Goal: Task Accomplishment & Management: Manage account settings

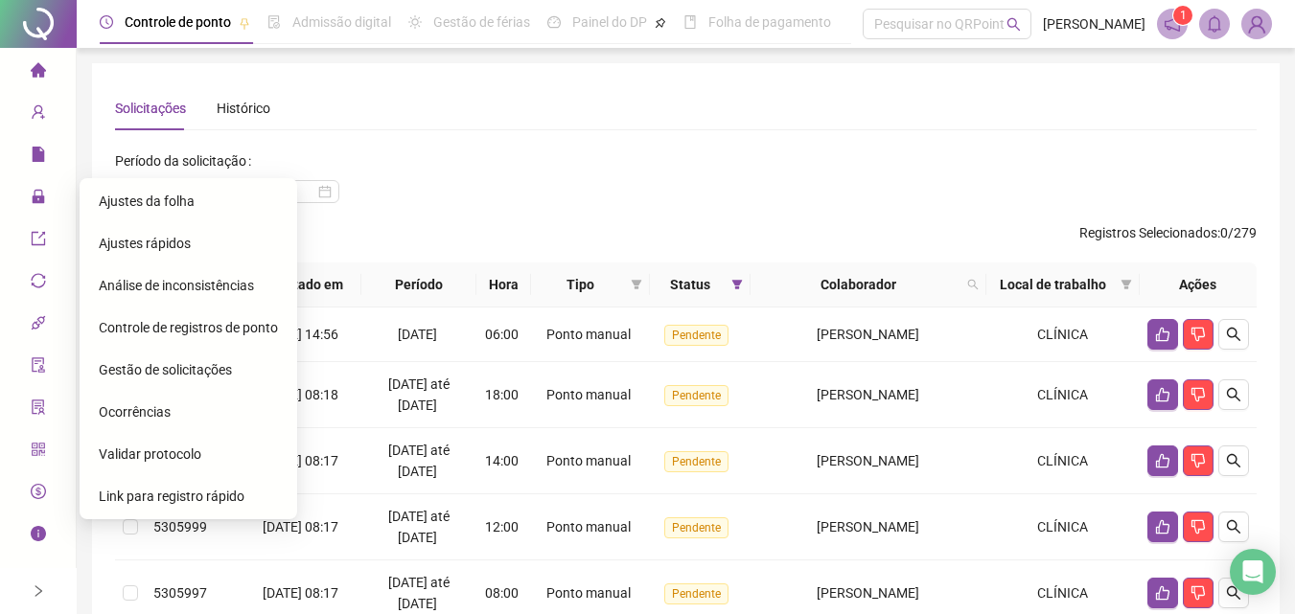
click at [190, 200] on span "Ajustes da folha" at bounding box center [147, 201] width 96 height 15
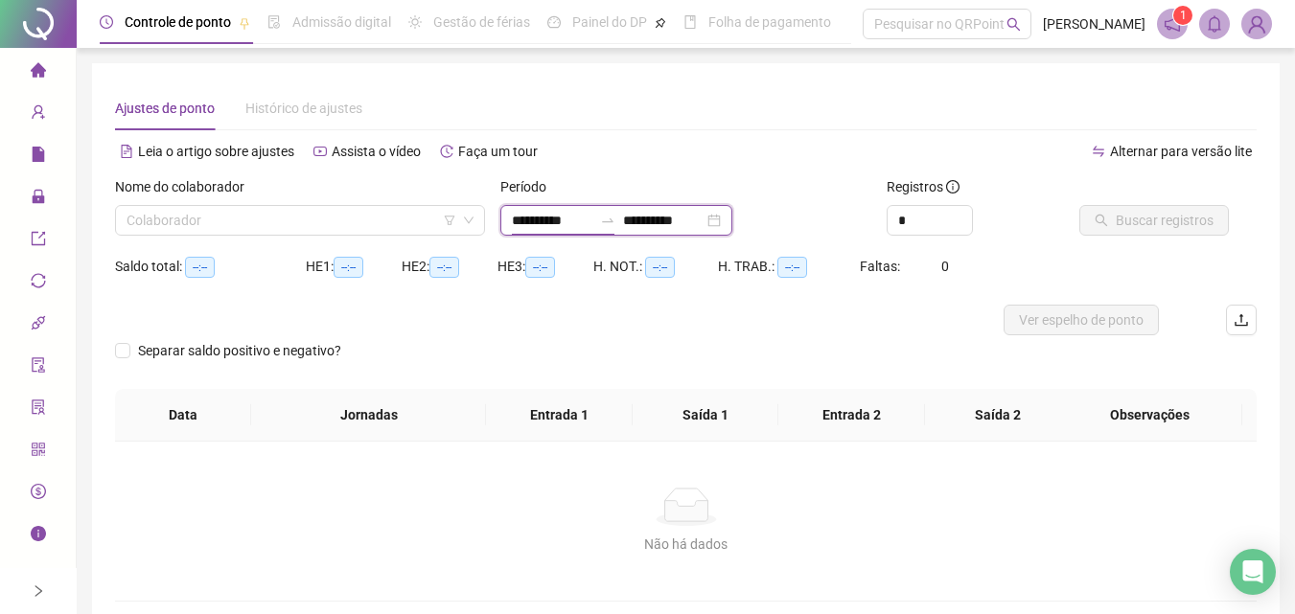
click at [532, 226] on input "**********" at bounding box center [552, 220] width 80 height 21
type input "**********"
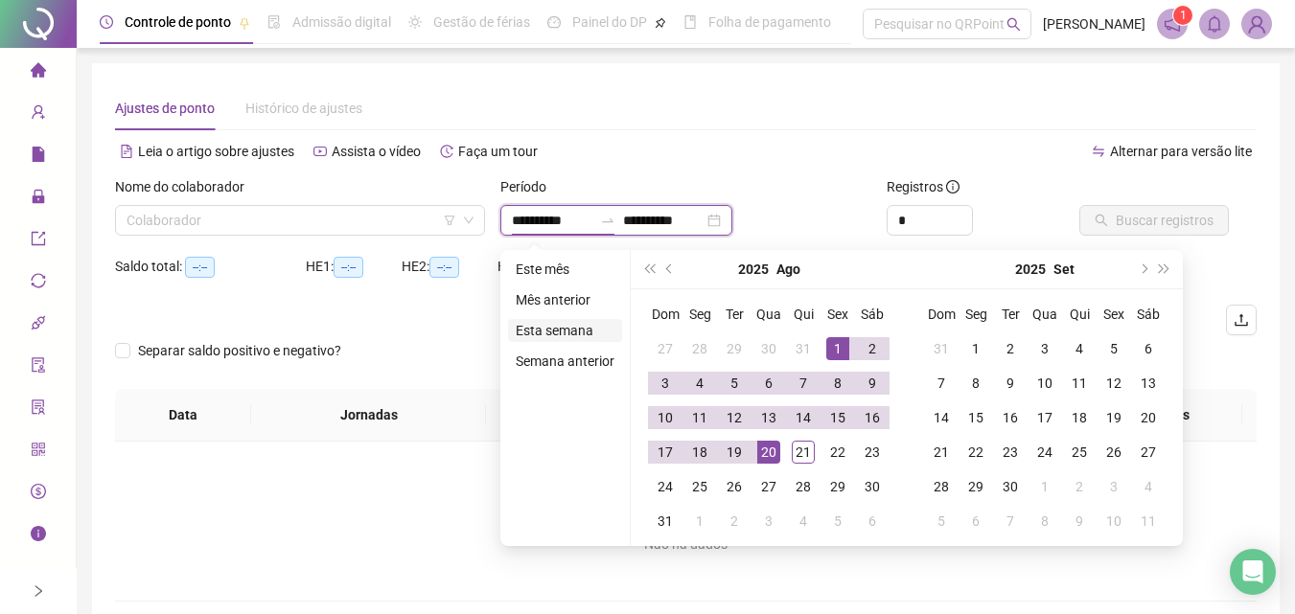
type input "**********"
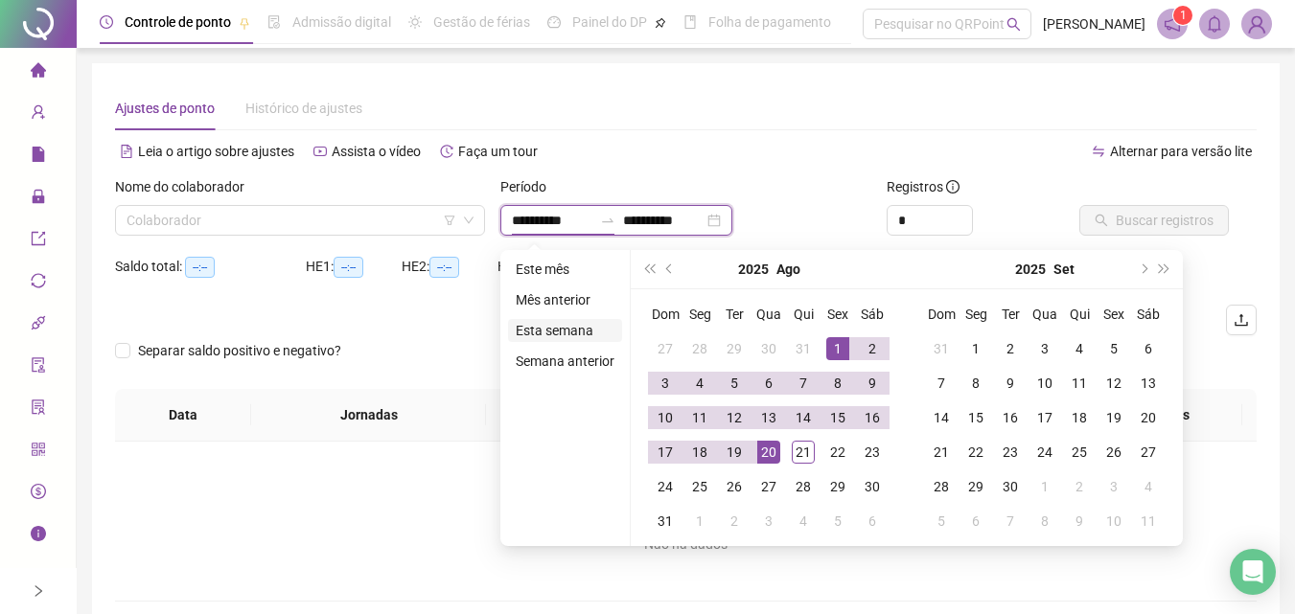
type input "**********"
click at [837, 351] on div "1" at bounding box center [837, 348] width 23 height 23
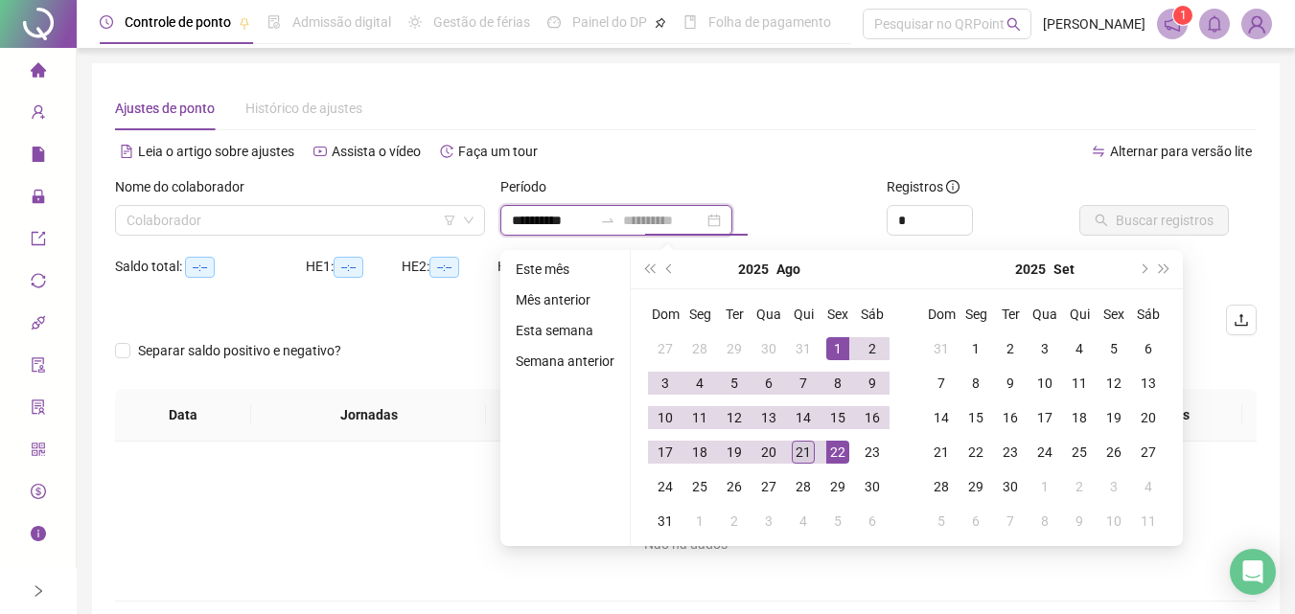
type input "**********"
click at [801, 453] on div "21" at bounding box center [802, 452] width 23 height 23
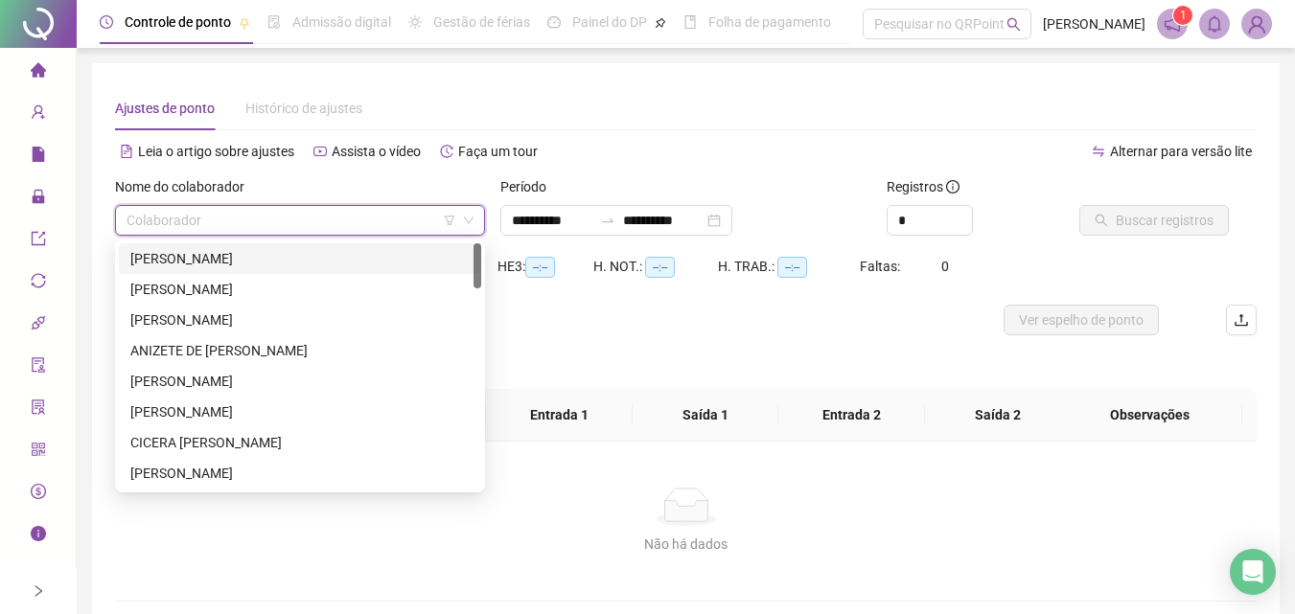
click at [315, 206] on input "search" at bounding box center [291, 220] width 330 height 29
click at [241, 317] on div "[PERSON_NAME]" at bounding box center [299, 320] width 339 height 21
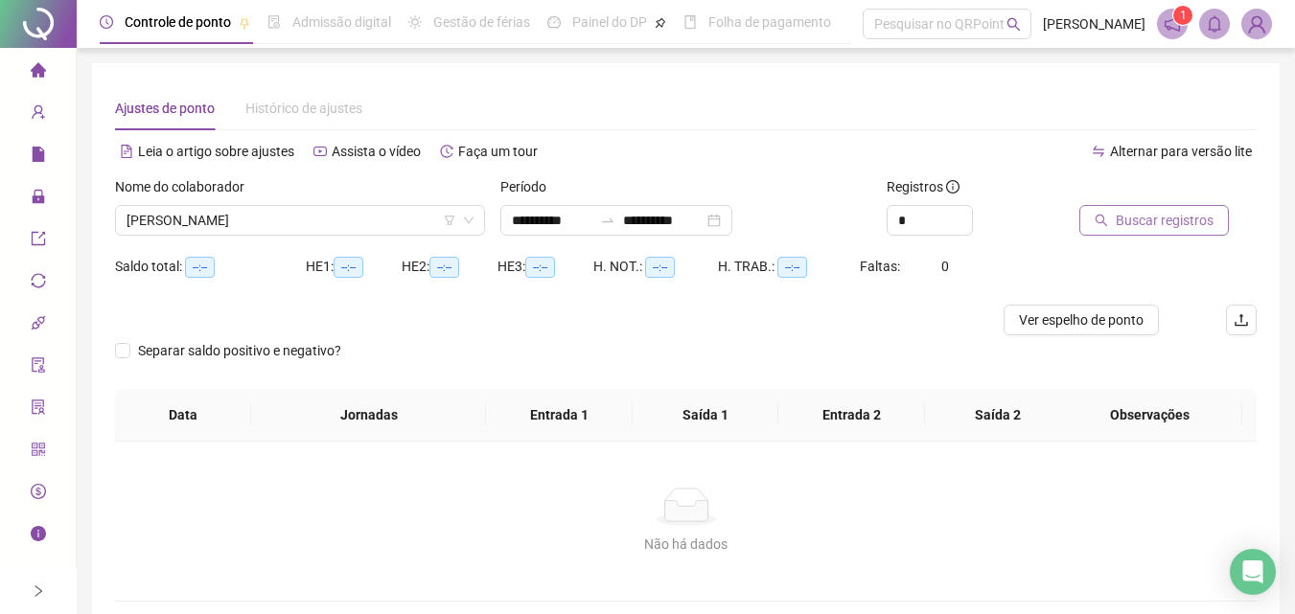
click at [1160, 217] on span "Buscar registros" at bounding box center [1164, 220] width 98 height 21
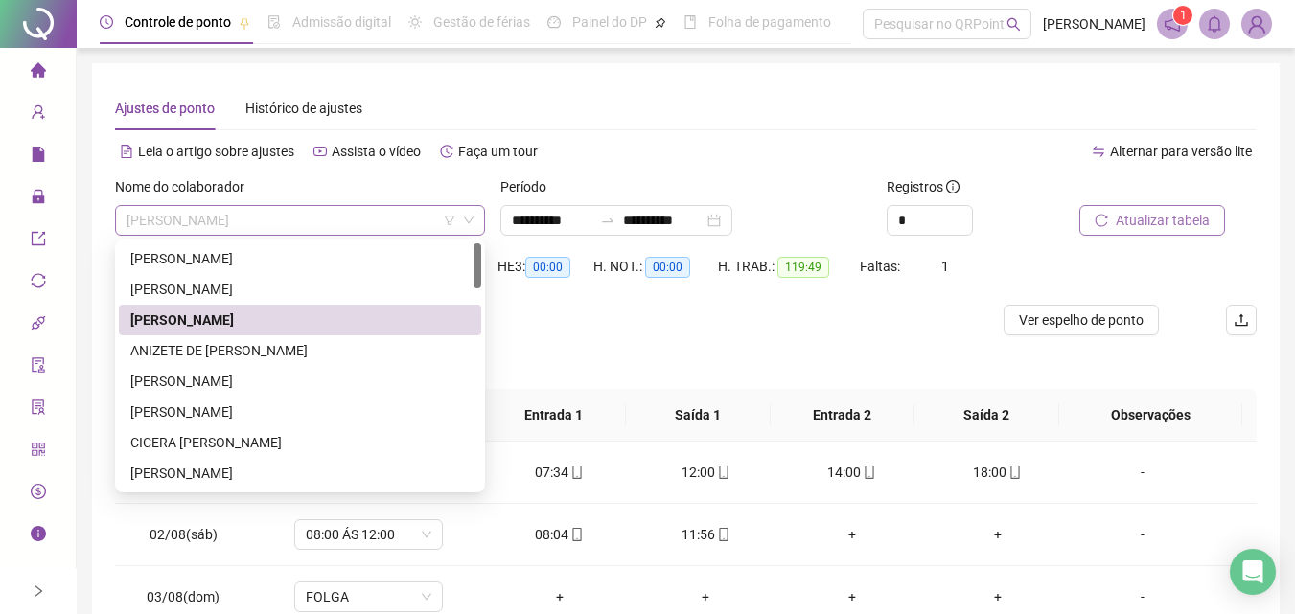
click at [353, 228] on span "[PERSON_NAME]" at bounding box center [299, 220] width 347 height 29
click at [264, 378] on div "[PERSON_NAME]" at bounding box center [299, 381] width 339 height 21
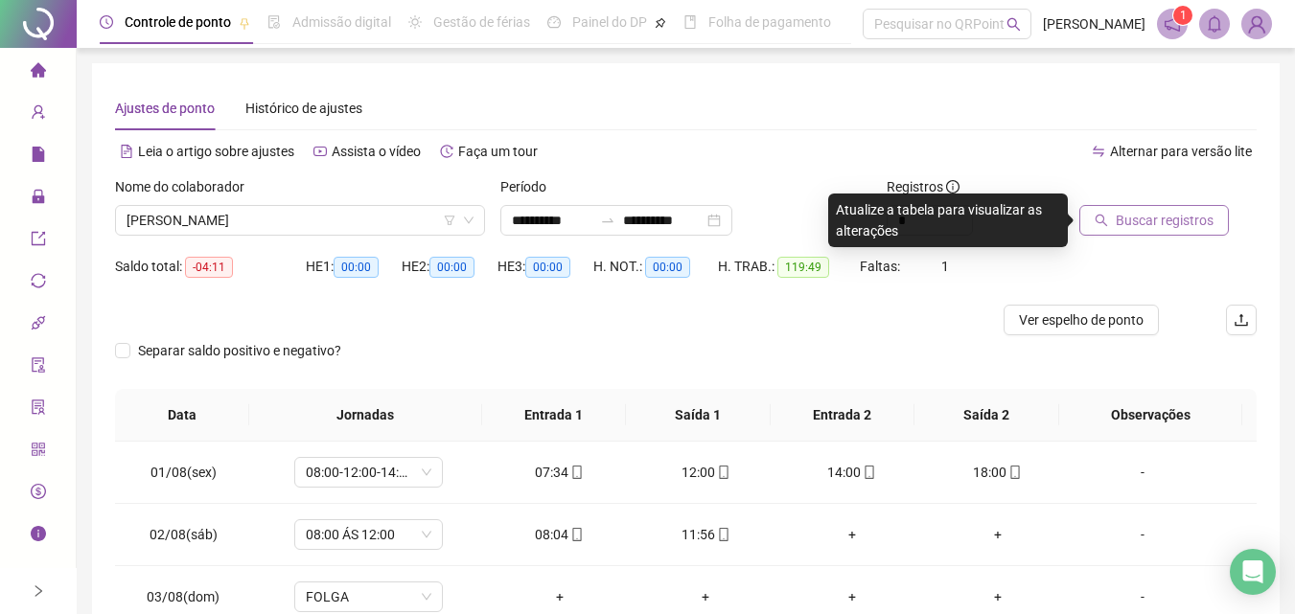
click at [1177, 224] on span "Buscar registros" at bounding box center [1164, 220] width 98 height 21
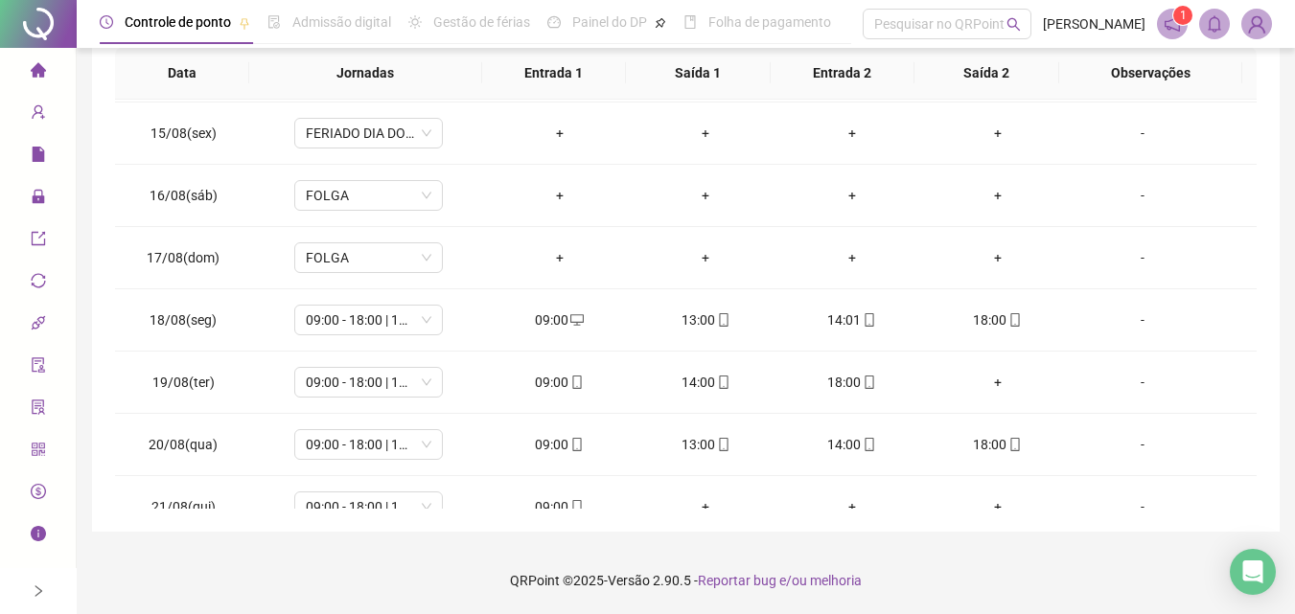
scroll to position [899, 0]
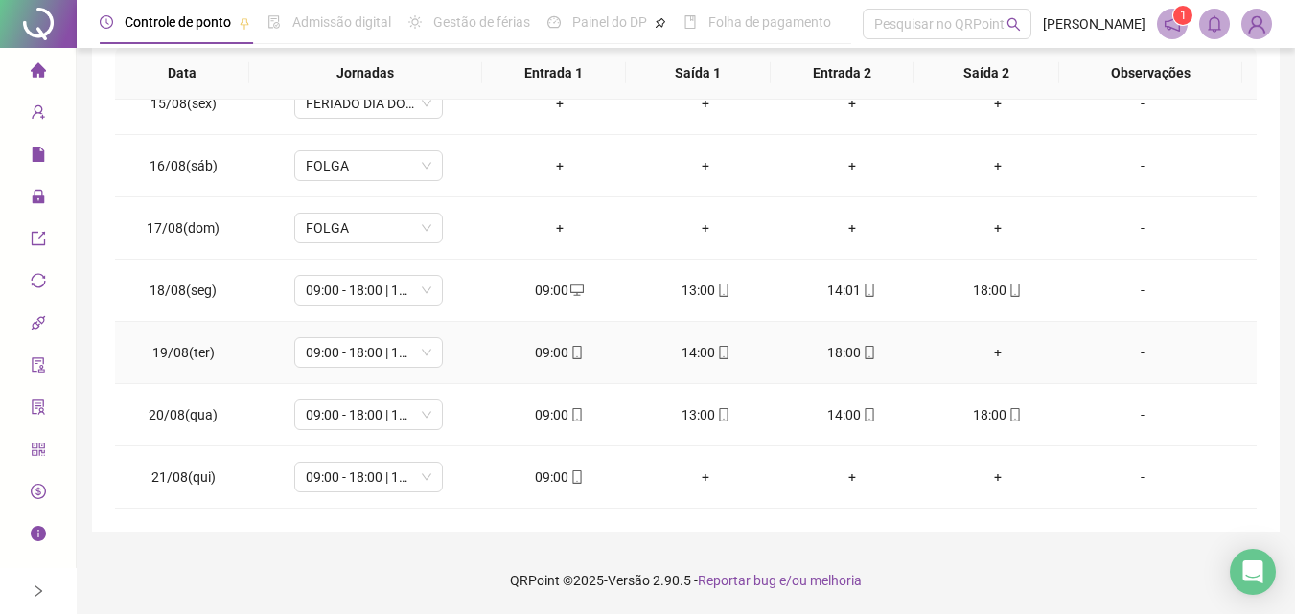
click at [979, 355] on div "+" at bounding box center [997, 352] width 115 height 21
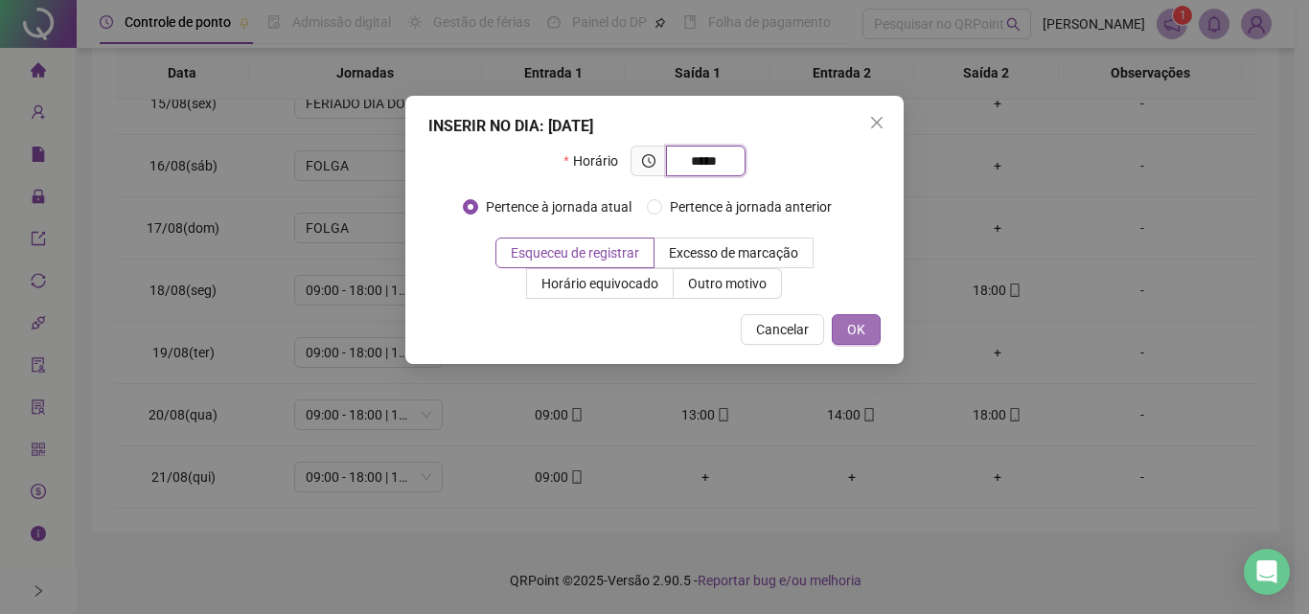
type input "*****"
click at [873, 335] on button "OK" at bounding box center [856, 329] width 49 height 31
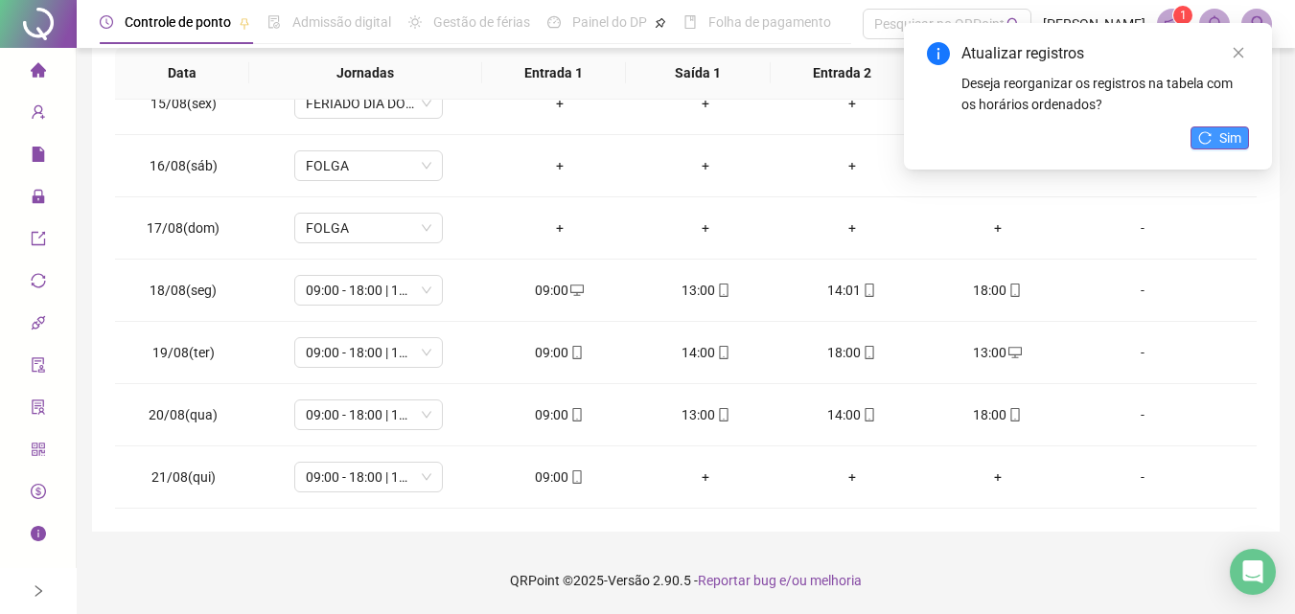
click at [1216, 128] on button "Sim" at bounding box center [1219, 137] width 58 height 23
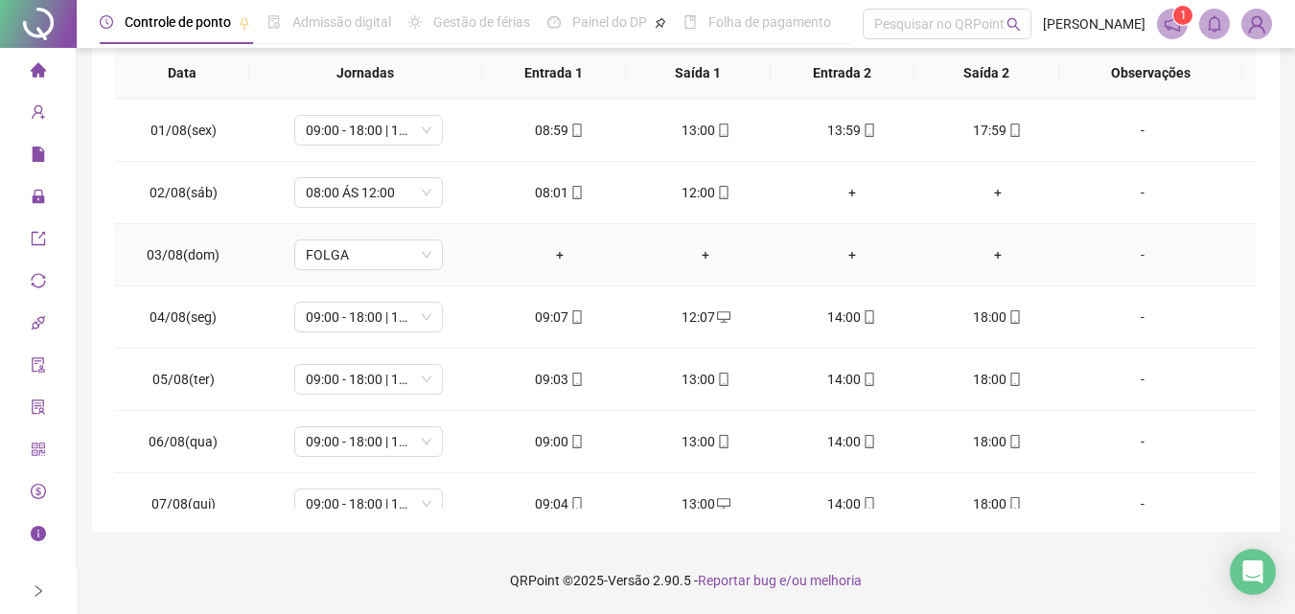
scroll to position [55, 0]
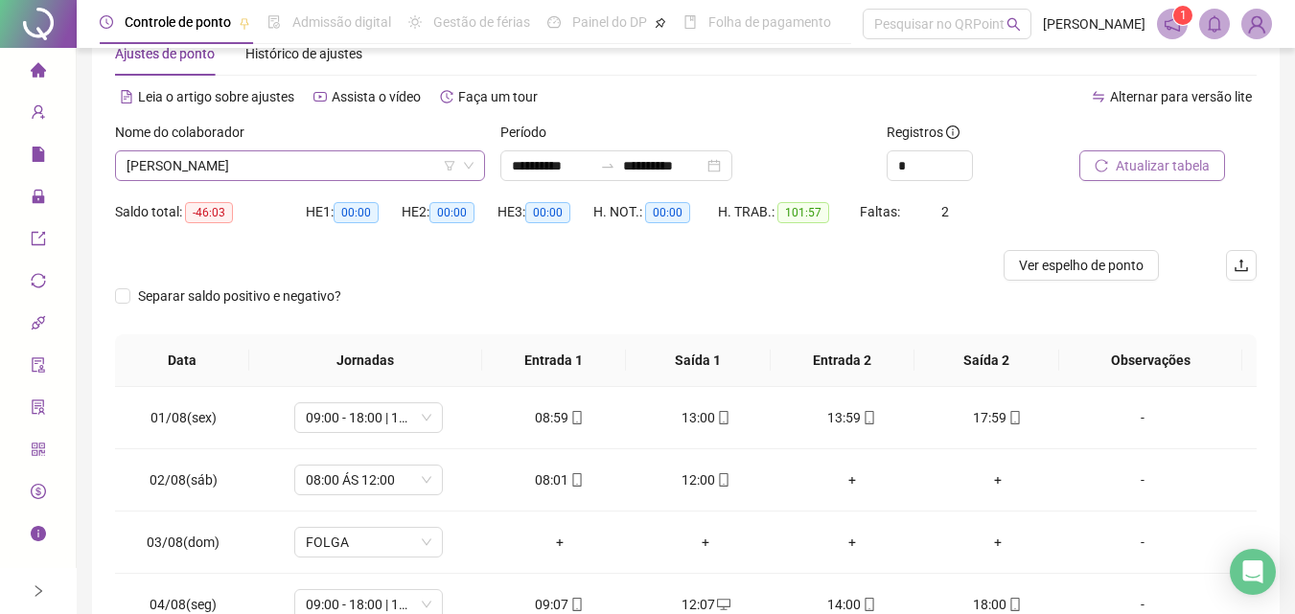
click at [326, 176] on span "[PERSON_NAME]" at bounding box center [299, 165] width 347 height 29
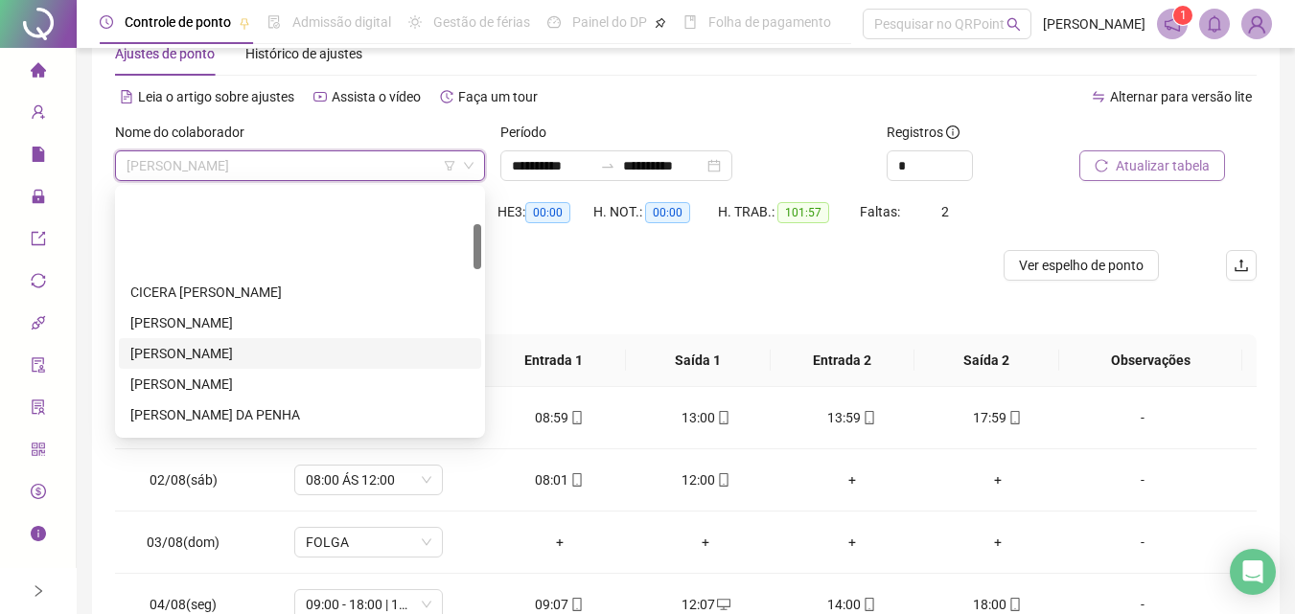
scroll to position [192, 0]
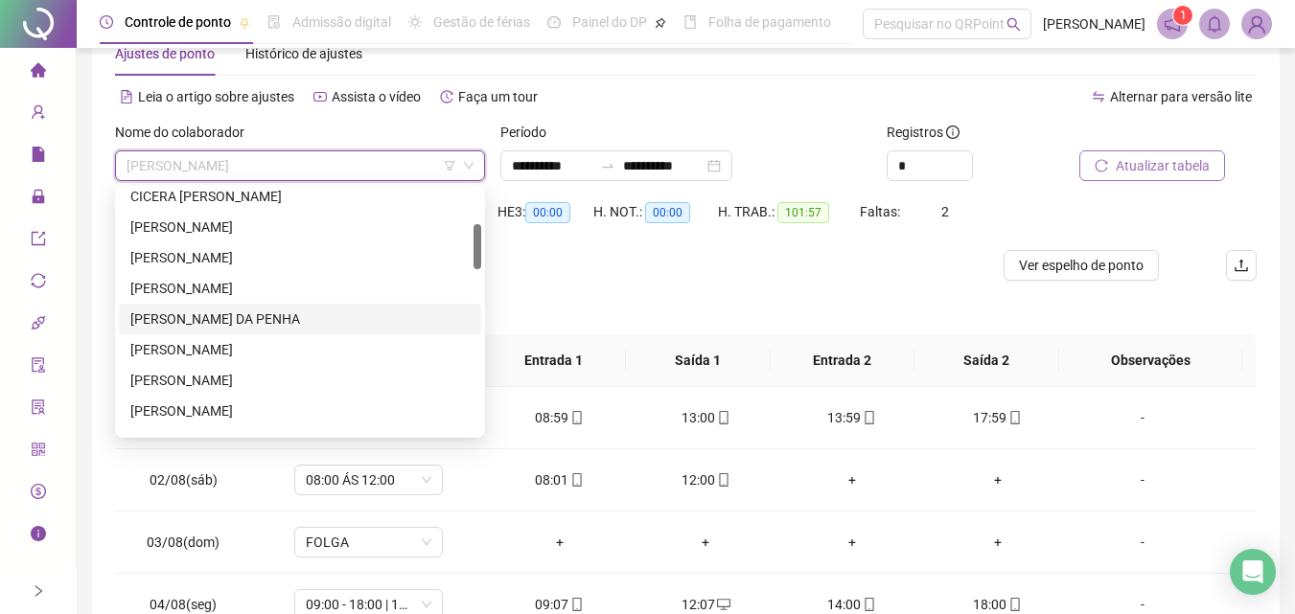
click at [238, 326] on div "[PERSON_NAME] DA PENHA" at bounding box center [299, 319] width 339 height 21
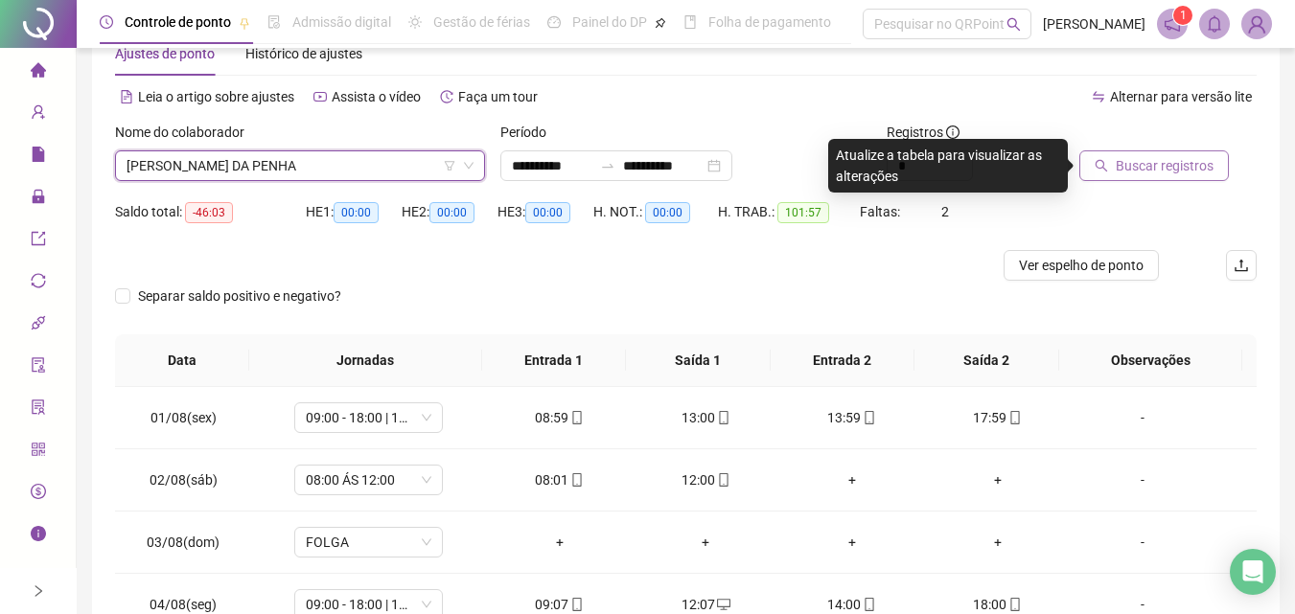
click at [1161, 167] on span "Buscar registros" at bounding box center [1164, 165] width 98 height 21
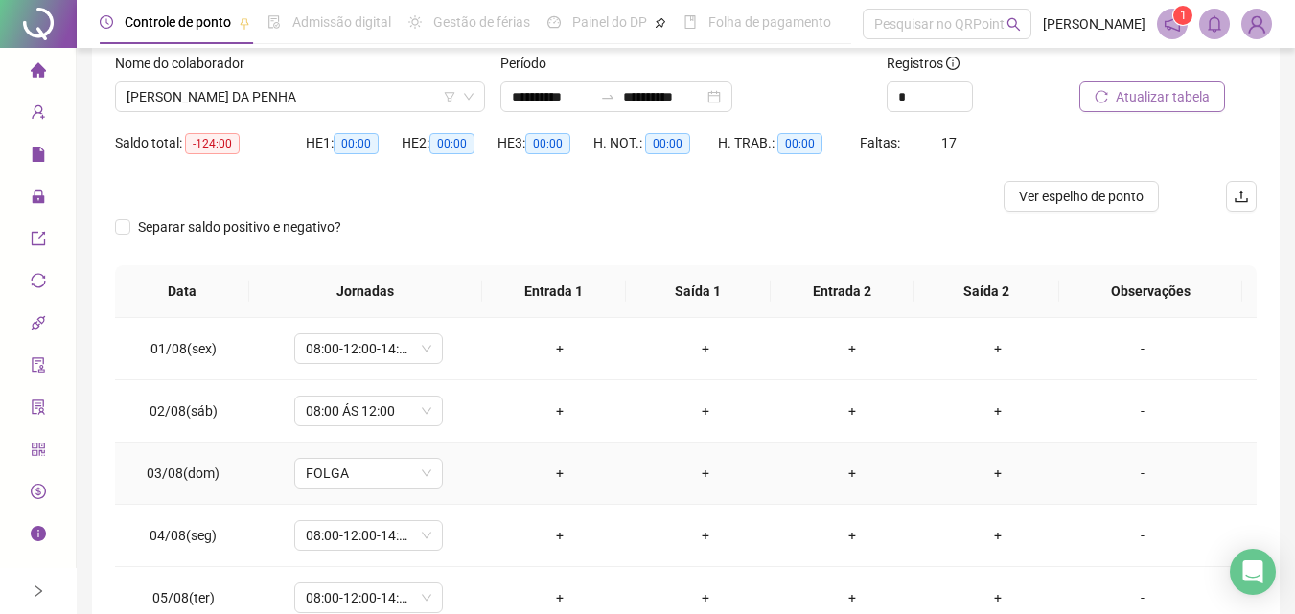
scroll to position [0, 0]
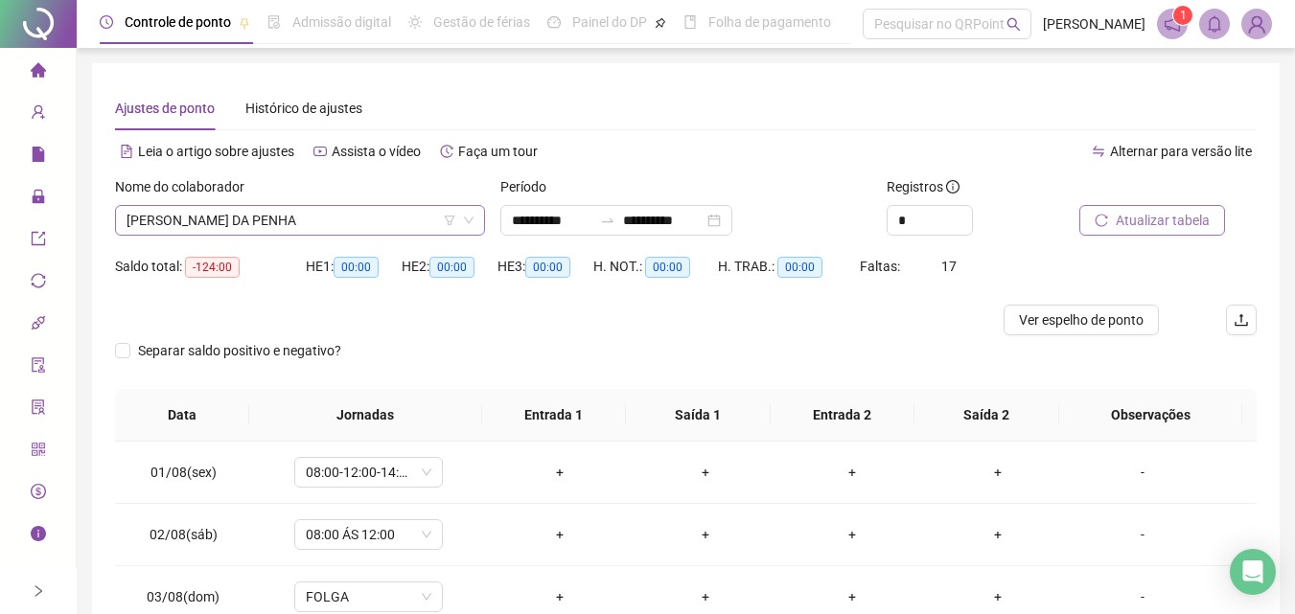
click at [275, 231] on span "[PERSON_NAME] DA PENHA" at bounding box center [299, 220] width 347 height 29
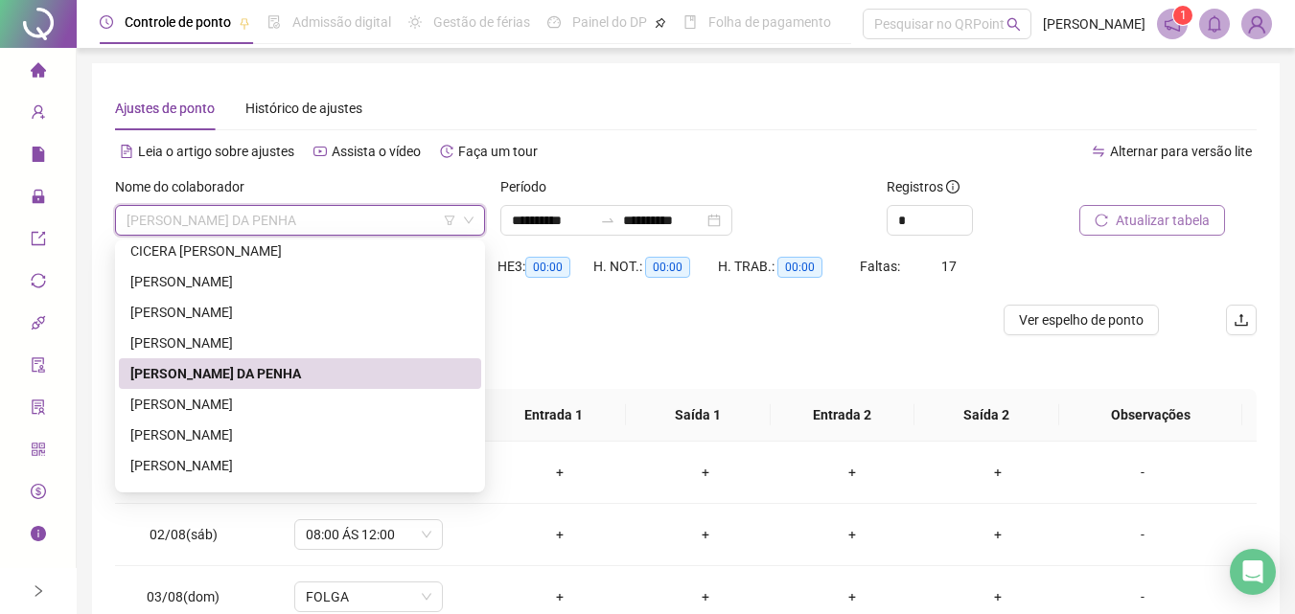
click at [651, 359] on div "Separar saldo positivo e negativo?" at bounding box center [685, 362] width 1141 height 54
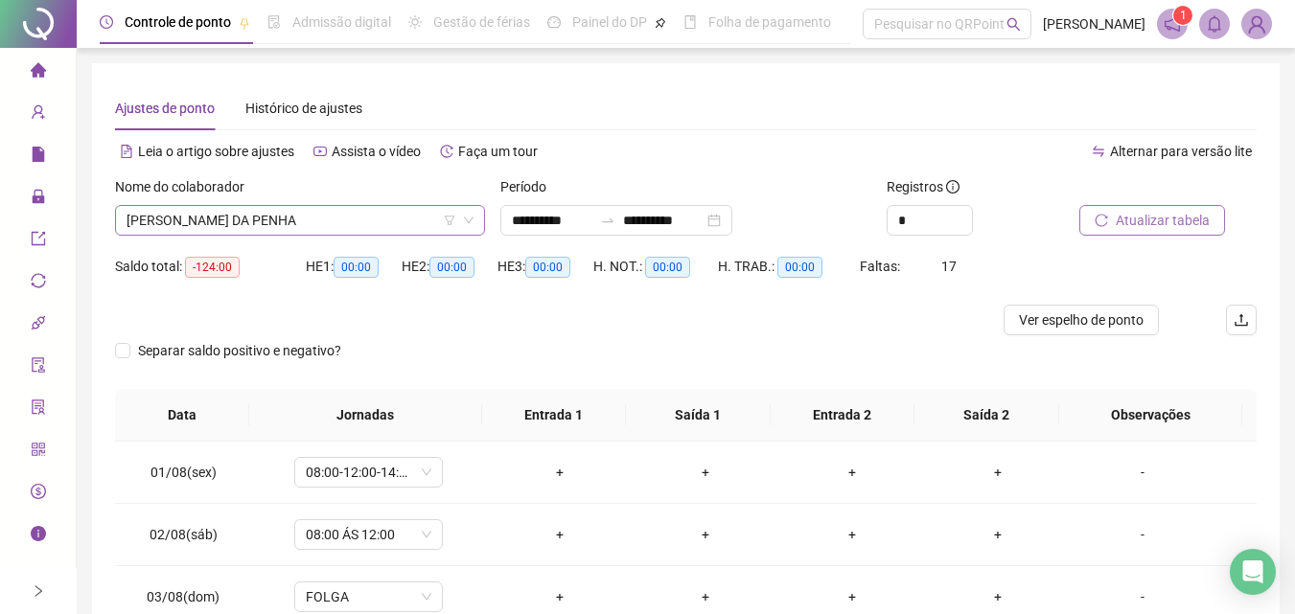
click at [305, 205] on div "[PERSON_NAME] DA PENHA" at bounding box center [300, 220] width 370 height 31
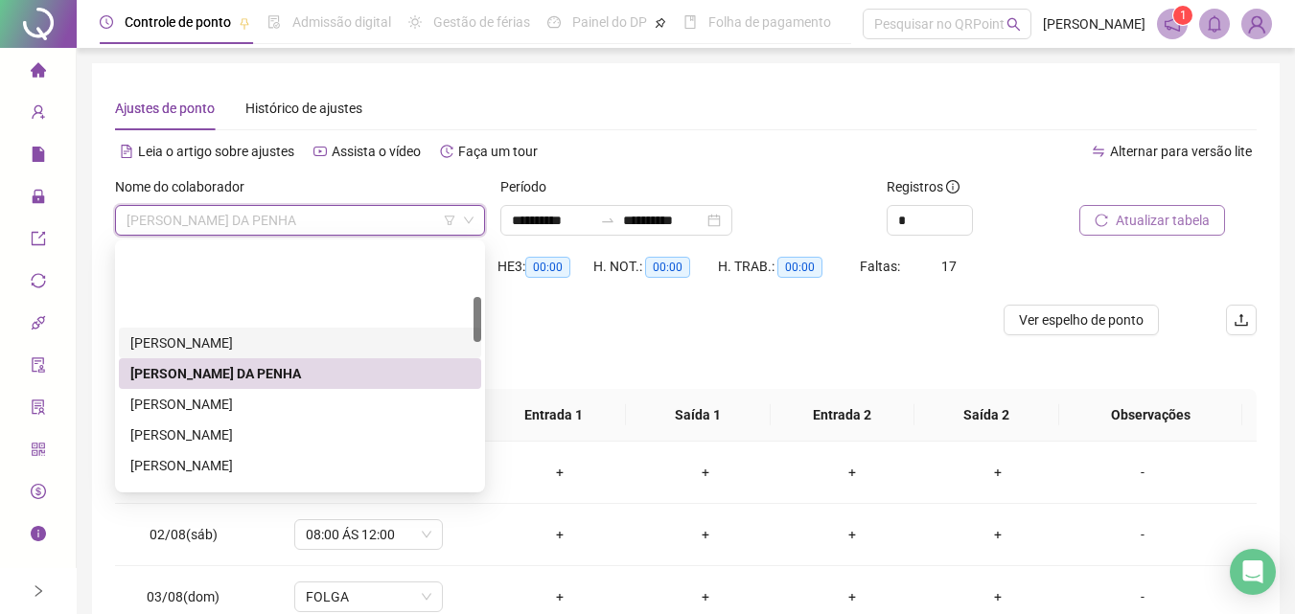
scroll to position [287, 0]
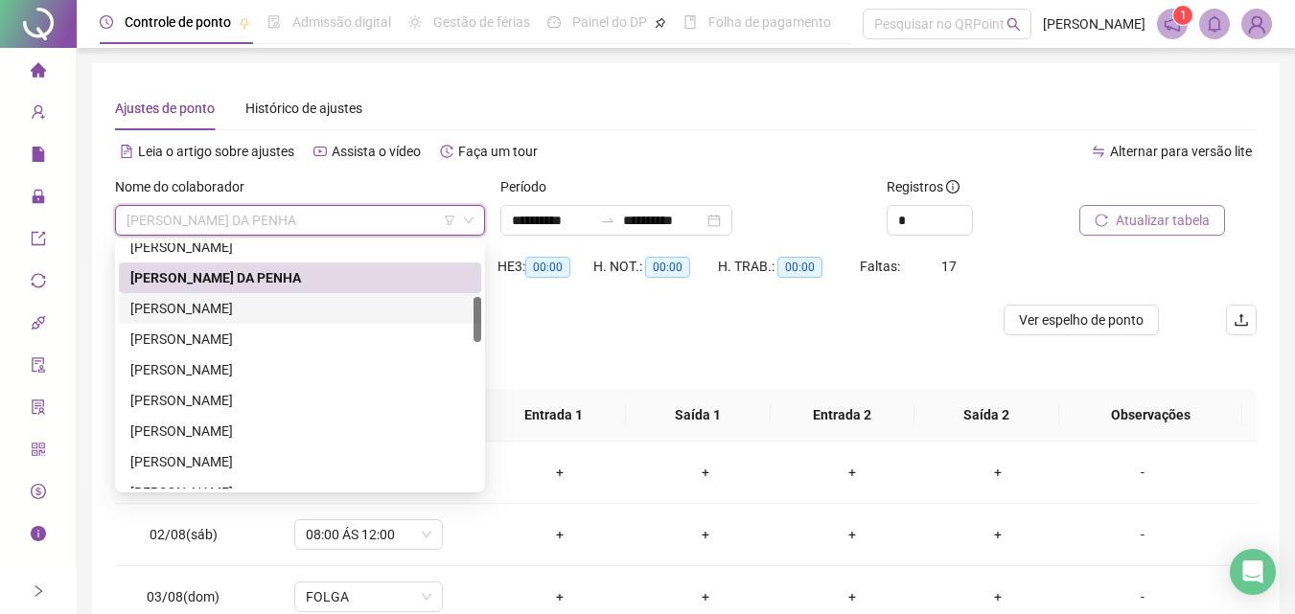
click at [262, 312] on div "[PERSON_NAME]" at bounding box center [299, 308] width 339 height 21
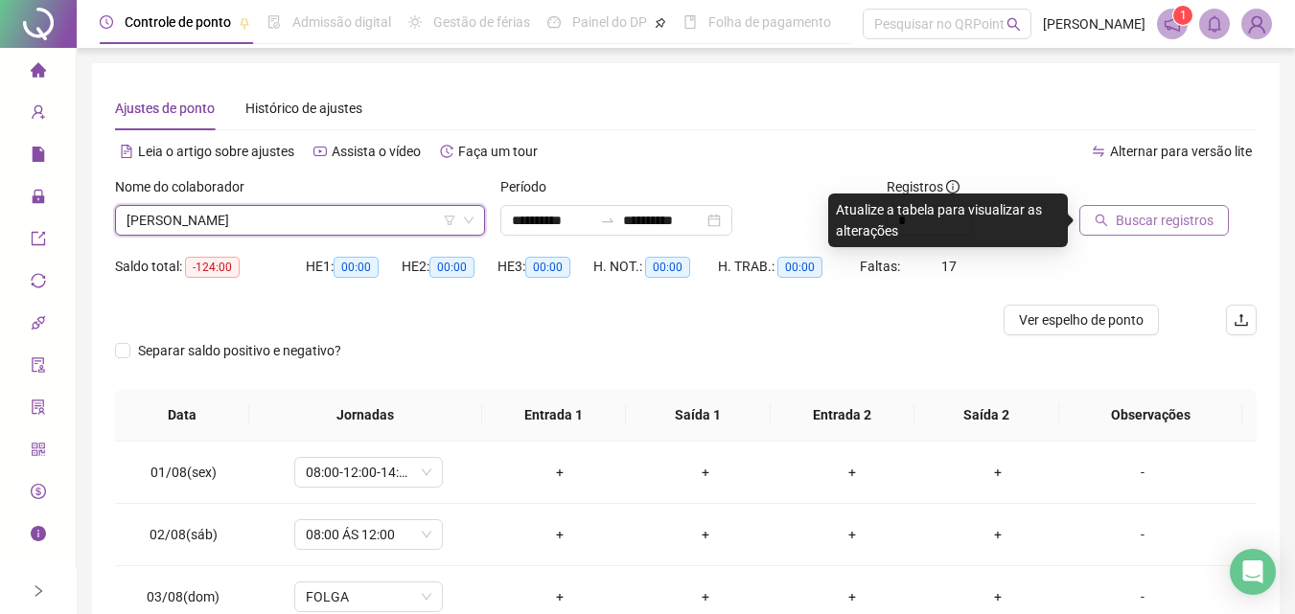
click at [1117, 229] on span "Buscar registros" at bounding box center [1164, 220] width 98 height 21
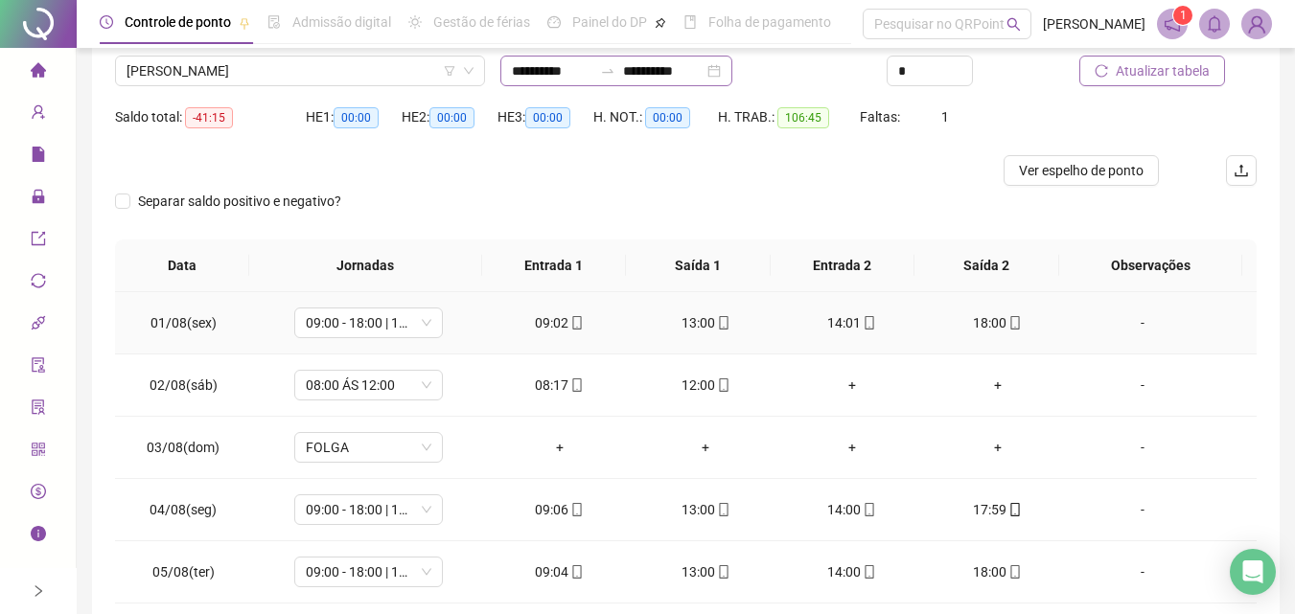
scroll to position [0, 0]
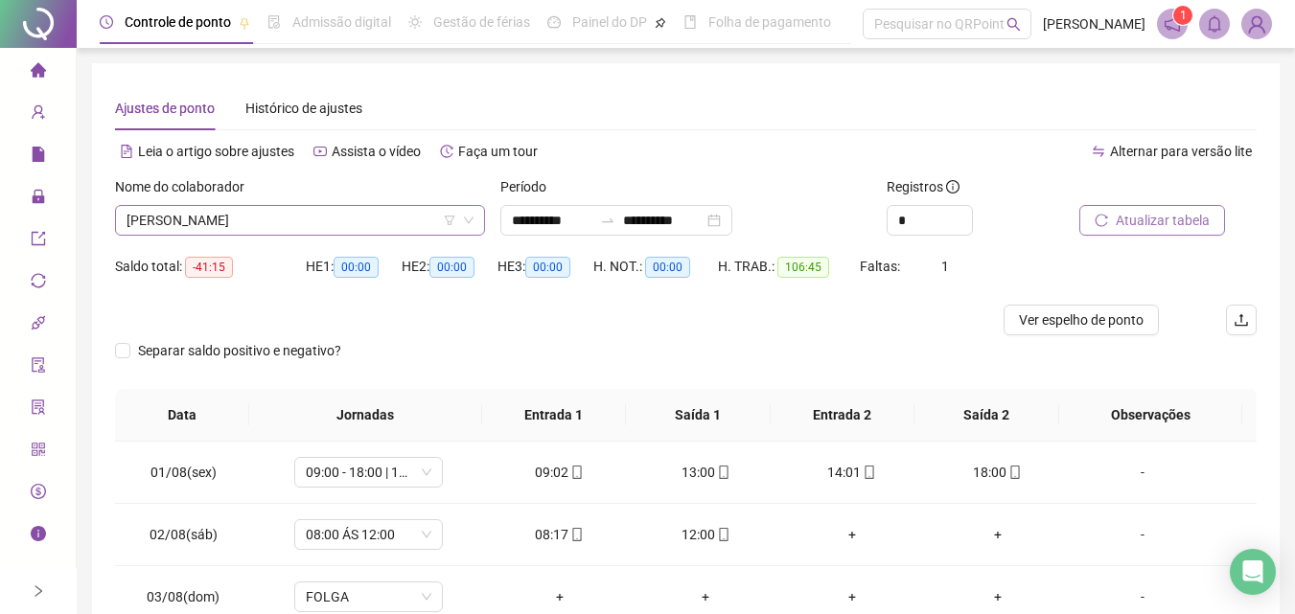
click at [246, 207] on span "[PERSON_NAME]" at bounding box center [299, 220] width 347 height 29
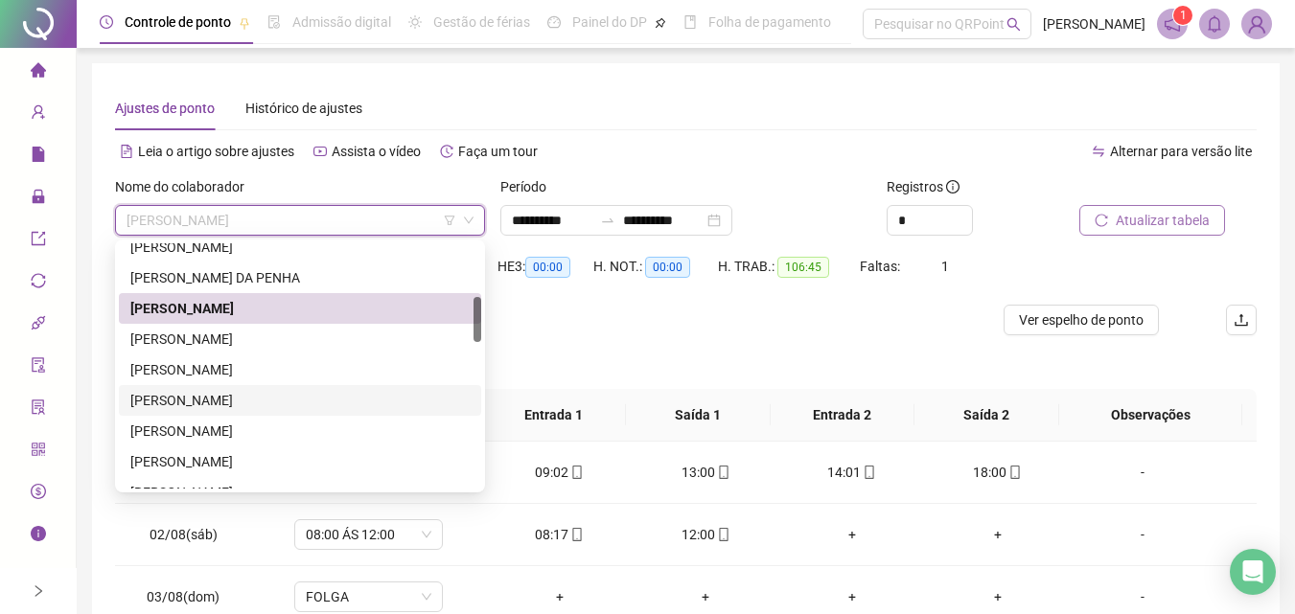
scroll to position [383, 0]
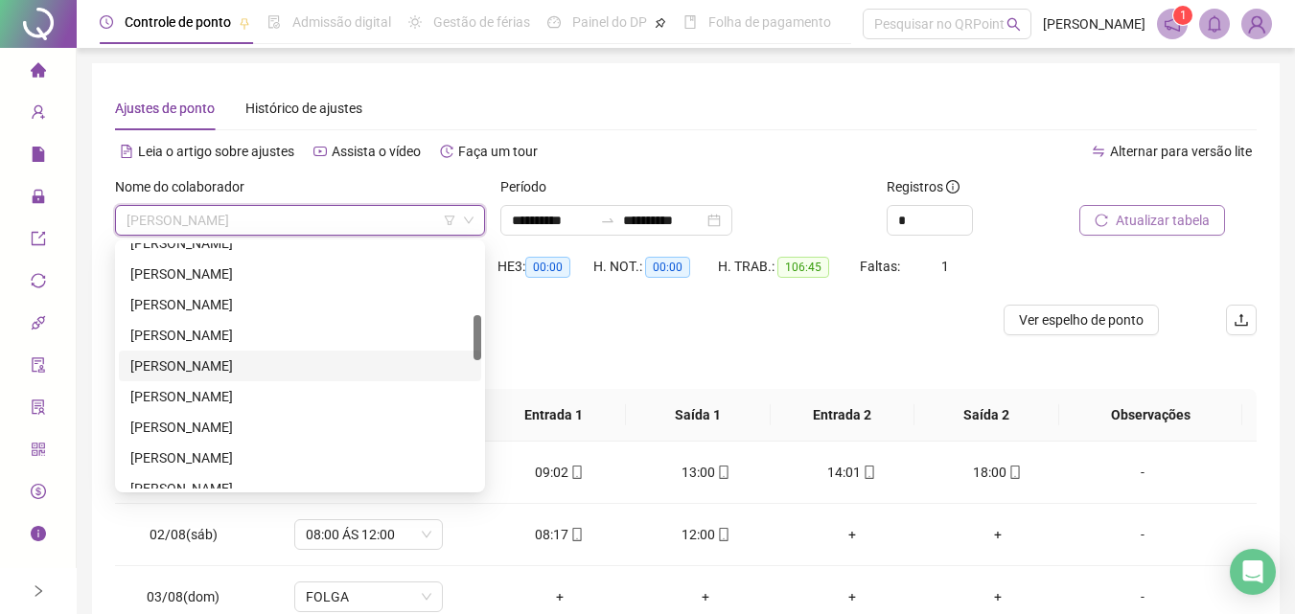
click at [281, 357] on div "[PERSON_NAME]" at bounding box center [299, 365] width 339 height 21
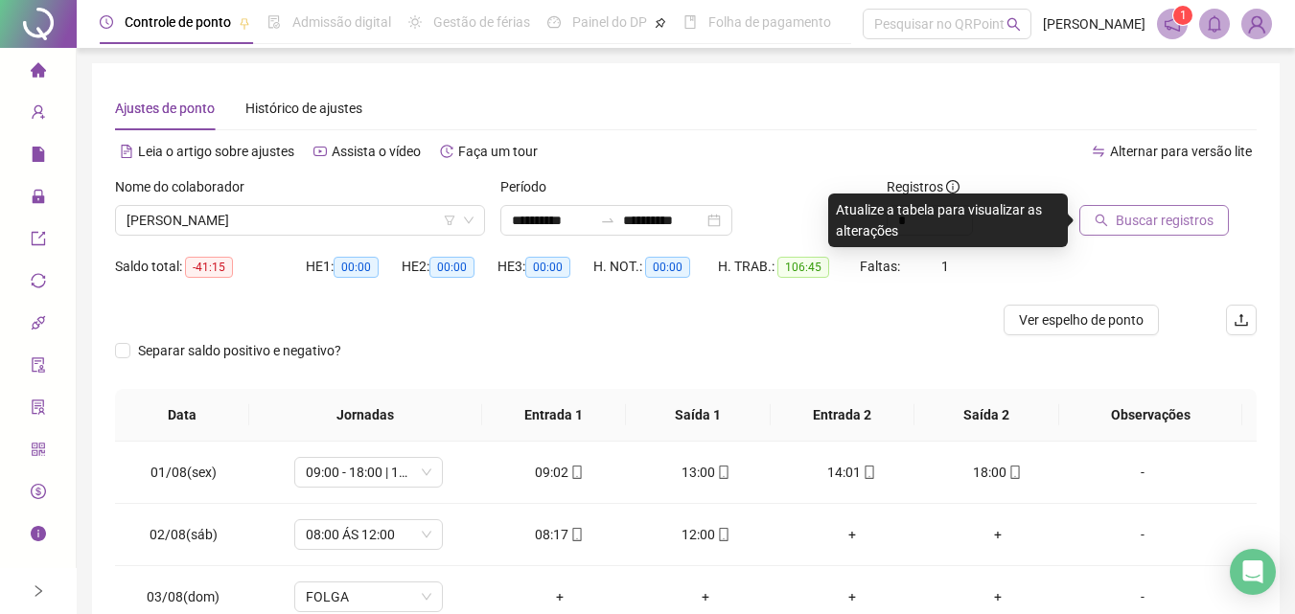
click at [1140, 210] on span "Buscar registros" at bounding box center [1164, 220] width 98 height 21
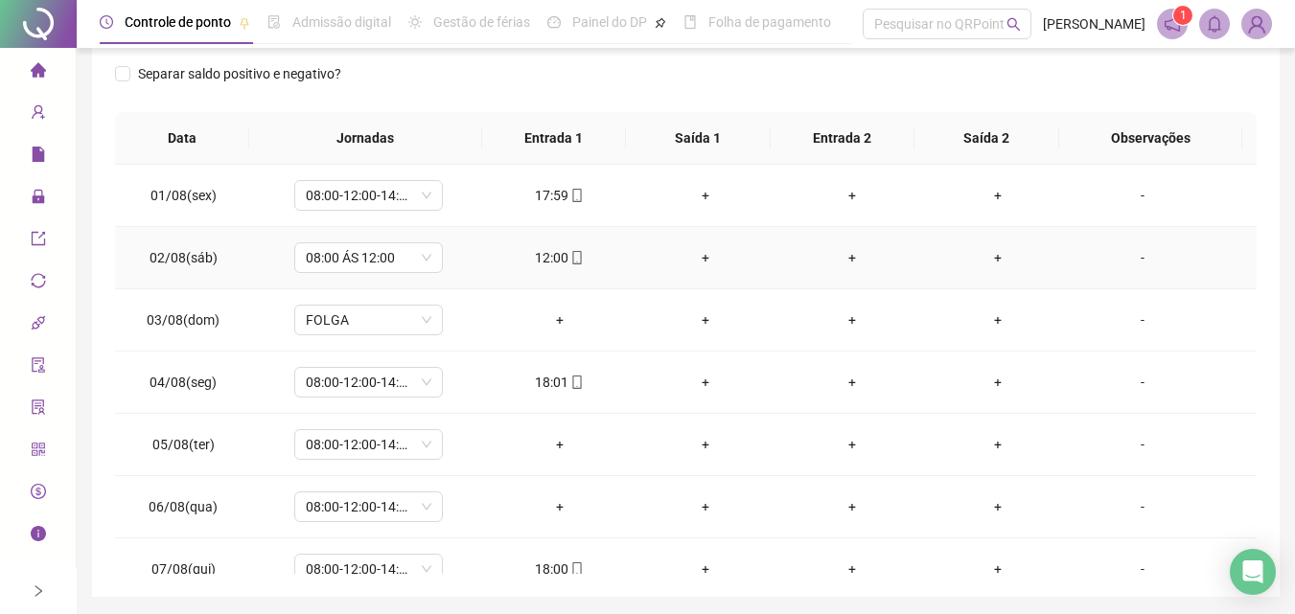
scroll to position [281, 0]
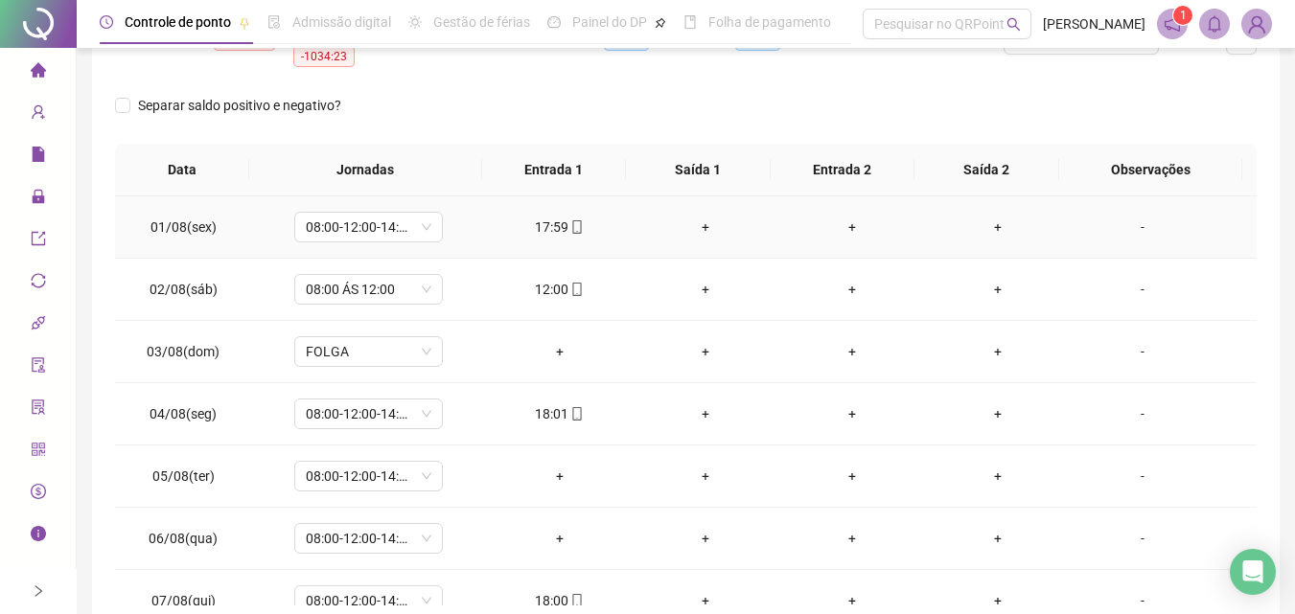
click at [699, 225] on div "+" at bounding box center [705, 227] width 115 height 21
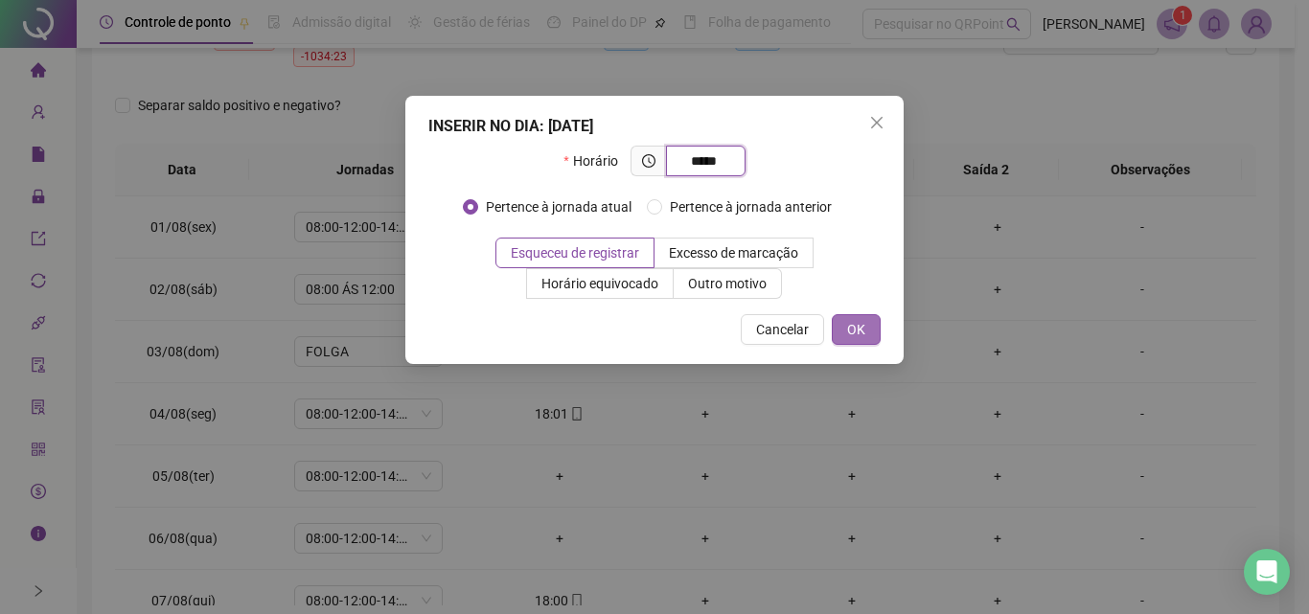
type input "*****"
click at [865, 333] on button "OK" at bounding box center [856, 329] width 49 height 31
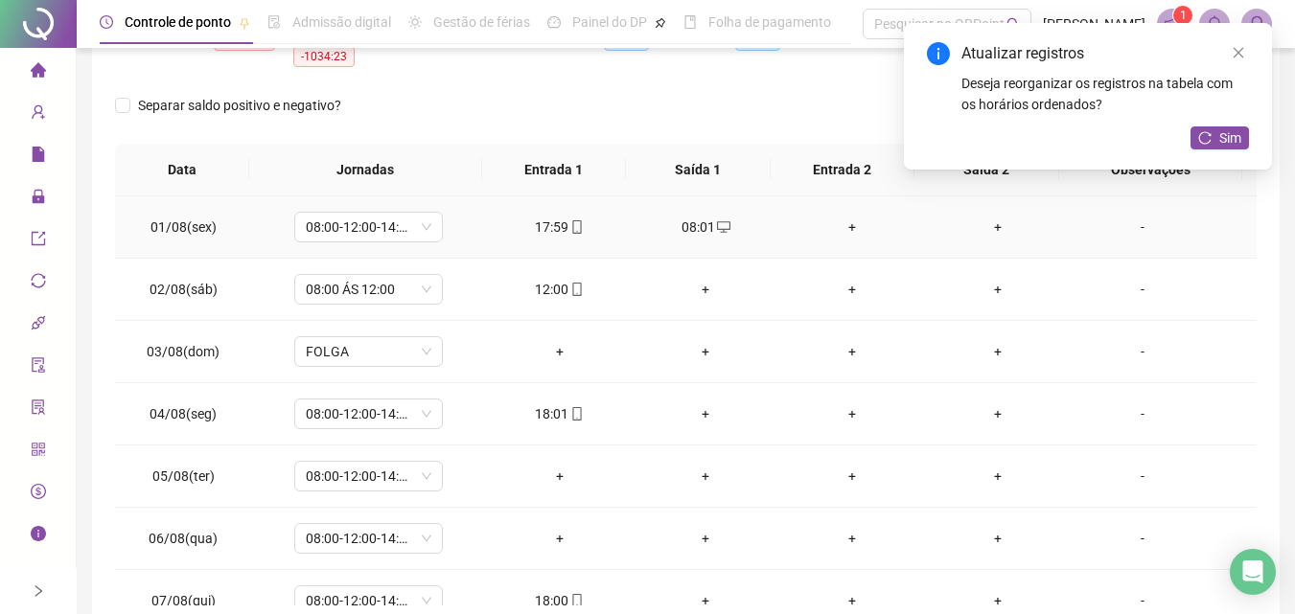
click at [842, 230] on div "+" at bounding box center [850, 227] width 115 height 21
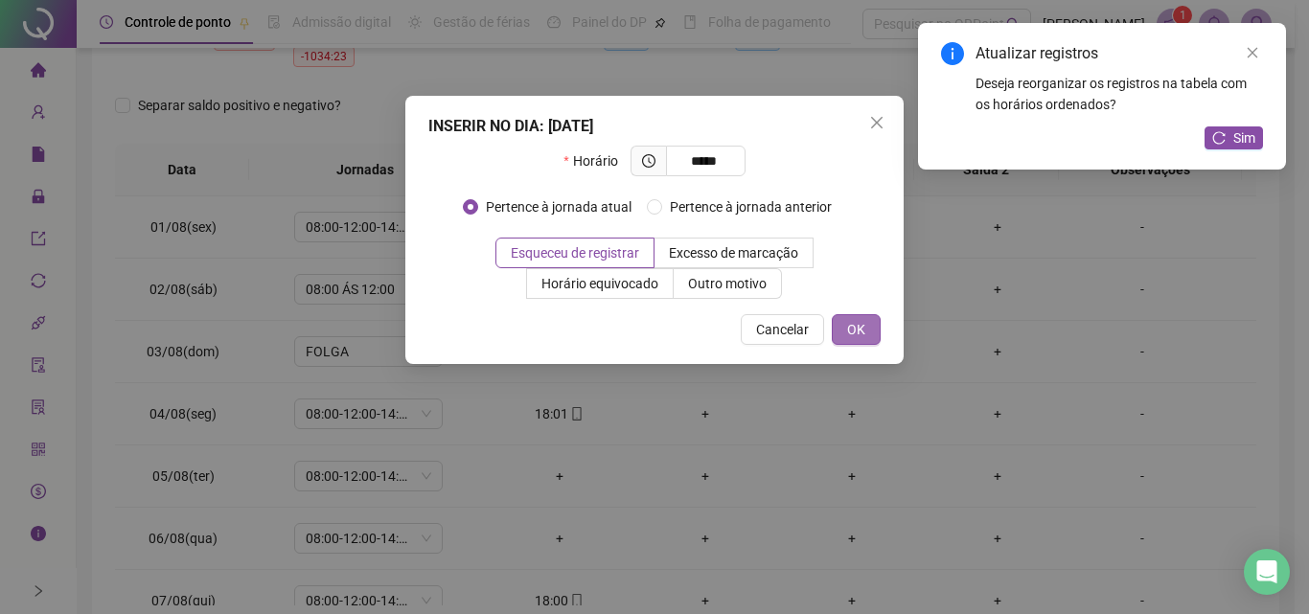
type input "*****"
click at [868, 321] on button "OK" at bounding box center [856, 329] width 49 height 31
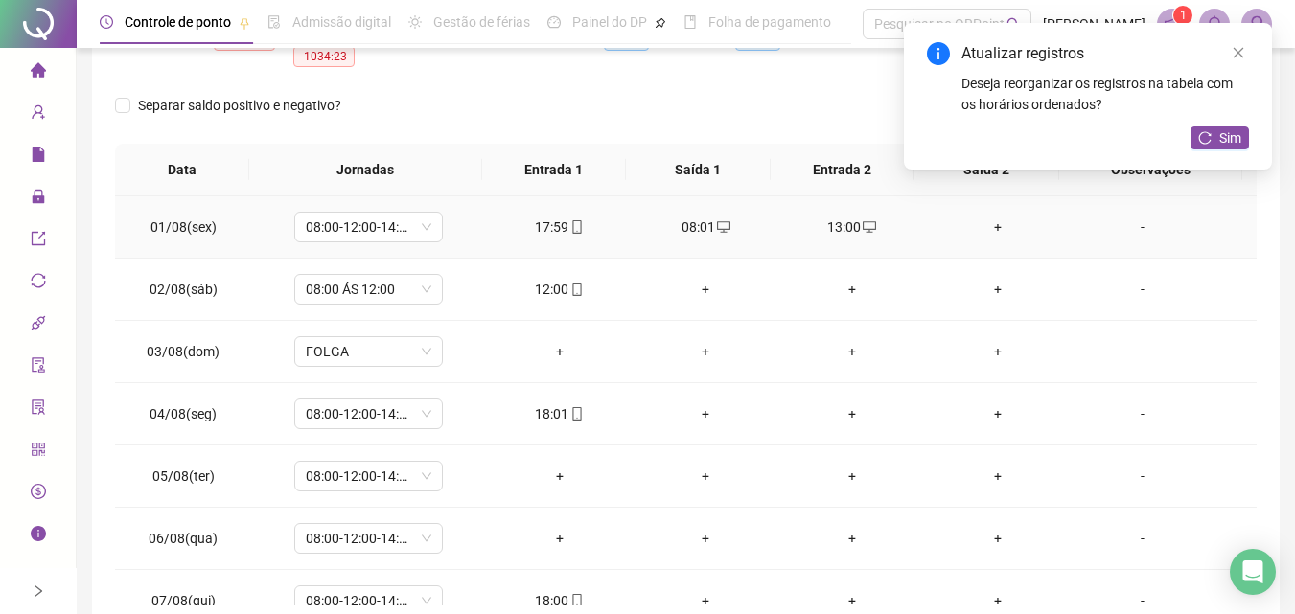
click at [978, 235] on div "+" at bounding box center [997, 227] width 115 height 21
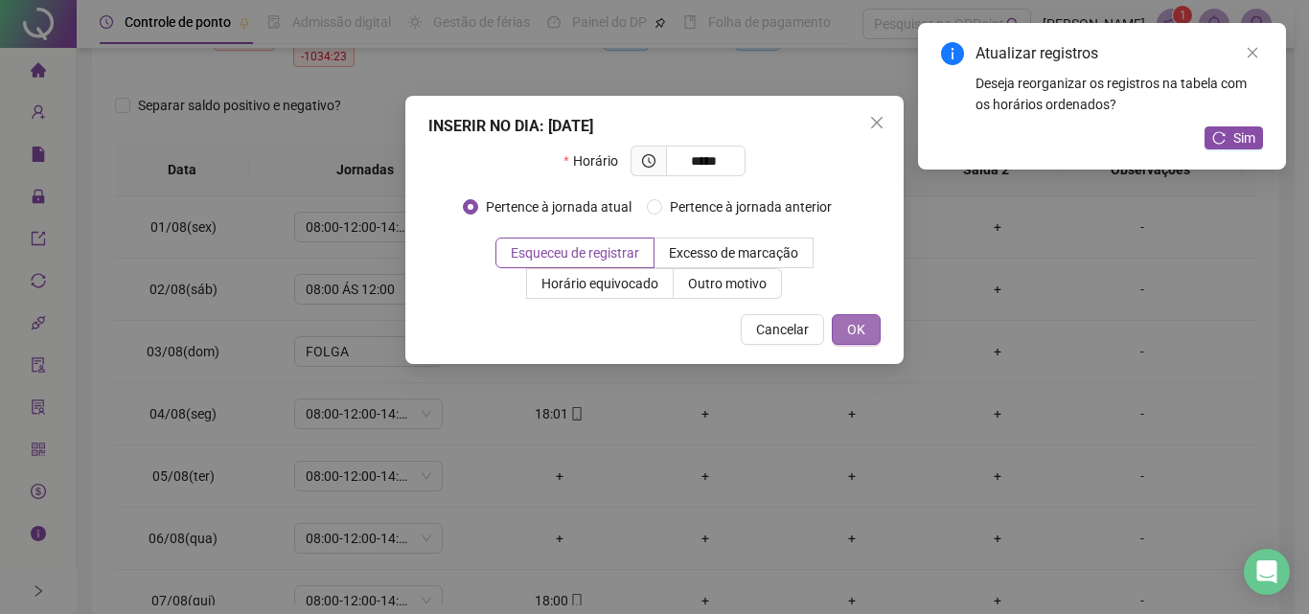
type input "*****"
click at [853, 341] on button "OK" at bounding box center [856, 329] width 49 height 31
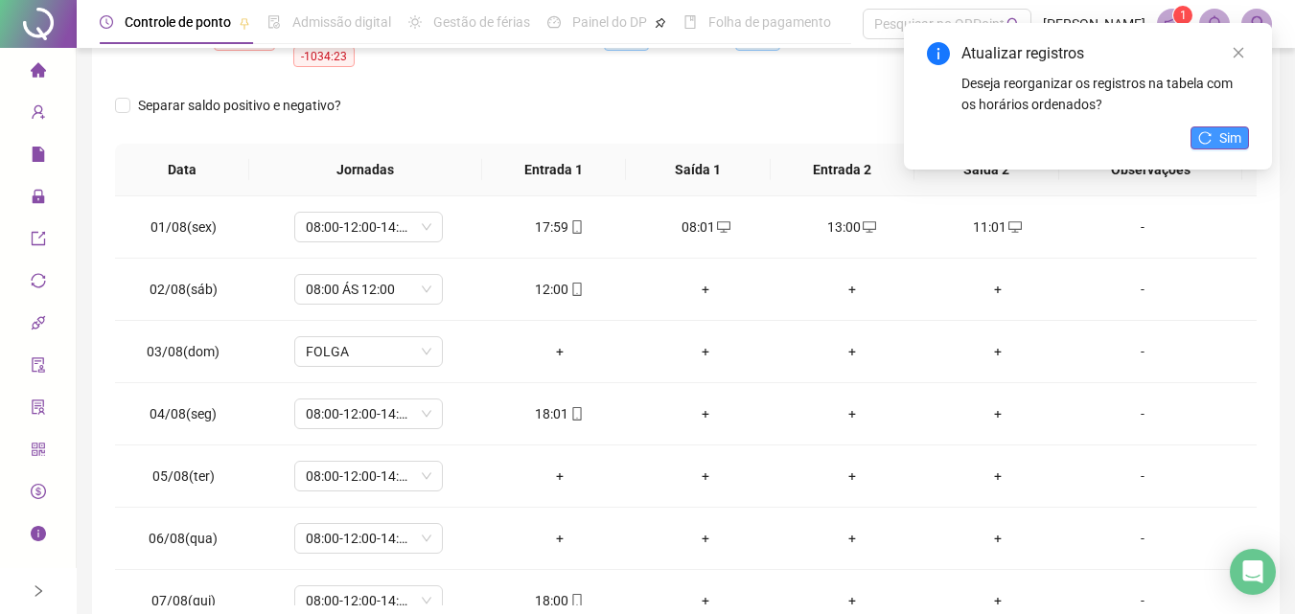
click at [1224, 137] on span "Sim" at bounding box center [1230, 137] width 22 height 21
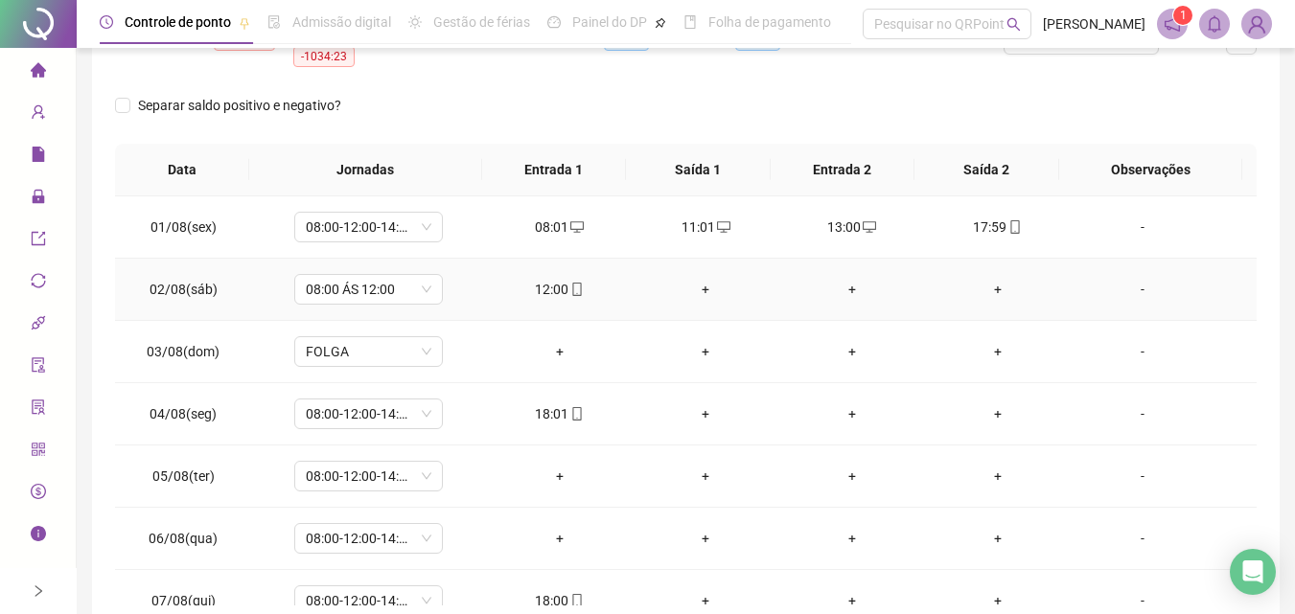
click at [689, 284] on div "+" at bounding box center [705, 289] width 115 height 21
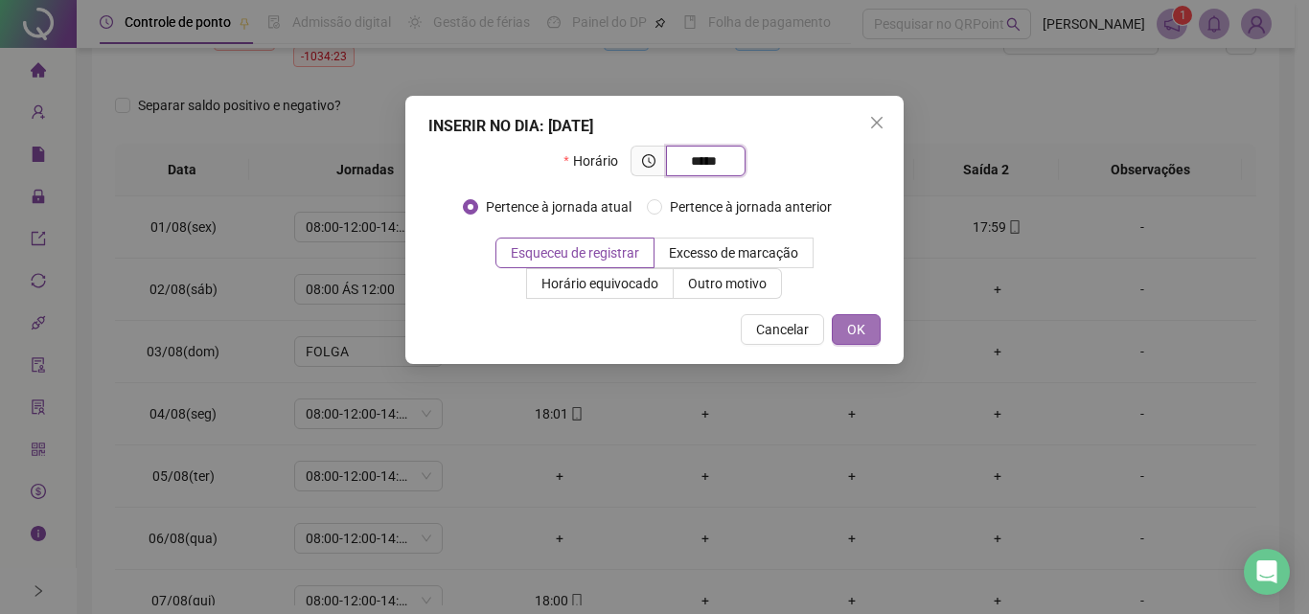
type input "*****"
click at [860, 327] on span "OK" at bounding box center [856, 329] width 18 height 21
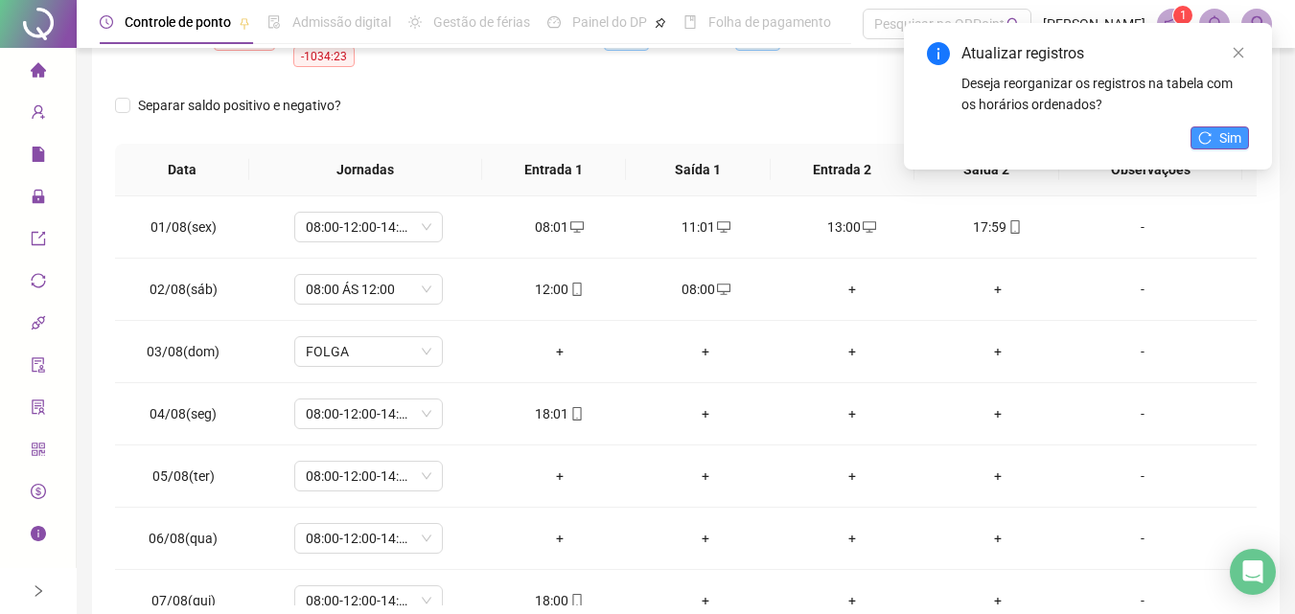
click at [1241, 133] on button "Sim" at bounding box center [1219, 137] width 58 height 23
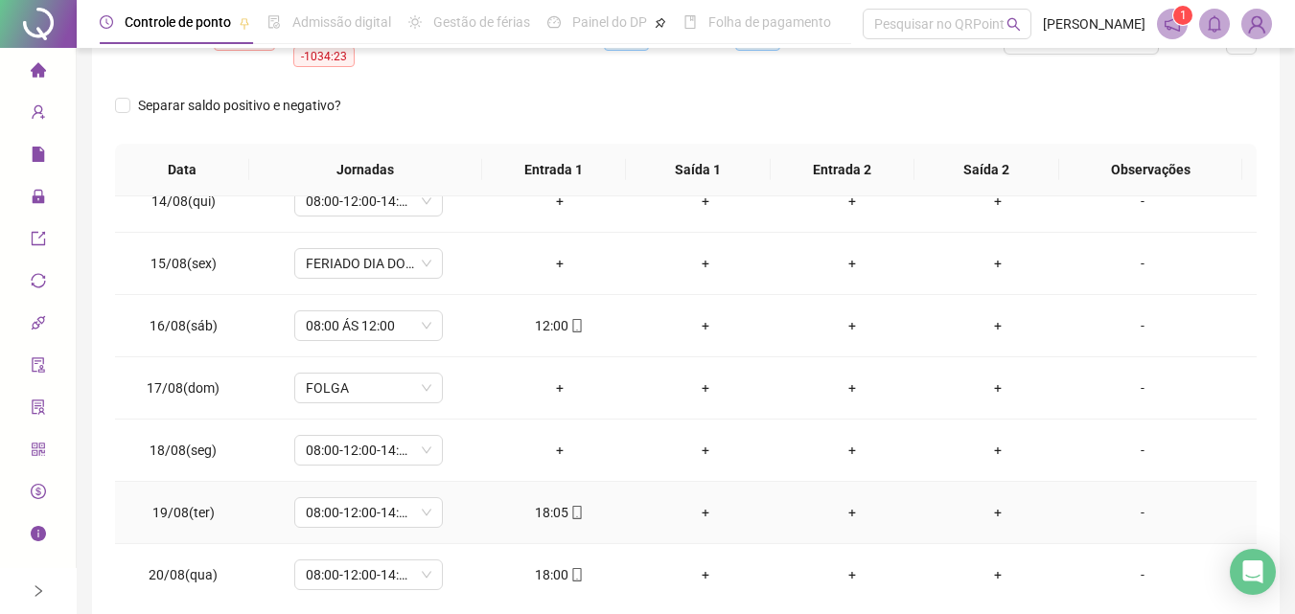
scroll to position [803, 0]
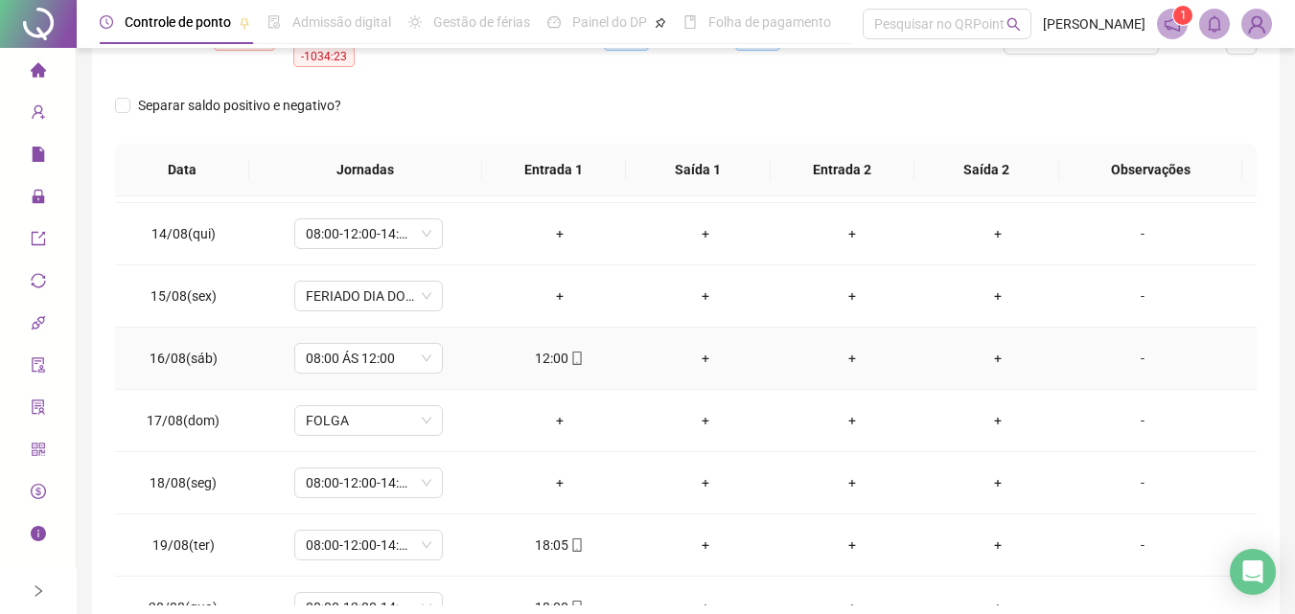
click at [704, 359] on div "+" at bounding box center [705, 358] width 115 height 21
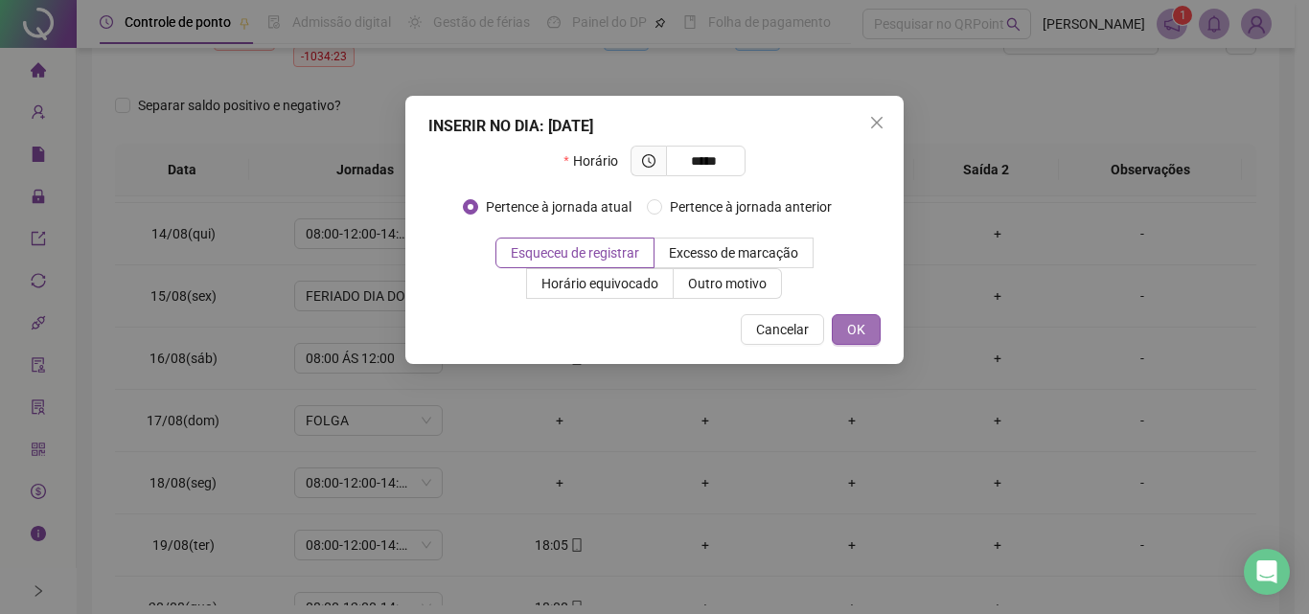
type input "*****"
click at [856, 328] on span "OK" at bounding box center [856, 329] width 18 height 21
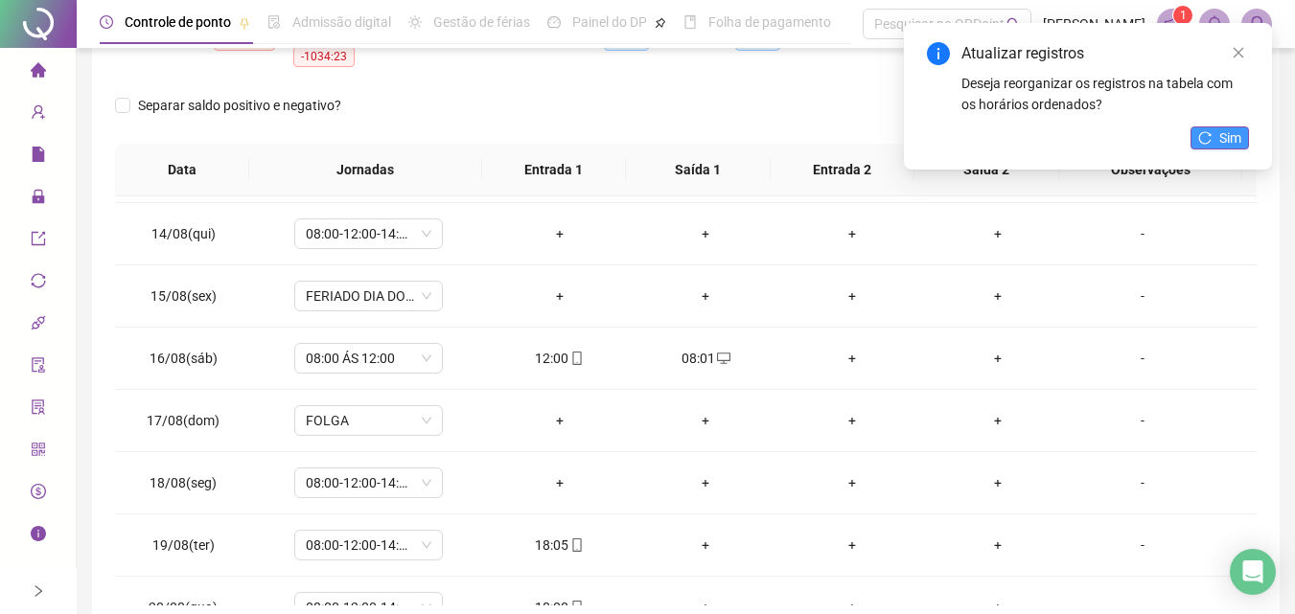
click at [1213, 135] on button "Sim" at bounding box center [1219, 137] width 58 height 23
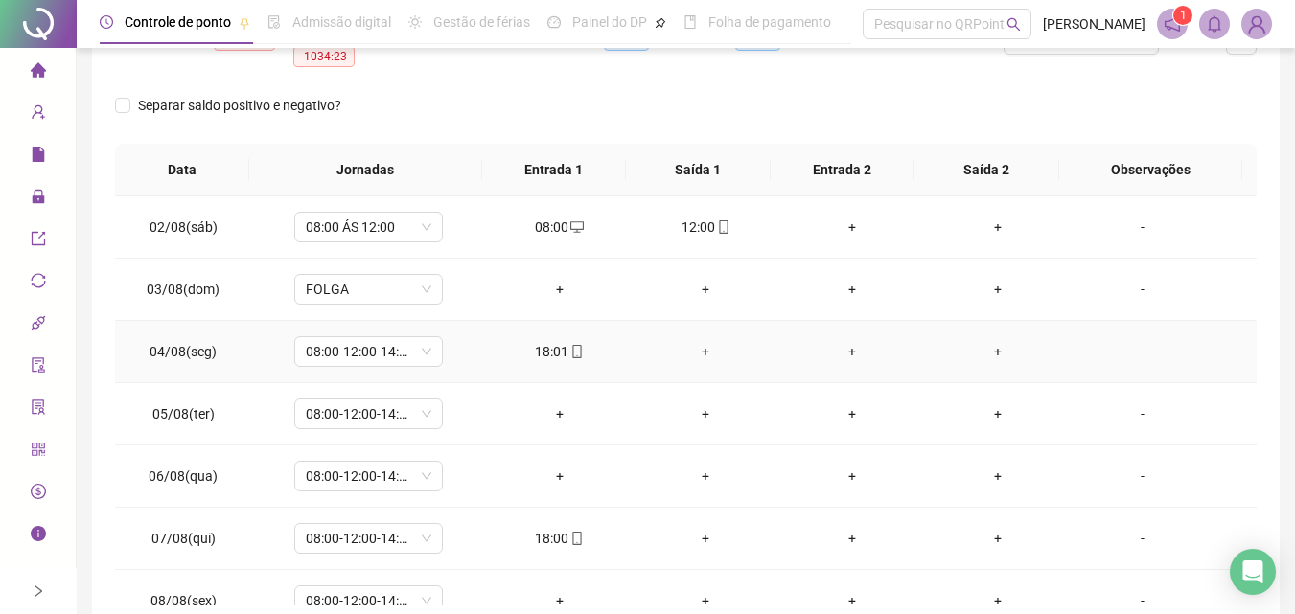
scroll to position [96, 0]
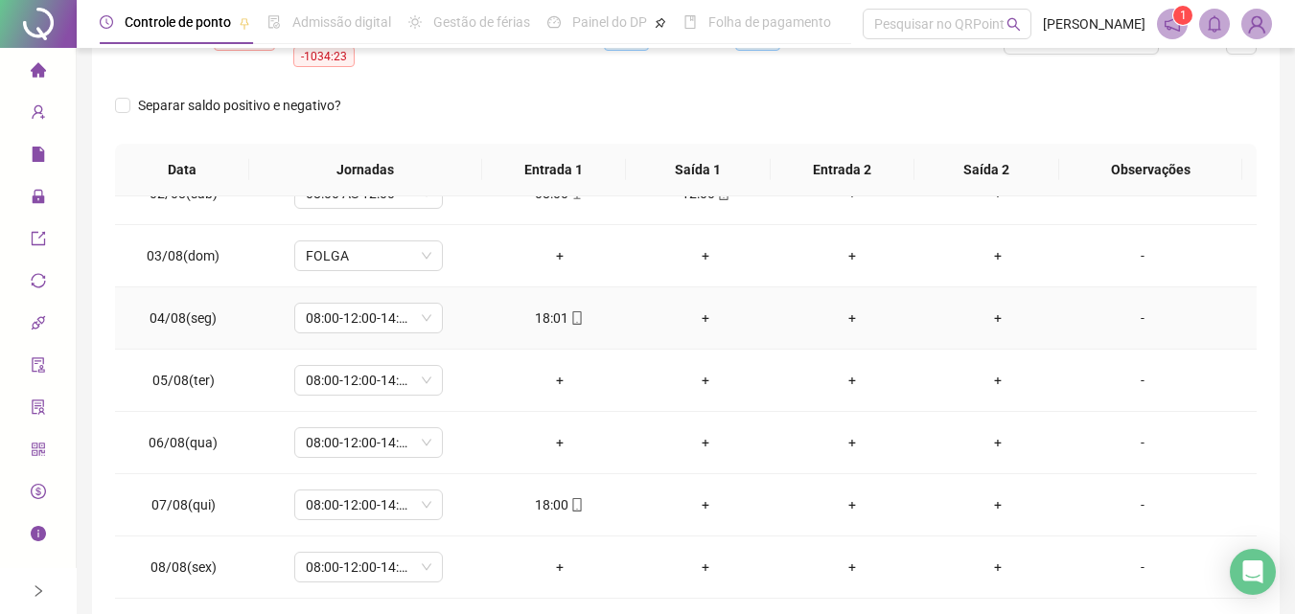
click at [686, 311] on div "+" at bounding box center [705, 318] width 115 height 21
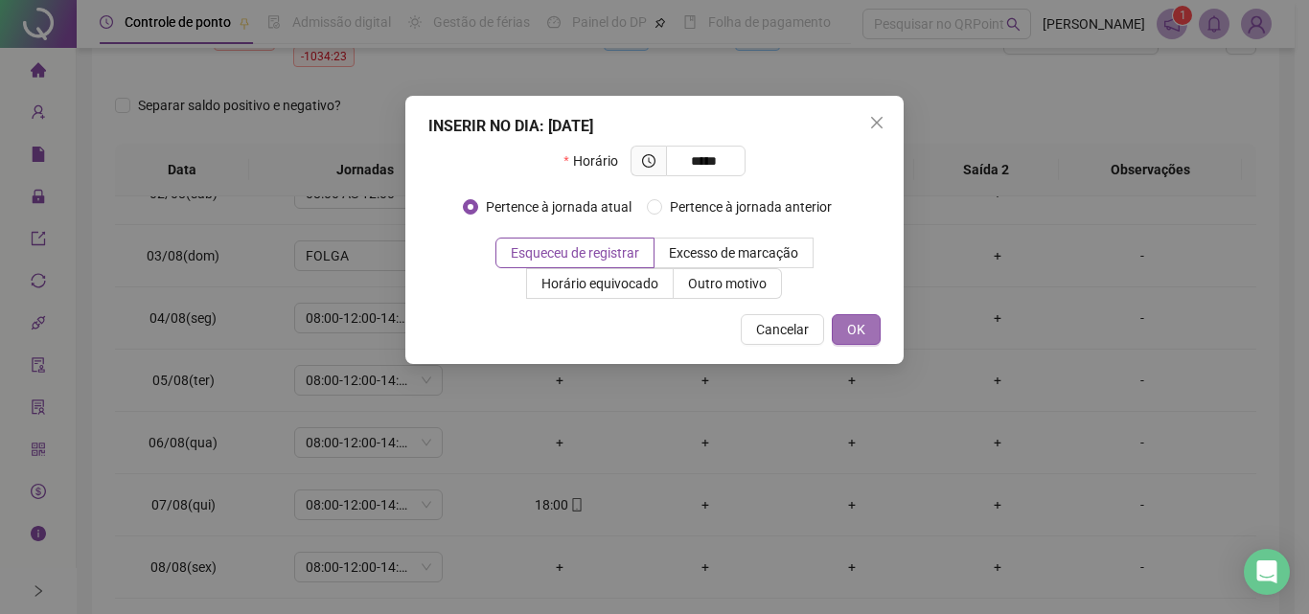
type input "*****"
click at [863, 334] on span "OK" at bounding box center [856, 329] width 18 height 21
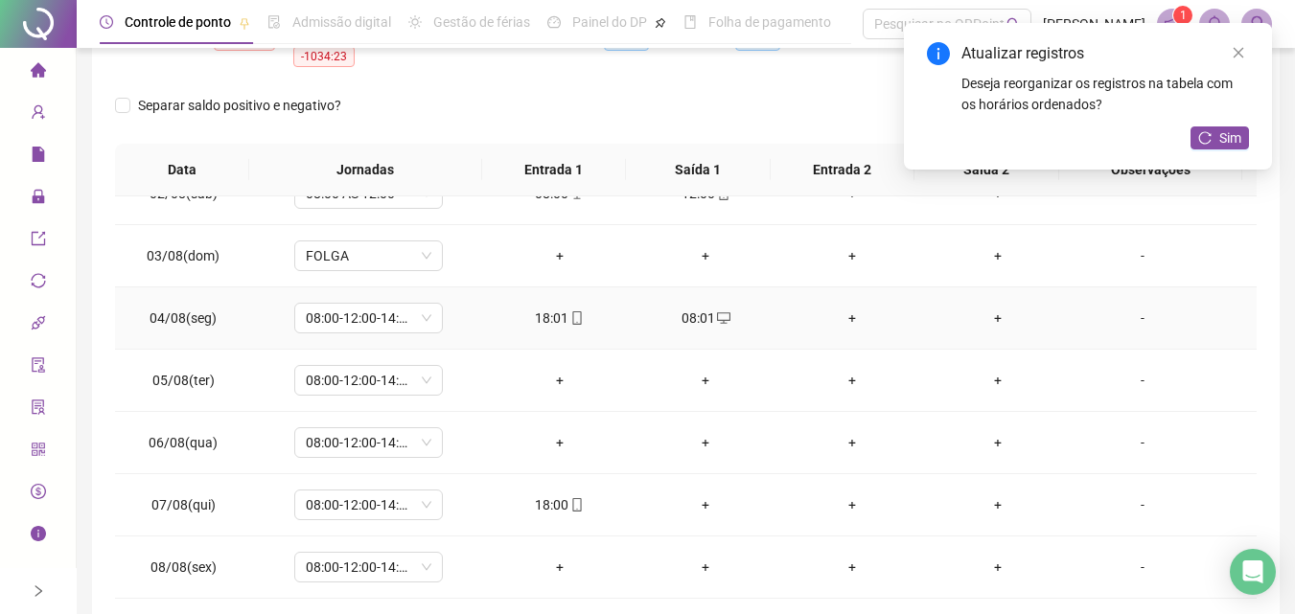
click at [839, 310] on div "+" at bounding box center [850, 318] width 115 height 21
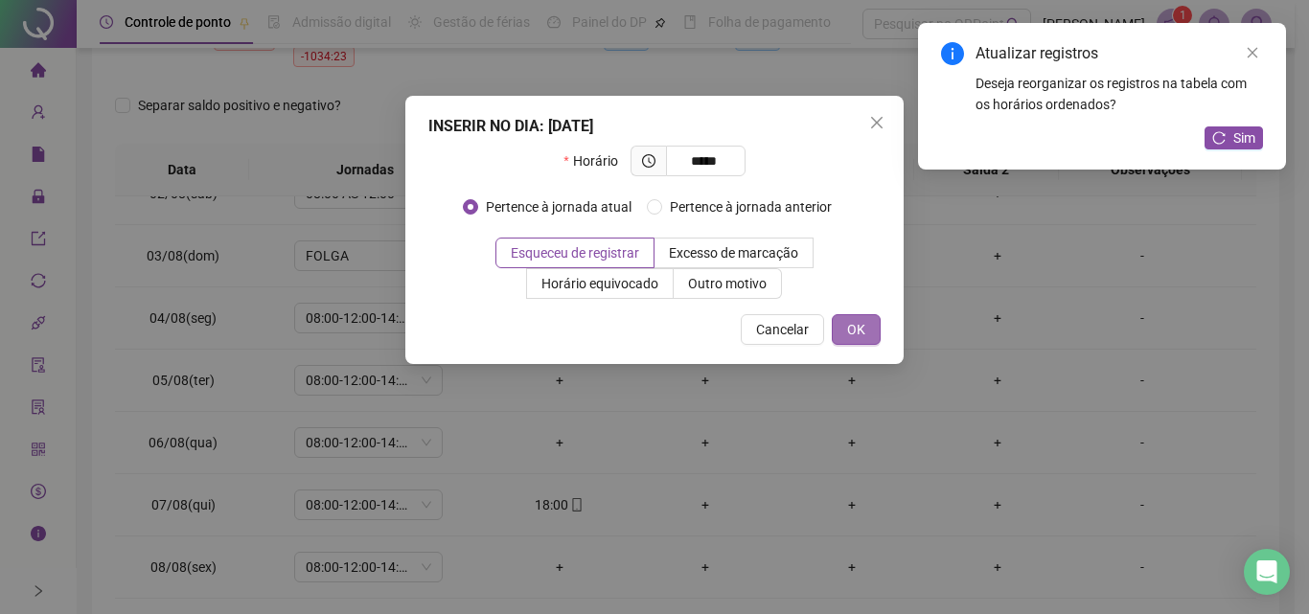
type input "*****"
click at [862, 323] on span "OK" at bounding box center [856, 329] width 18 height 21
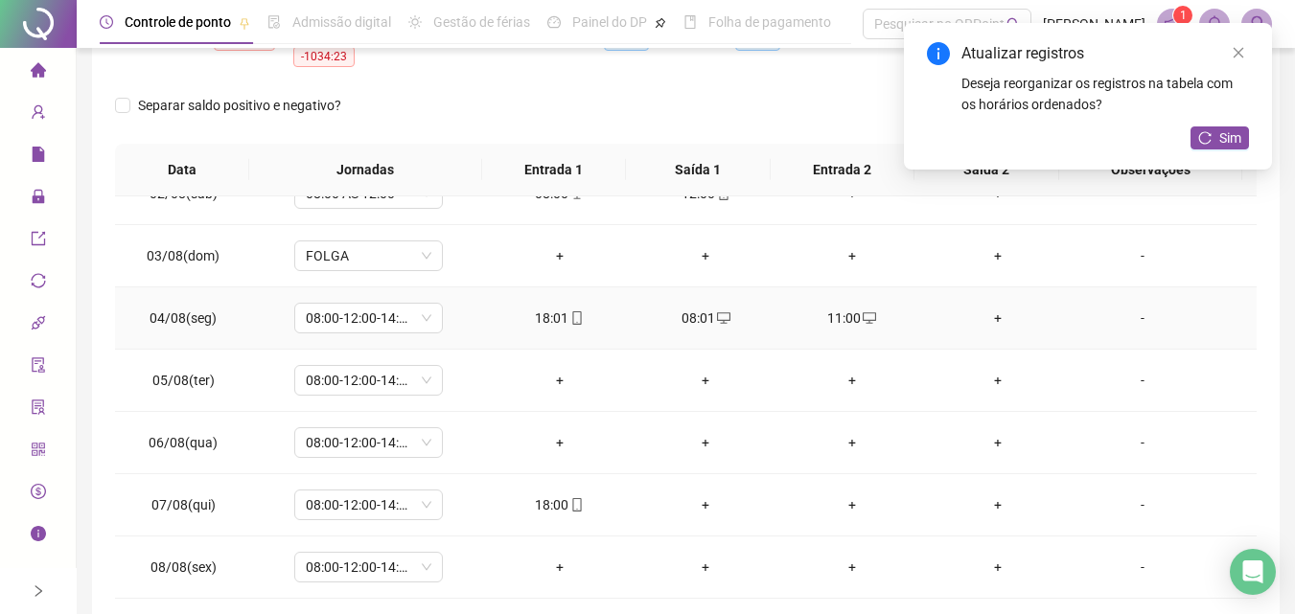
click at [988, 317] on div "+" at bounding box center [997, 318] width 115 height 21
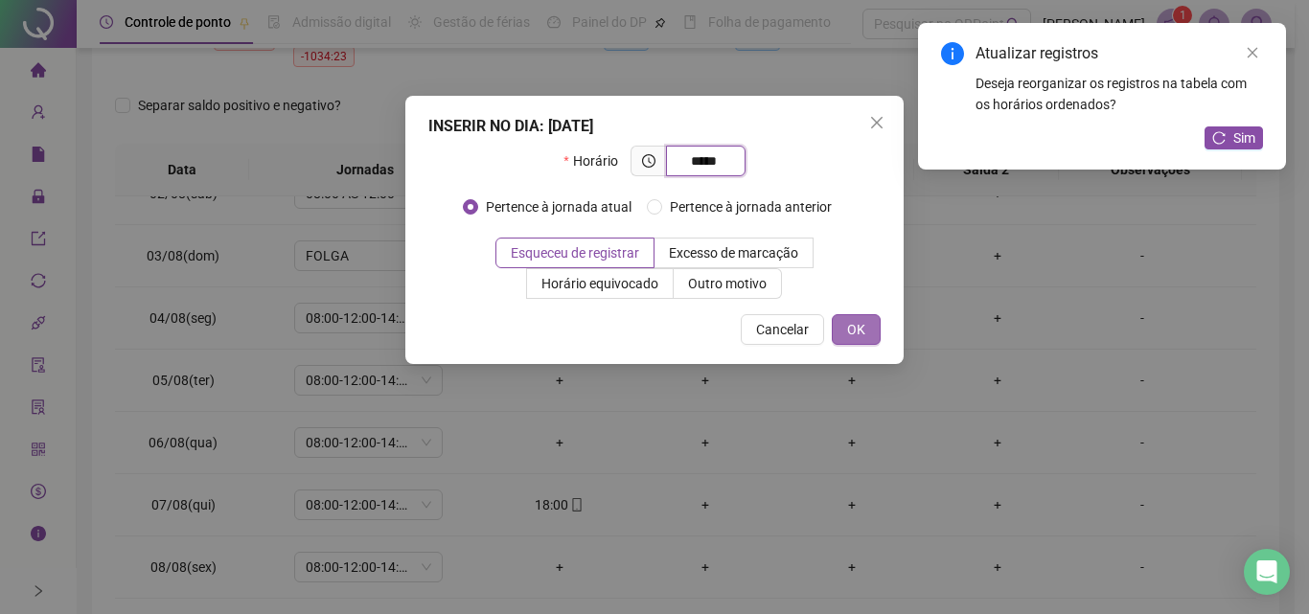
type input "*****"
click at [854, 326] on span "OK" at bounding box center [856, 329] width 18 height 21
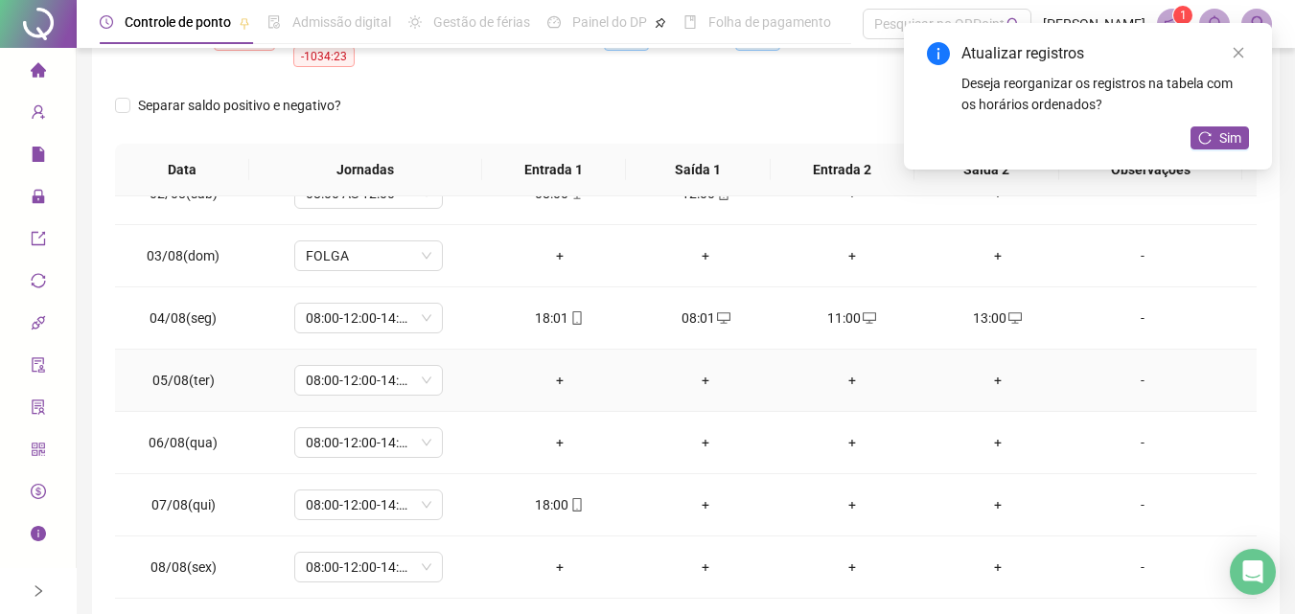
click at [546, 382] on div "+" at bounding box center [559, 380] width 115 height 21
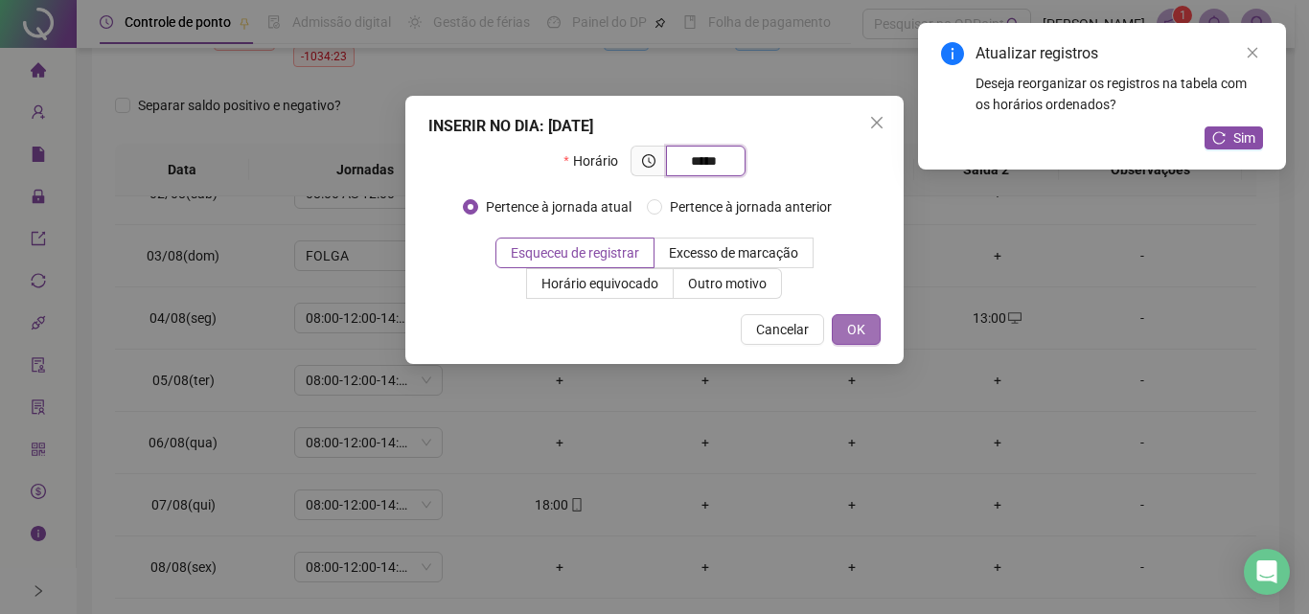
type input "*****"
click at [866, 324] on button "OK" at bounding box center [856, 329] width 49 height 31
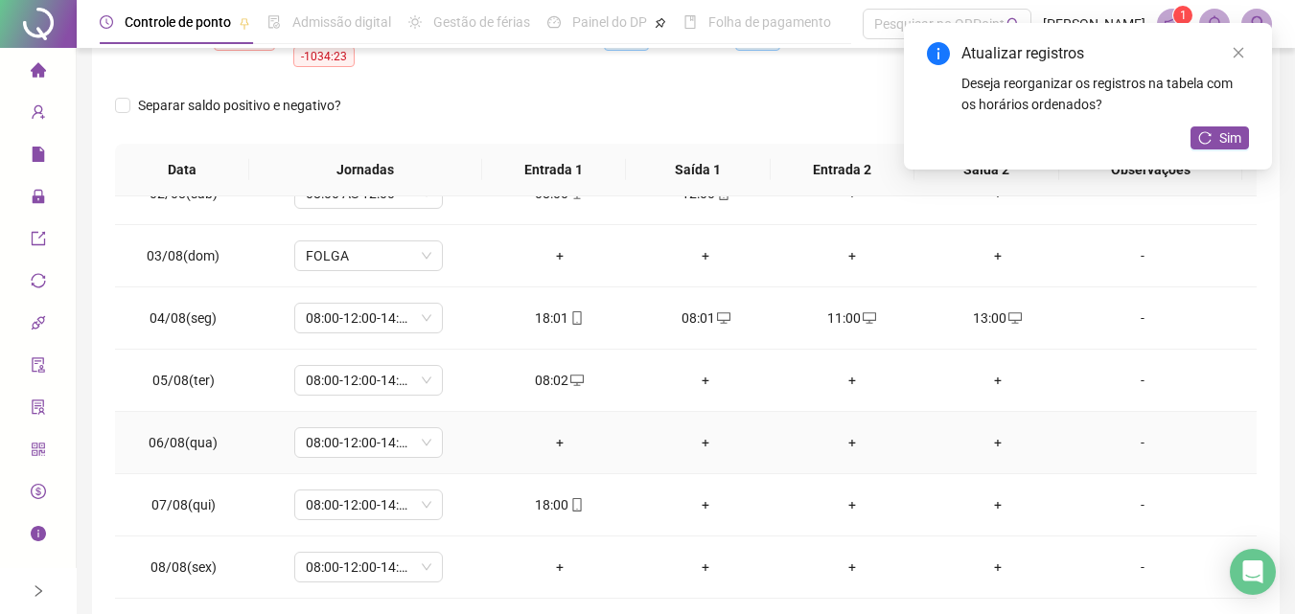
click at [561, 433] on div "+" at bounding box center [559, 442] width 115 height 21
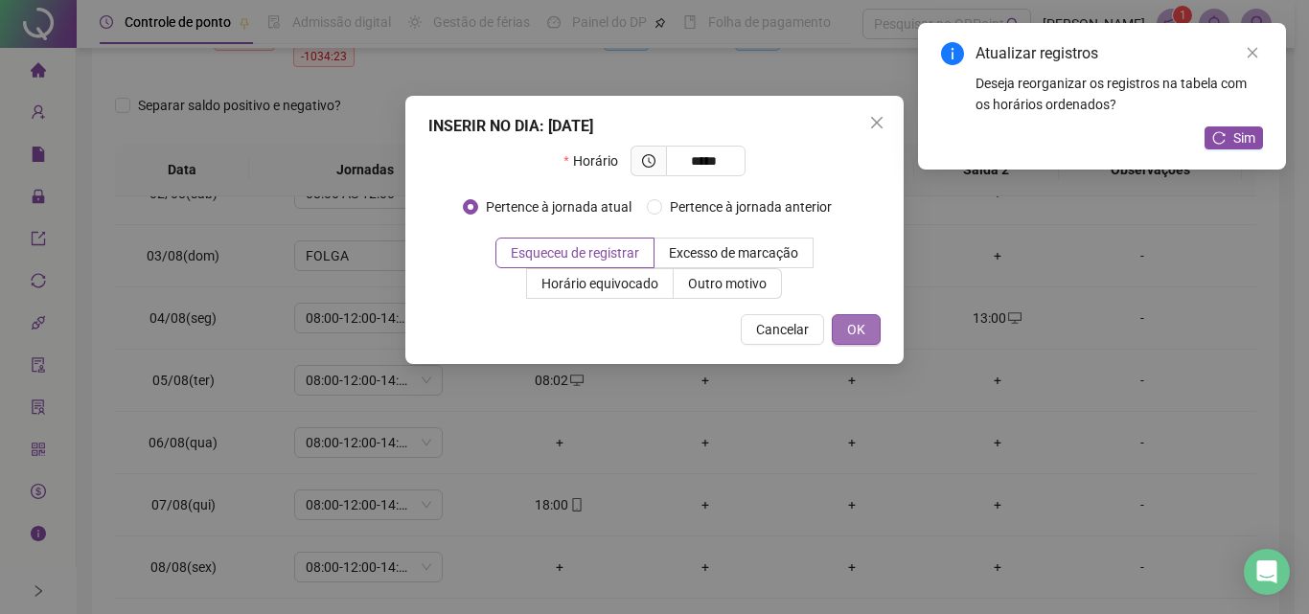
type input "*****"
click at [854, 326] on span "OK" at bounding box center [856, 329] width 18 height 21
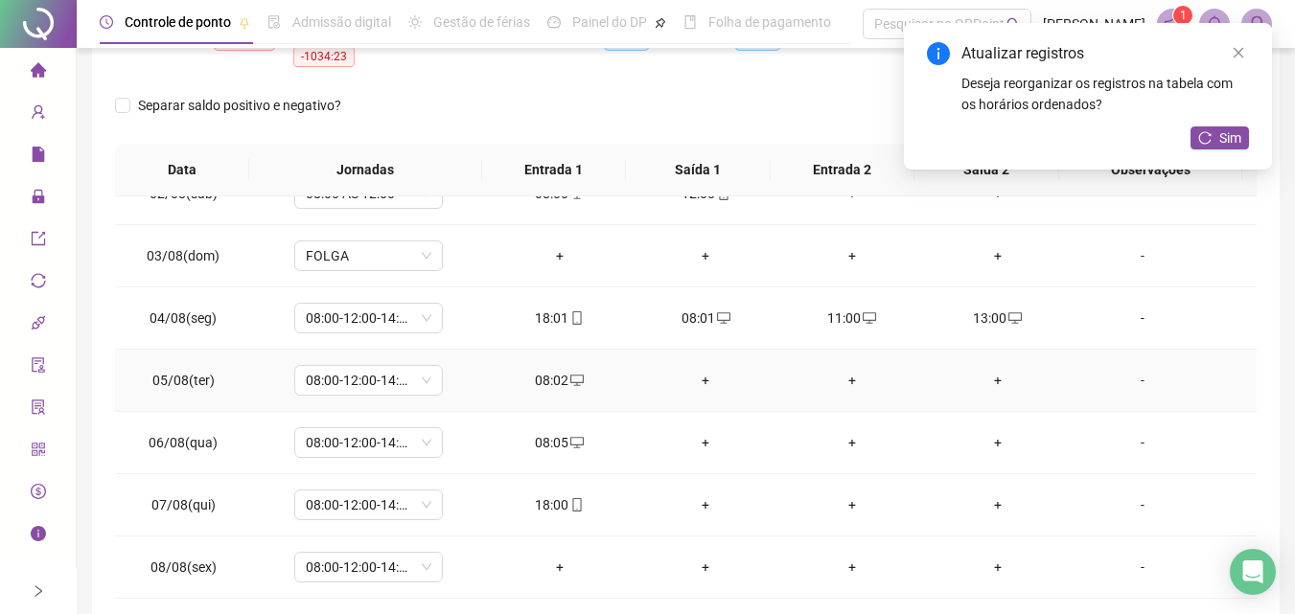
click at [691, 380] on div "+" at bounding box center [705, 380] width 115 height 21
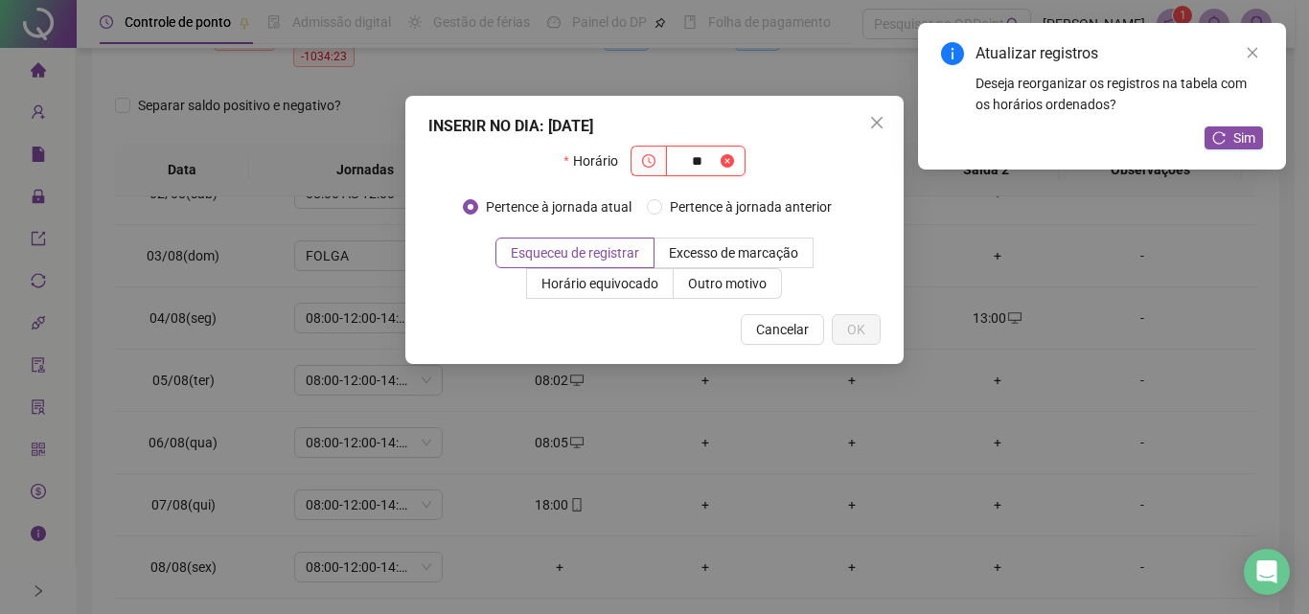
type input "*"
type input "*****"
click at [867, 318] on button "OK" at bounding box center [856, 329] width 49 height 31
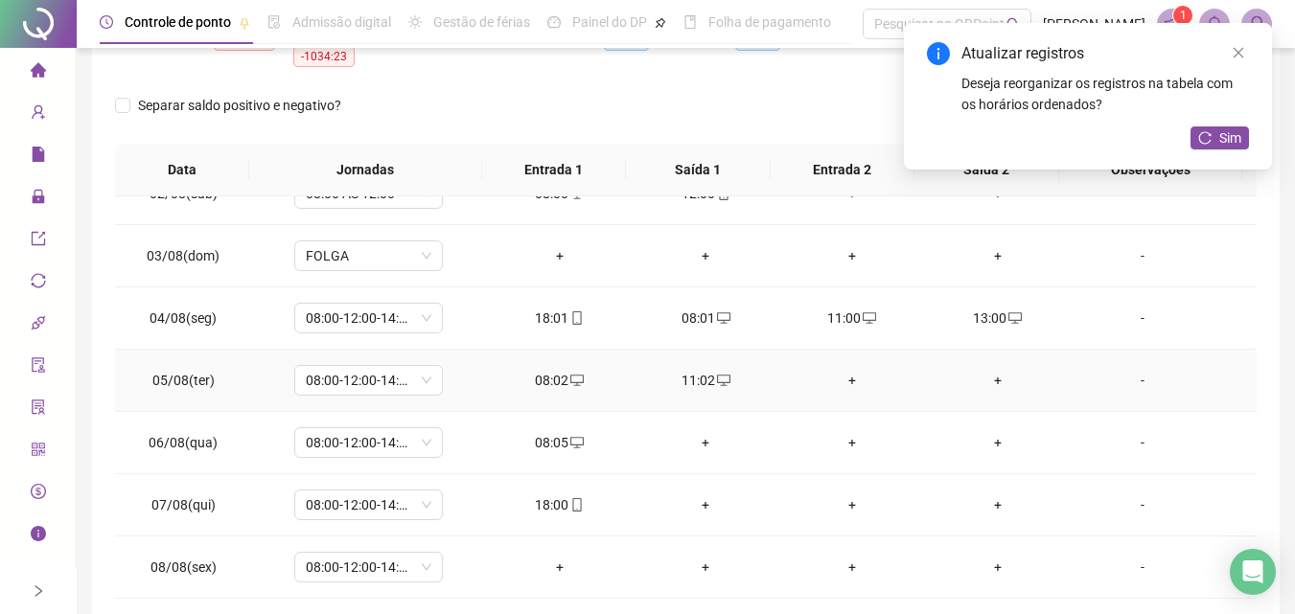
click at [839, 387] on div "+" at bounding box center [850, 380] width 115 height 21
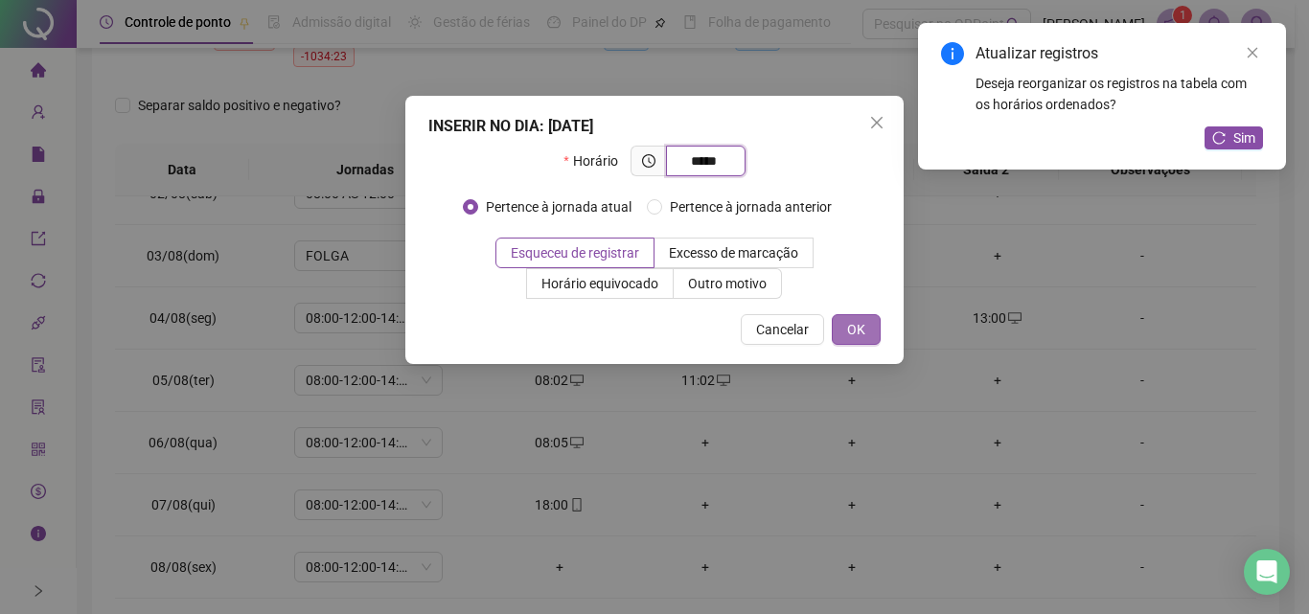
type input "*****"
click at [866, 339] on button "OK" at bounding box center [856, 329] width 49 height 31
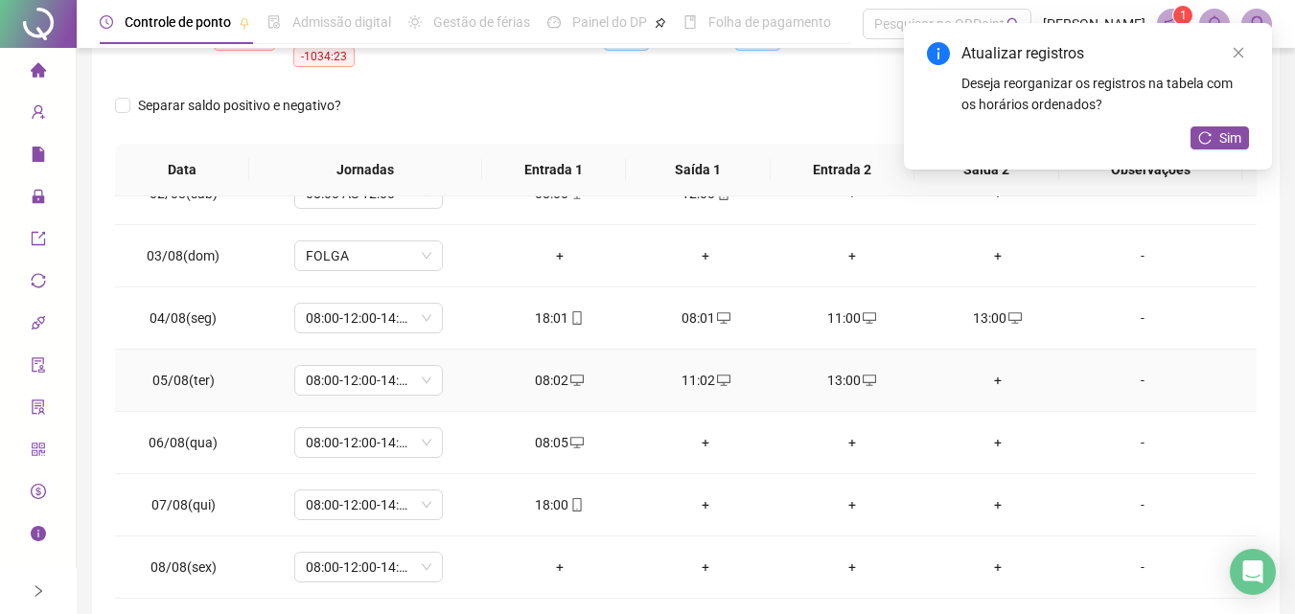
click at [992, 374] on div "+" at bounding box center [997, 380] width 115 height 21
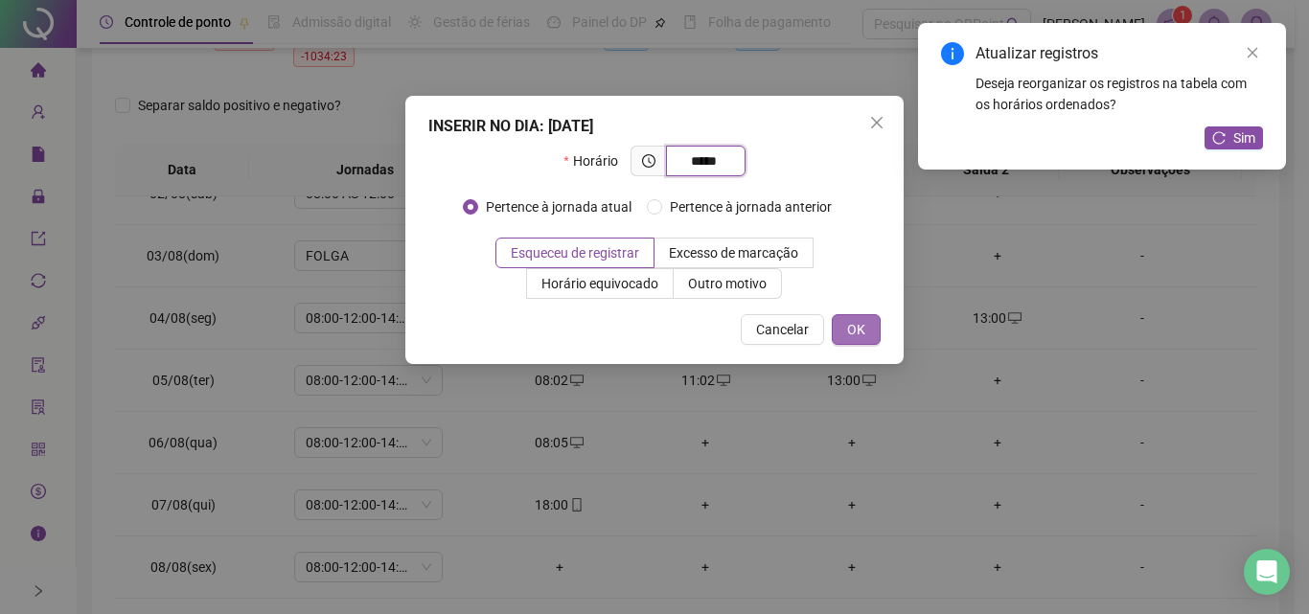
type input "*****"
click at [879, 334] on button "OK" at bounding box center [856, 329] width 49 height 31
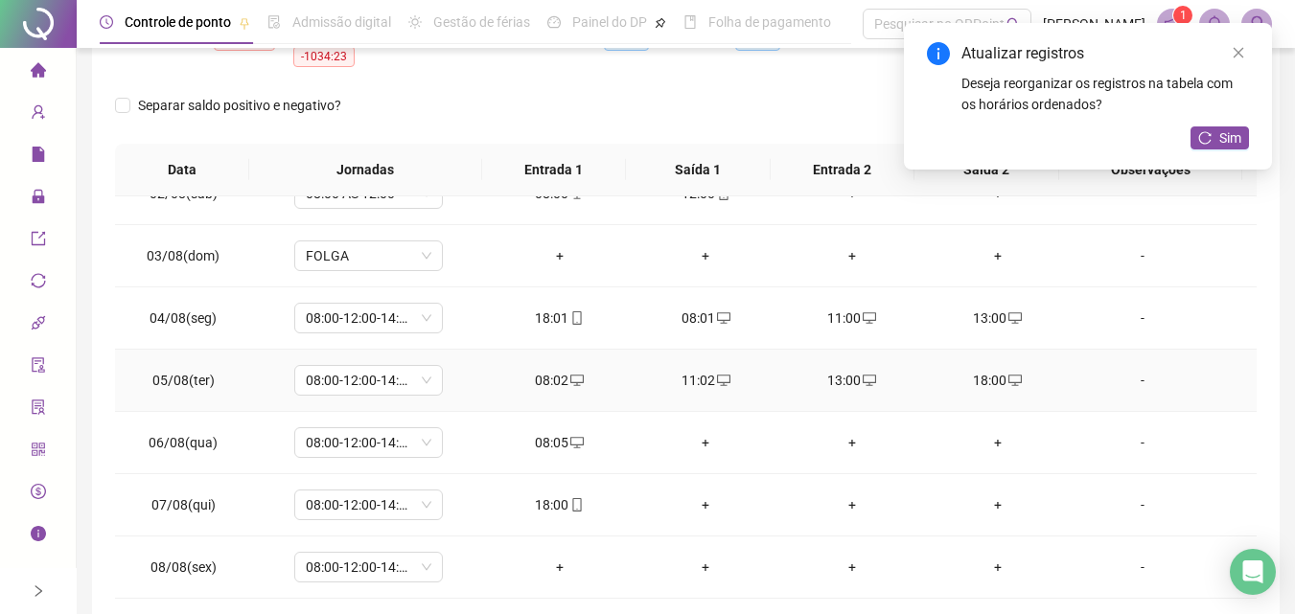
scroll to position [192, 0]
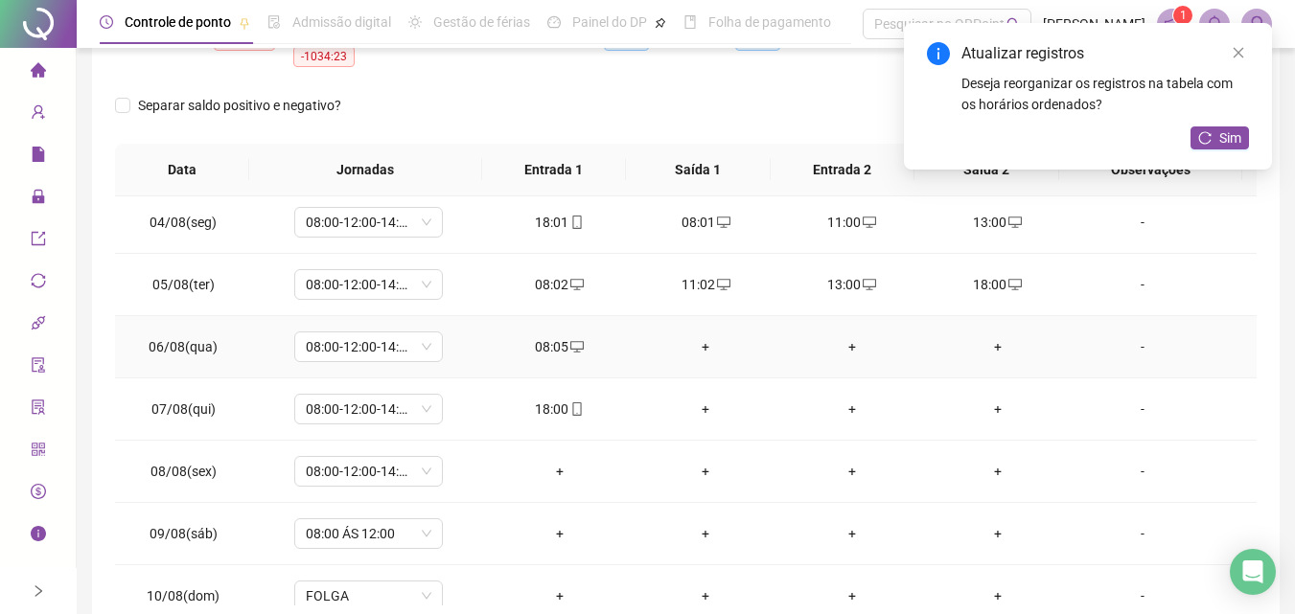
click at [692, 348] on div "+" at bounding box center [705, 346] width 115 height 21
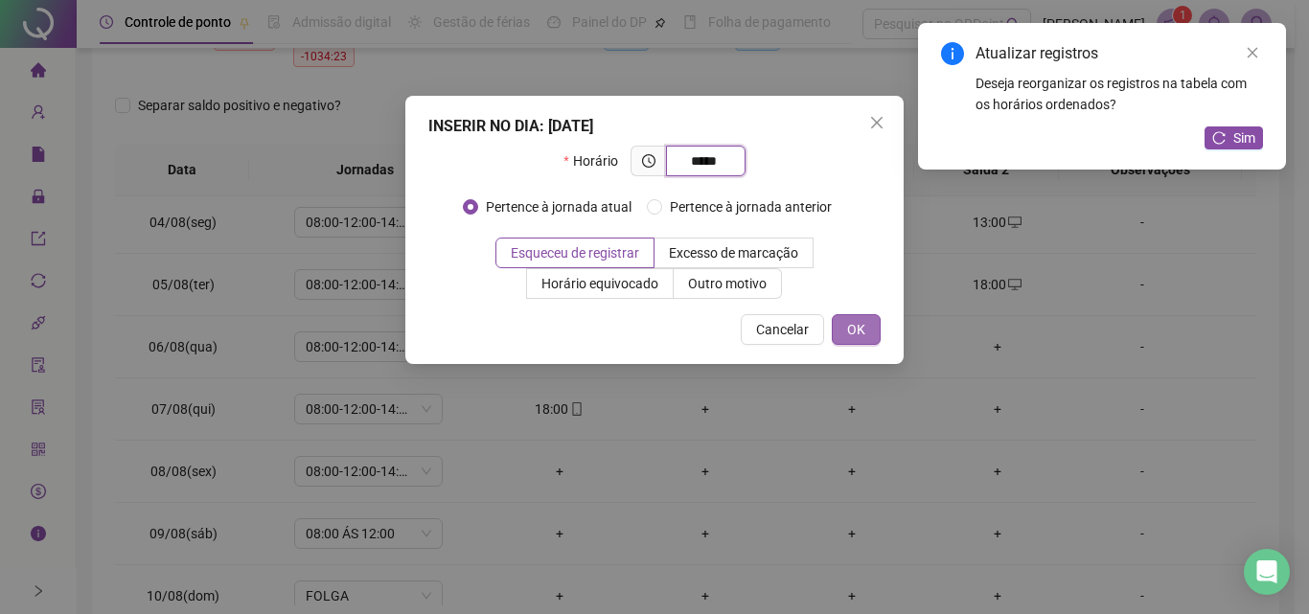
type input "*****"
click at [857, 322] on span "OK" at bounding box center [856, 329] width 18 height 21
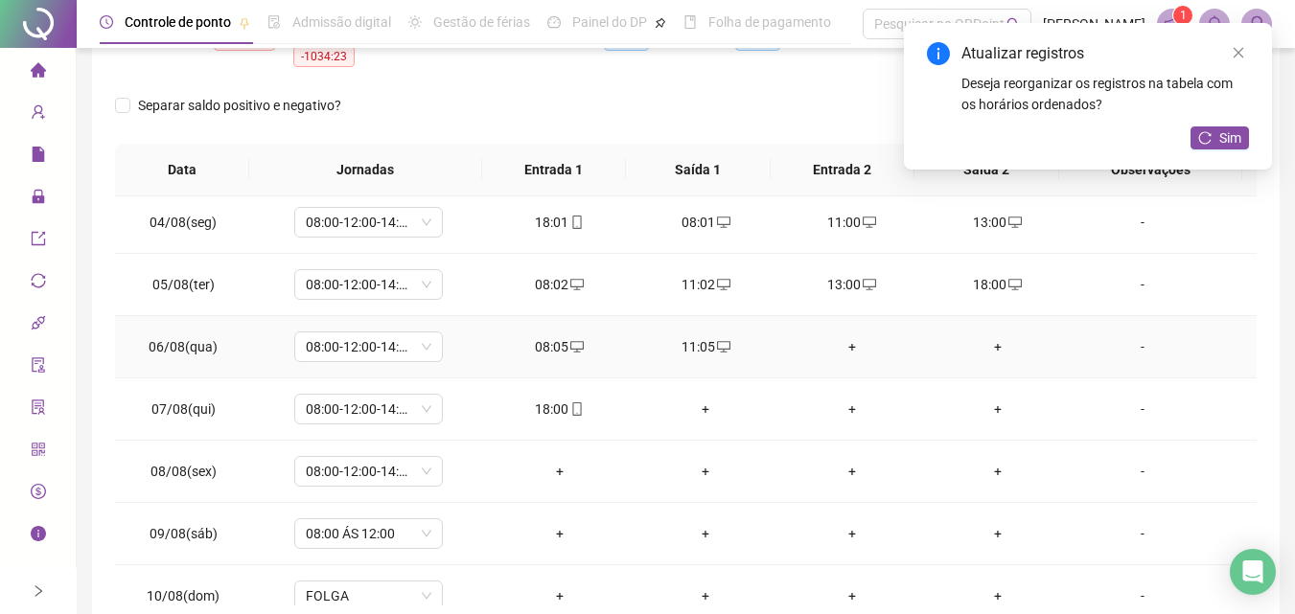
click at [849, 347] on div "+" at bounding box center [850, 346] width 115 height 21
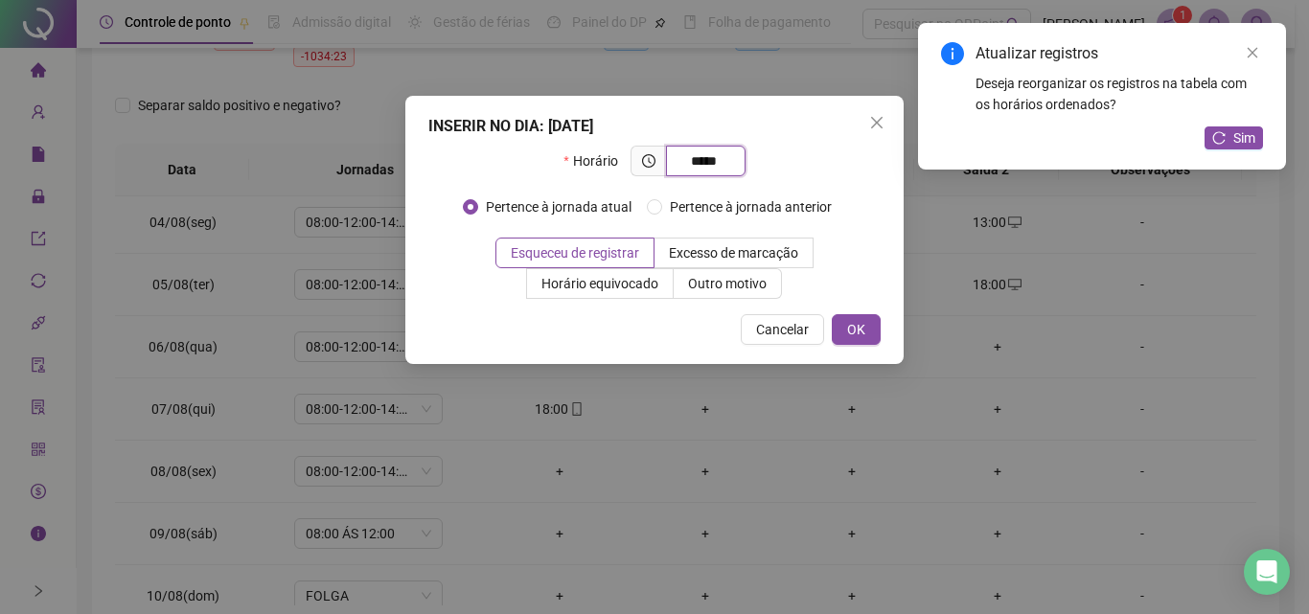
type input "*****"
click at [889, 333] on div "INSERIR NO DIA : [DATE] Horário ***** Pertence à jornada atual Pertence à jorna…" at bounding box center [654, 230] width 498 height 268
click at [871, 338] on button "OK" at bounding box center [856, 329] width 49 height 31
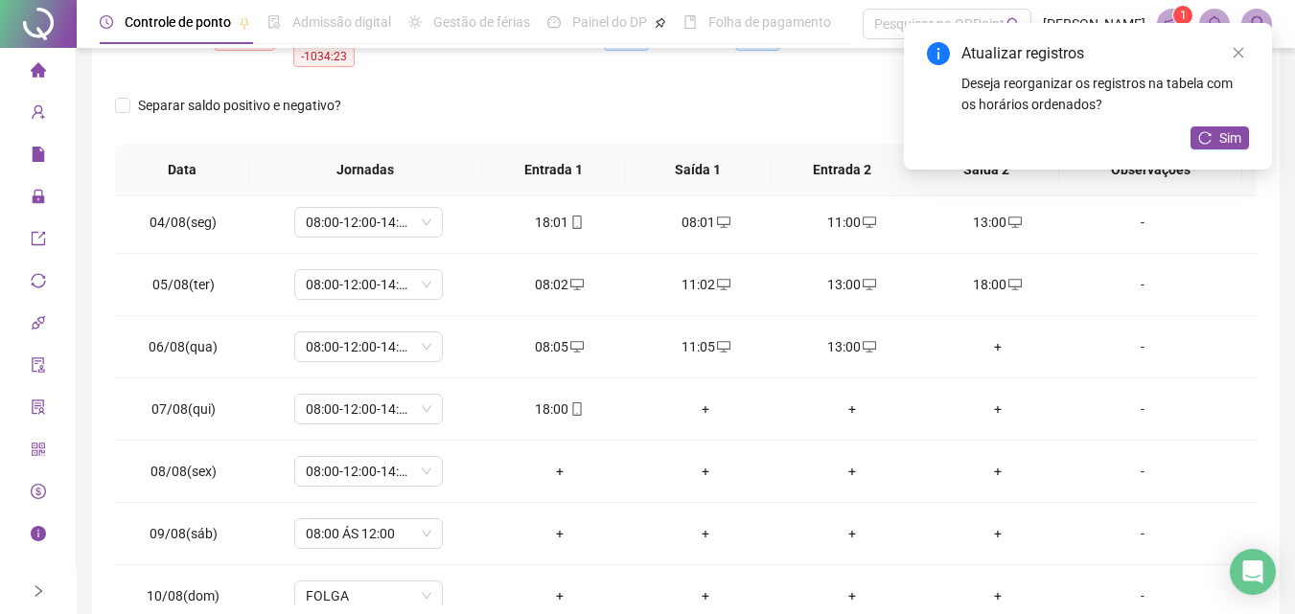
click at [996, 352] on div "+" at bounding box center [997, 346] width 115 height 21
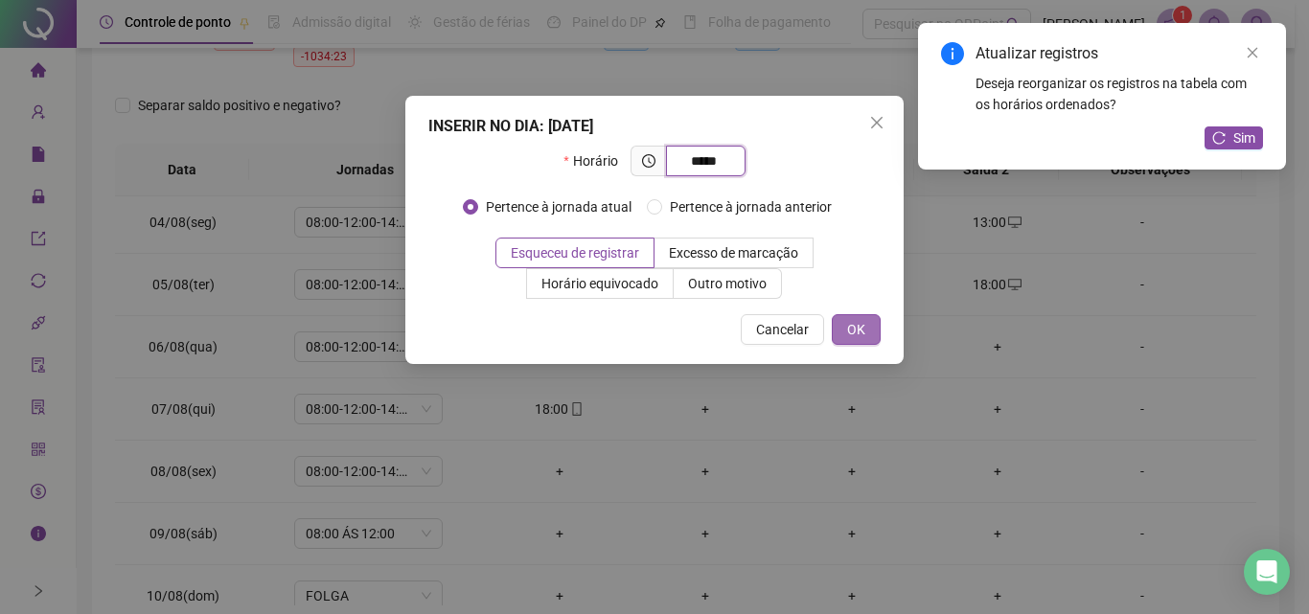
type input "*****"
click at [851, 334] on span "OK" at bounding box center [856, 329] width 18 height 21
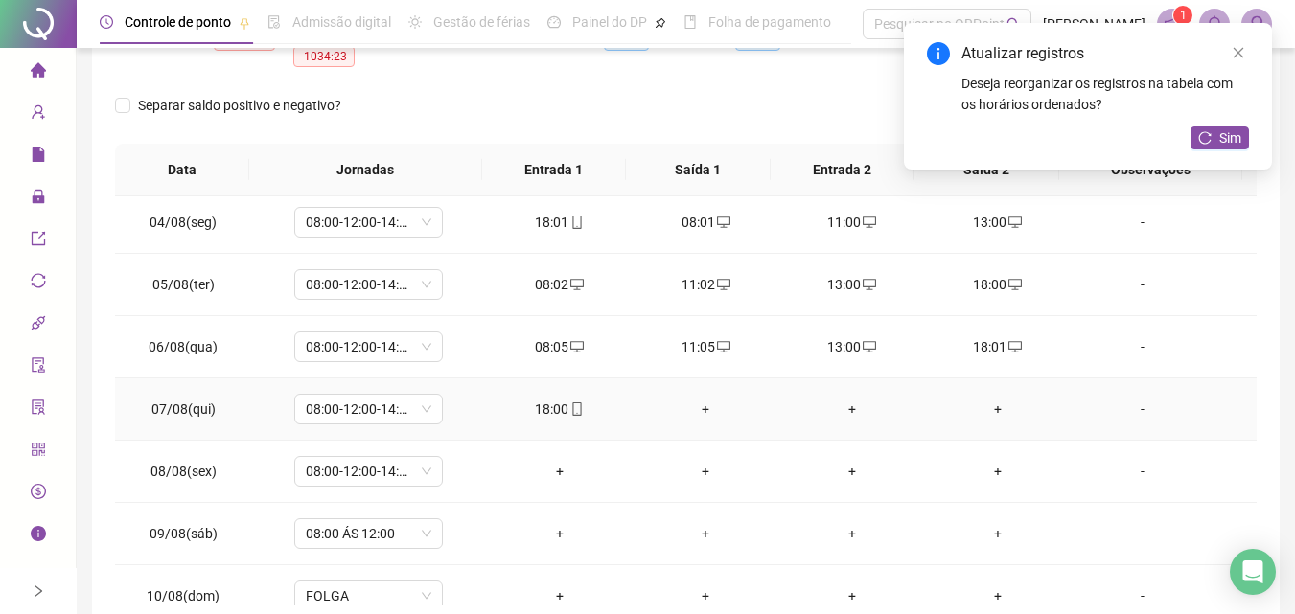
click at [693, 414] on div "+" at bounding box center [705, 409] width 115 height 21
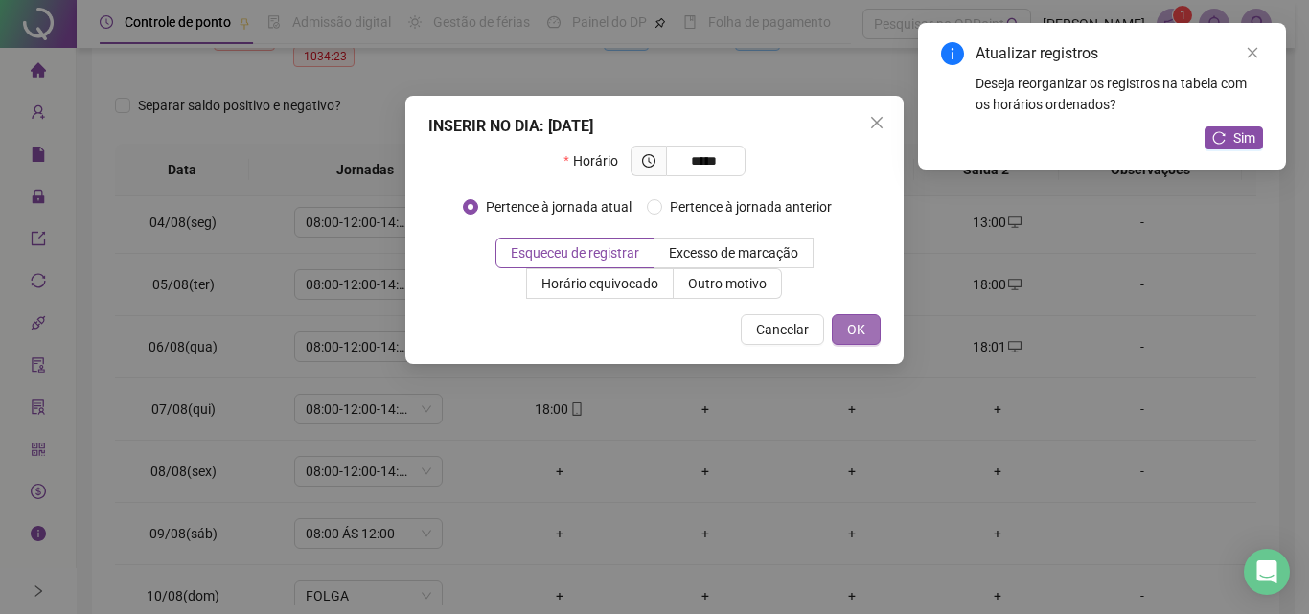
type input "*****"
click at [854, 335] on span "OK" at bounding box center [856, 329] width 18 height 21
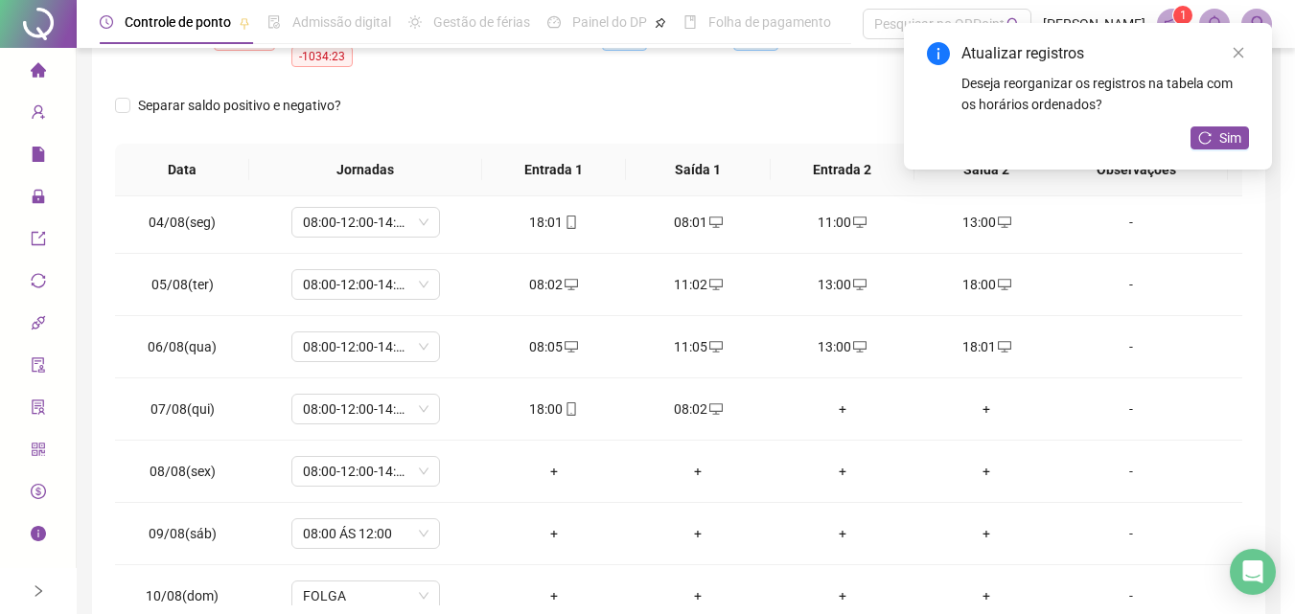
click at [841, 405] on div "+" at bounding box center [843, 409] width 114 height 21
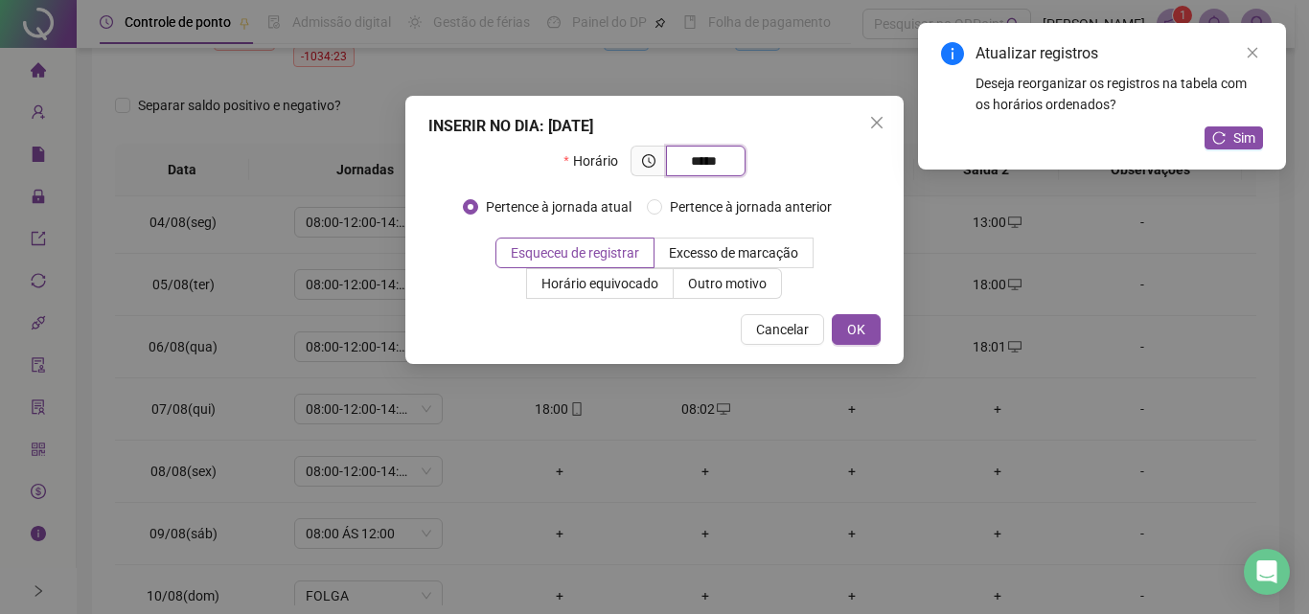
type input "*****"
click at [881, 331] on div "INSERIR NO DIA : [DATE] Horário ***** Pertence à jornada atual Pertence à jorna…" at bounding box center [654, 230] width 498 height 268
click at [872, 330] on button "OK" at bounding box center [856, 329] width 49 height 31
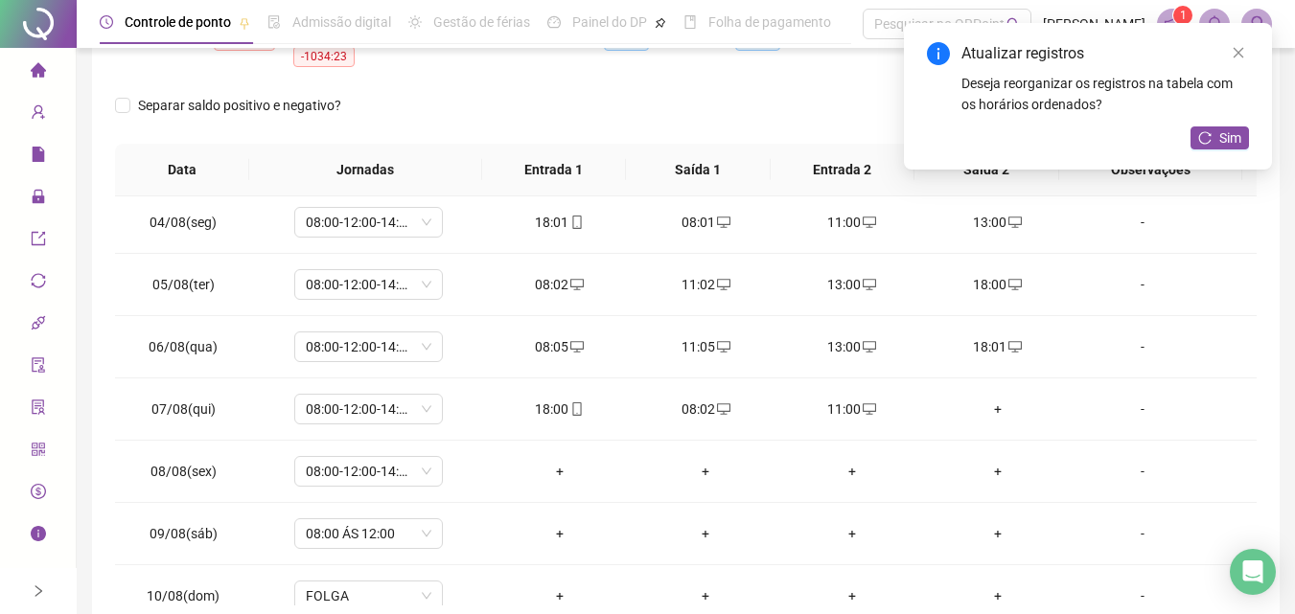
click at [990, 409] on div "+" at bounding box center [997, 409] width 115 height 21
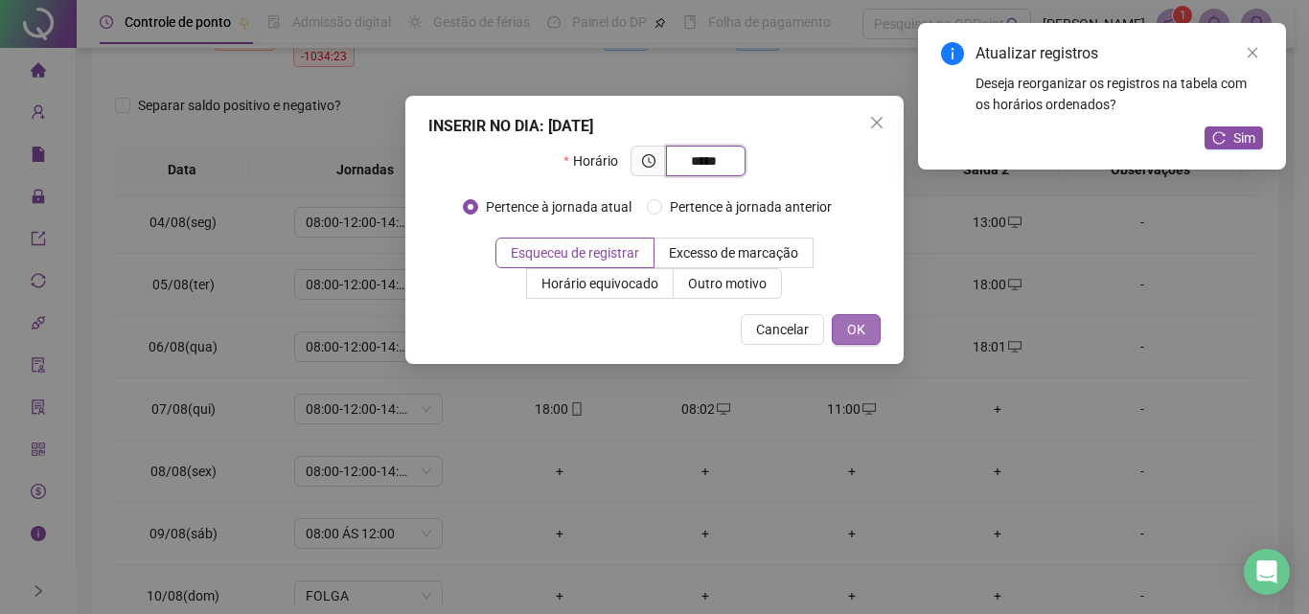
type input "*****"
click at [868, 336] on button "OK" at bounding box center [856, 329] width 49 height 31
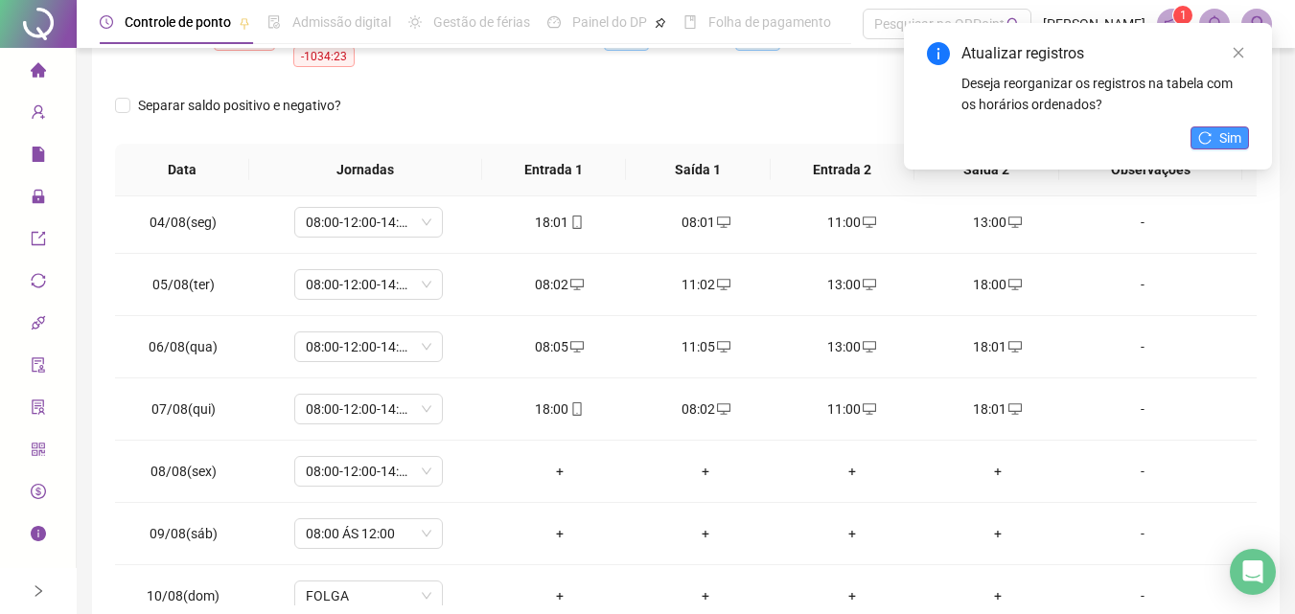
click at [1230, 134] on span "Sim" at bounding box center [1230, 137] width 22 height 21
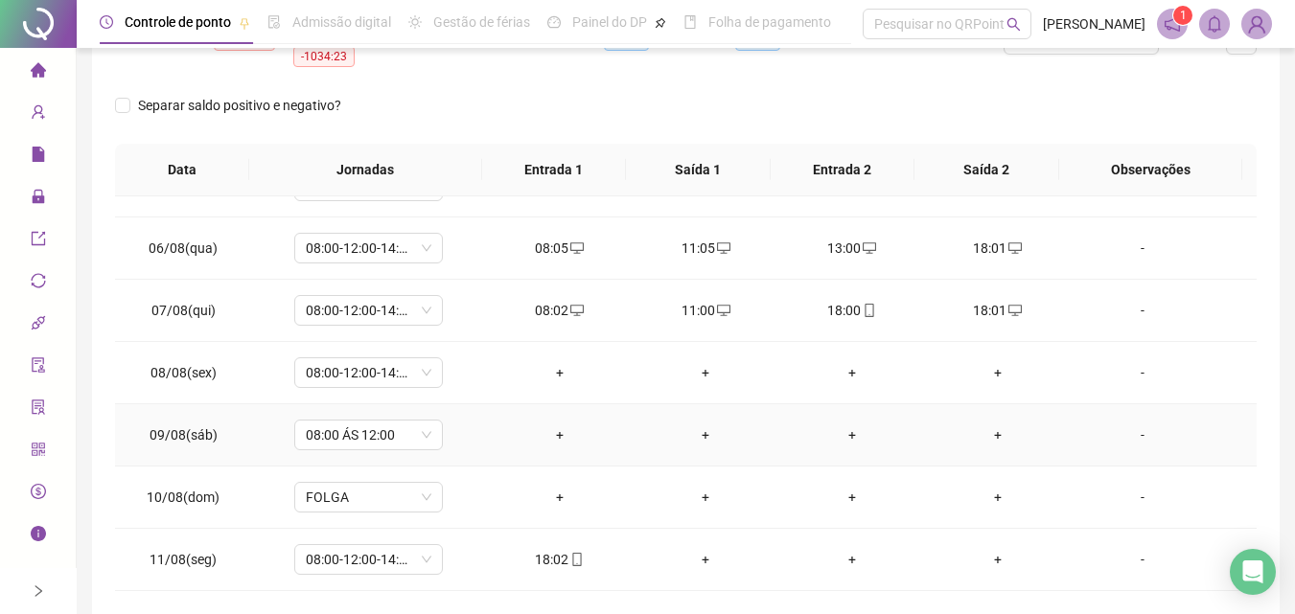
scroll to position [383, 0]
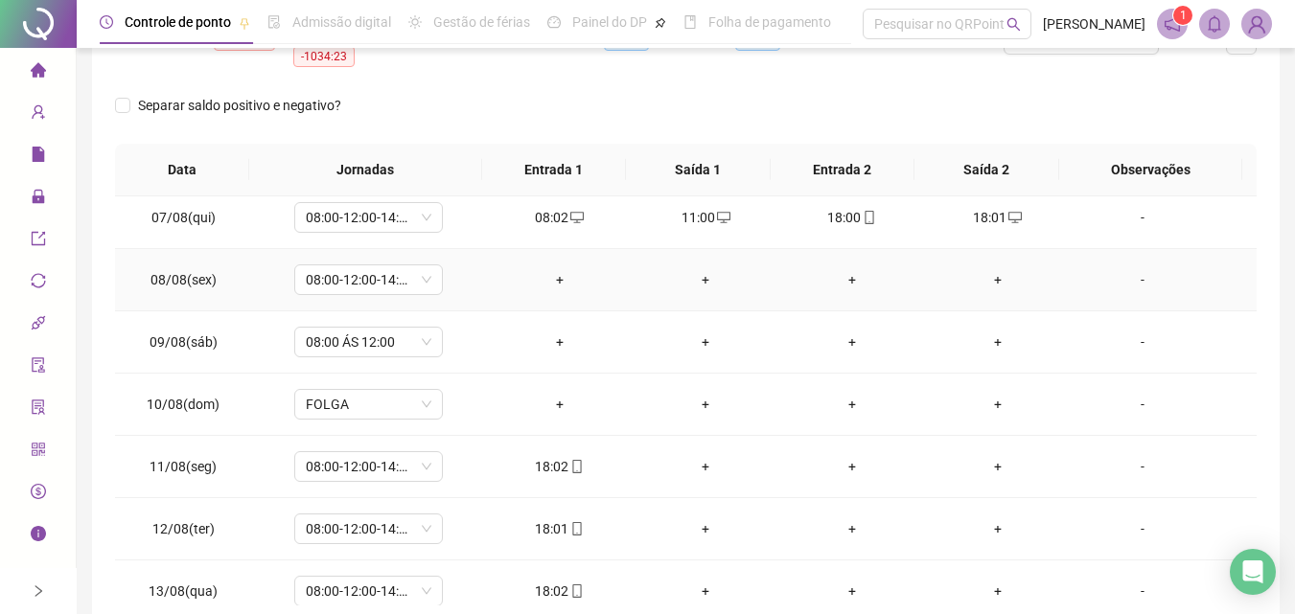
click at [550, 282] on div "+" at bounding box center [559, 279] width 115 height 21
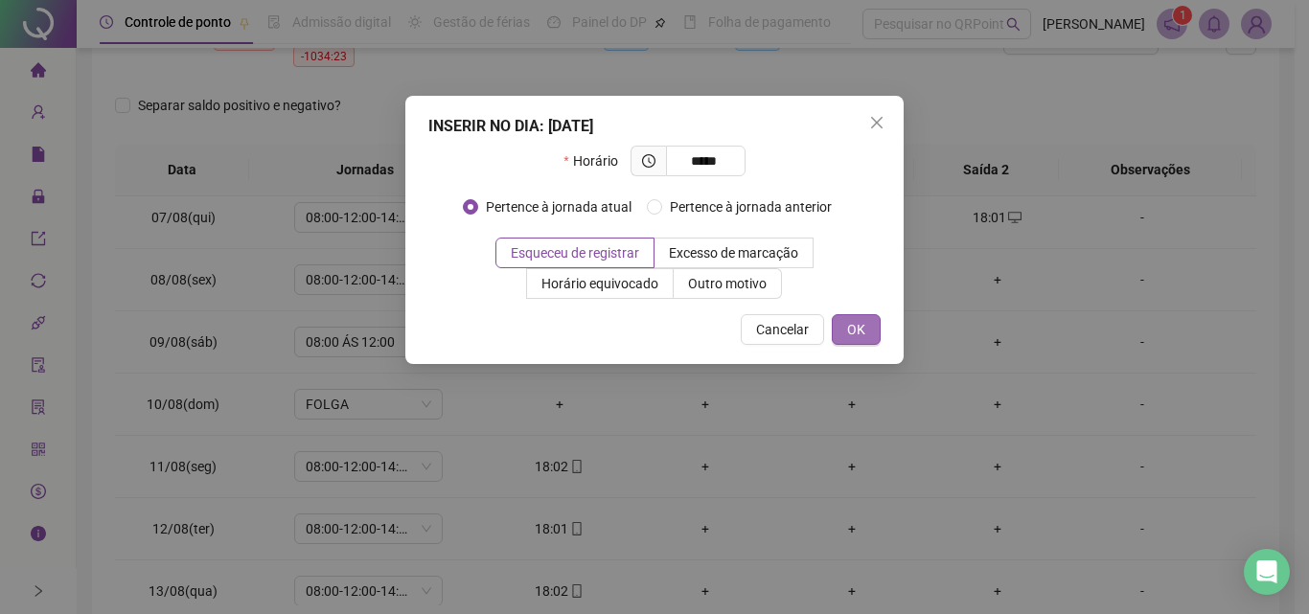
type input "*****"
click at [858, 332] on span "OK" at bounding box center [856, 329] width 18 height 21
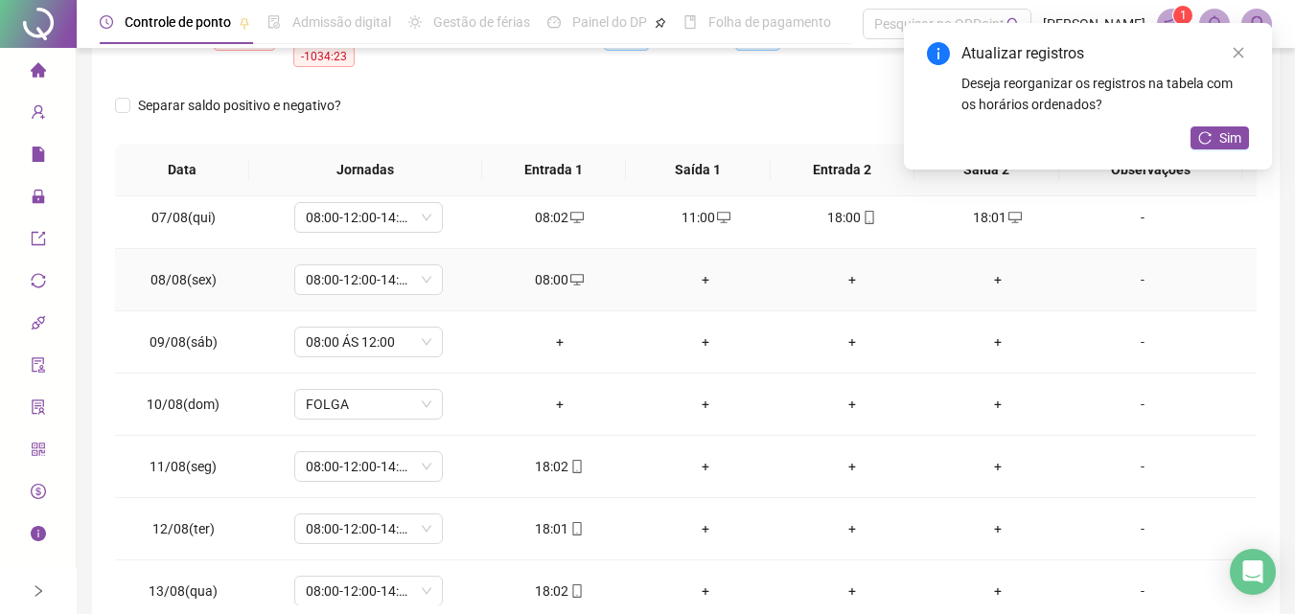
click at [695, 273] on div "+" at bounding box center [705, 279] width 115 height 21
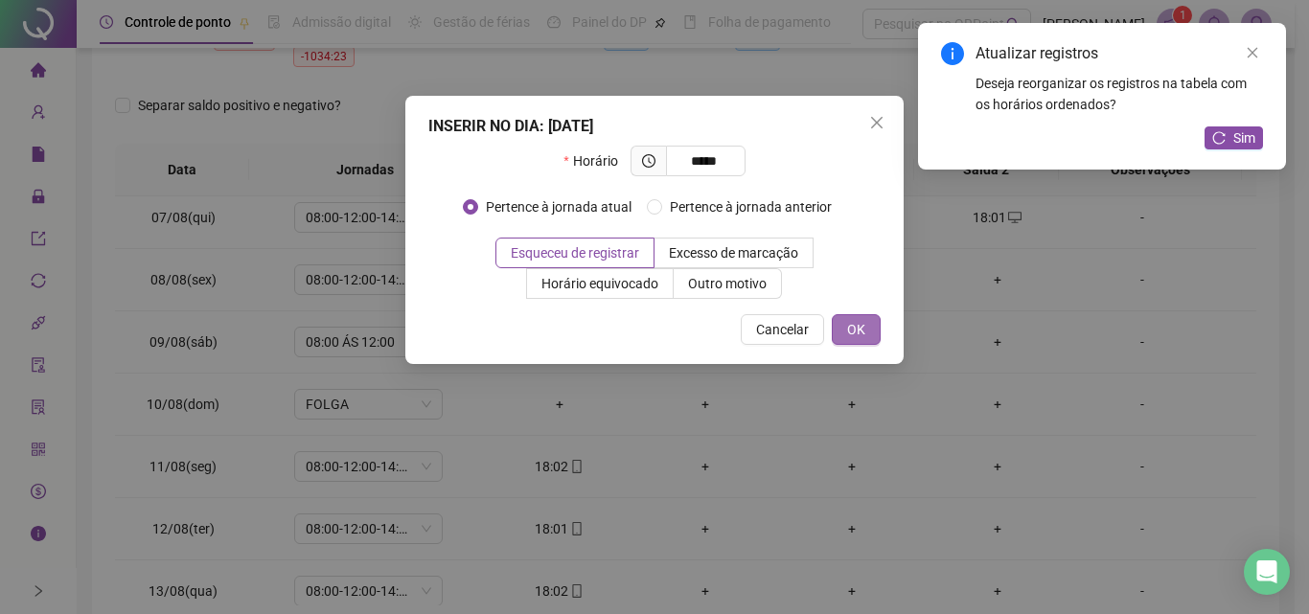
type input "*****"
click at [864, 332] on span "OK" at bounding box center [856, 329] width 18 height 21
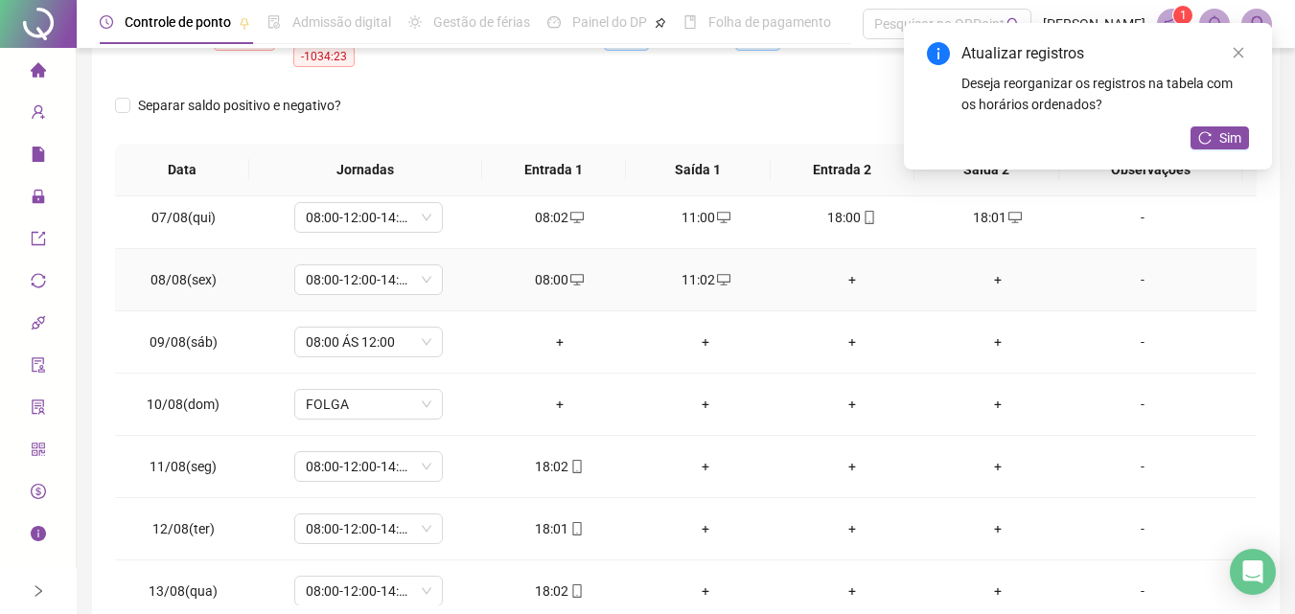
click at [849, 273] on div "+" at bounding box center [850, 279] width 115 height 21
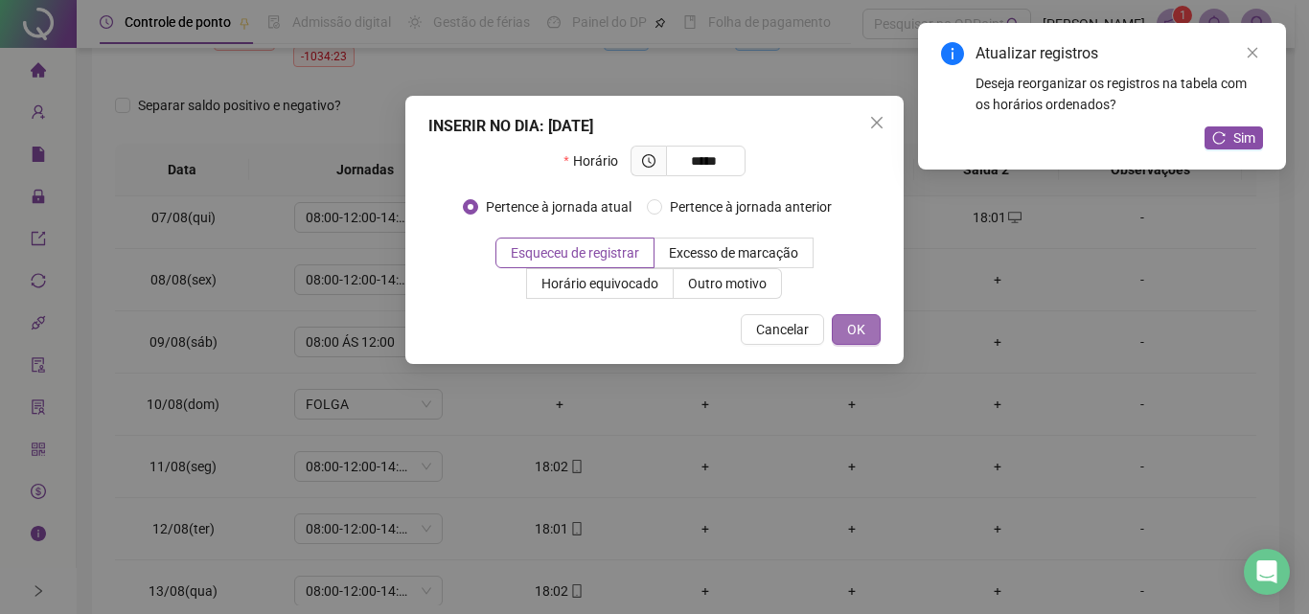
type input "*****"
click at [859, 317] on button "OK" at bounding box center [856, 329] width 49 height 31
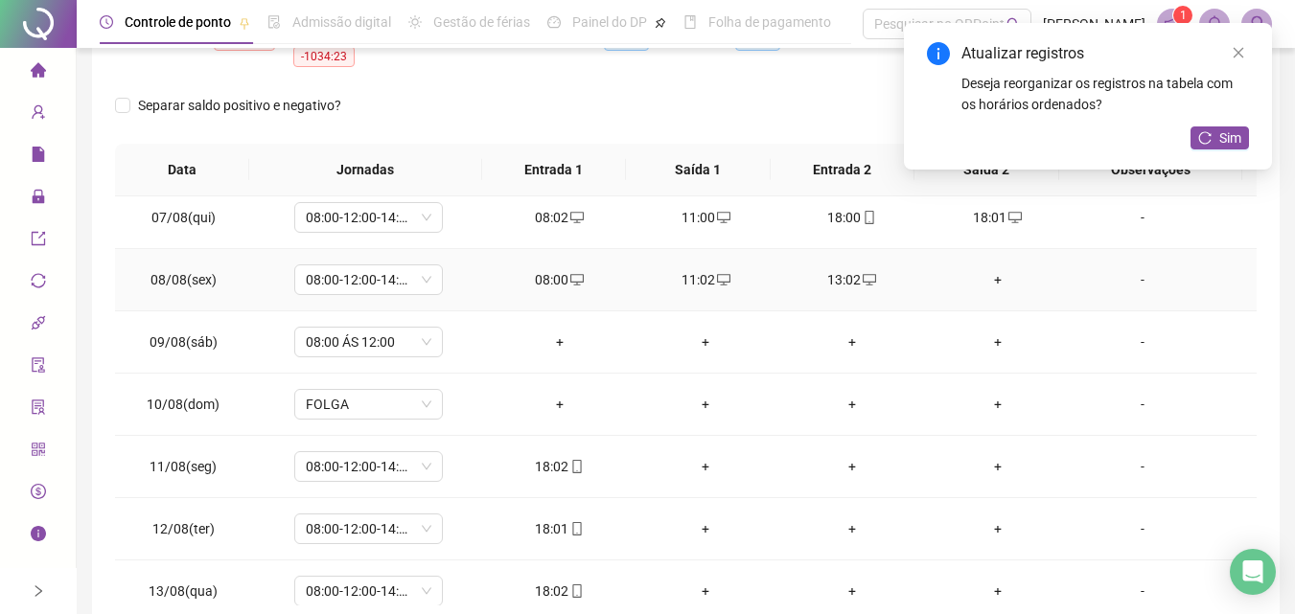
click at [989, 269] on div "+" at bounding box center [997, 279] width 115 height 21
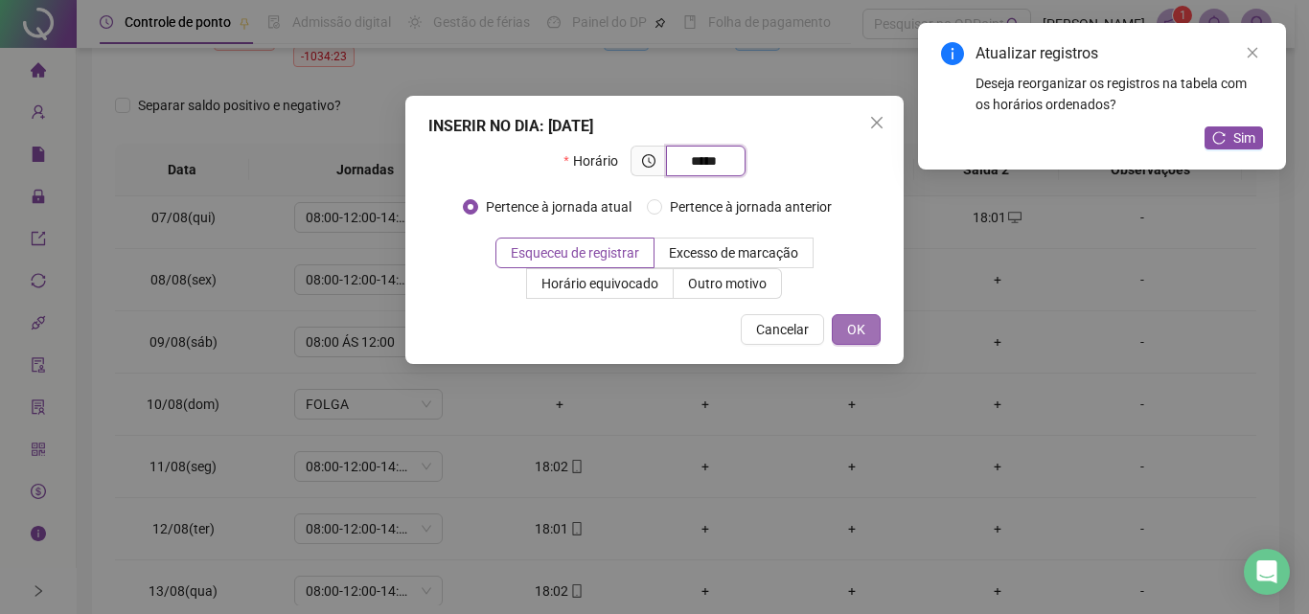
type input "*****"
click at [851, 332] on span "OK" at bounding box center [856, 329] width 18 height 21
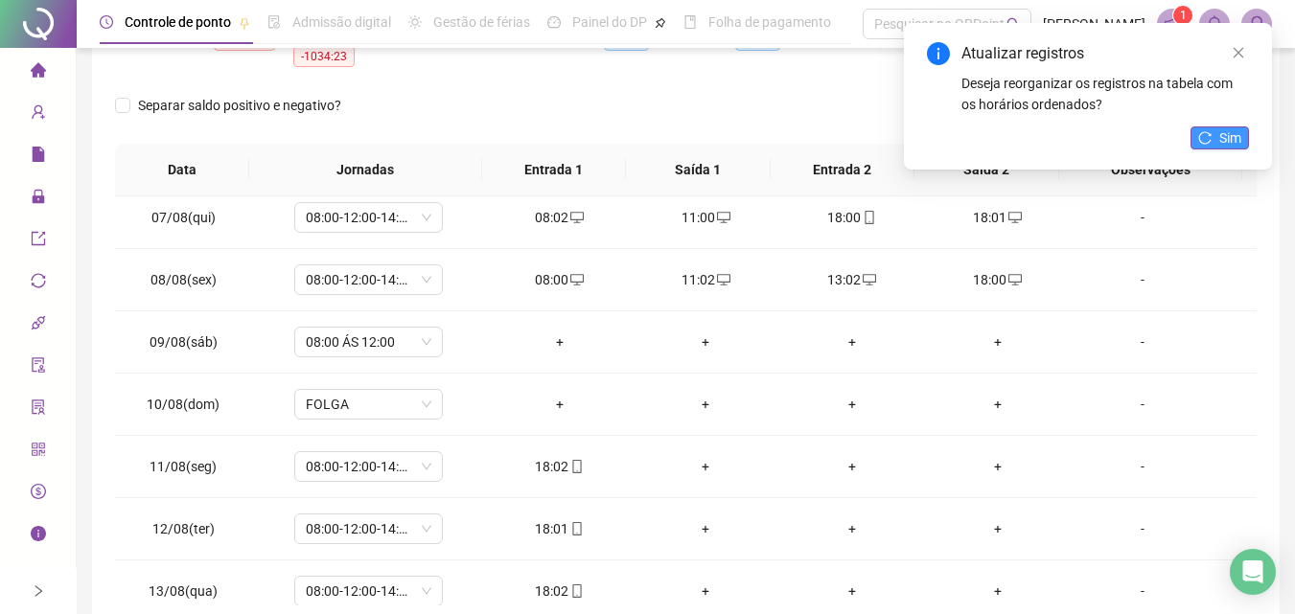
click at [1204, 149] on button "Sim" at bounding box center [1219, 137] width 58 height 23
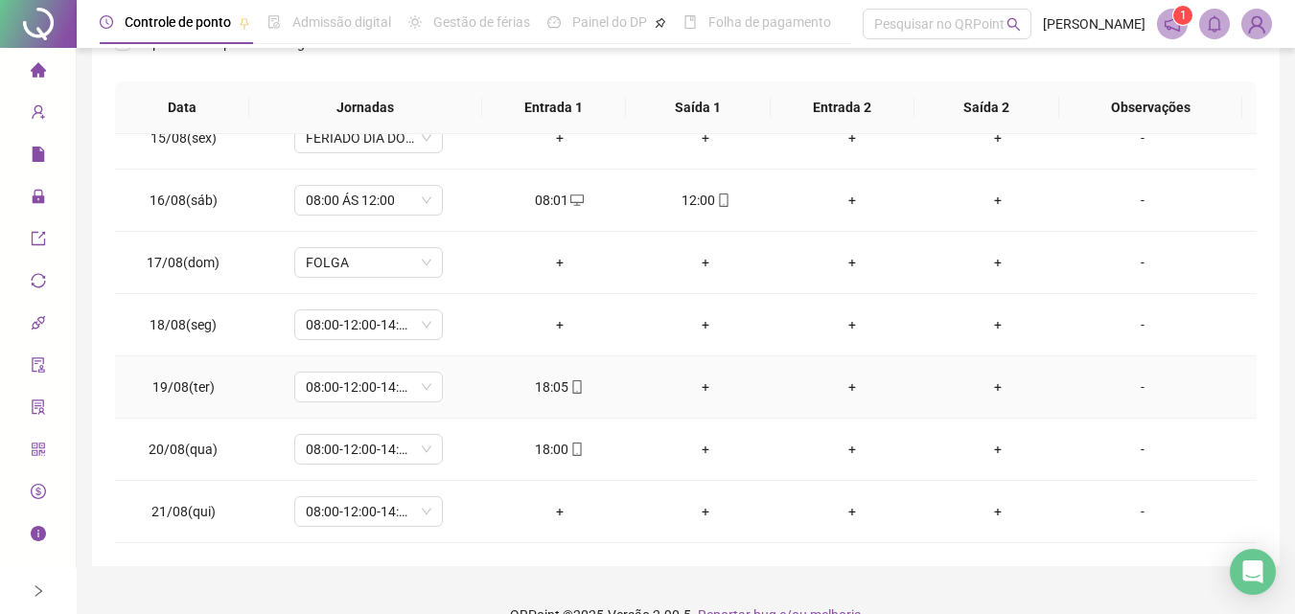
scroll to position [377, 0]
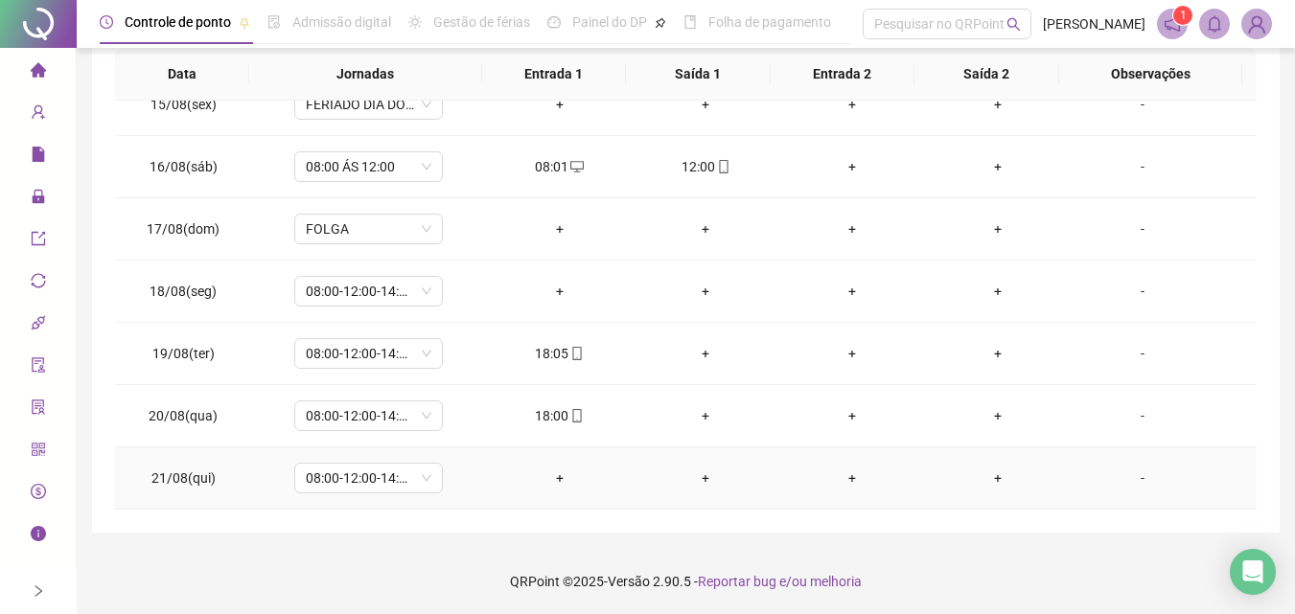
click at [555, 480] on div "+" at bounding box center [559, 478] width 115 height 21
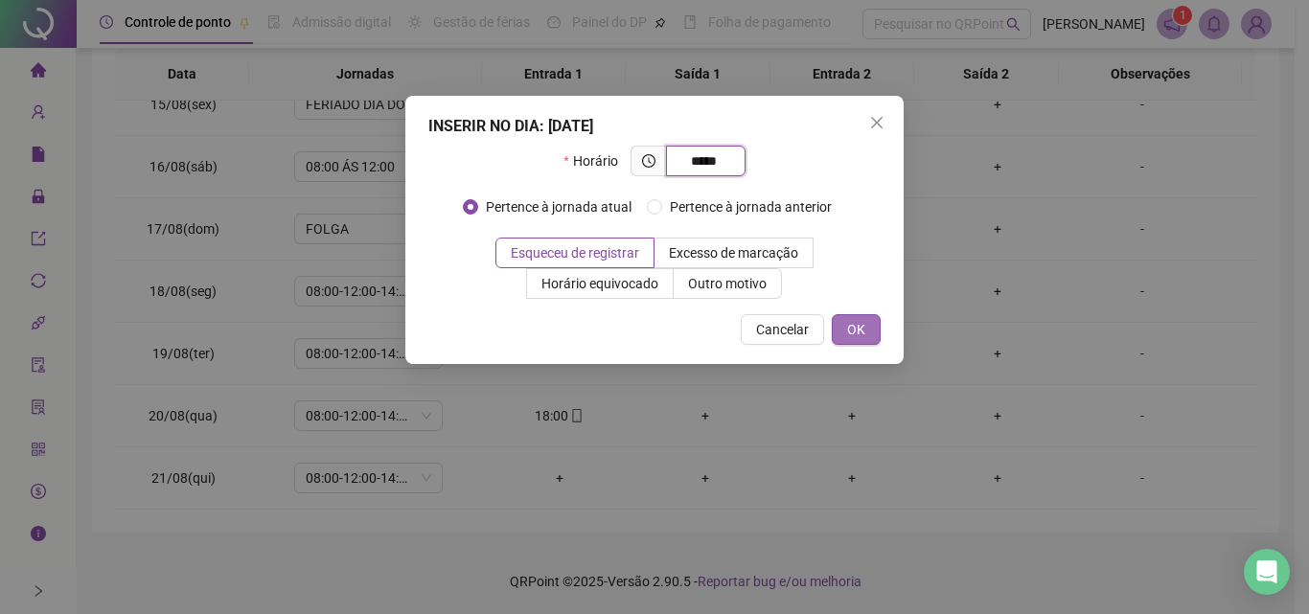
type input "*****"
click at [848, 336] on span "OK" at bounding box center [856, 329] width 18 height 21
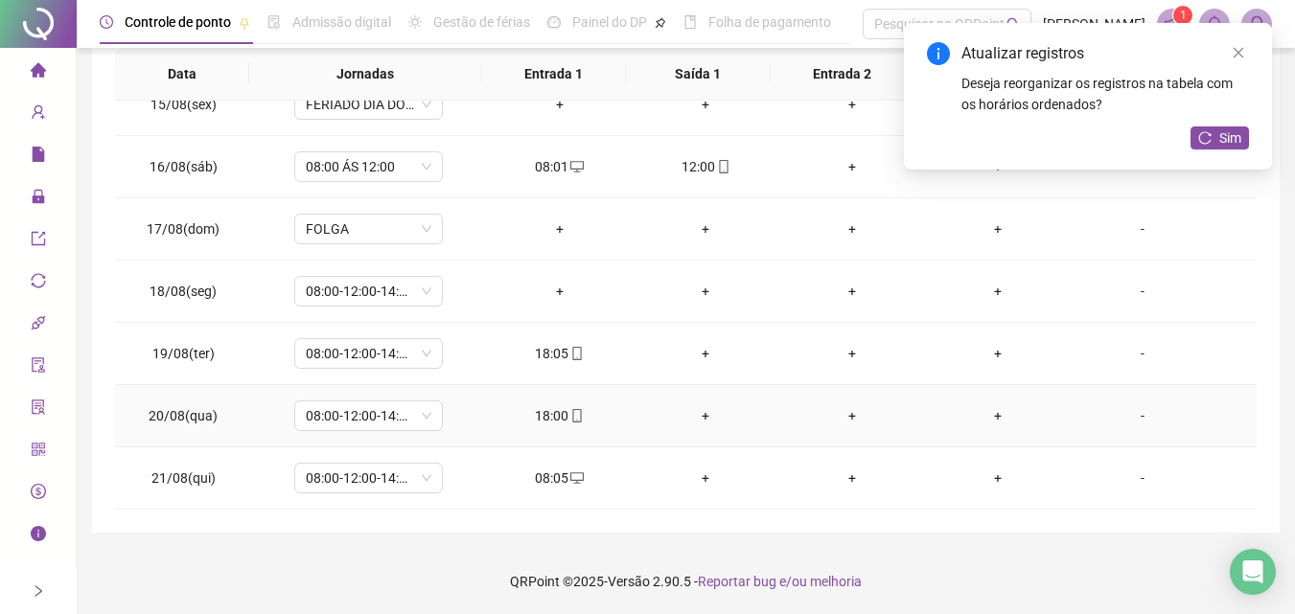
click at [689, 418] on div "+" at bounding box center [705, 415] width 115 height 21
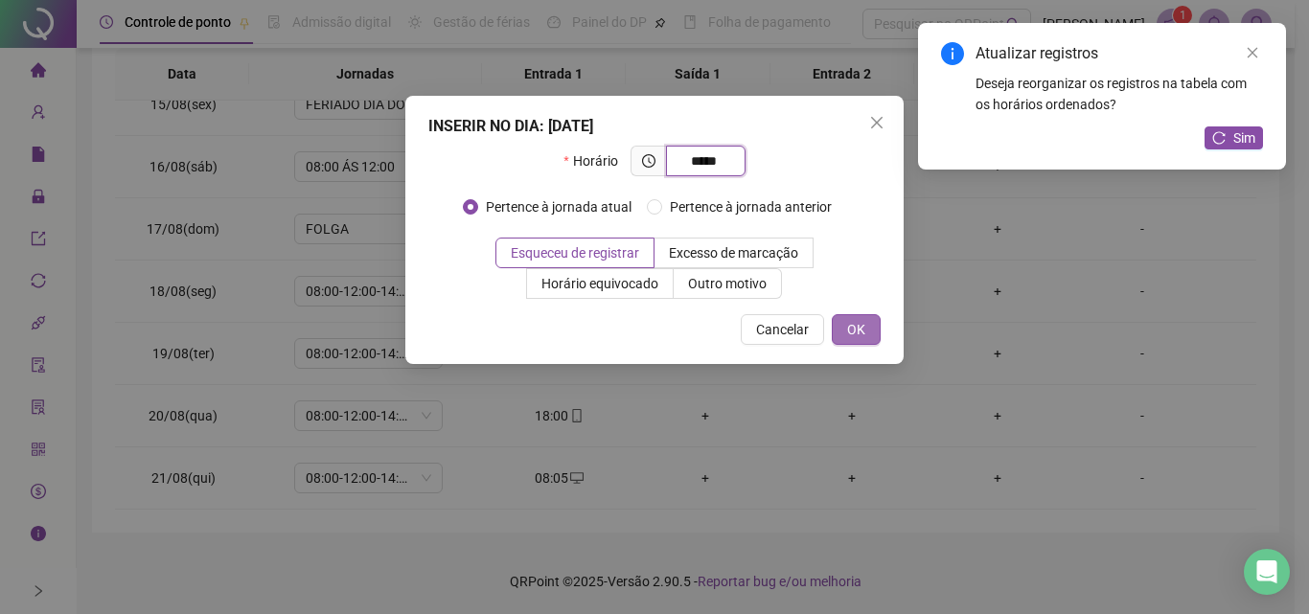
type input "*****"
click at [852, 327] on span "OK" at bounding box center [856, 329] width 18 height 21
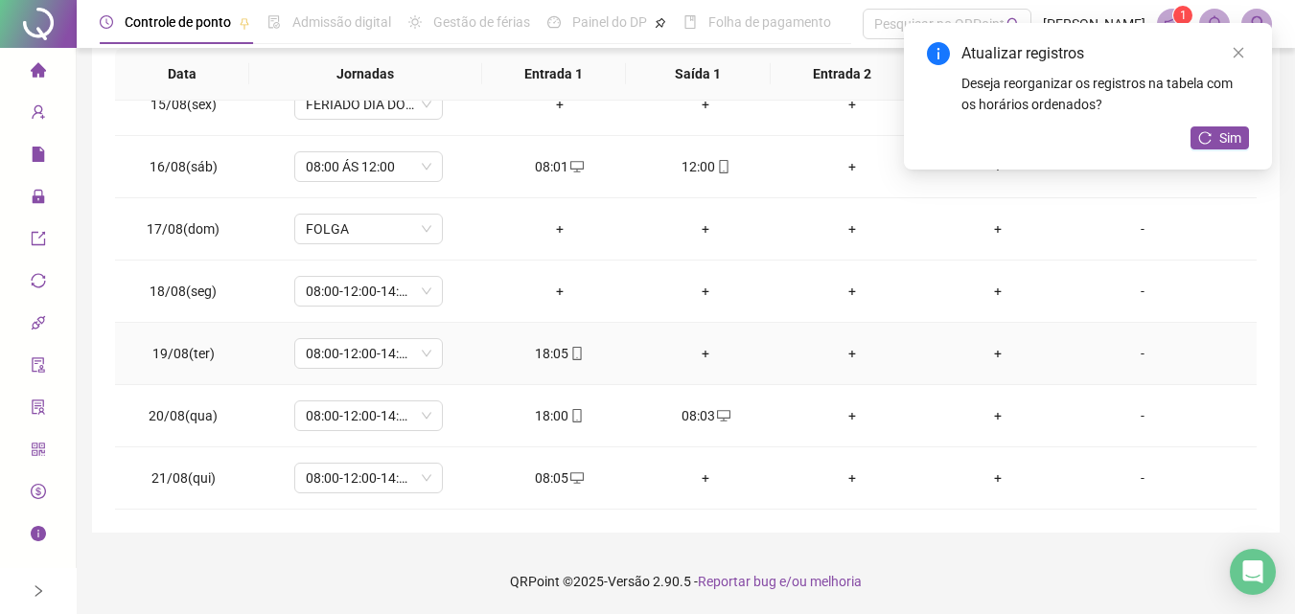
click at [705, 354] on div "+" at bounding box center [705, 353] width 115 height 21
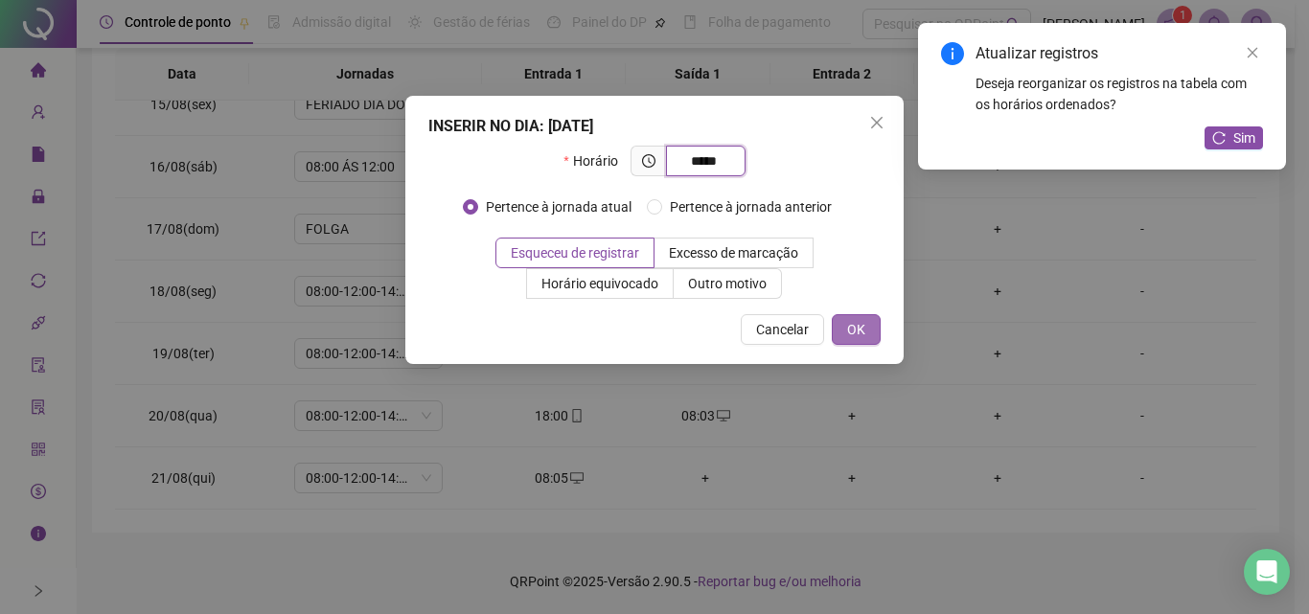
type input "*****"
click at [876, 326] on button "OK" at bounding box center [856, 329] width 49 height 31
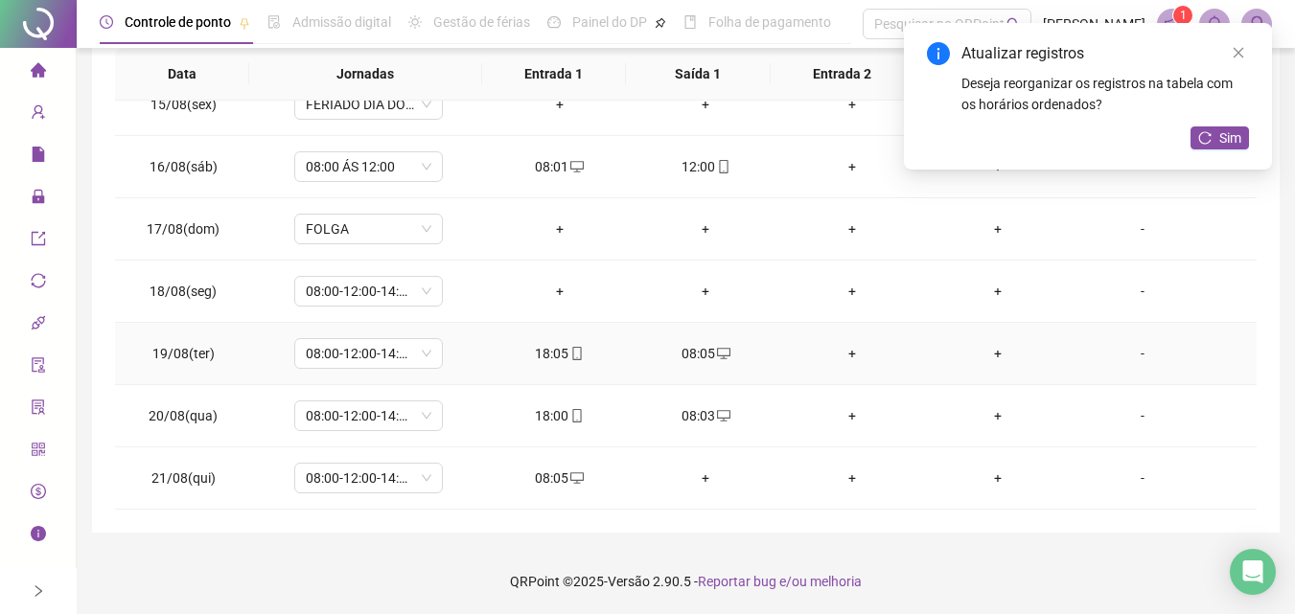
click at [841, 358] on div "+" at bounding box center [850, 353] width 115 height 21
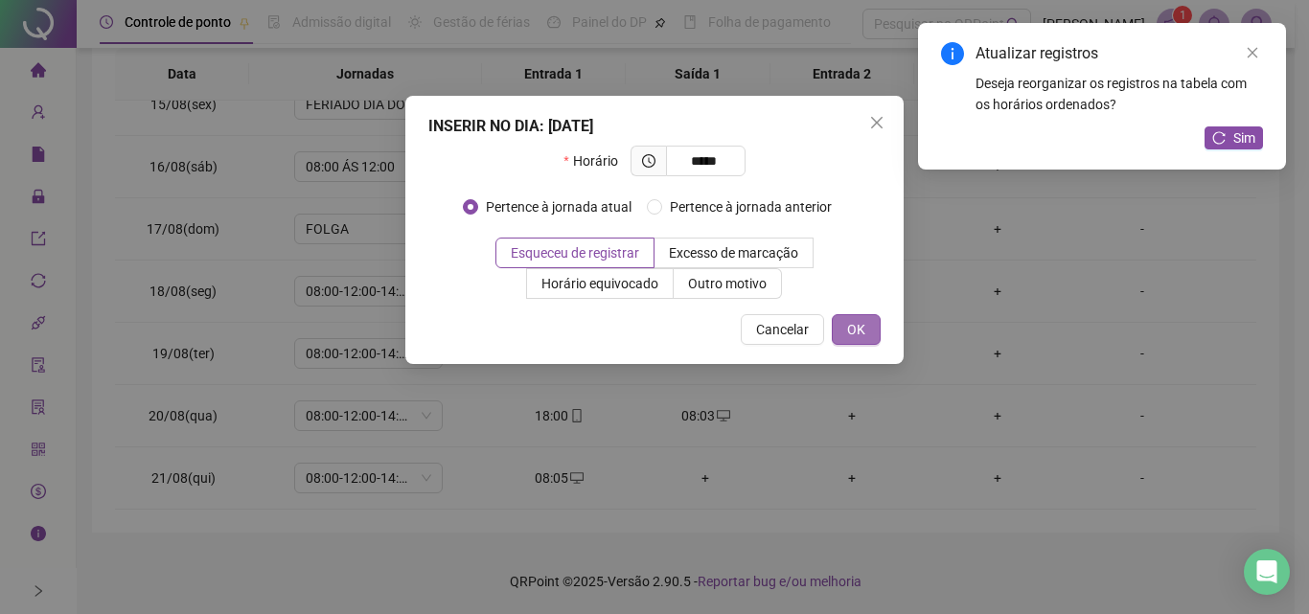
type input "*****"
click at [861, 320] on span "OK" at bounding box center [856, 329] width 18 height 21
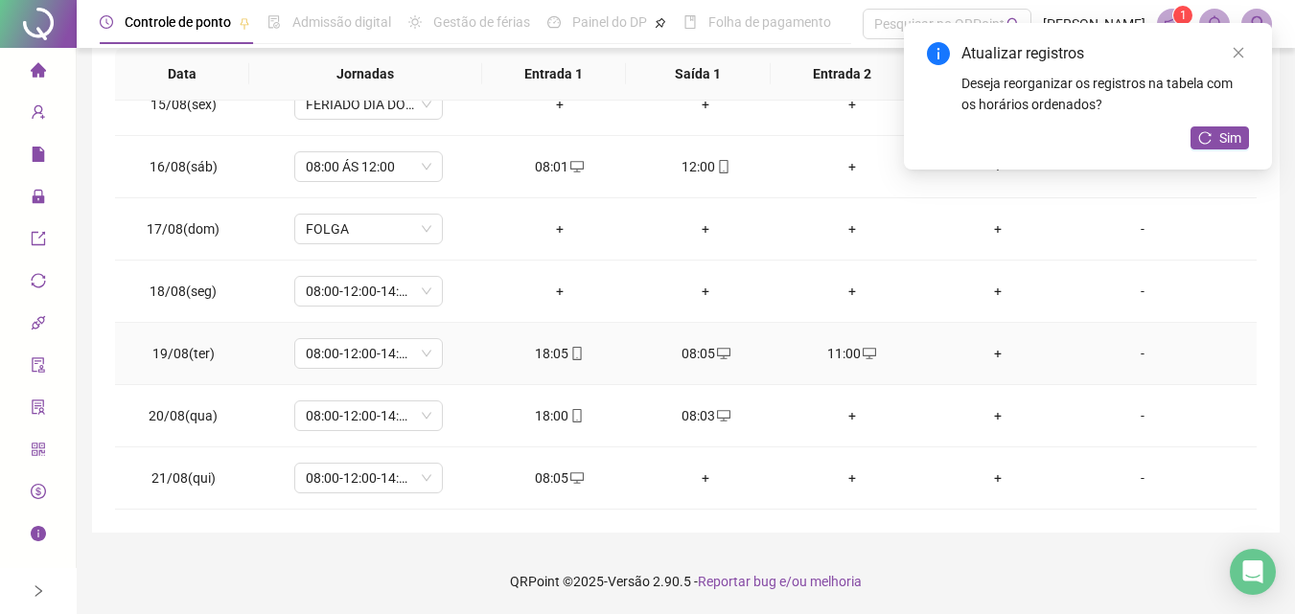
click at [983, 348] on div "+" at bounding box center [997, 353] width 115 height 21
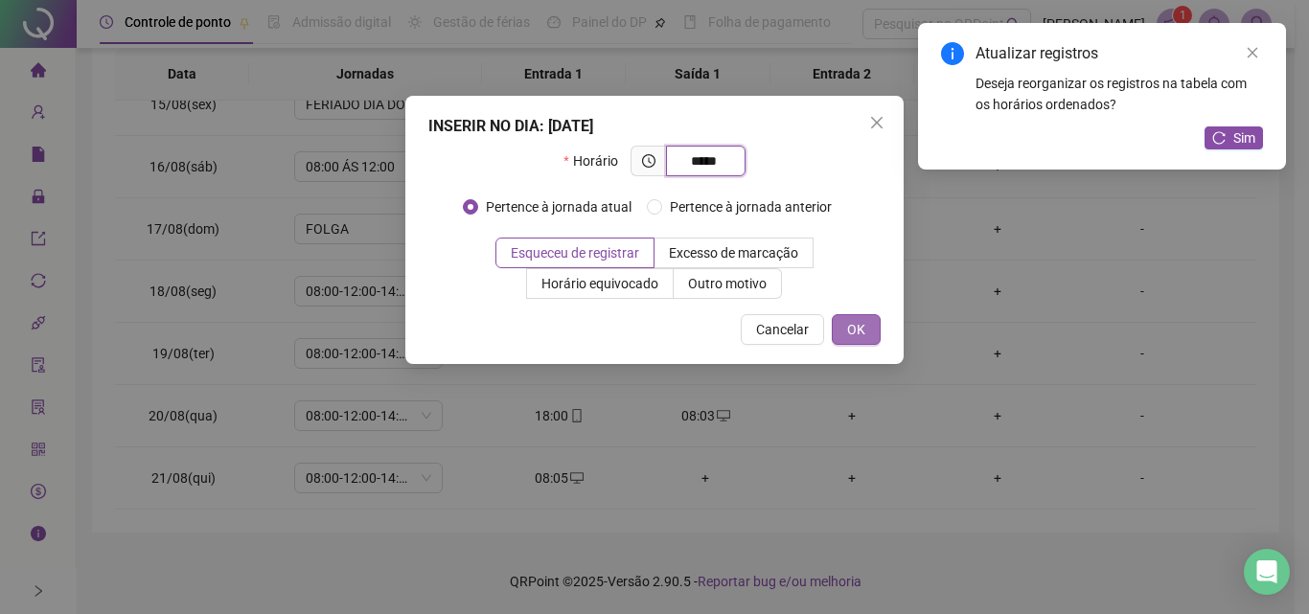
type input "*****"
click at [850, 331] on span "OK" at bounding box center [856, 329] width 18 height 21
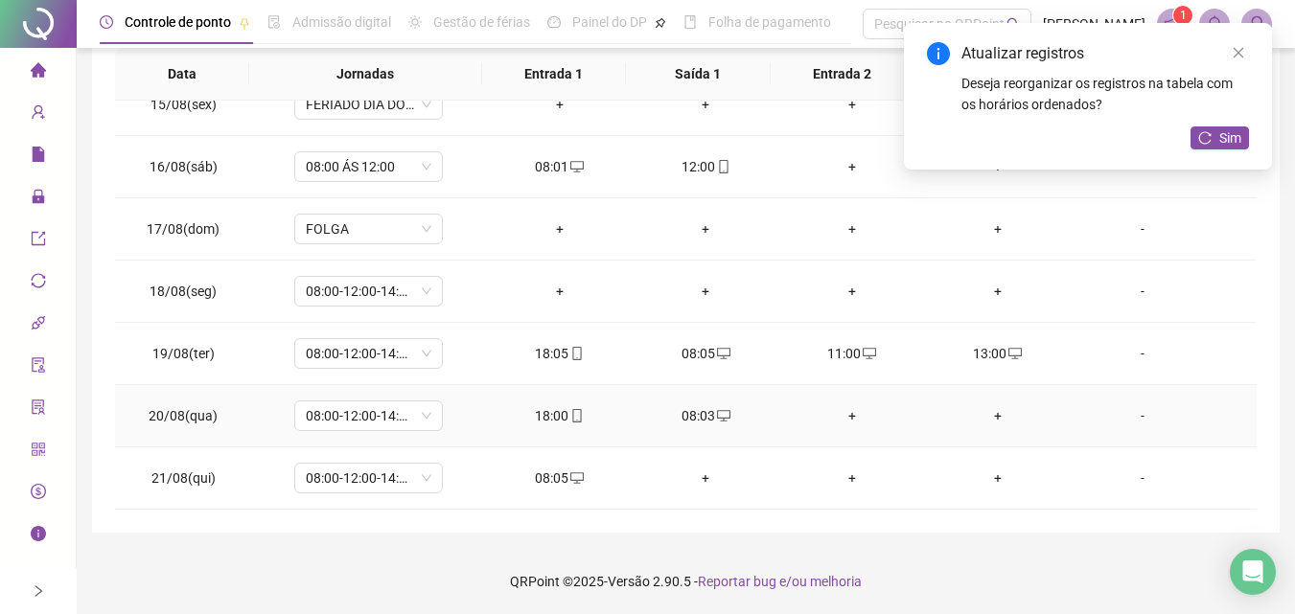
click at [839, 413] on div "+" at bounding box center [850, 415] width 115 height 21
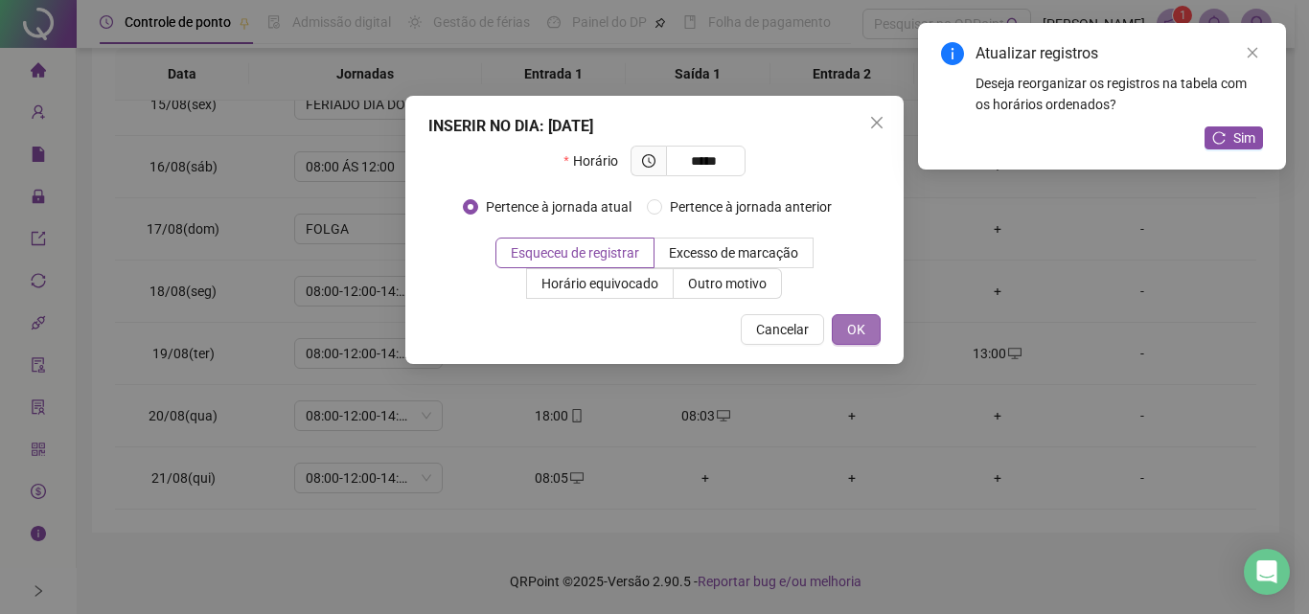
type input "*****"
click at [844, 340] on button "OK" at bounding box center [856, 329] width 49 height 31
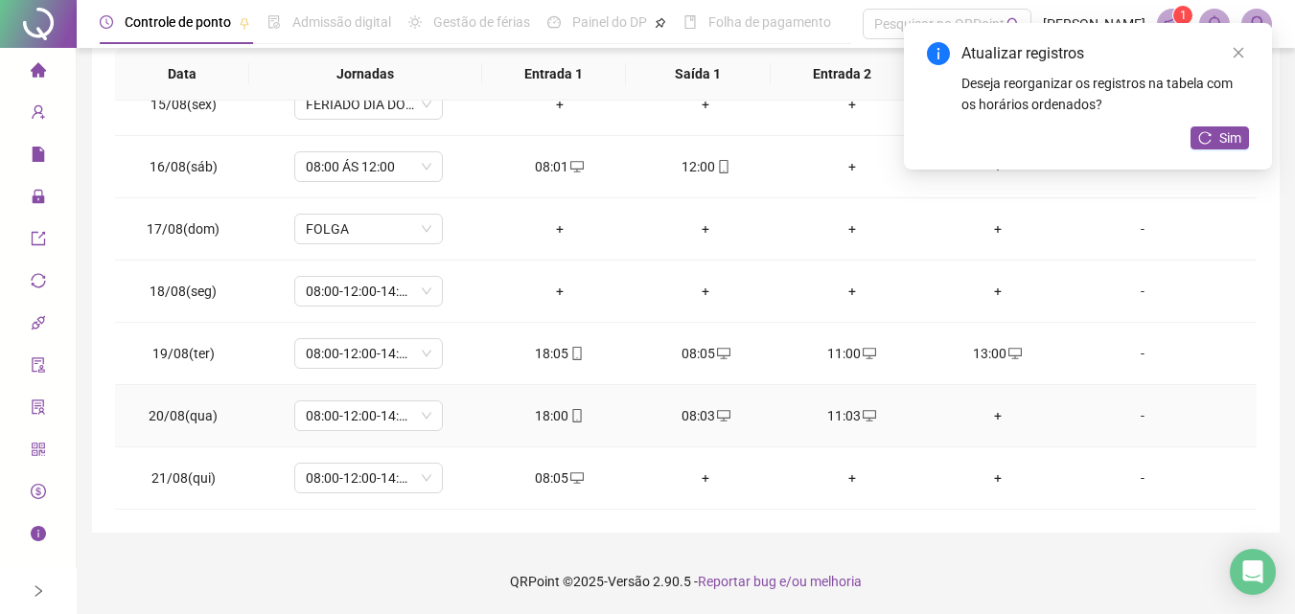
click at [975, 414] on div "+" at bounding box center [997, 415] width 115 height 21
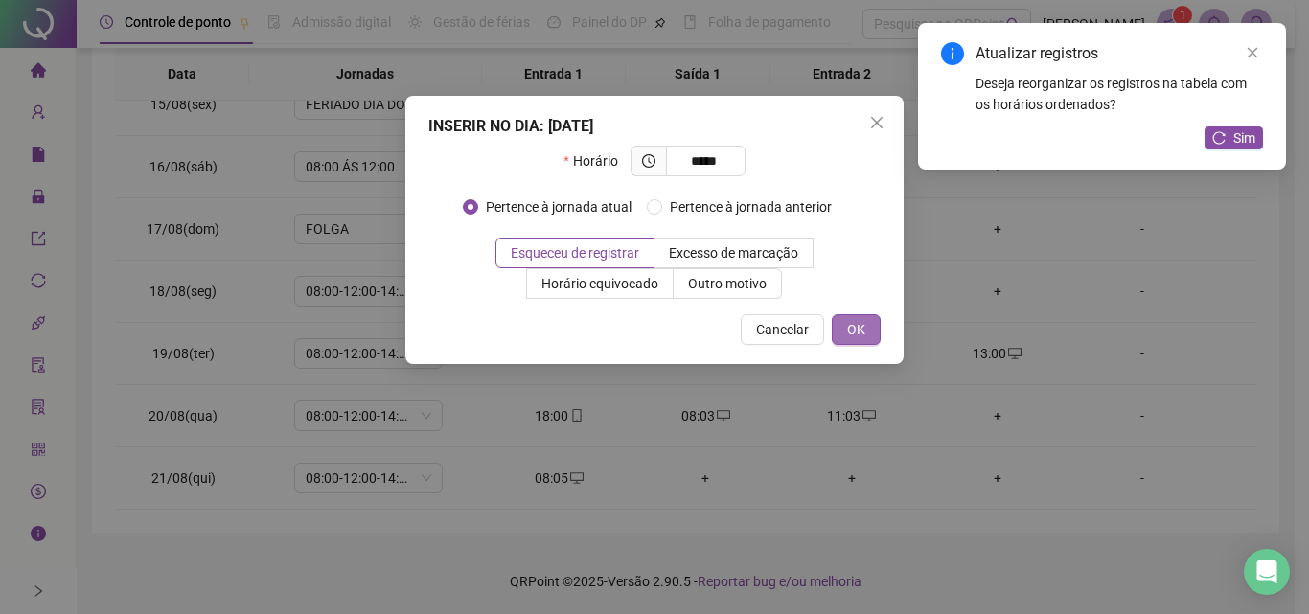
type input "*****"
click at [872, 333] on button "OK" at bounding box center [856, 329] width 49 height 31
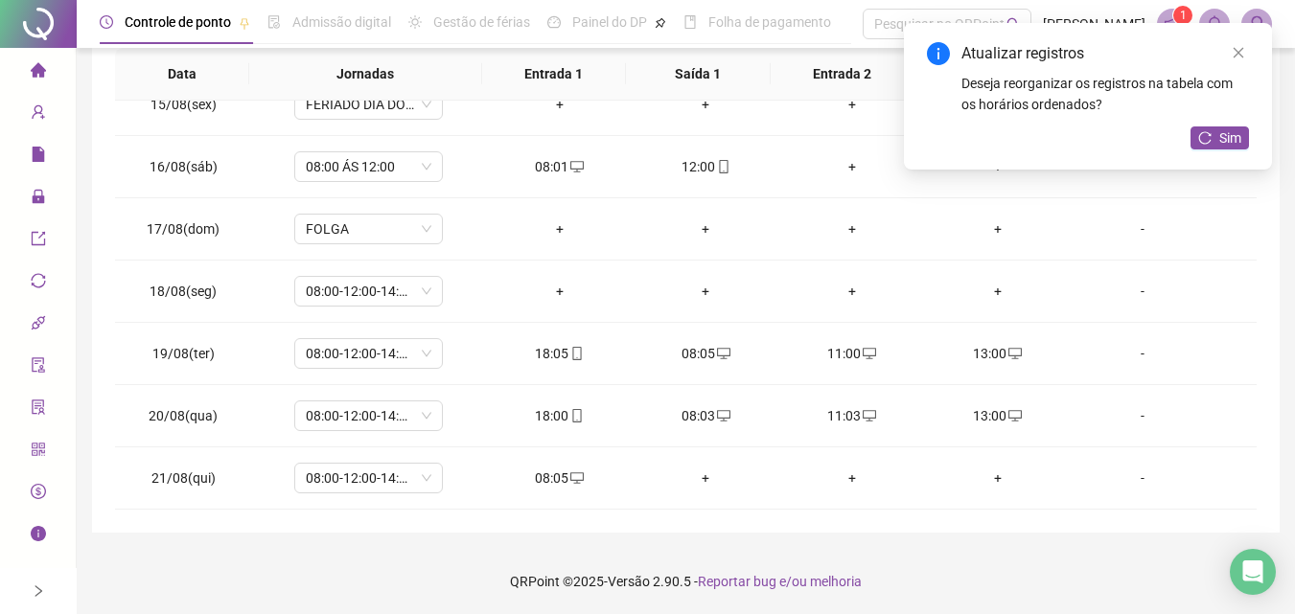
click at [1239, 126] on div "Atualizar registros Deseja reorganizar os registros na tabela com os horários o…" at bounding box center [1088, 96] width 368 height 147
click at [1231, 137] on span "Sim" at bounding box center [1230, 137] width 22 height 21
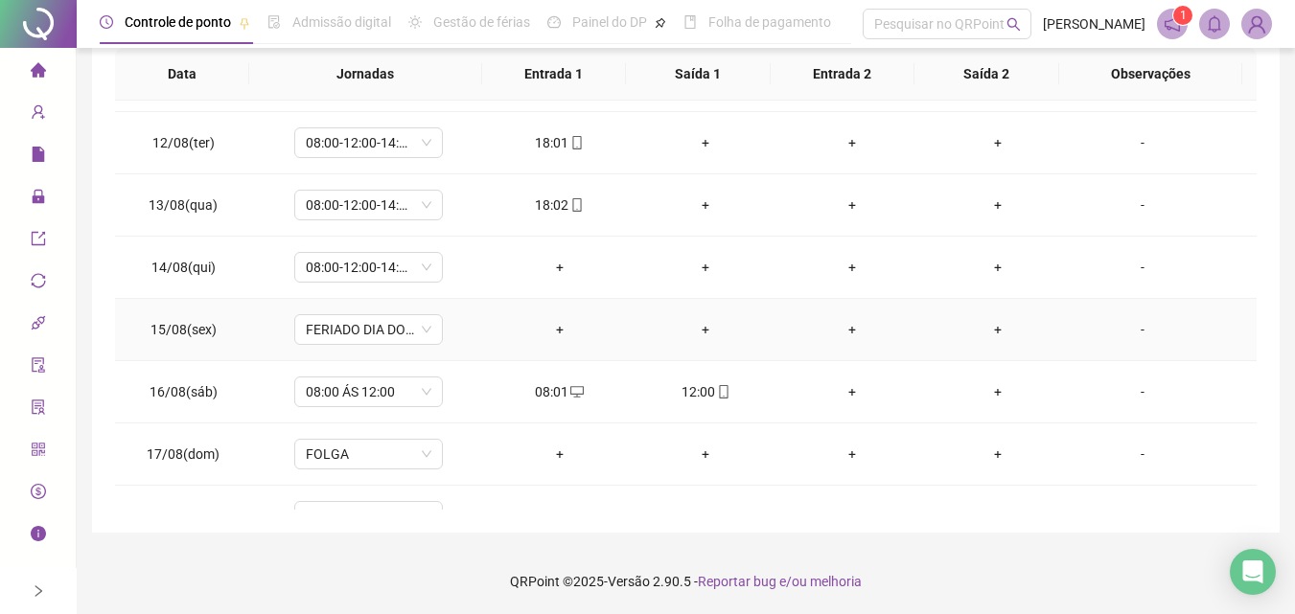
scroll to position [707, 0]
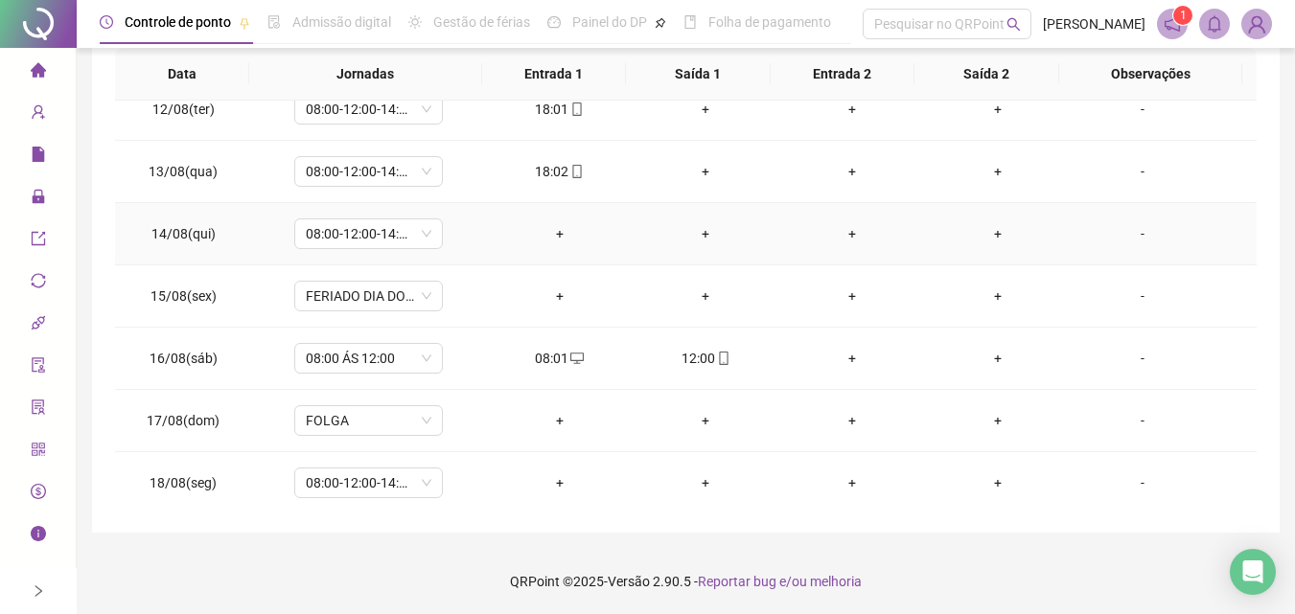
click at [558, 225] on div "+" at bounding box center [559, 233] width 115 height 21
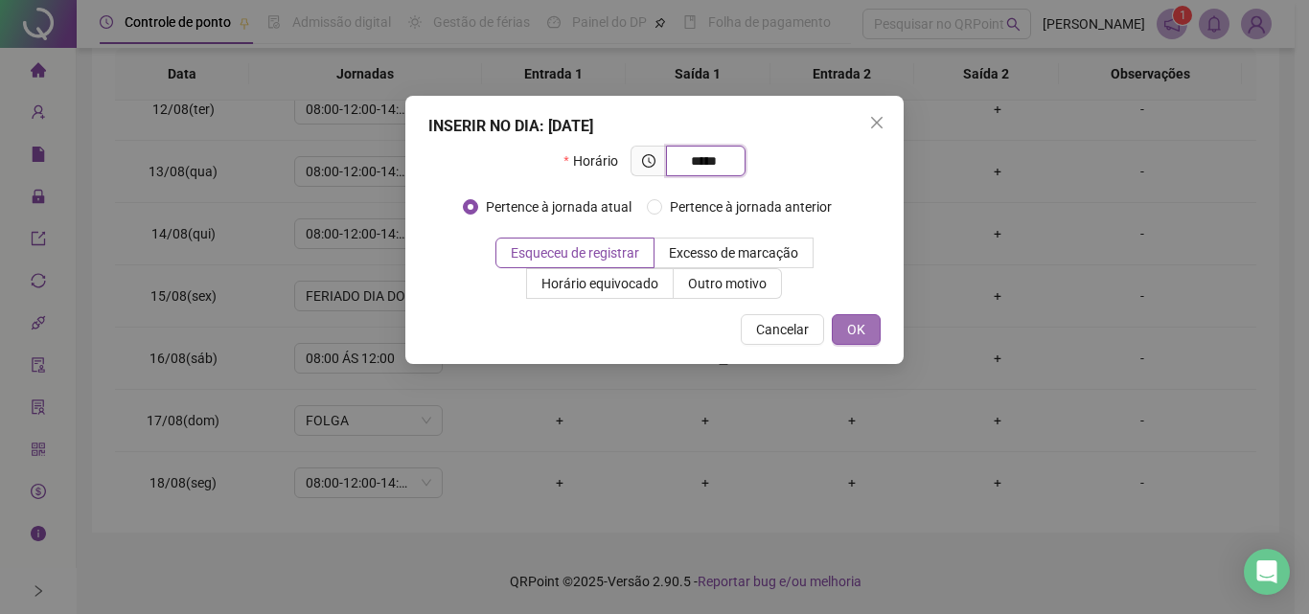
type input "*****"
click at [851, 324] on span "OK" at bounding box center [856, 329] width 18 height 21
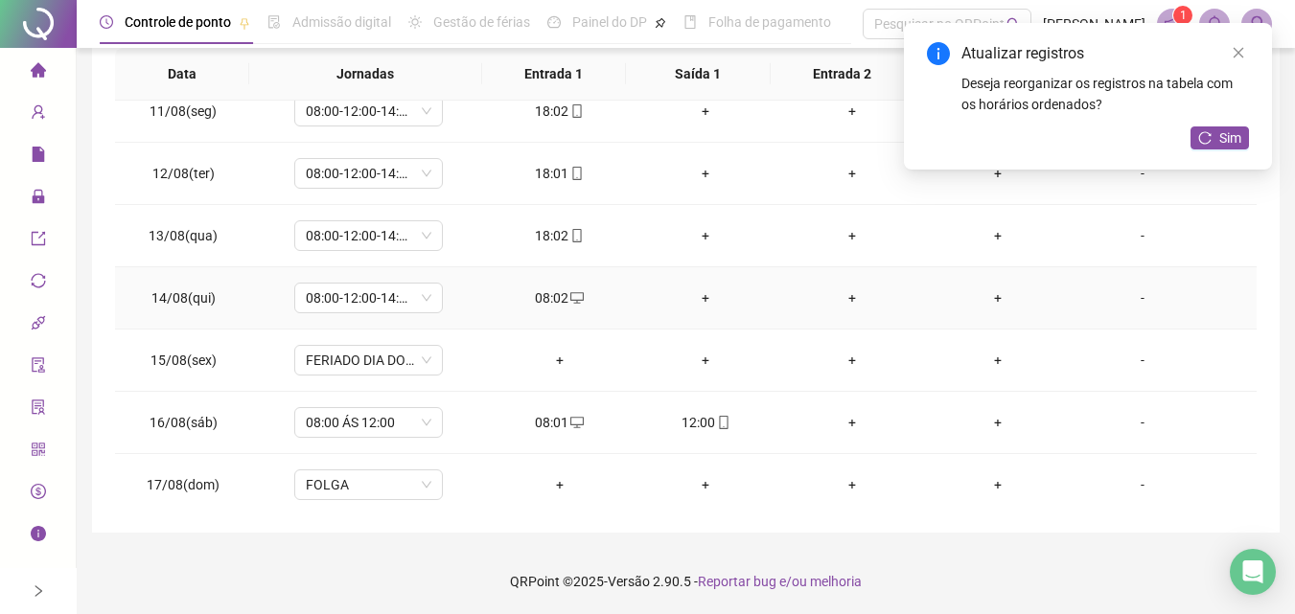
scroll to position [611, 0]
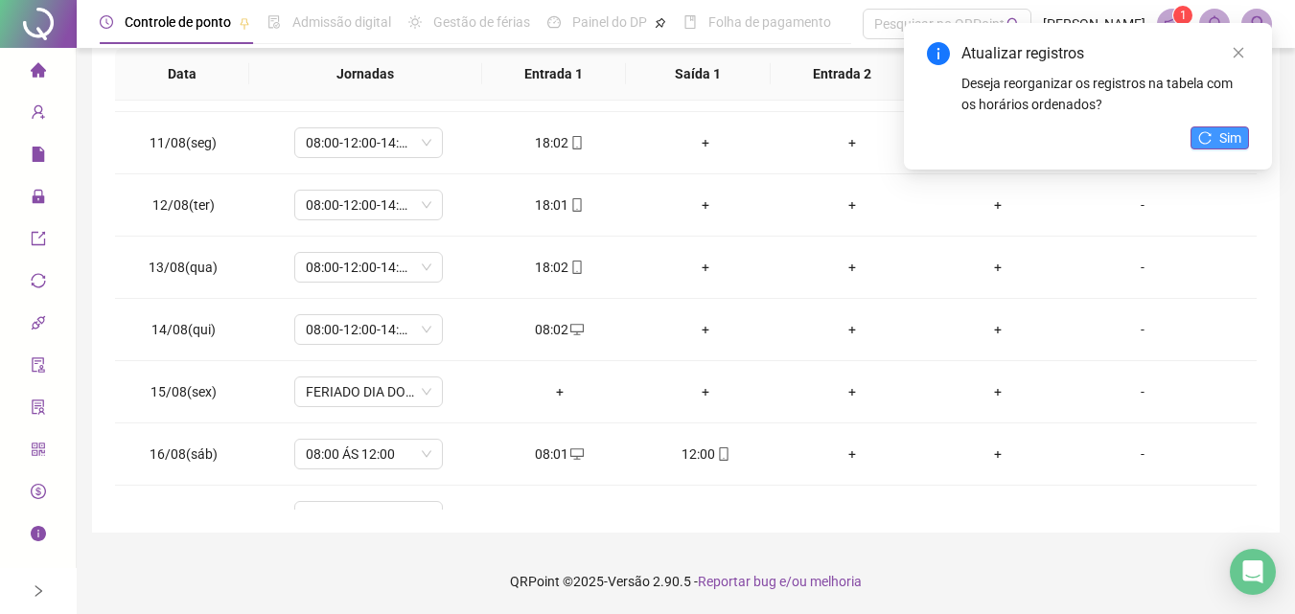
click at [1203, 137] on icon "reload" at bounding box center [1204, 137] width 13 height 13
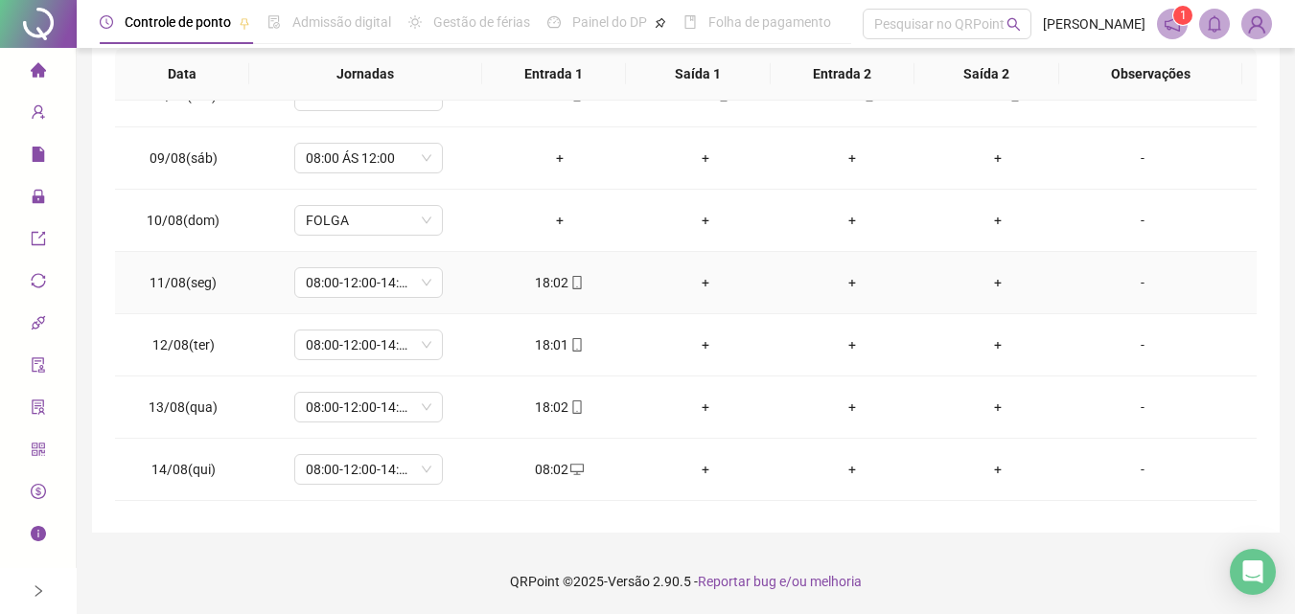
scroll to position [516, 0]
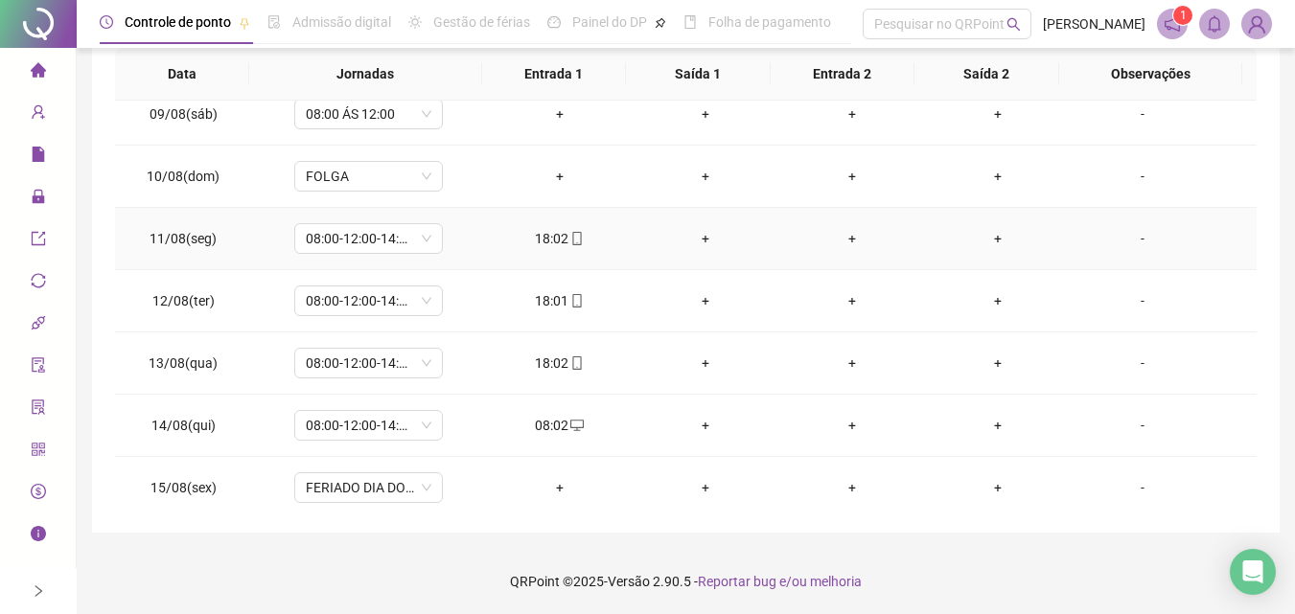
click at [697, 233] on div "+" at bounding box center [705, 238] width 115 height 21
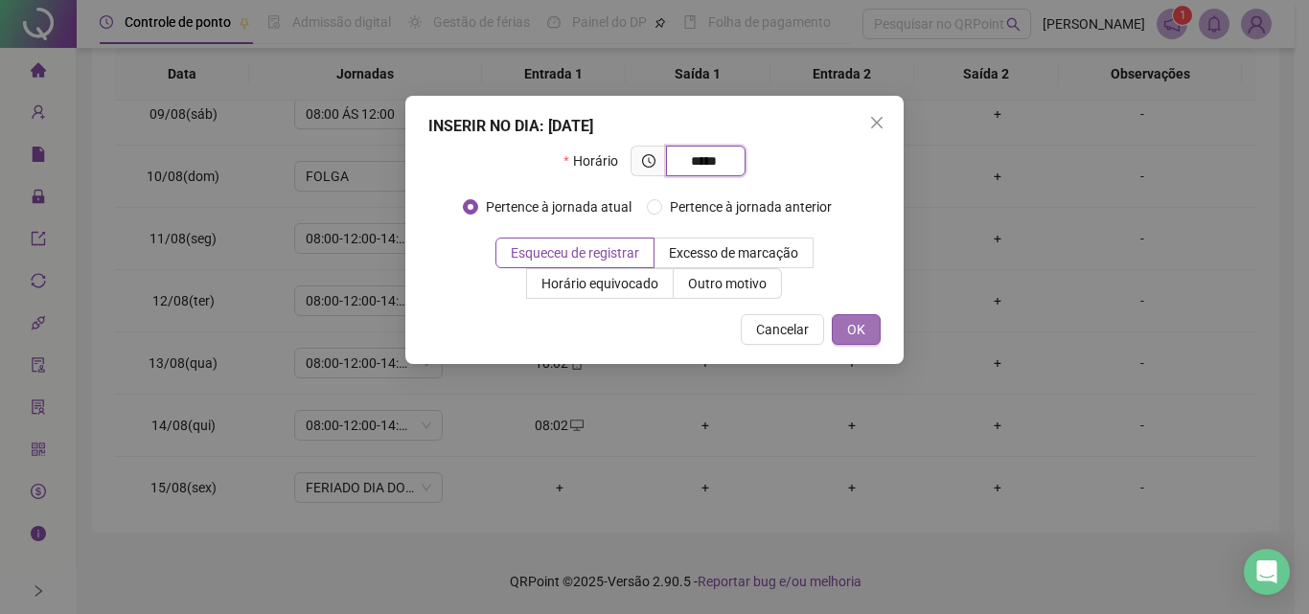
type input "*****"
click at [848, 332] on span "OK" at bounding box center [856, 329] width 18 height 21
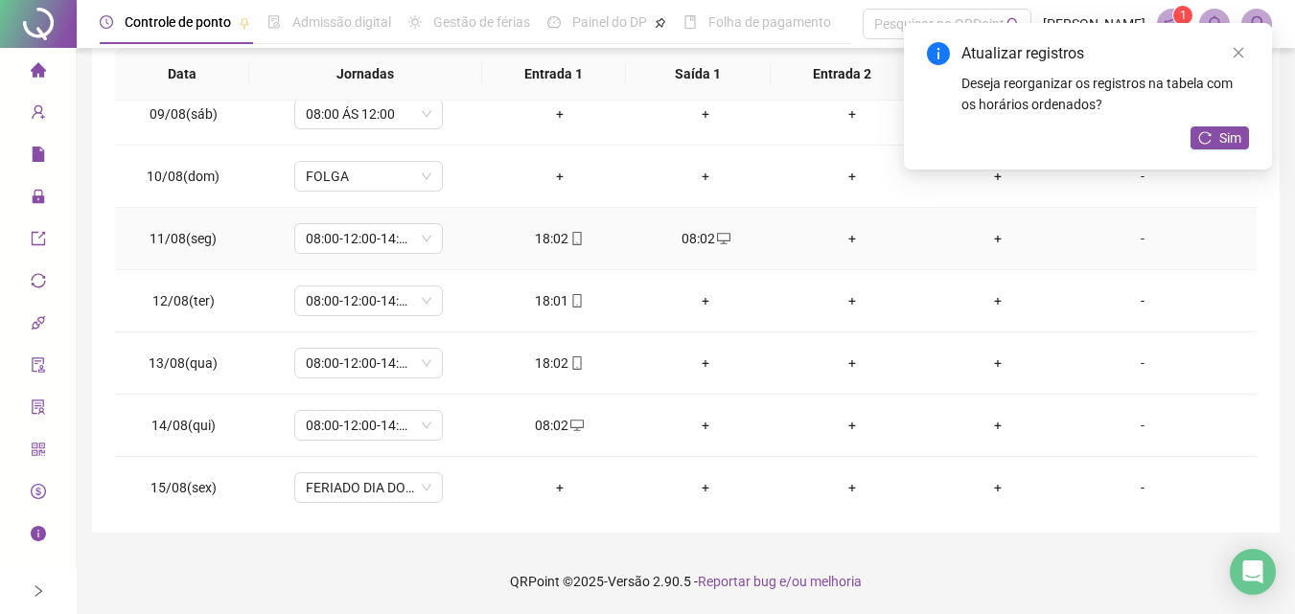
click at [840, 239] on div "+" at bounding box center [850, 238] width 115 height 21
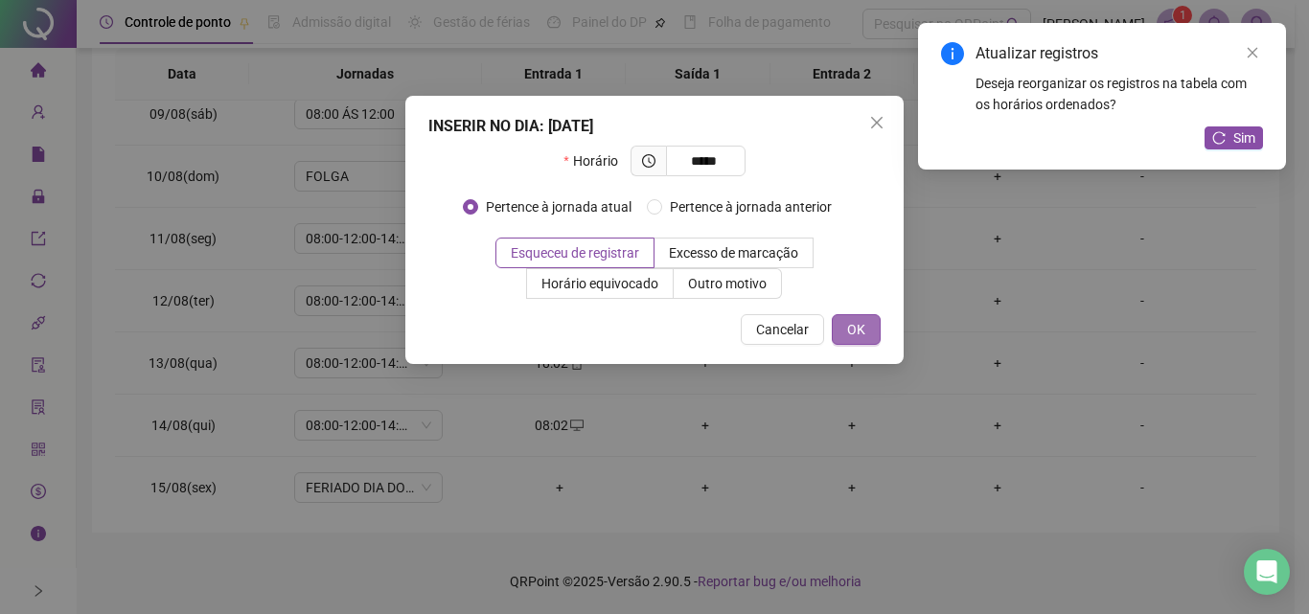
type input "*****"
click at [869, 333] on button "OK" at bounding box center [856, 329] width 49 height 31
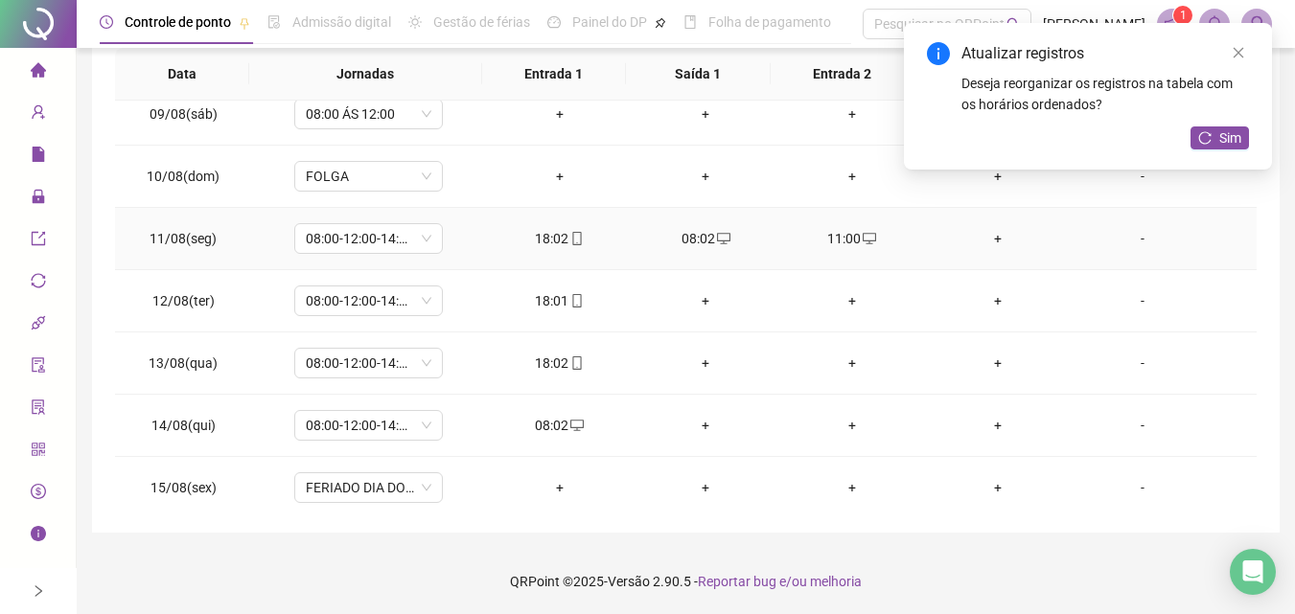
click at [993, 248] on td "+" at bounding box center [998, 239] width 146 height 62
click at [986, 236] on div "+" at bounding box center [997, 238] width 115 height 21
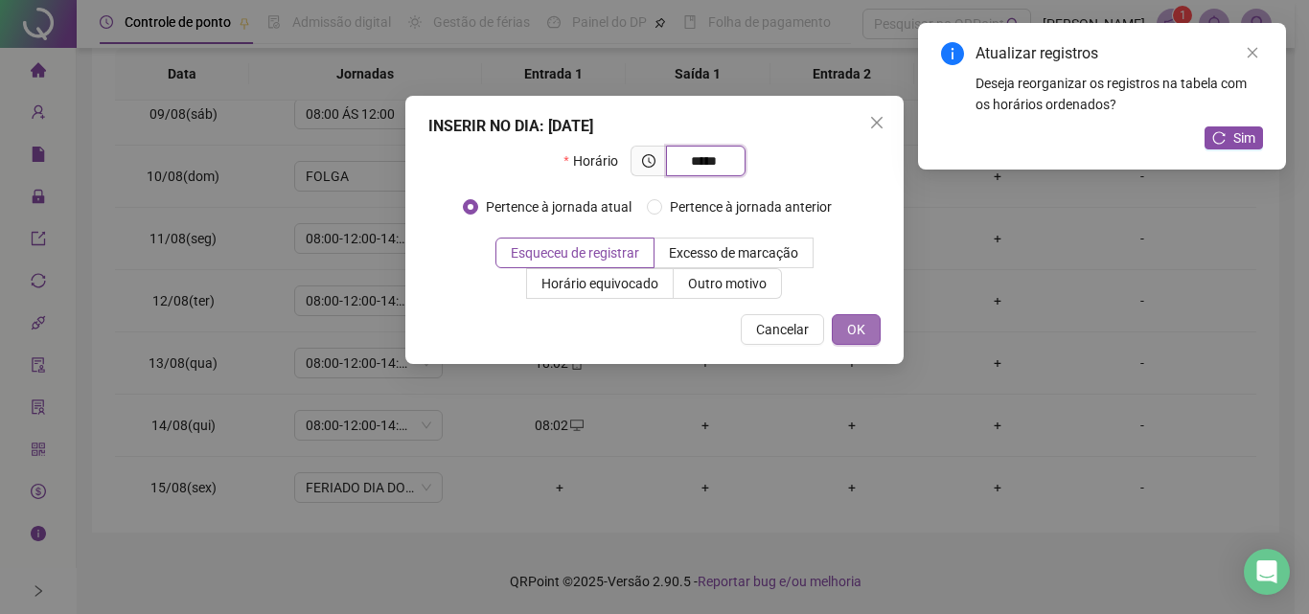
type input "*****"
click at [849, 330] on span "OK" at bounding box center [856, 329] width 18 height 21
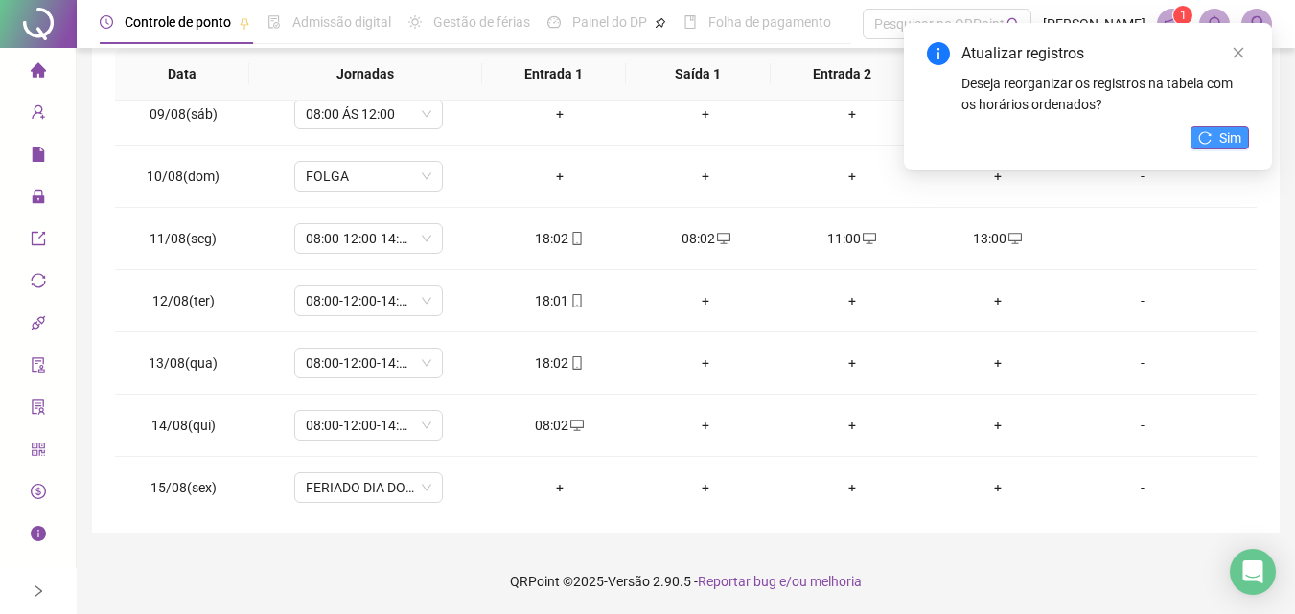
click at [1215, 134] on button "Sim" at bounding box center [1219, 137] width 58 height 23
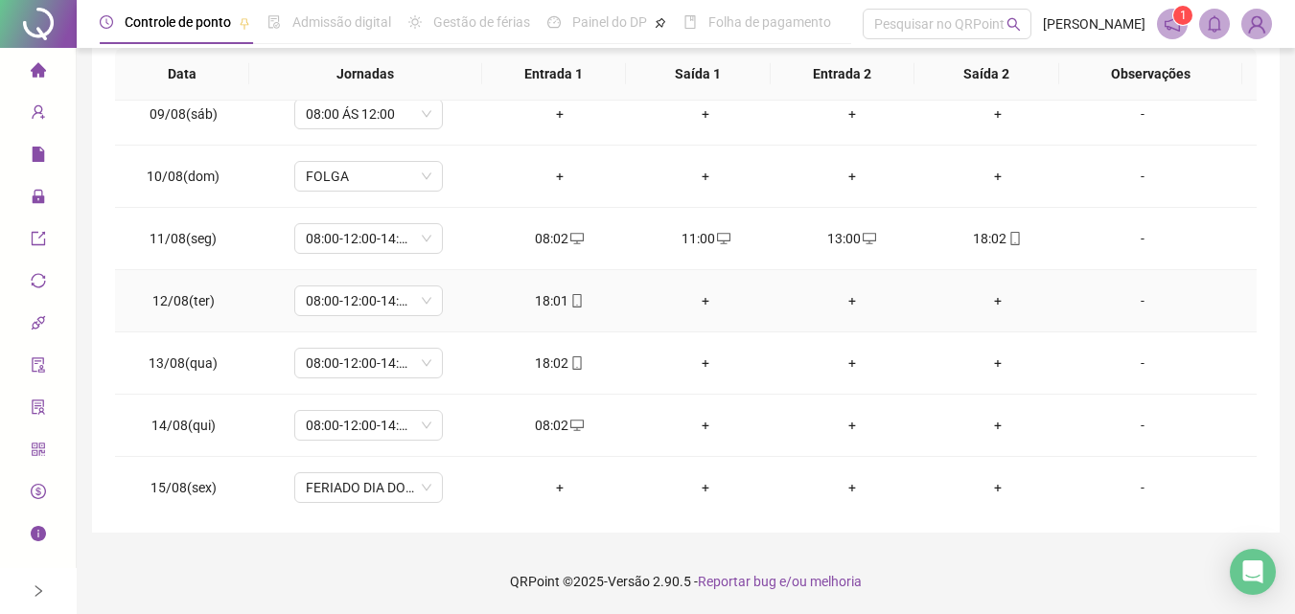
click at [696, 298] on div "+" at bounding box center [705, 300] width 115 height 21
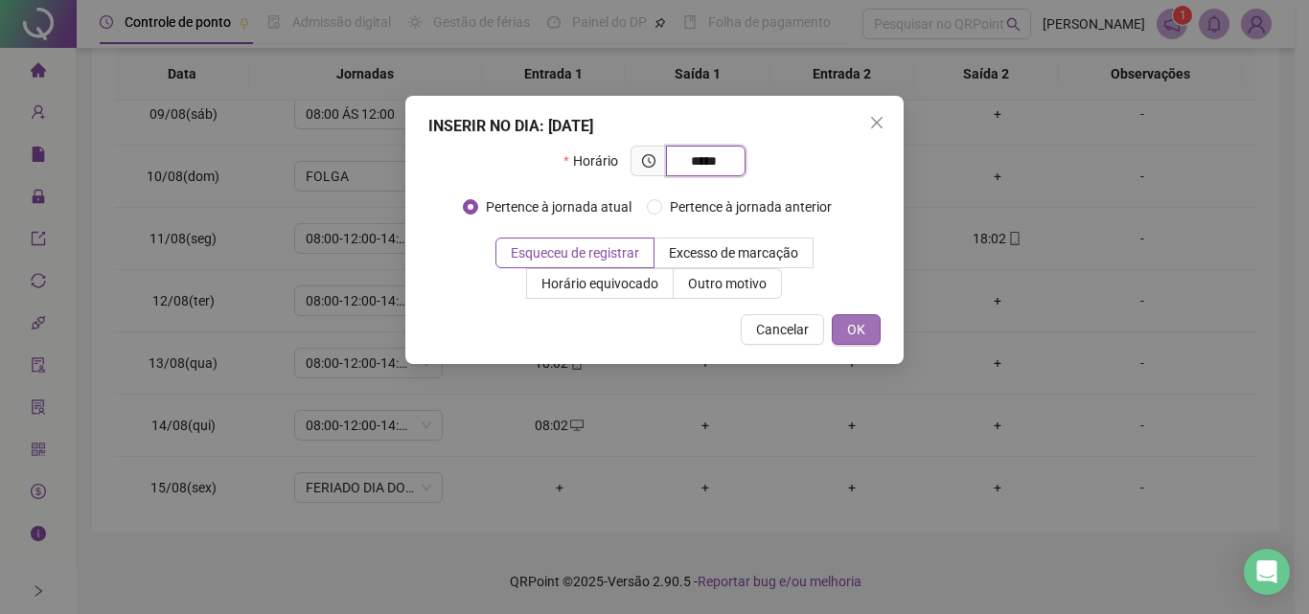
type input "*****"
click at [875, 329] on button "OK" at bounding box center [856, 329] width 49 height 31
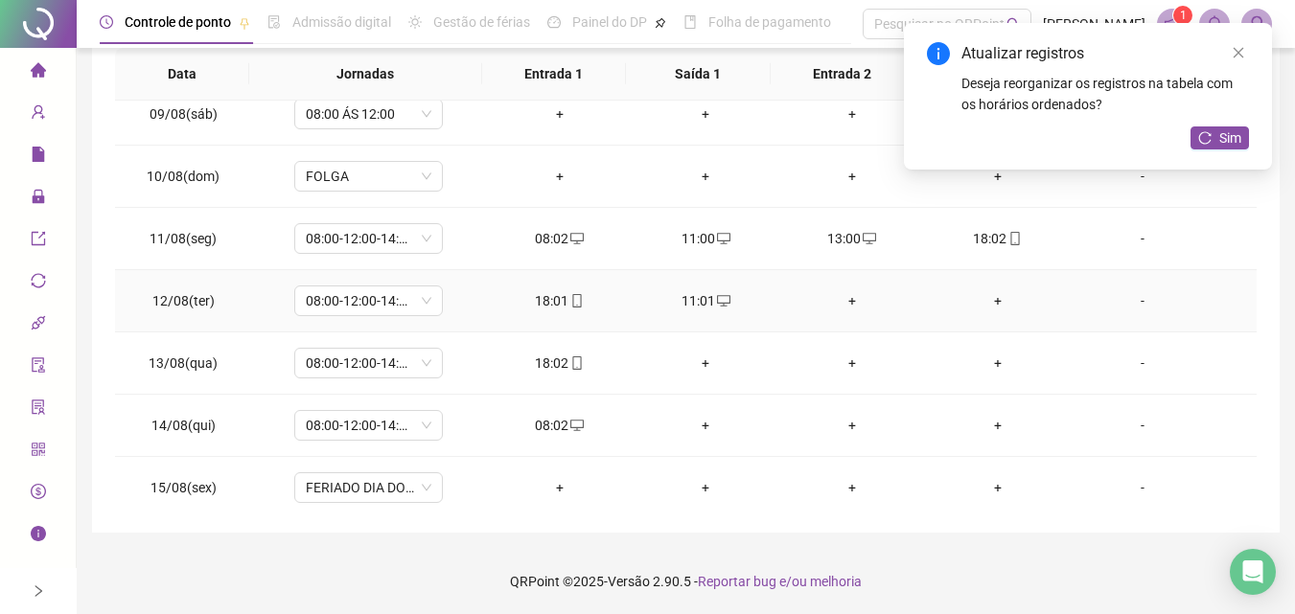
click at [826, 300] on div "+" at bounding box center [850, 300] width 115 height 21
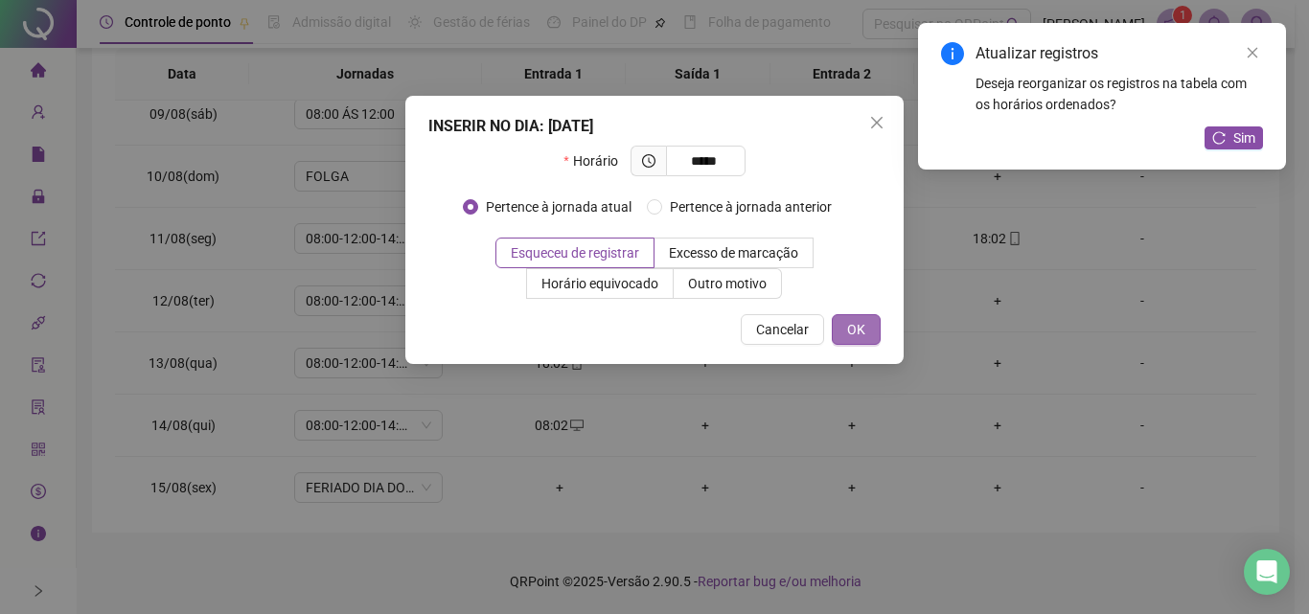
type input "*****"
click at [875, 332] on button "OK" at bounding box center [856, 329] width 49 height 31
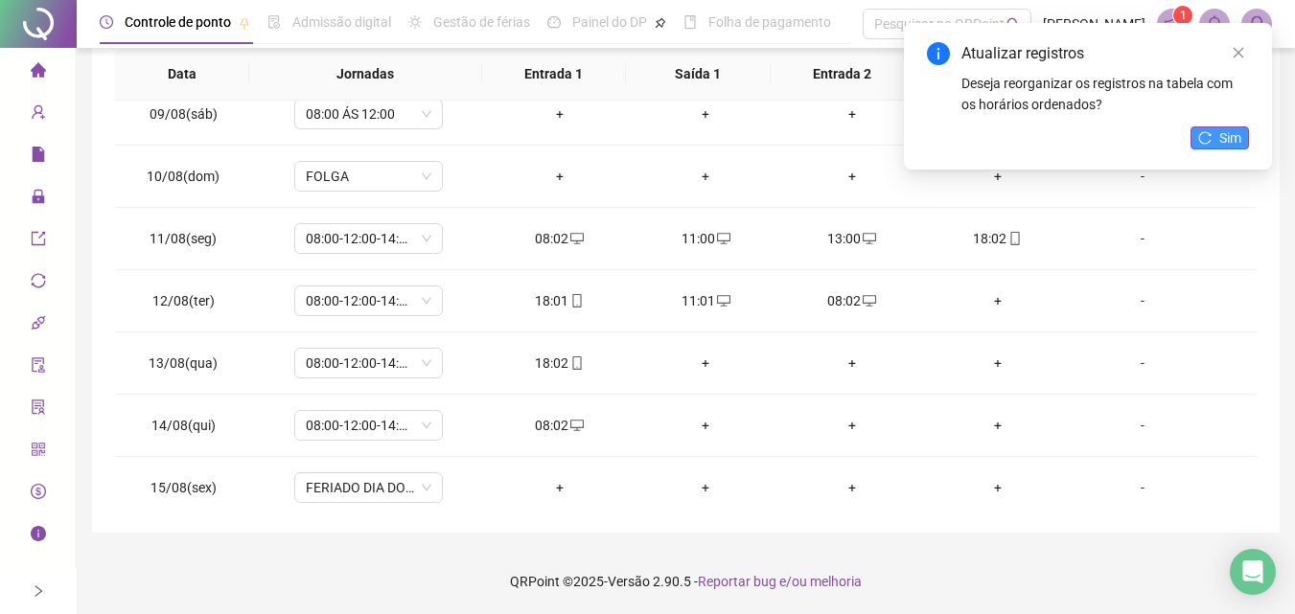
click at [1221, 129] on span "Sim" at bounding box center [1230, 137] width 22 height 21
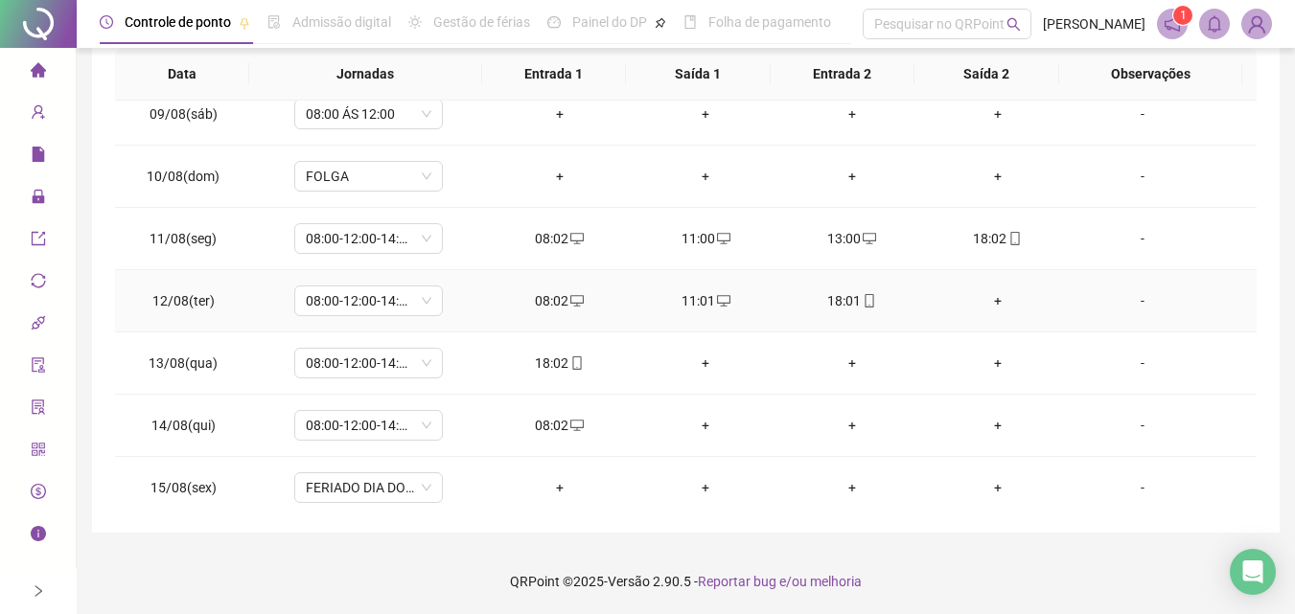
click at [981, 301] on div "+" at bounding box center [997, 300] width 115 height 21
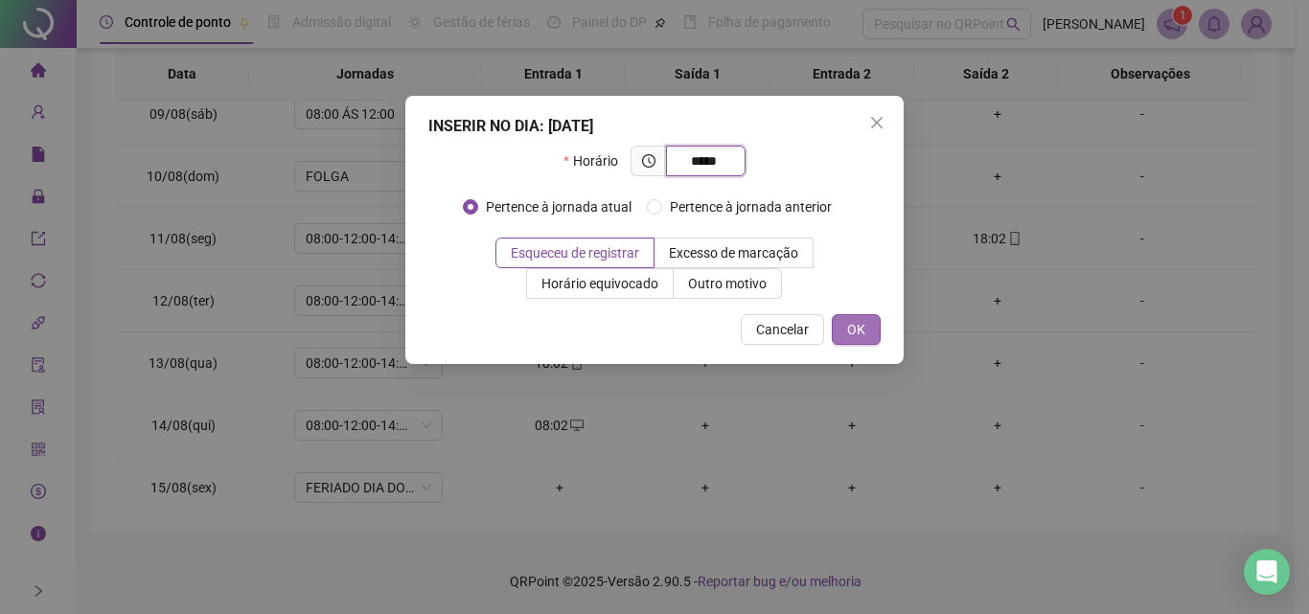
type input "*****"
click at [862, 331] on span "OK" at bounding box center [856, 329] width 18 height 21
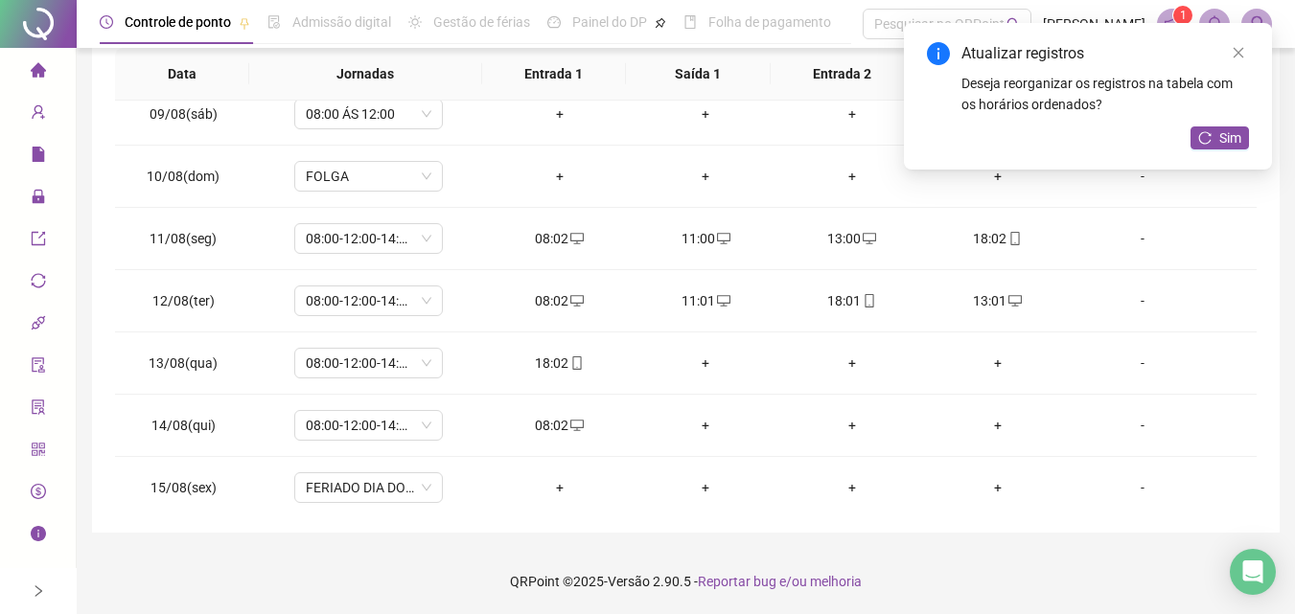
click at [1244, 114] on div "Deseja reorganizar os registros na tabela com os horários ordenados?" at bounding box center [1104, 94] width 287 height 42
click at [1205, 141] on icon "reload" at bounding box center [1204, 137] width 13 height 13
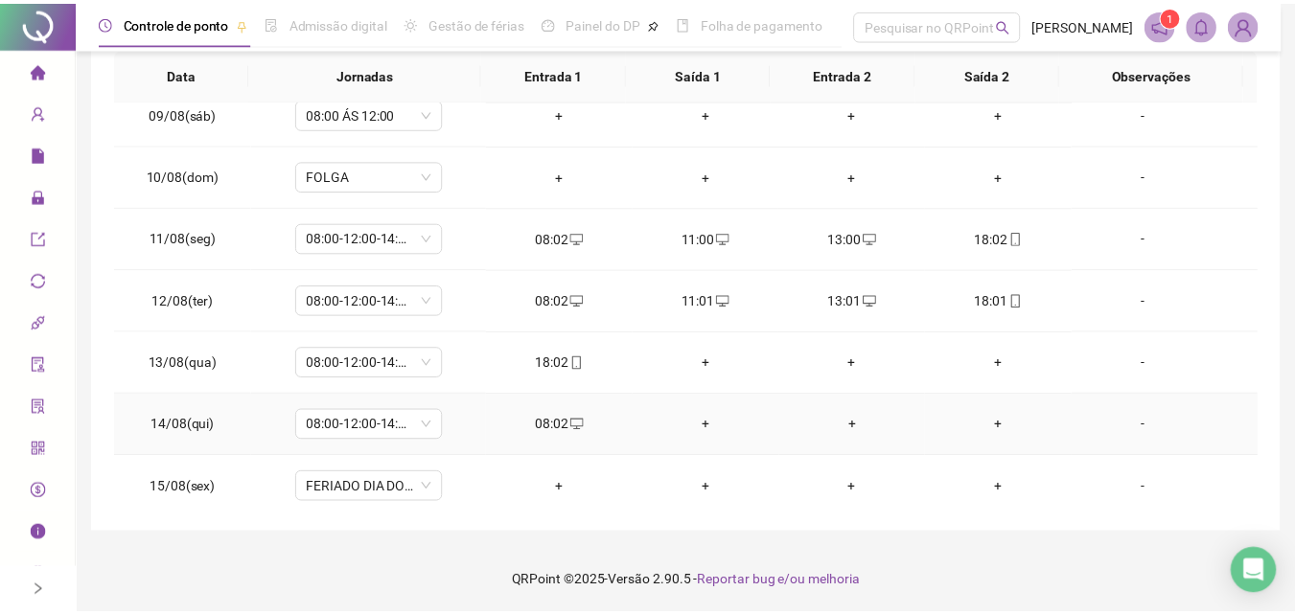
scroll to position [707, 0]
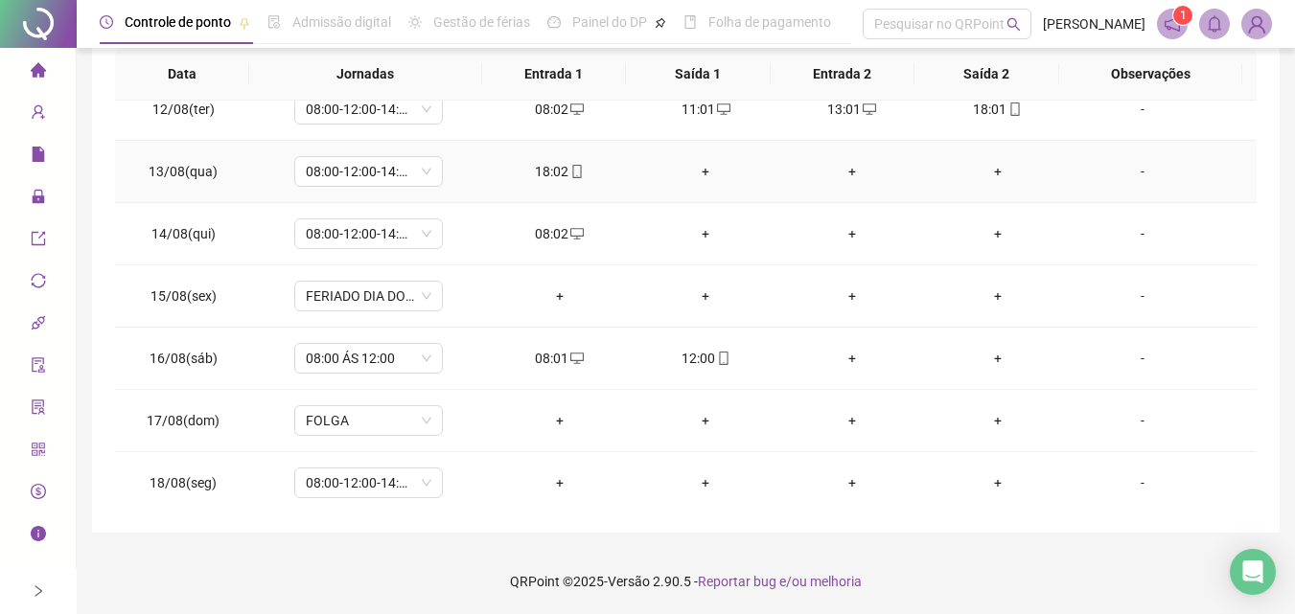
click at [695, 180] on div "+" at bounding box center [705, 171] width 115 height 21
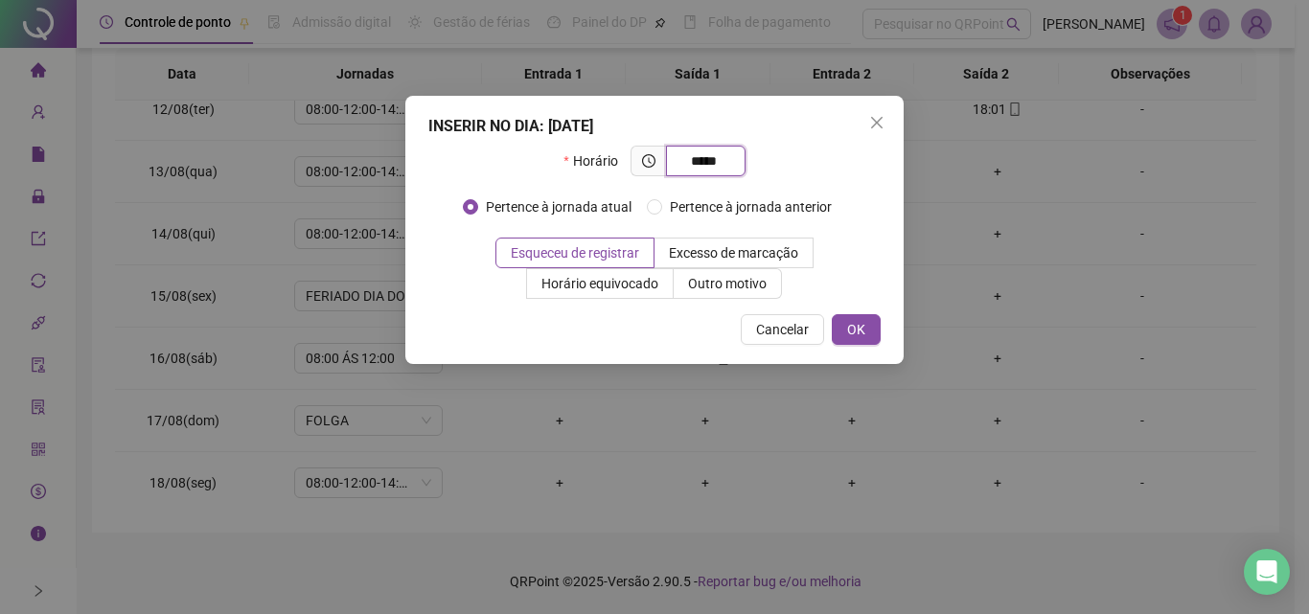
type input "*****"
click at [855, 346] on div "INSERIR NO DIA : [DATE] Horário ***** Pertence à jornada atual Pertence à jorna…" at bounding box center [654, 230] width 498 height 268
click at [859, 329] on span "OK" at bounding box center [856, 329] width 18 height 21
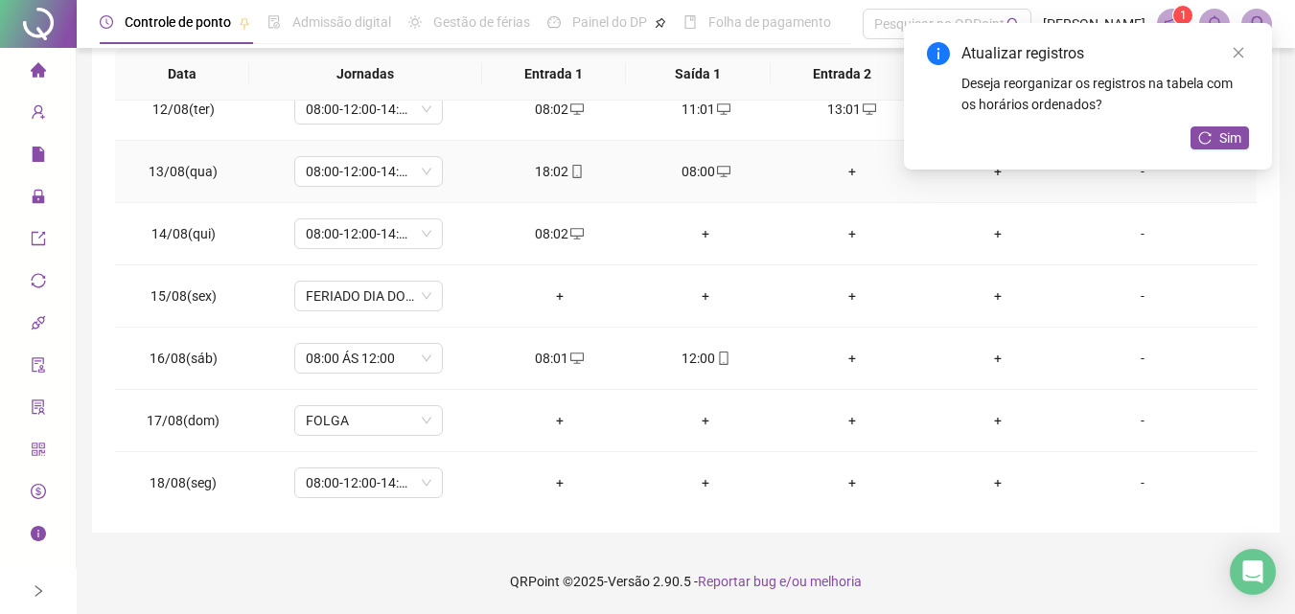
click at [842, 165] on div "+" at bounding box center [850, 171] width 115 height 21
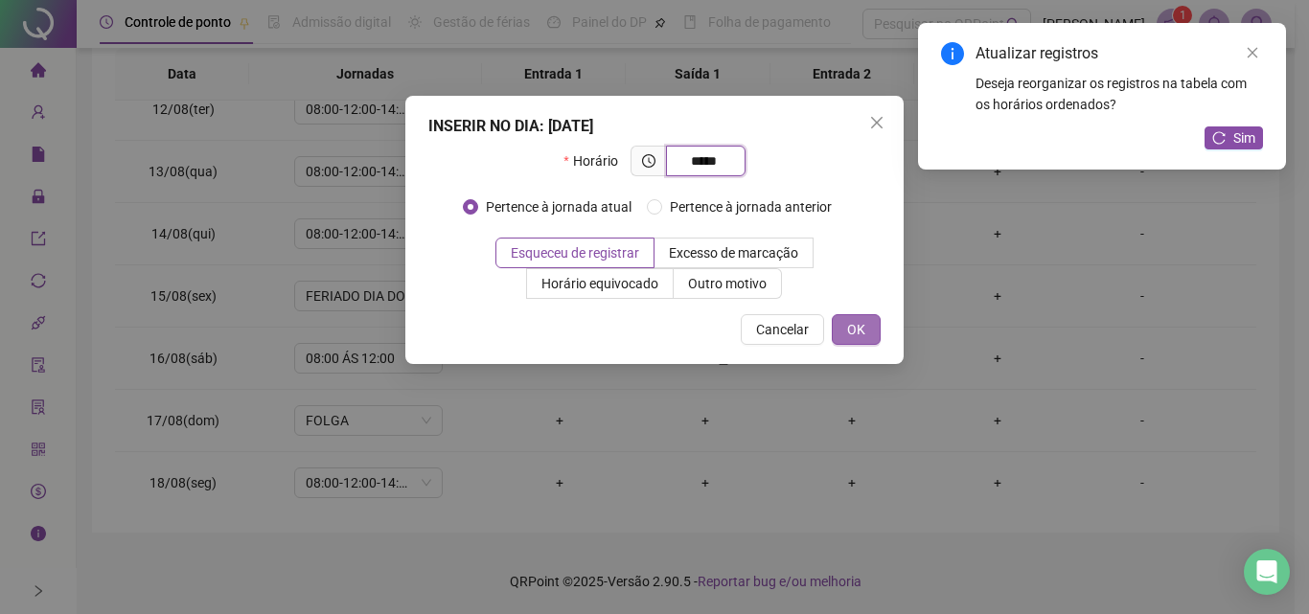
type input "*****"
click at [864, 333] on span "OK" at bounding box center [856, 329] width 18 height 21
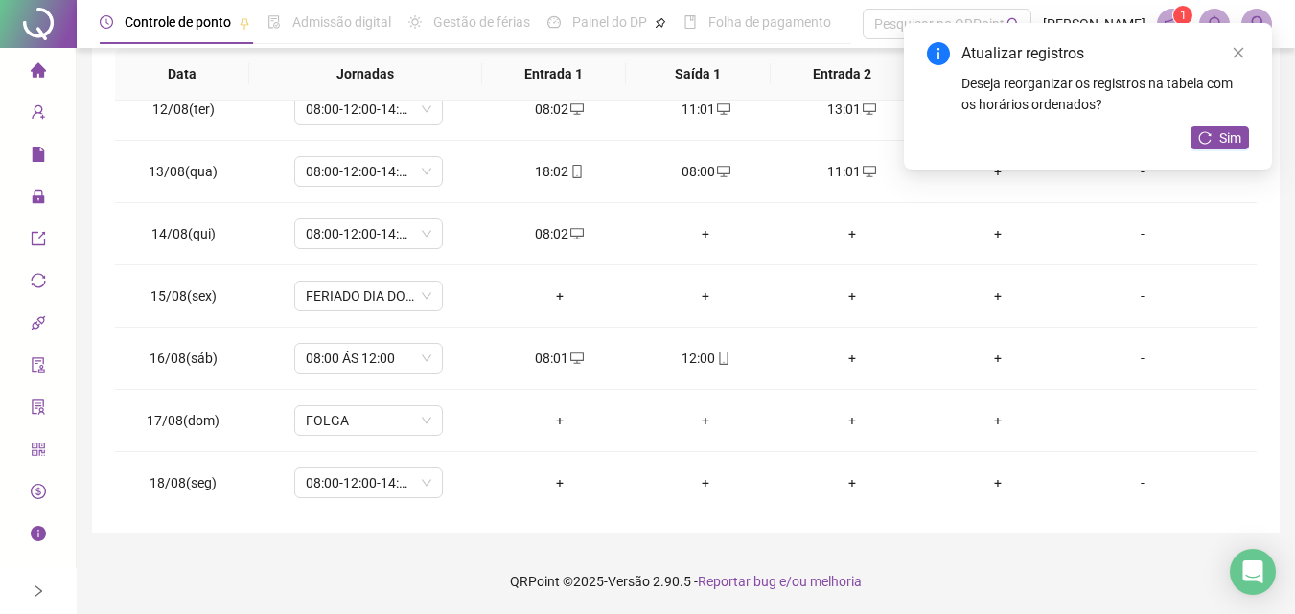
click at [984, 168] on div "Atualizar registros Deseja reorganizar os registros na tabela com os horários o…" at bounding box center [1088, 96] width 368 height 147
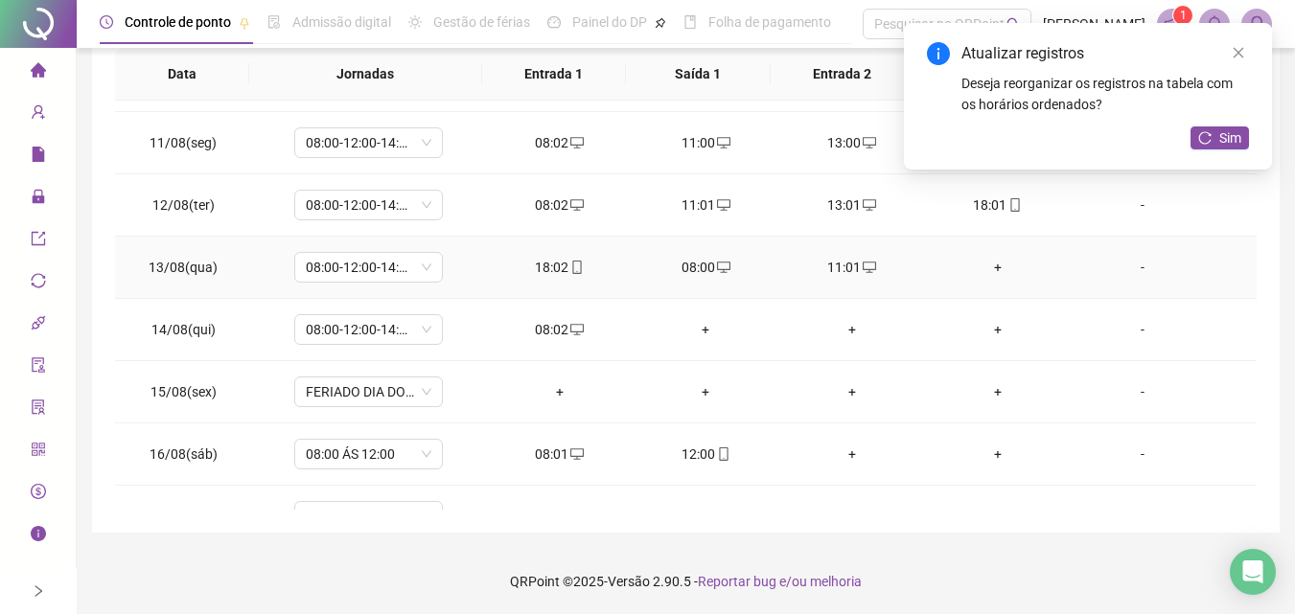
click at [985, 267] on div "+" at bounding box center [997, 267] width 115 height 21
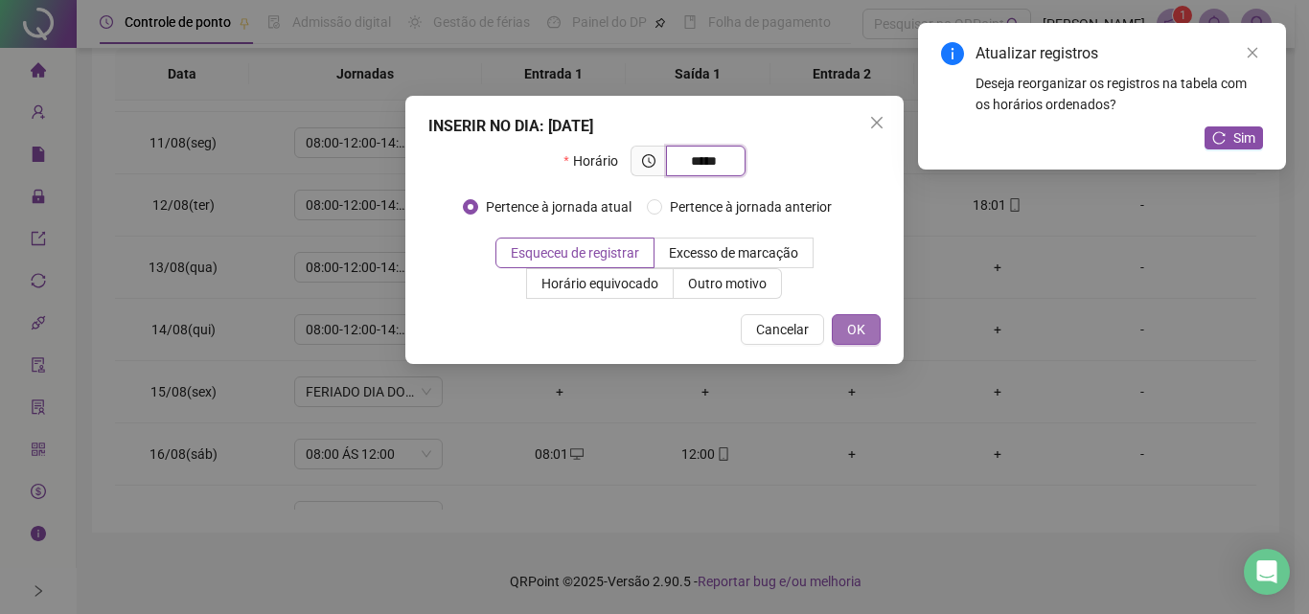
type input "*****"
click at [869, 321] on button "OK" at bounding box center [856, 329] width 49 height 31
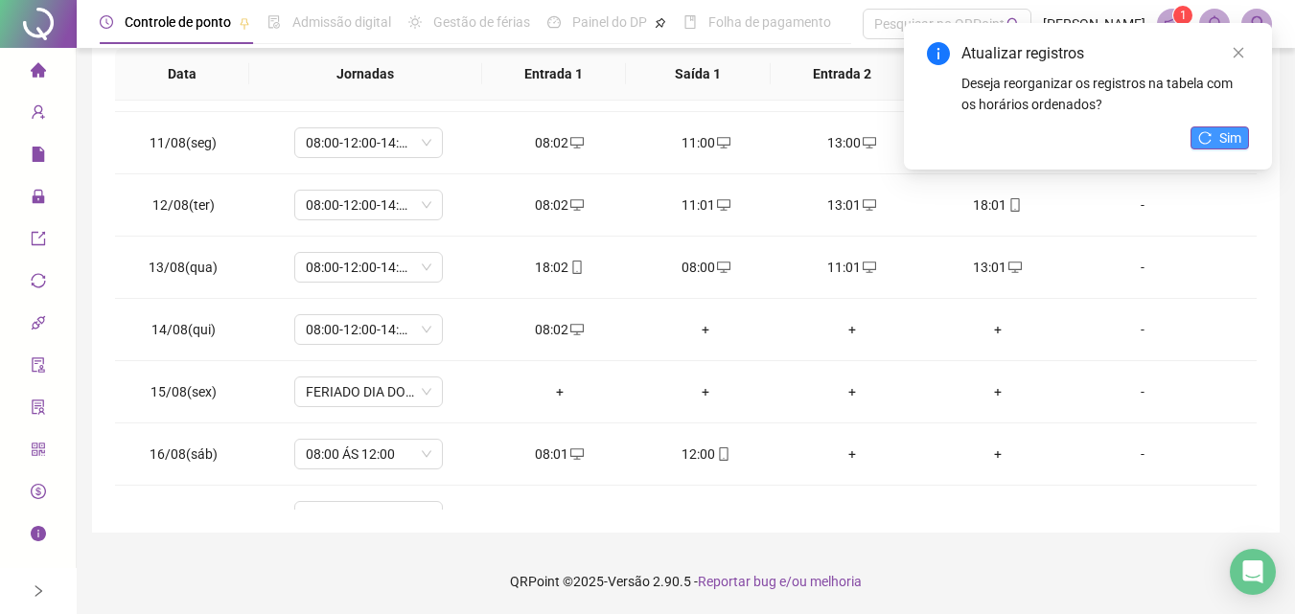
click at [1223, 132] on span "Sim" at bounding box center [1230, 137] width 22 height 21
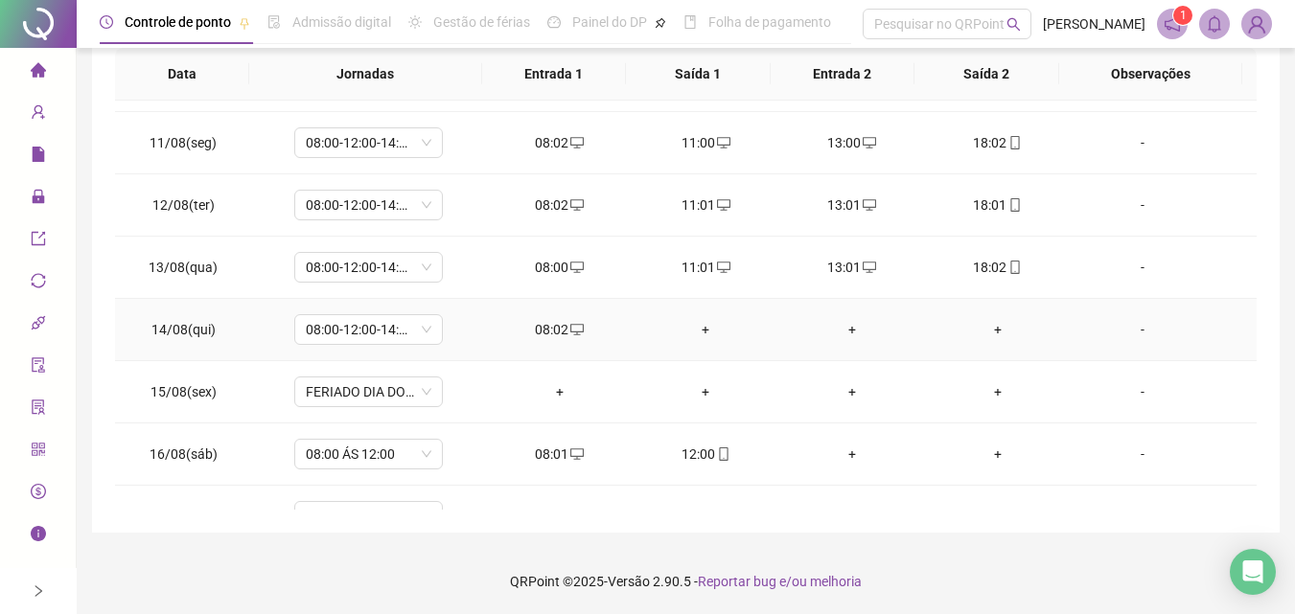
click at [688, 335] on div "+" at bounding box center [705, 329] width 115 height 21
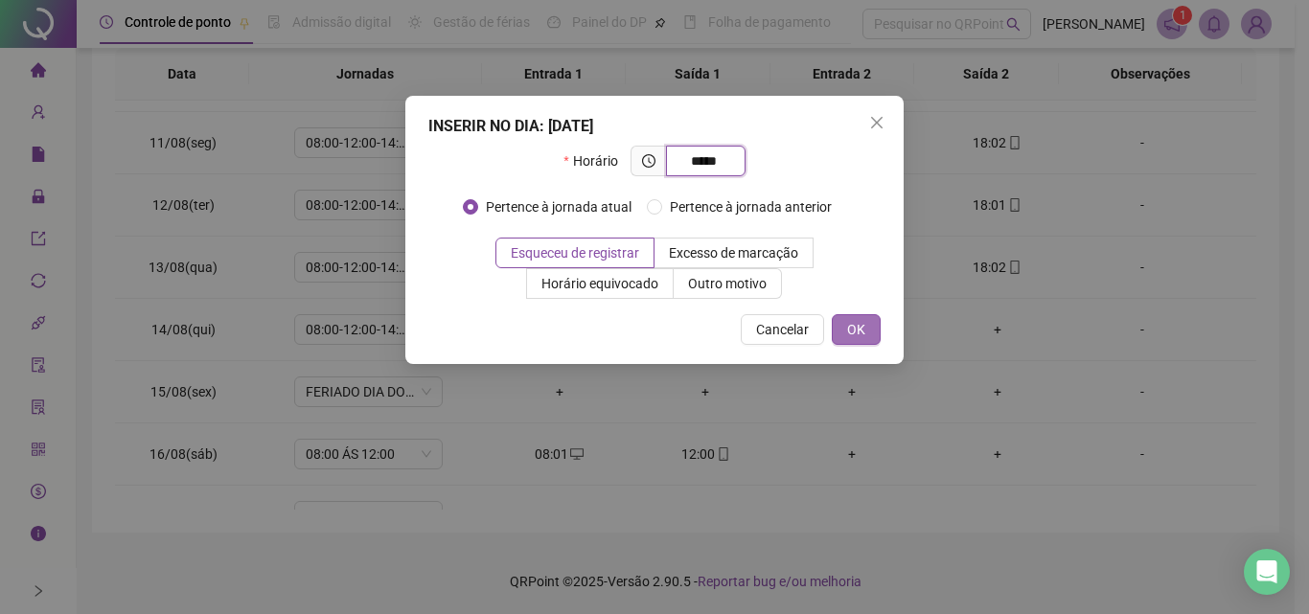
type input "*****"
click at [871, 335] on button "OK" at bounding box center [856, 329] width 49 height 31
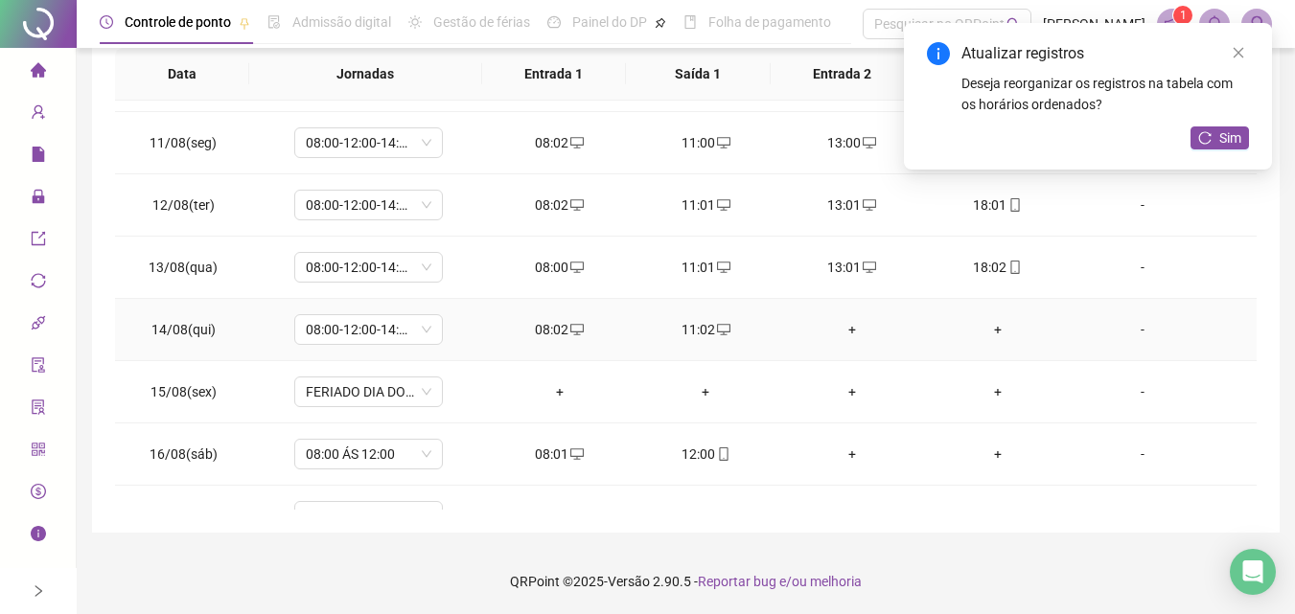
click at [843, 324] on div "+" at bounding box center [850, 329] width 115 height 21
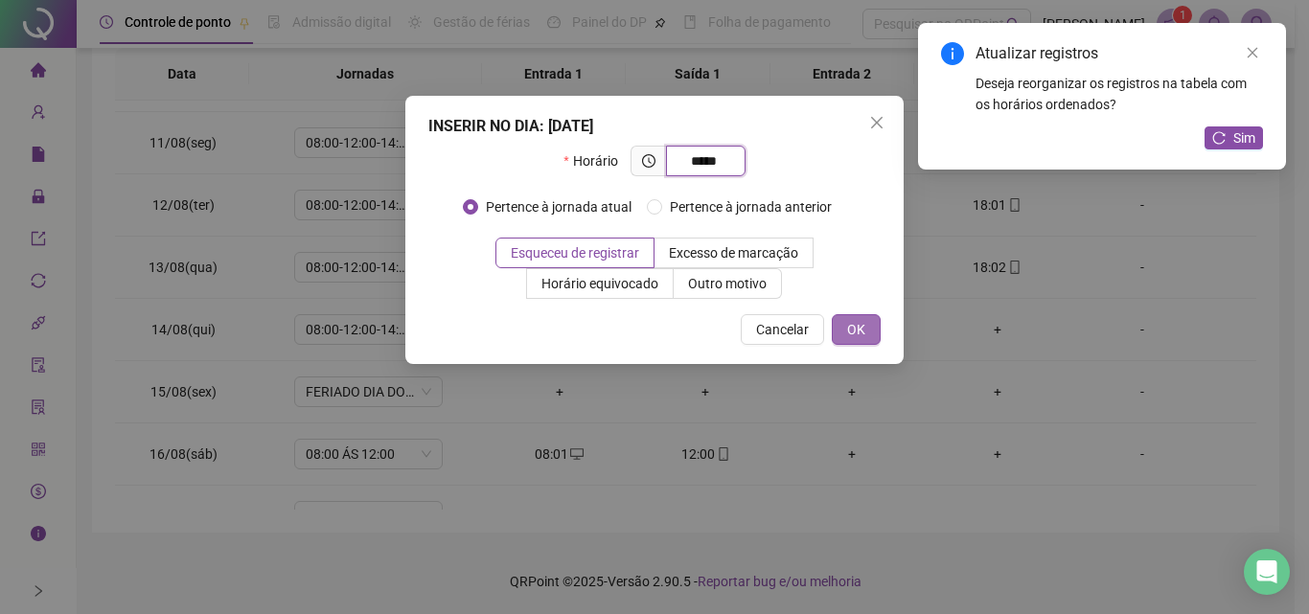
type input "*****"
click at [869, 332] on button "OK" at bounding box center [856, 329] width 49 height 31
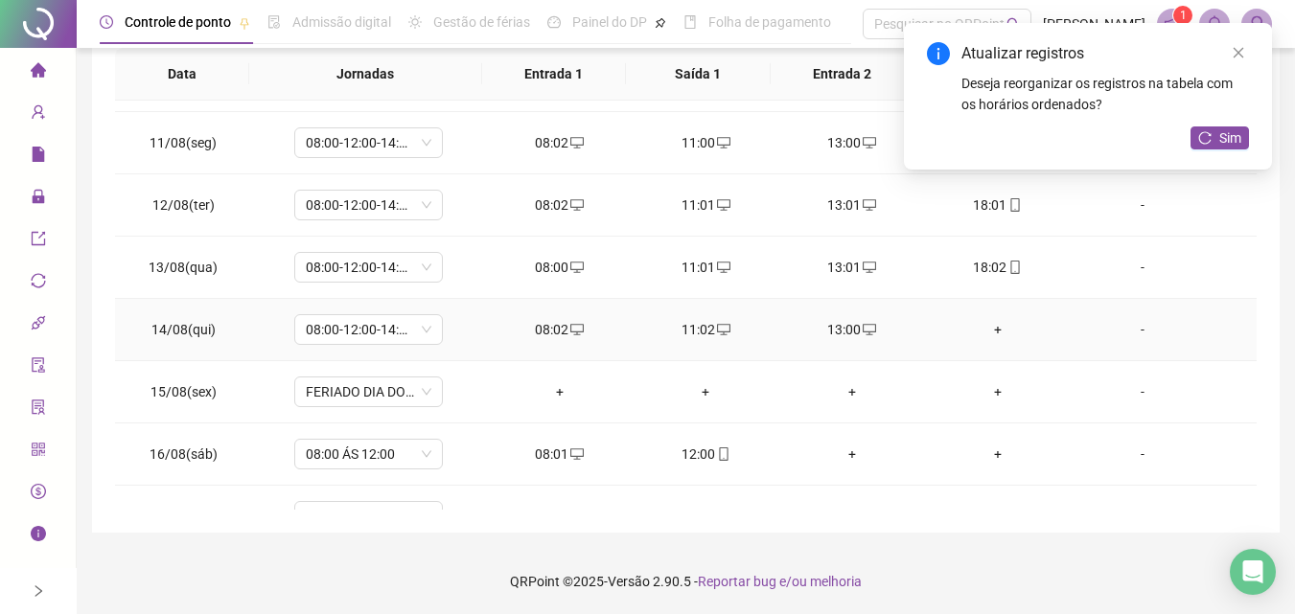
click at [987, 320] on div "+" at bounding box center [997, 329] width 115 height 21
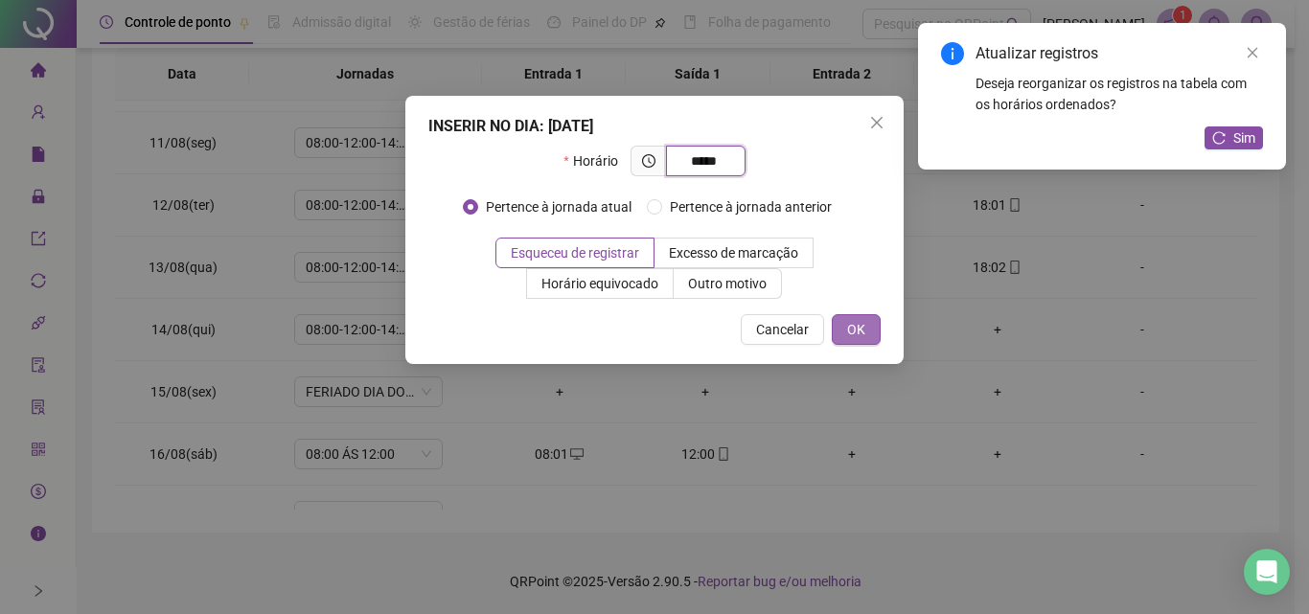
type input "*****"
click at [866, 340] on button "OK" at bounding box center [856, 329] width 49 height 31
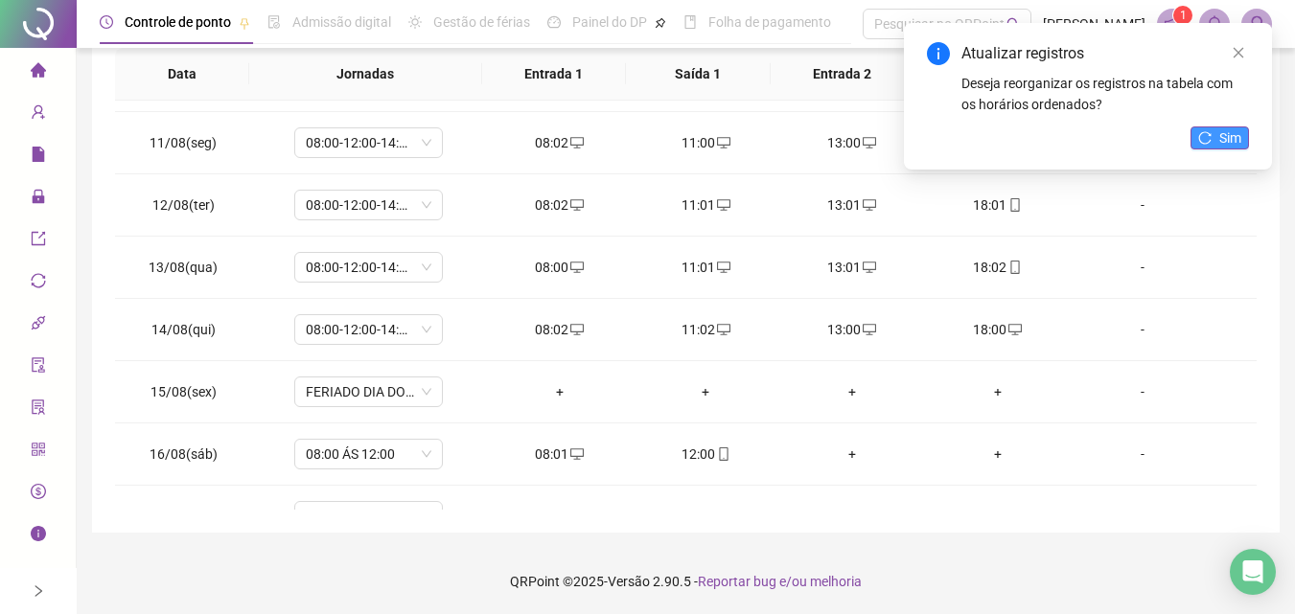
click at [1223, 132] on span "Sim" at bounding box center [1230, 137] width 22 height 21
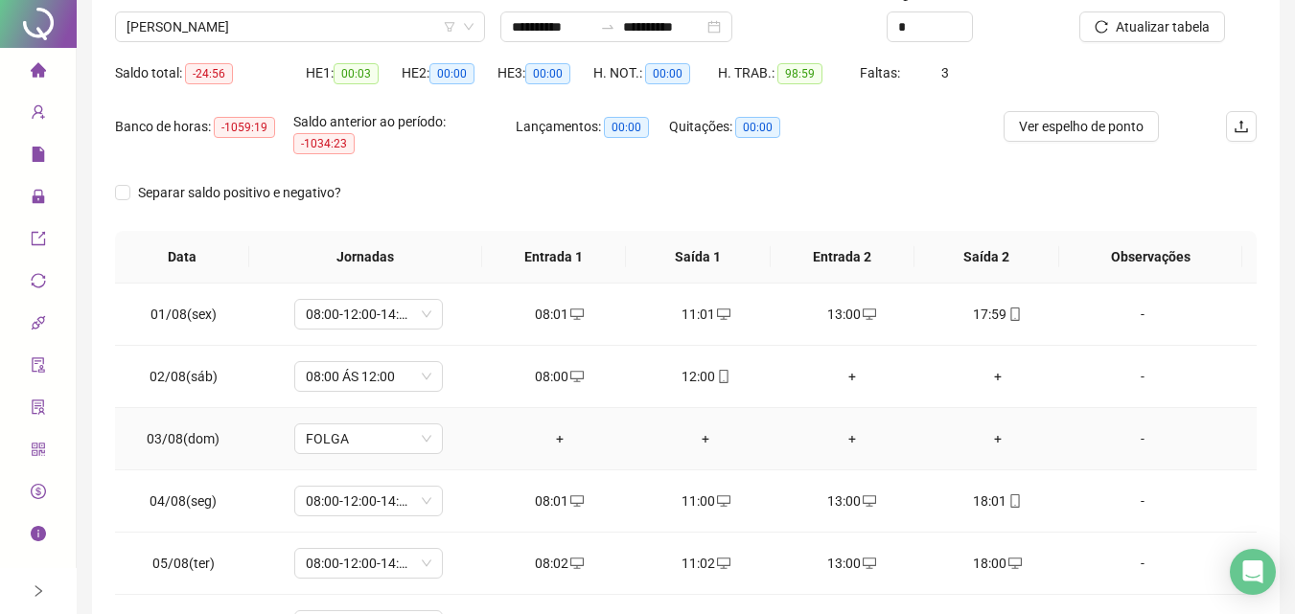
scroll to position [0, 0]
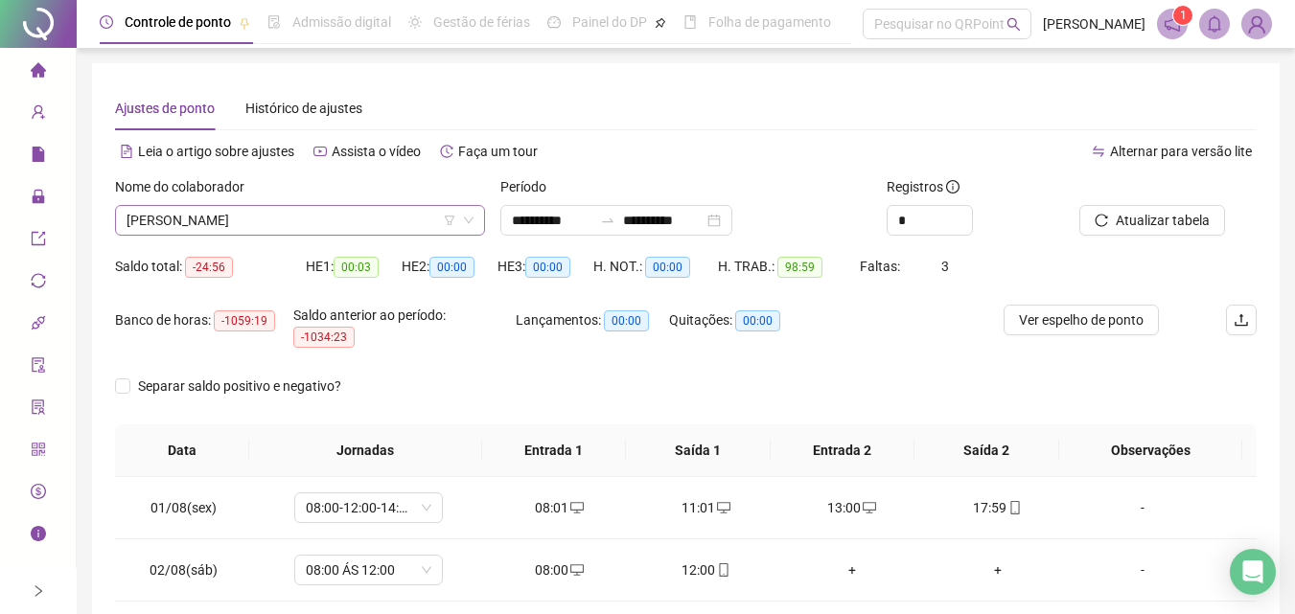
click at [356, 225] on span "[PERSON_NAME]" at bounding box center [299, 220] width 347 height 29
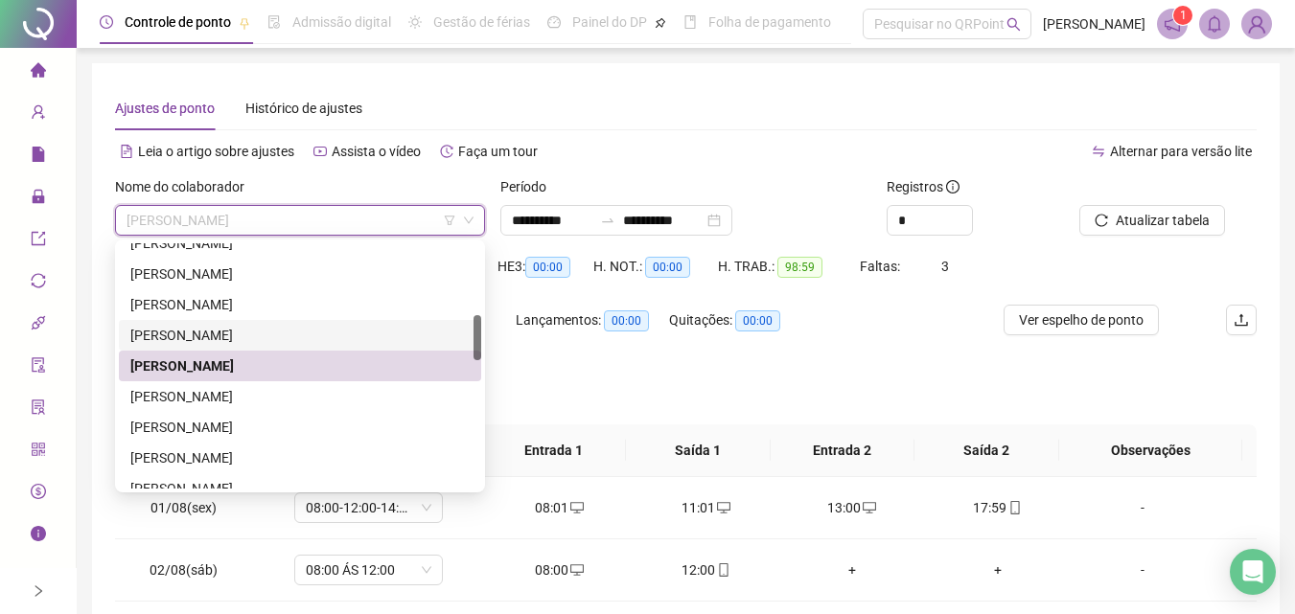
scroll to position [479, 0]
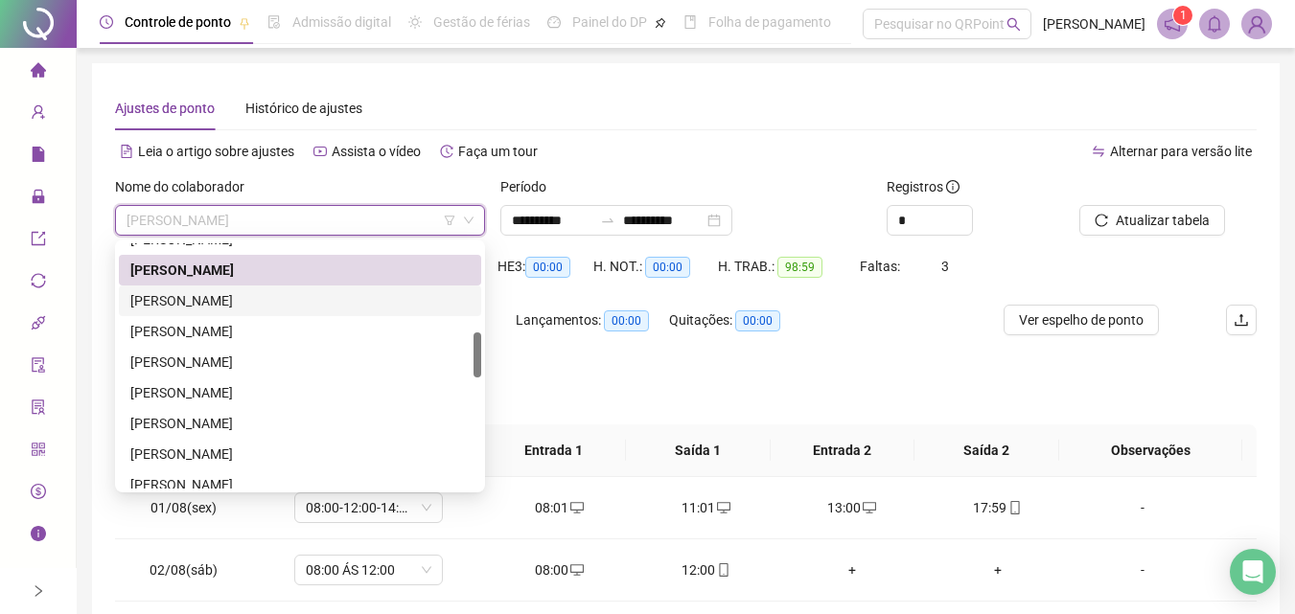
click at [310, 299] on div "[PERSON_NAME]" at bounding box center [299, 300] width 339 height 21
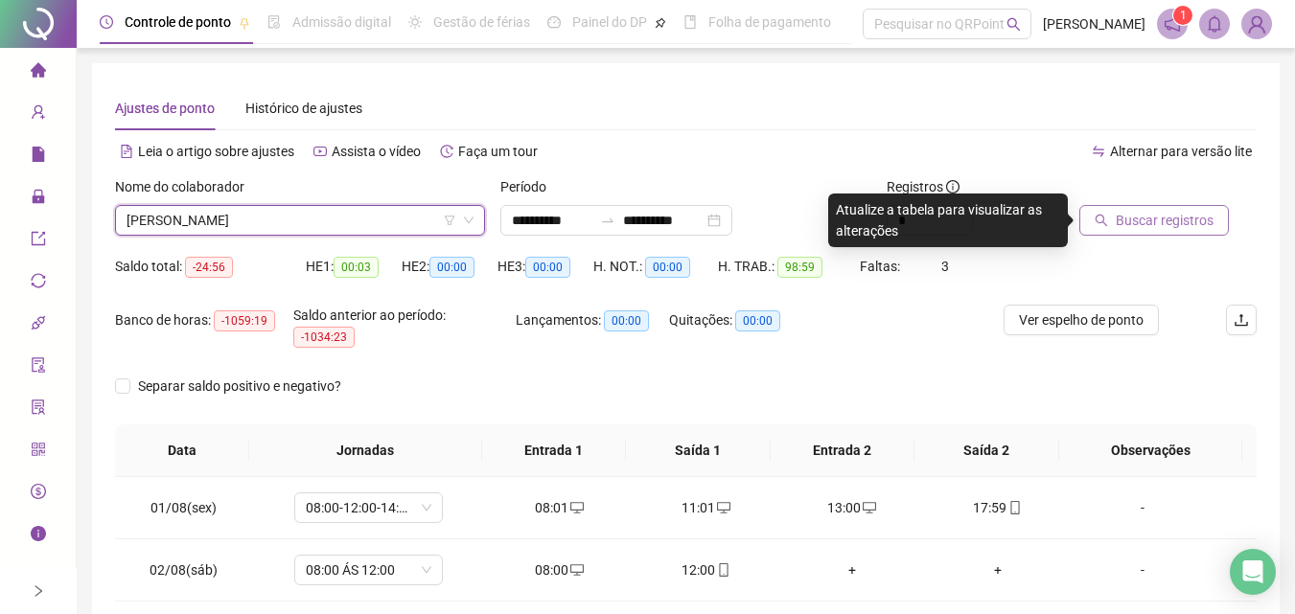
click at [1158, 211] on span "Buscar registros" at bounding box center [1164, 220] width 98 height 21
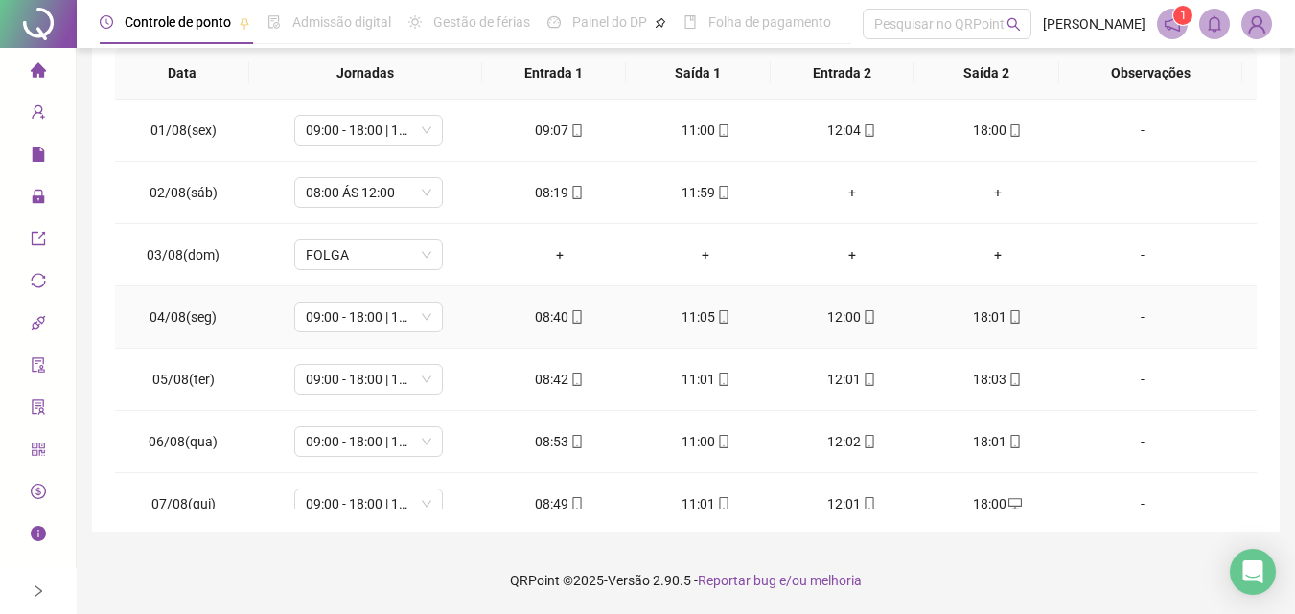
scroll to position [0, 0]
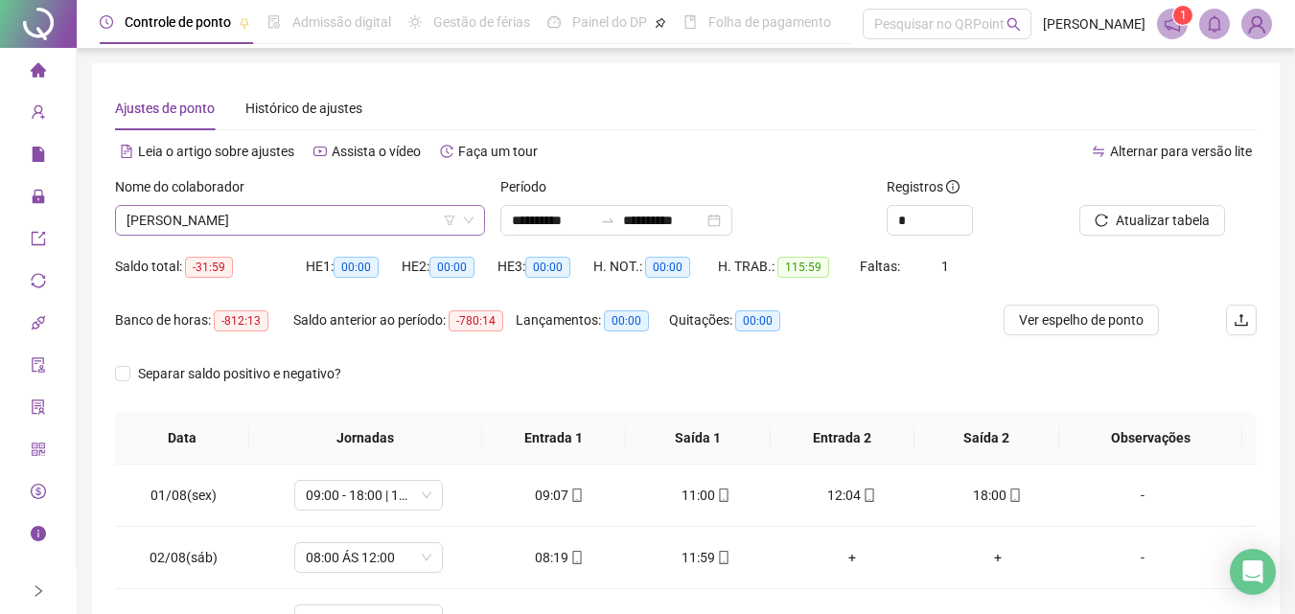
click at [267, 218] on span "[PERSON_NAME]" at bounding box center [299, 220] width 347 height 29
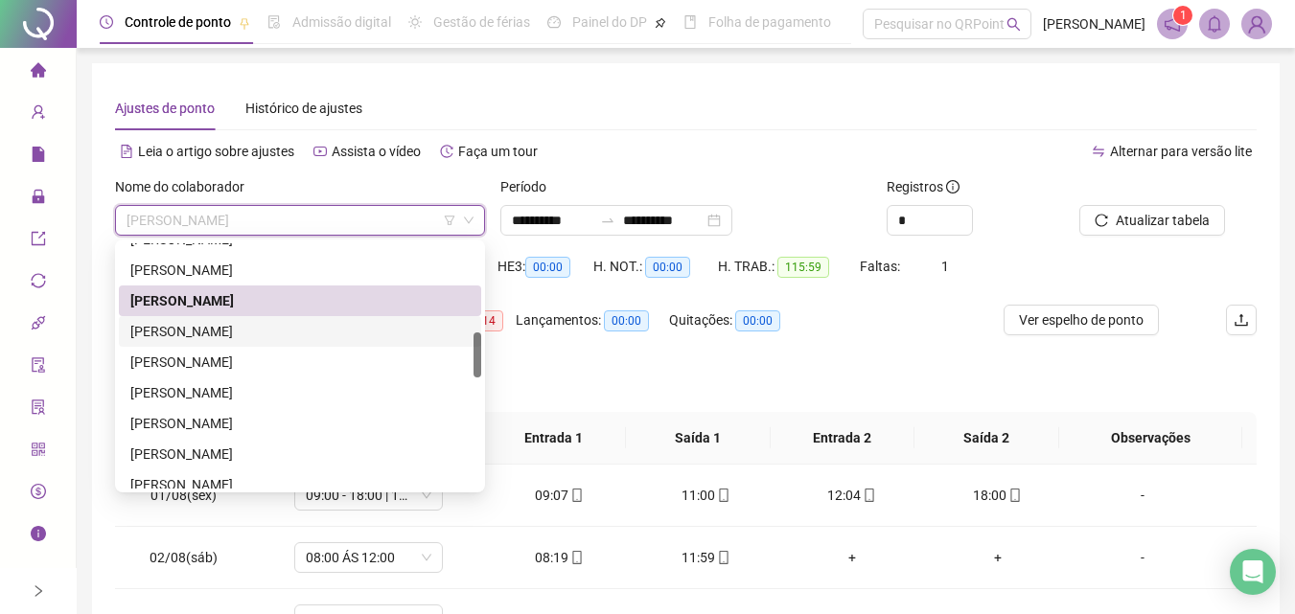
click at [231, 329] on div "[PERSON_NAME]" at bounding box center [299, 331] width 339 height 21
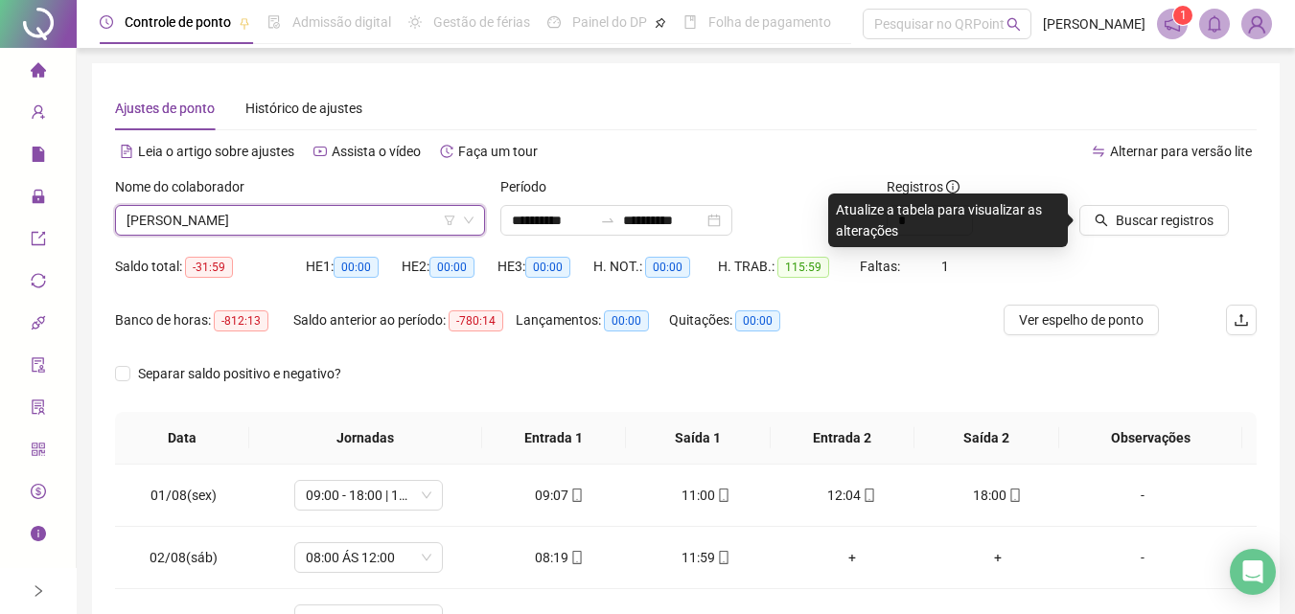
click at [1130, 204] on div at bounding box center [1143, 190] width 129 height 29
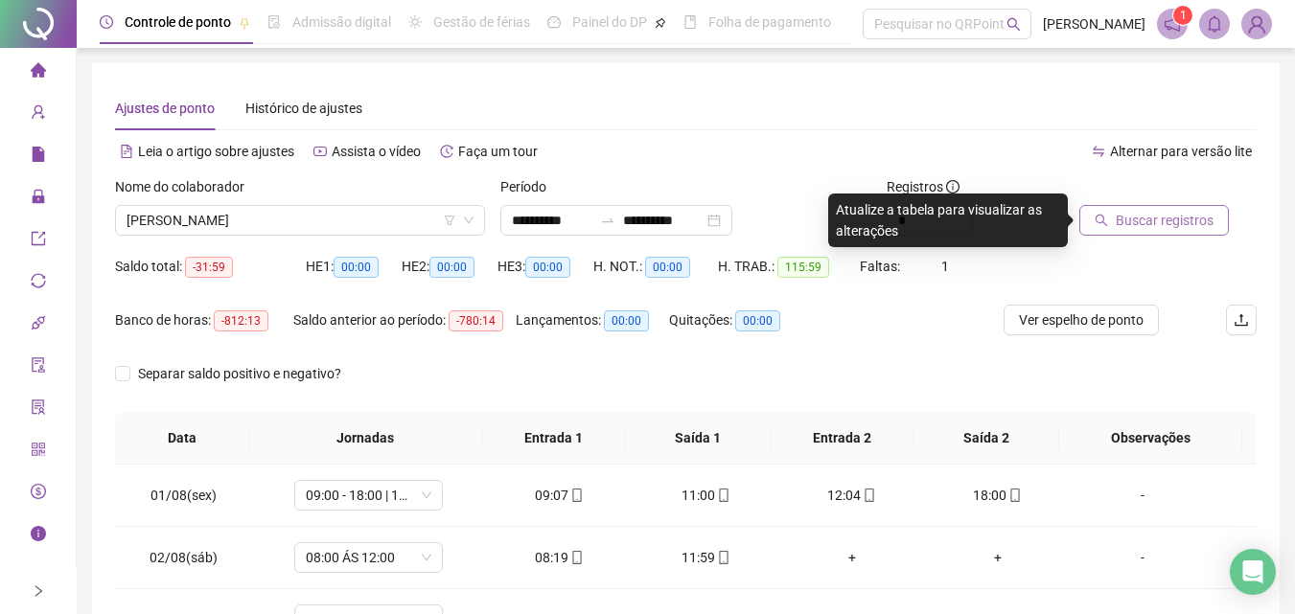
click at [1127, 219] on span "Buscar registros" at bounding box center [1164, 220] width 98 height 21
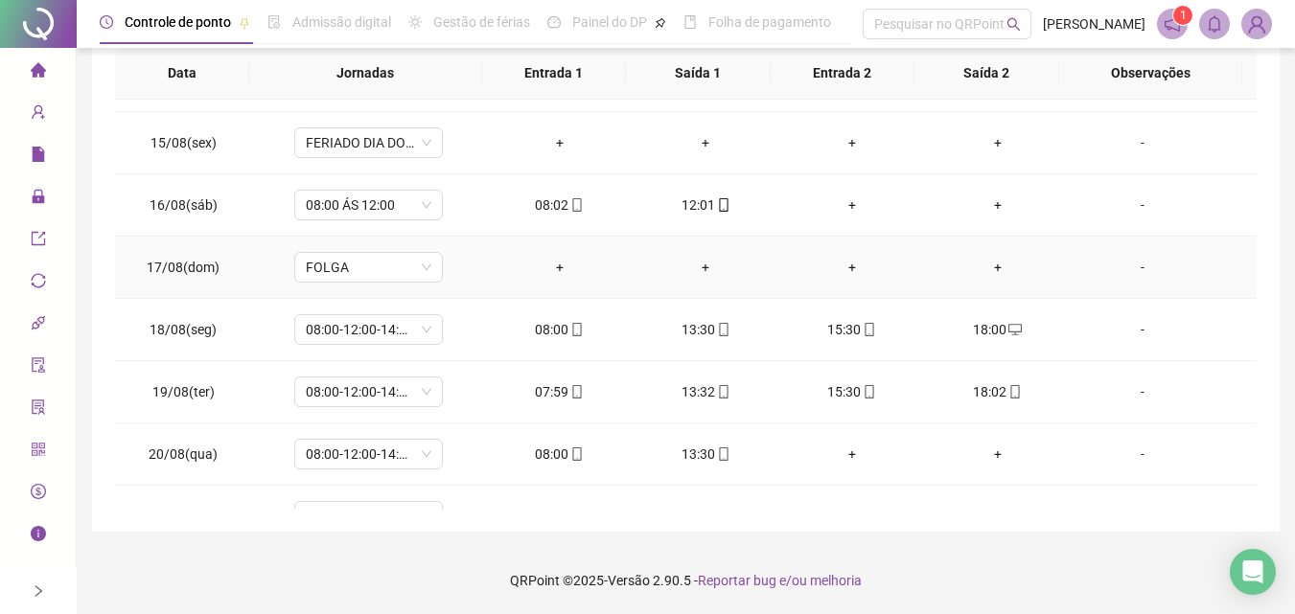
scroll to position [899, 0]
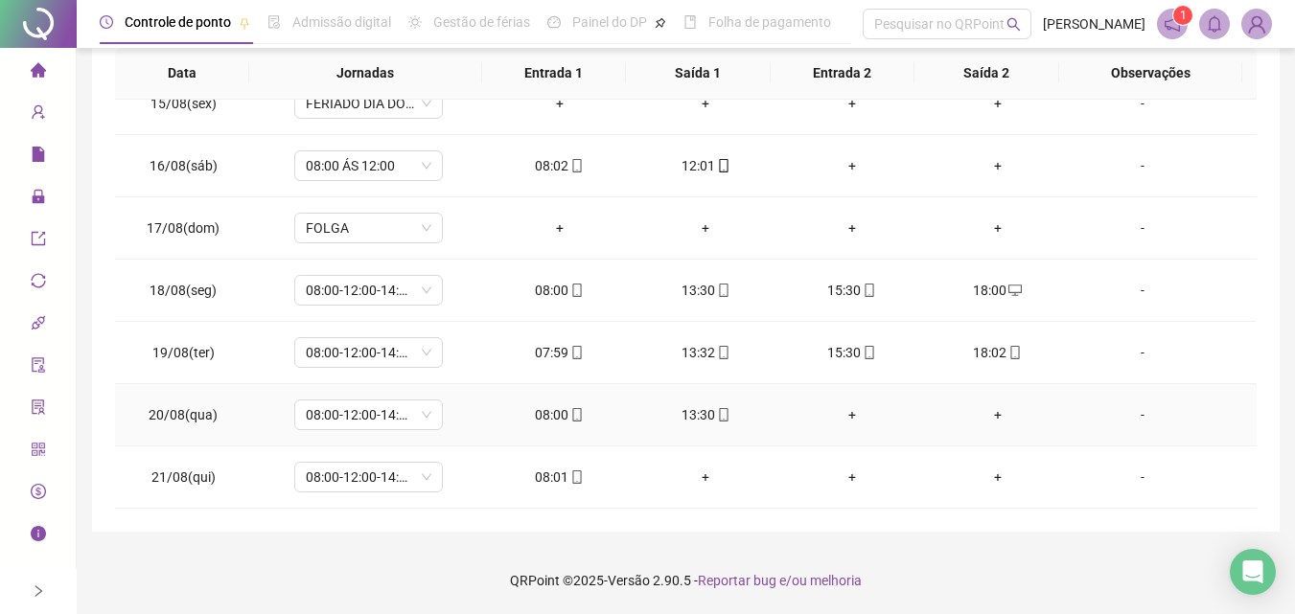
click at [854, 405] on div "+" at bounding box center [850, 414] width 115 height 21
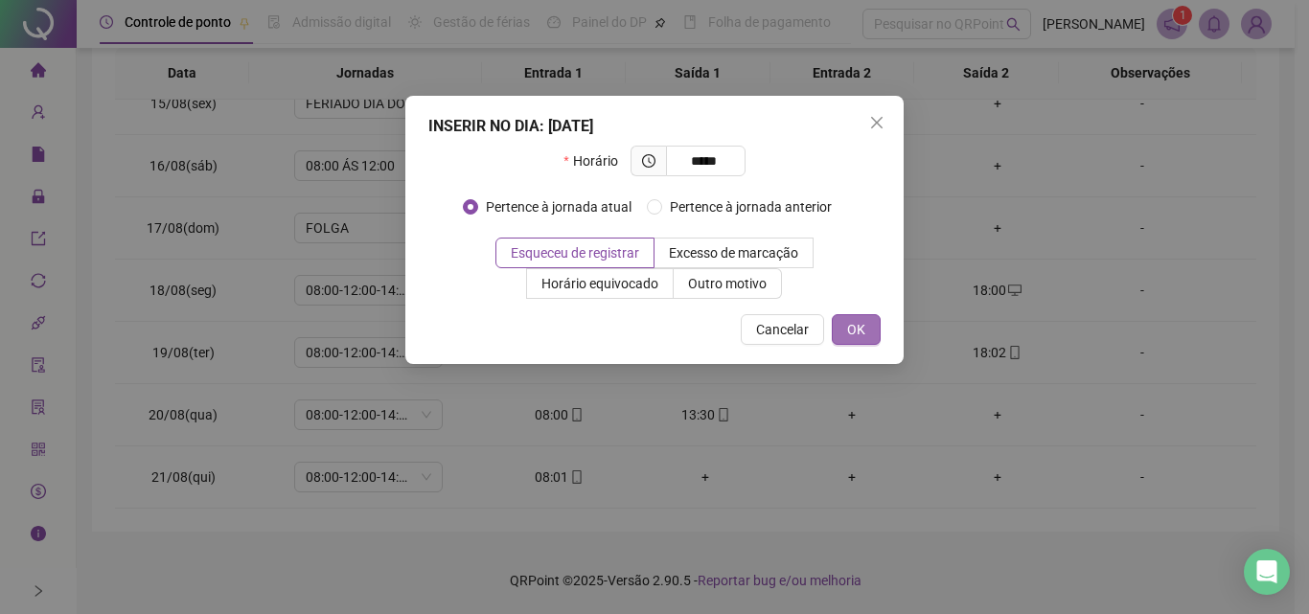
type input "*****"
click at [868, 343] on button "OK" at bounding box center [856, 329] width 49 height 31
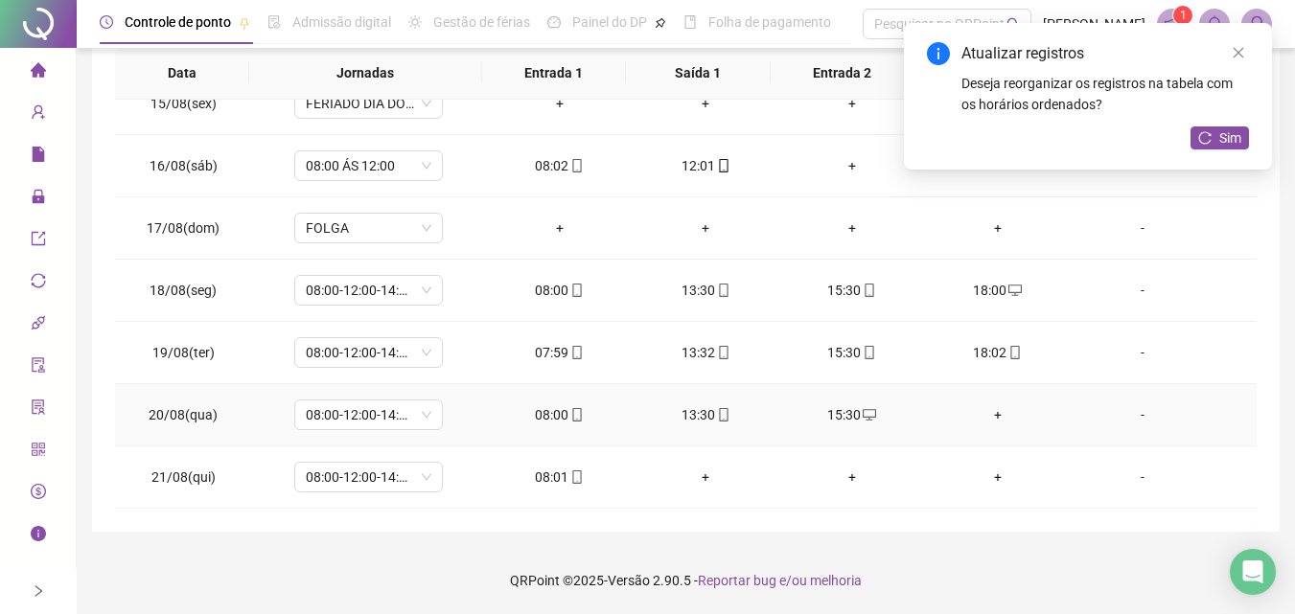
click at [989, 406] on div "+" at bounding box center [997, 414] width 115 height 21
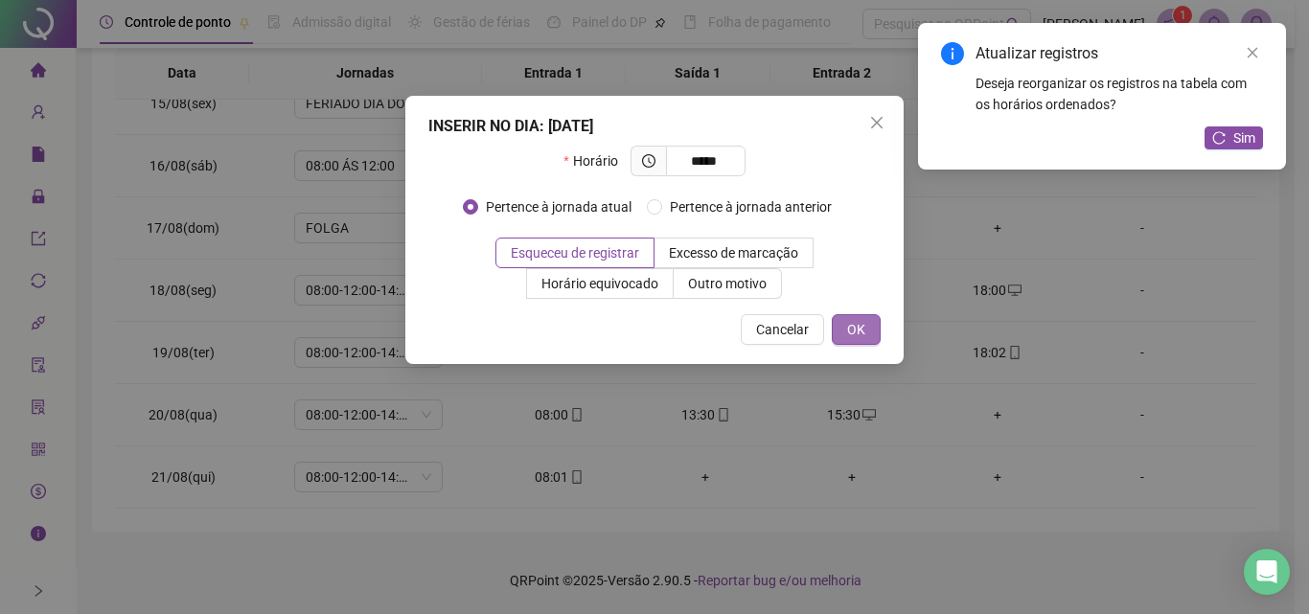
type input "*****"
click at [853, 330] on span "OK" at bounding box center [856, 329] width 18 height 21
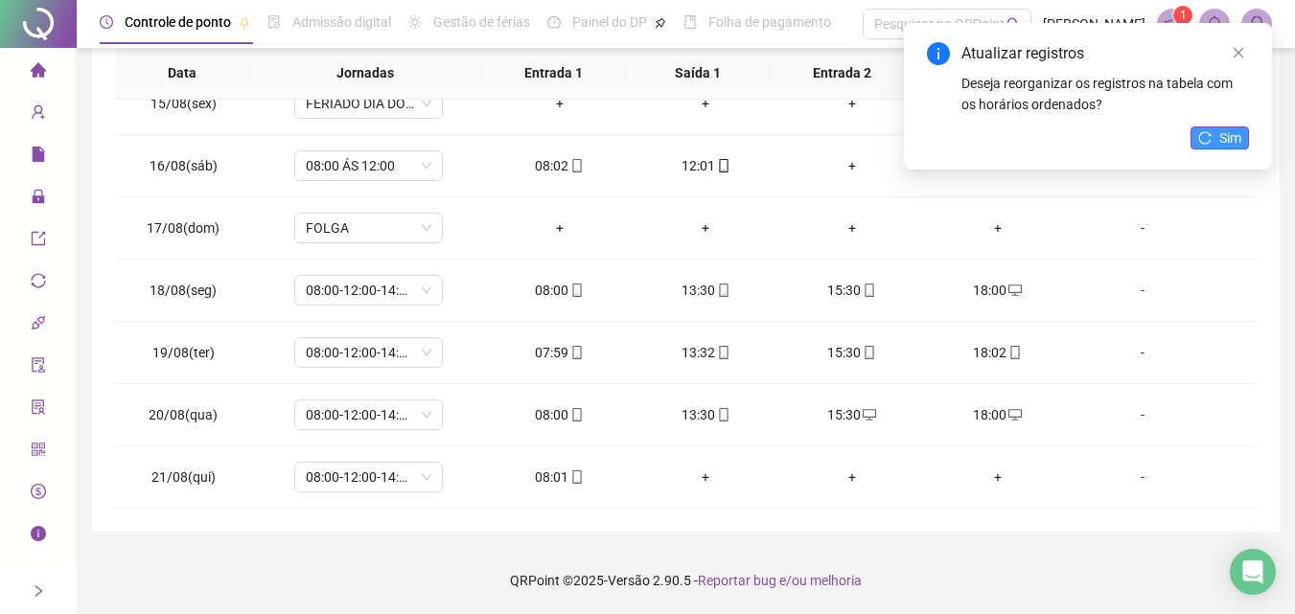
click at [1212, 126] on button "Sim" at bounding box center [1219, 137] width 58 height 23
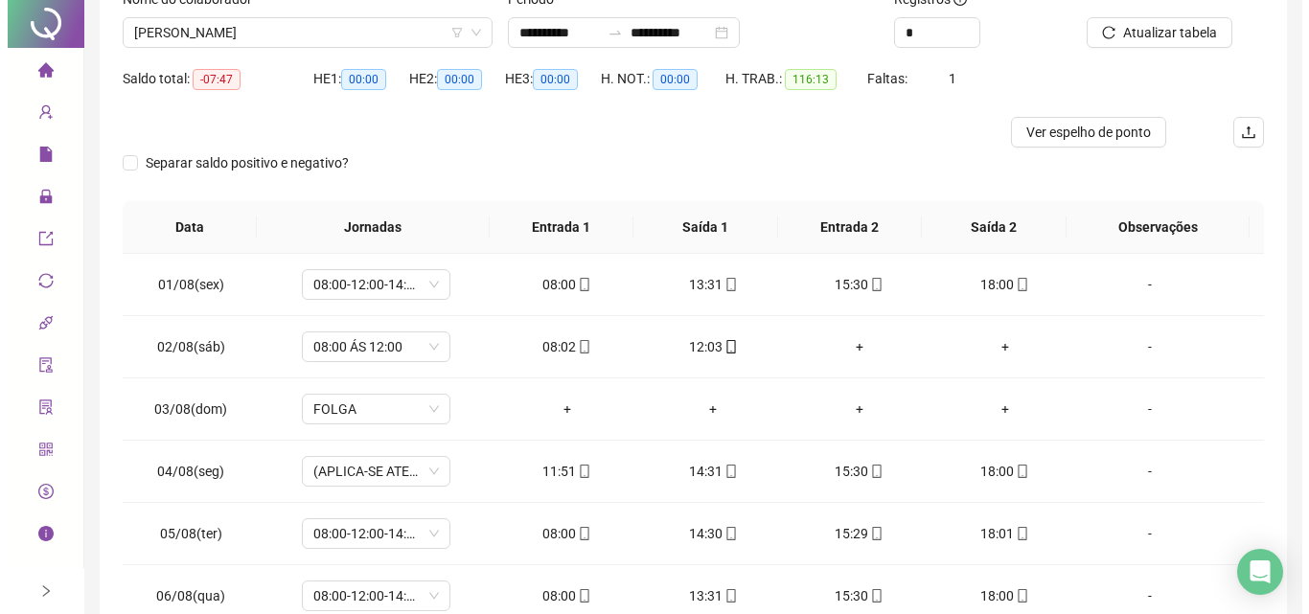
scroll to position [0, 0]
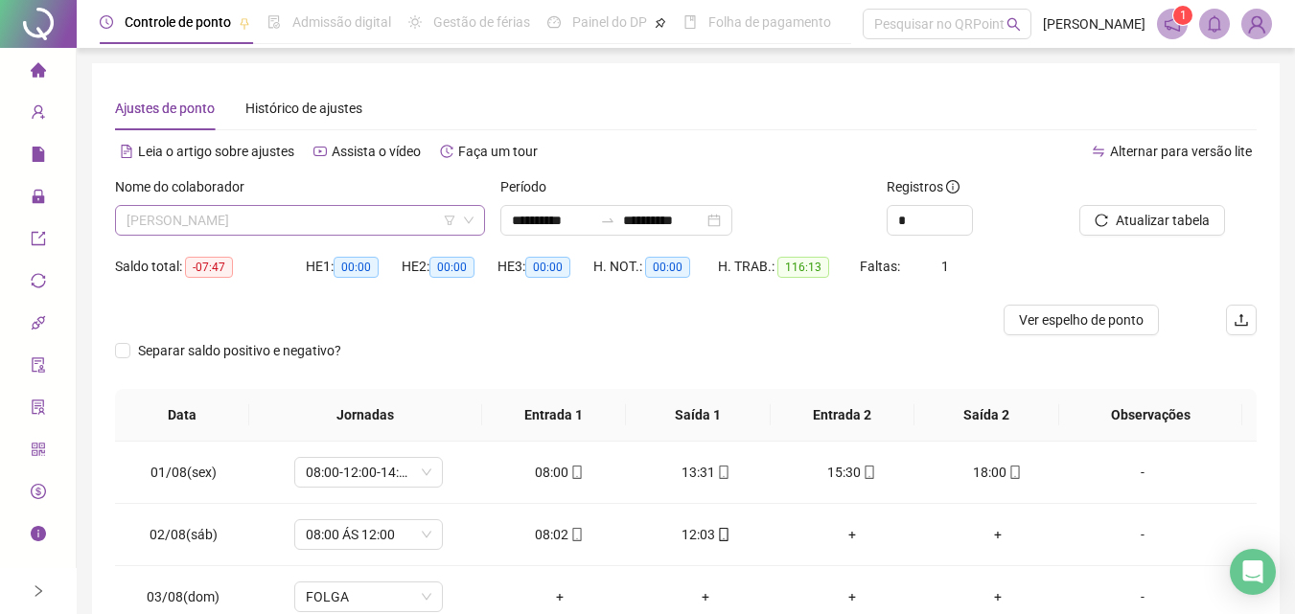
click at [219, 218] on span "[PERSON_NAME]" at bounding box center [299, 220] width 347 height 29
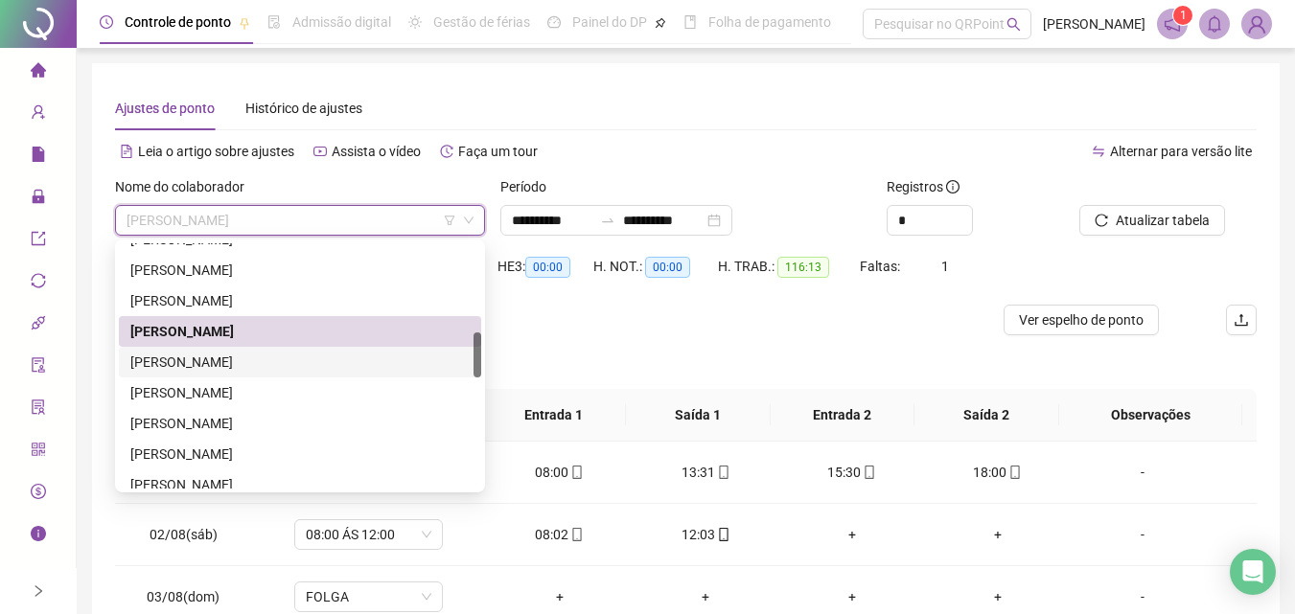
click at [202, 362] on div "[PERSON_NAME]" at bounding box center [299, 362] width 339 height 21
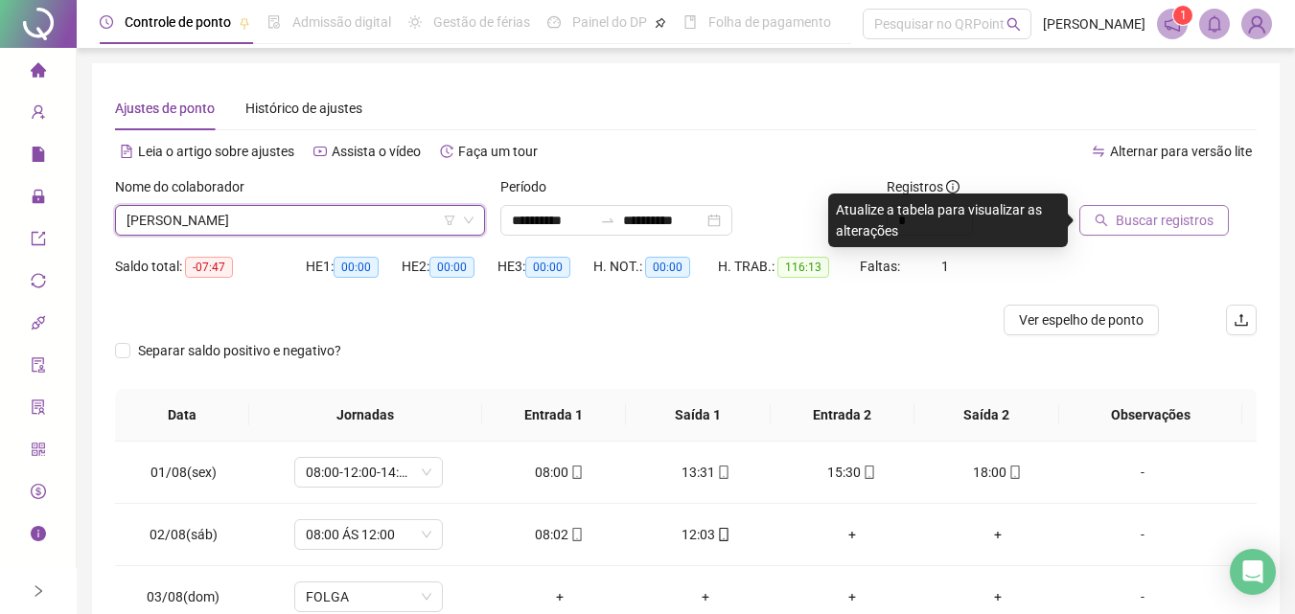
click at [1079, 212] on button "Buscar registros" at bounding box center [1153, 220] width 149 height 31
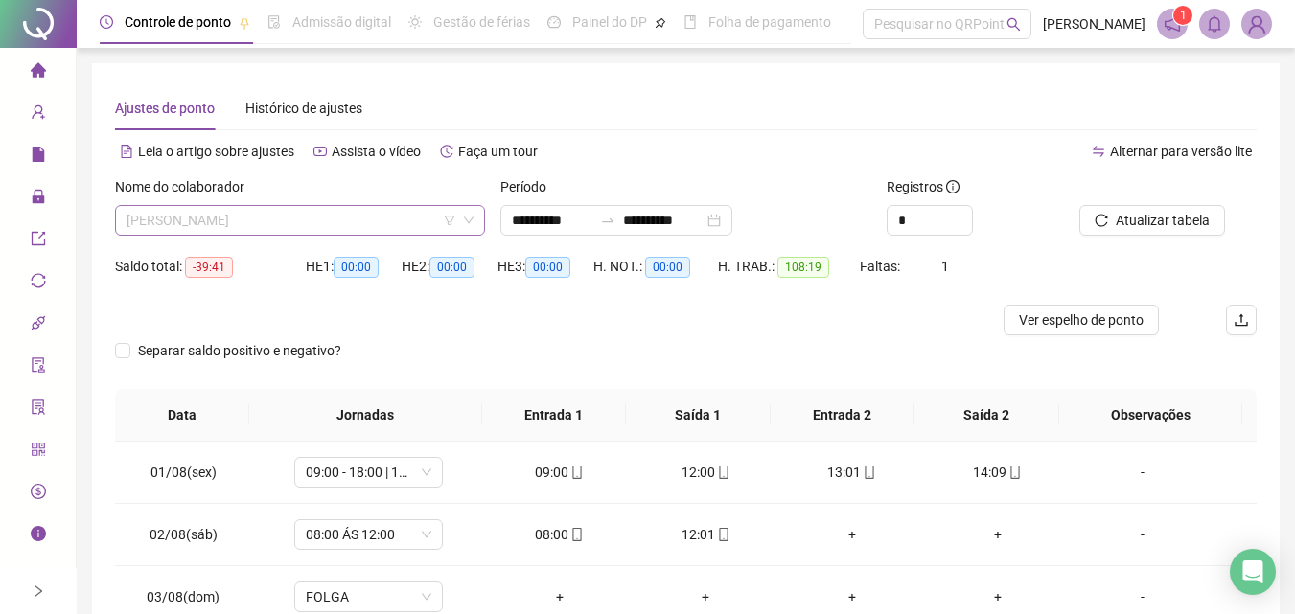
click at [284, 208] on span "[PERSON_NAME]" at bounding box center [299, 220] width 347 height 29
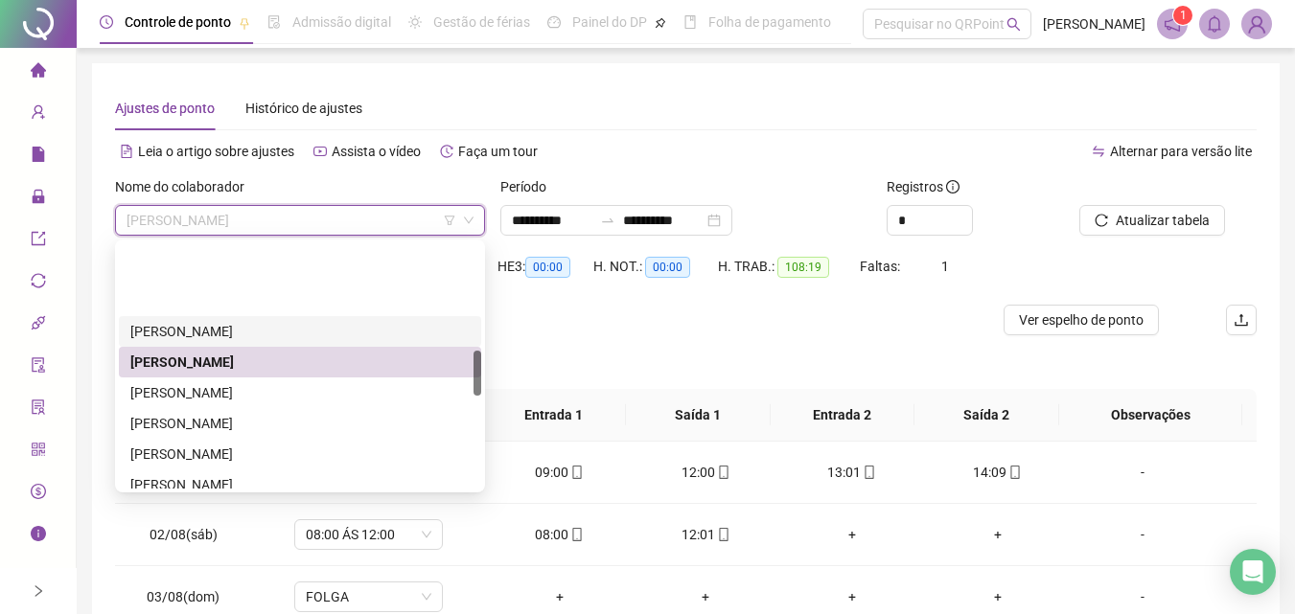
scroll to position [575, 0]
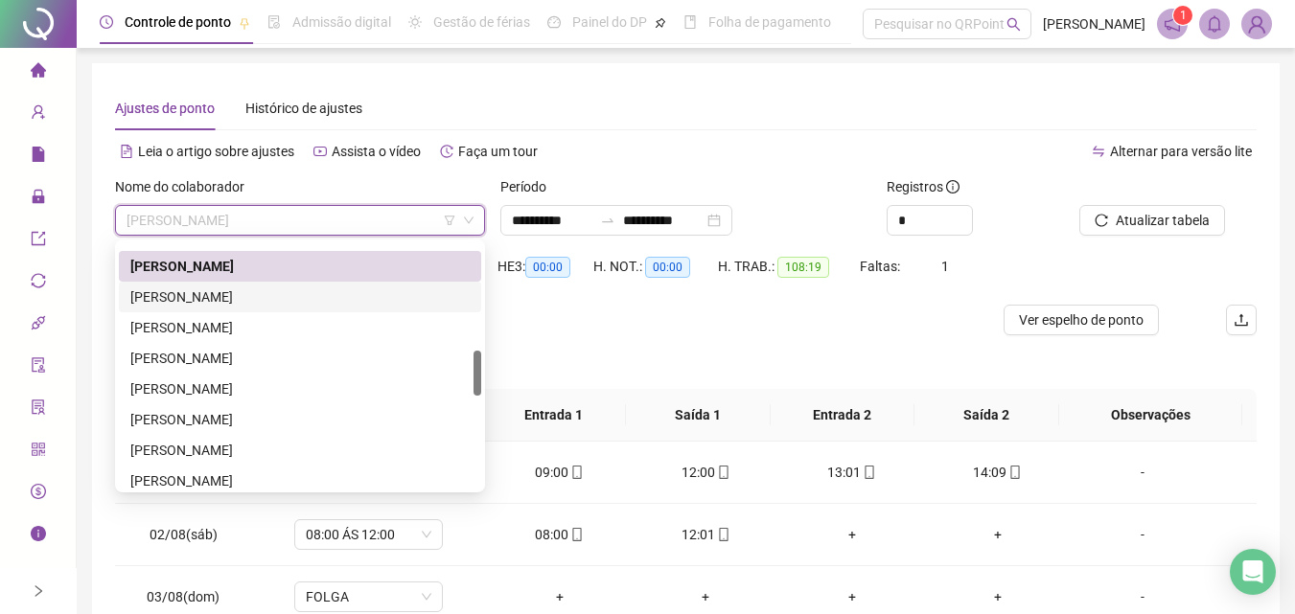
click at [228, 297] on div "[PERSON_NAME]" at bounding box center [299, 297] width 339 height 21
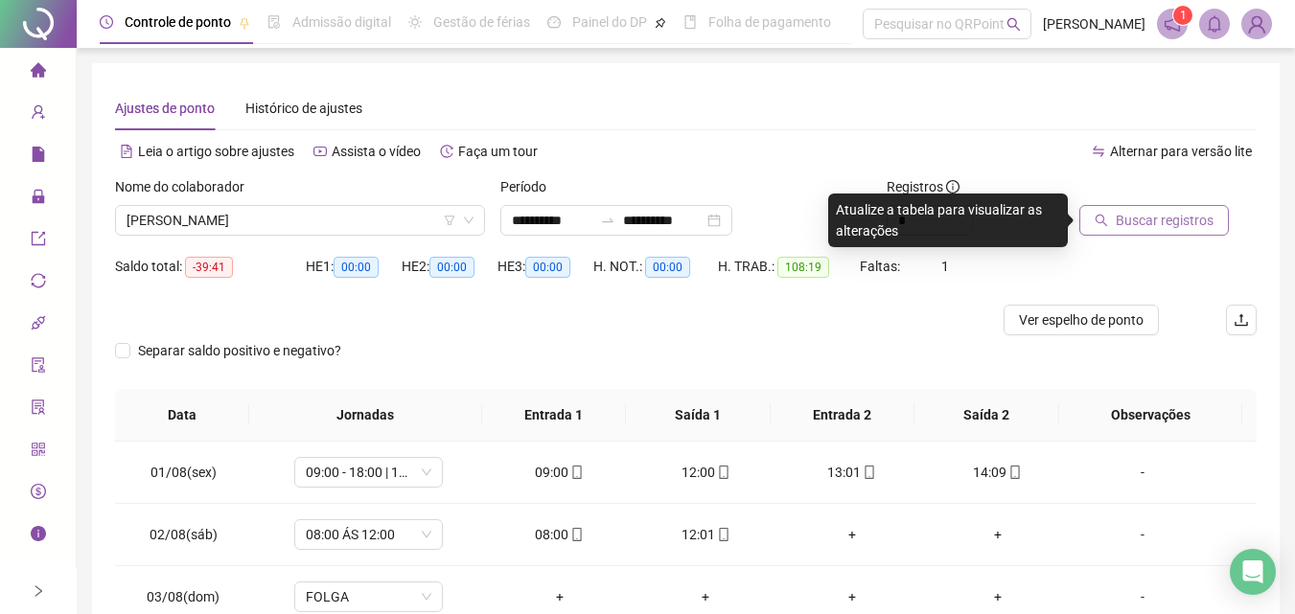
click at [1140, 224] on span "Buscar registros" at bounding box center [1164, 220] width 98 height 21
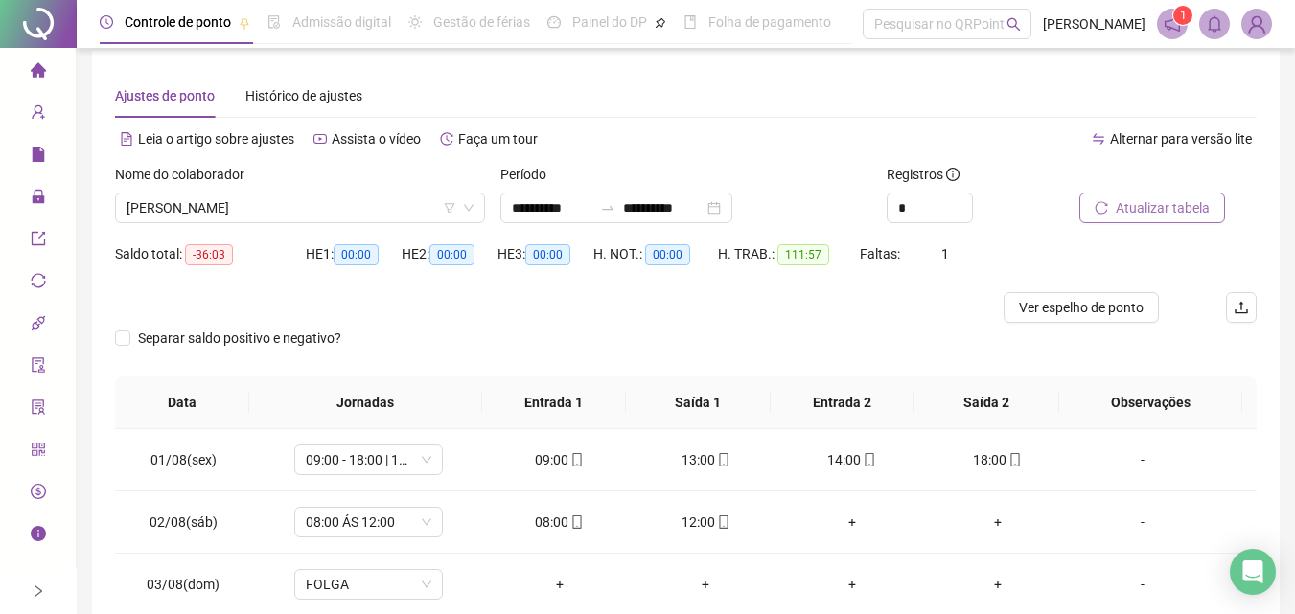
scroll to position [0, 0]
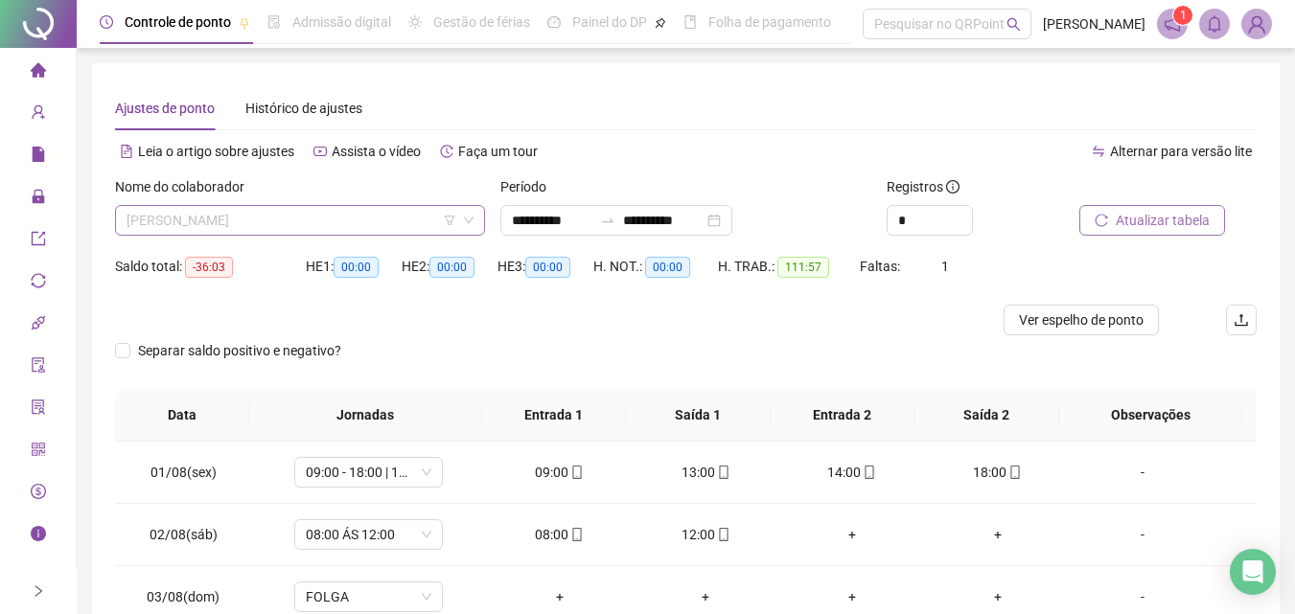
click at [360, 218] on span "[PERSON_NAME]" at bounding box center [299, 220] width 347 height 29
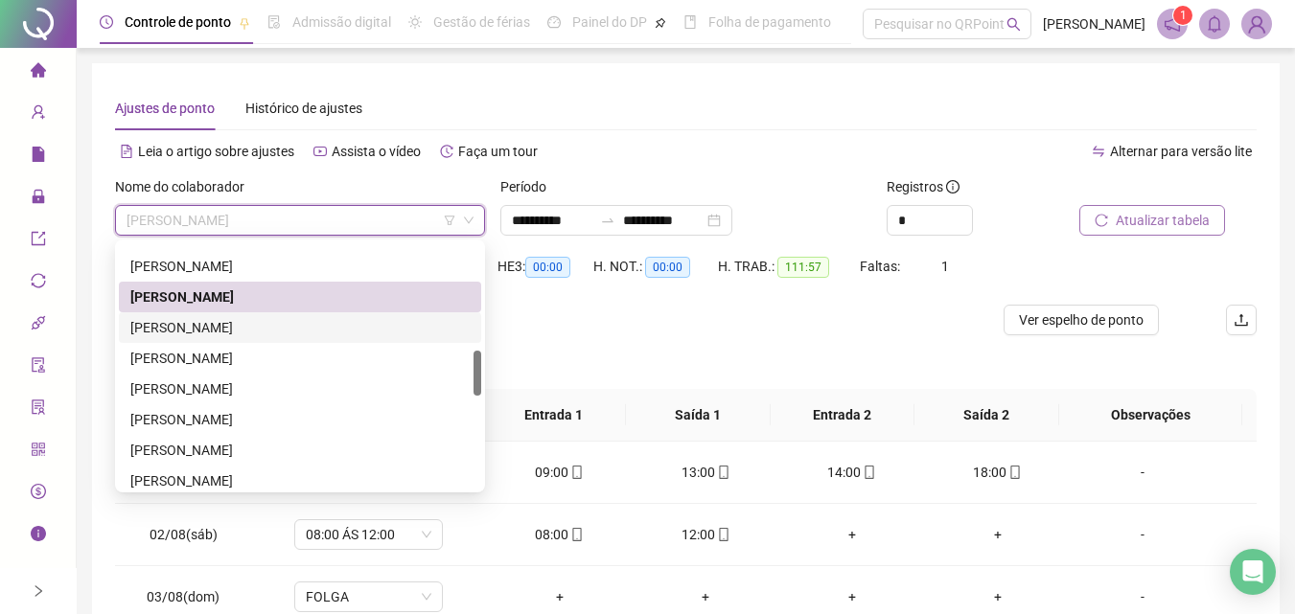
click at [290, 318] on div "[PERSON_NAME]" at bounding box center [299, 327] width 339 height 21
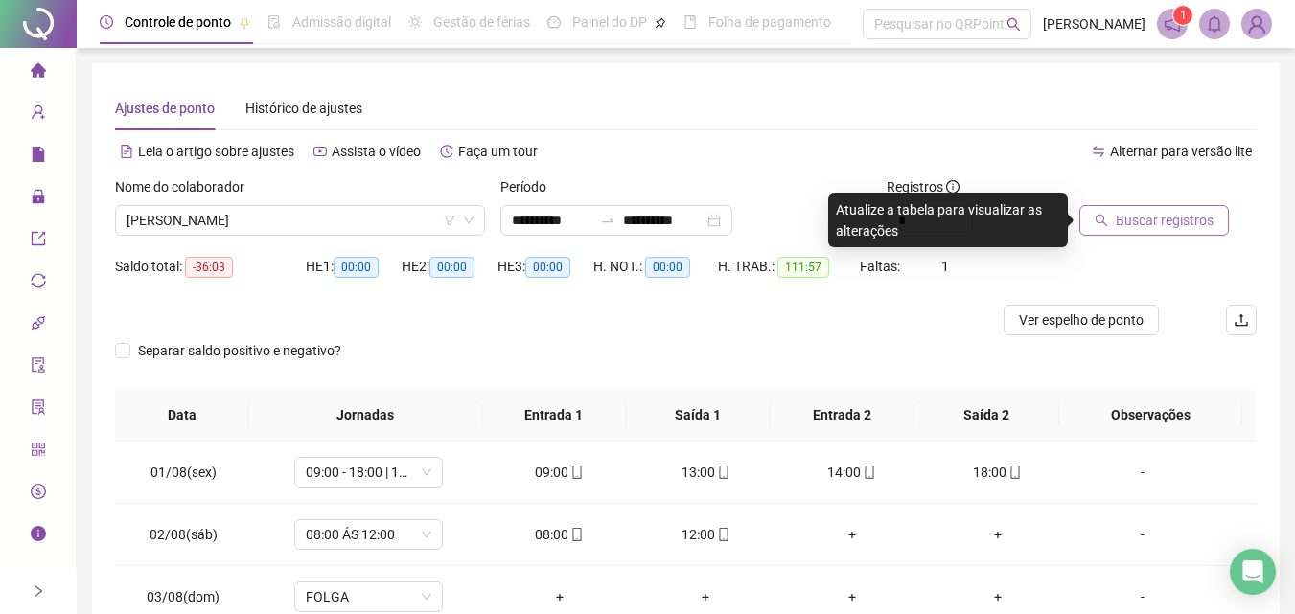
click at [1135, 217] on span "Buscar registros" at bounding box center [1164, 220] width 98 height 21
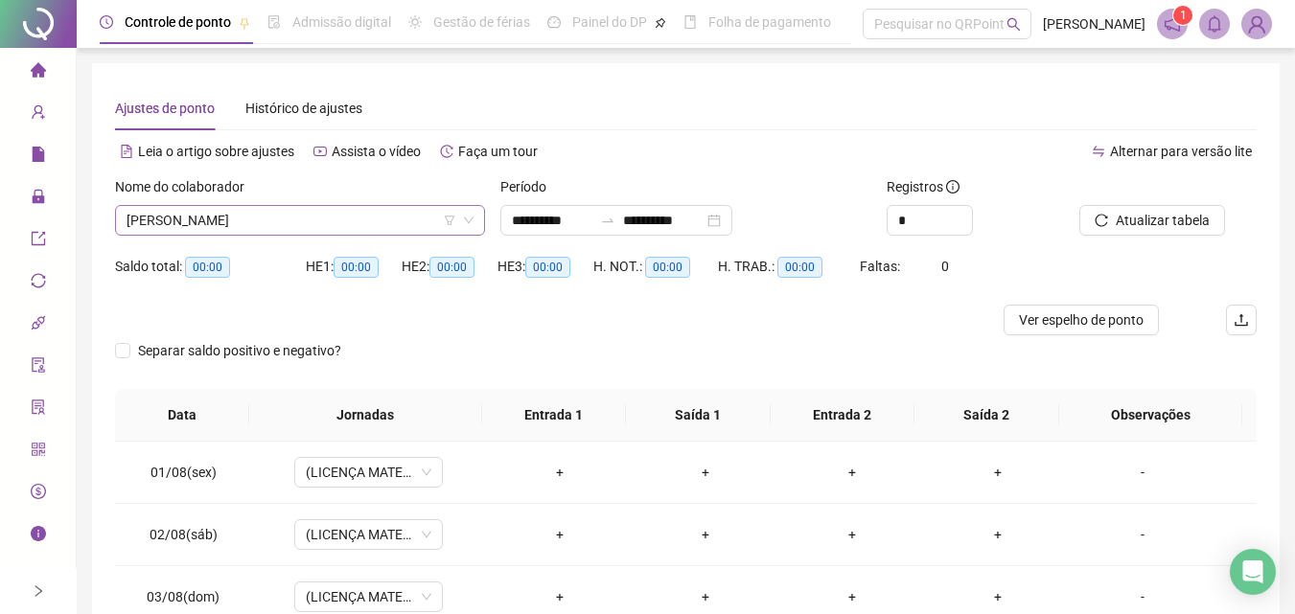
click at [358, 210] on span "[PERSON_NAME]" at bounding box center [299, 220] width 347 height 29
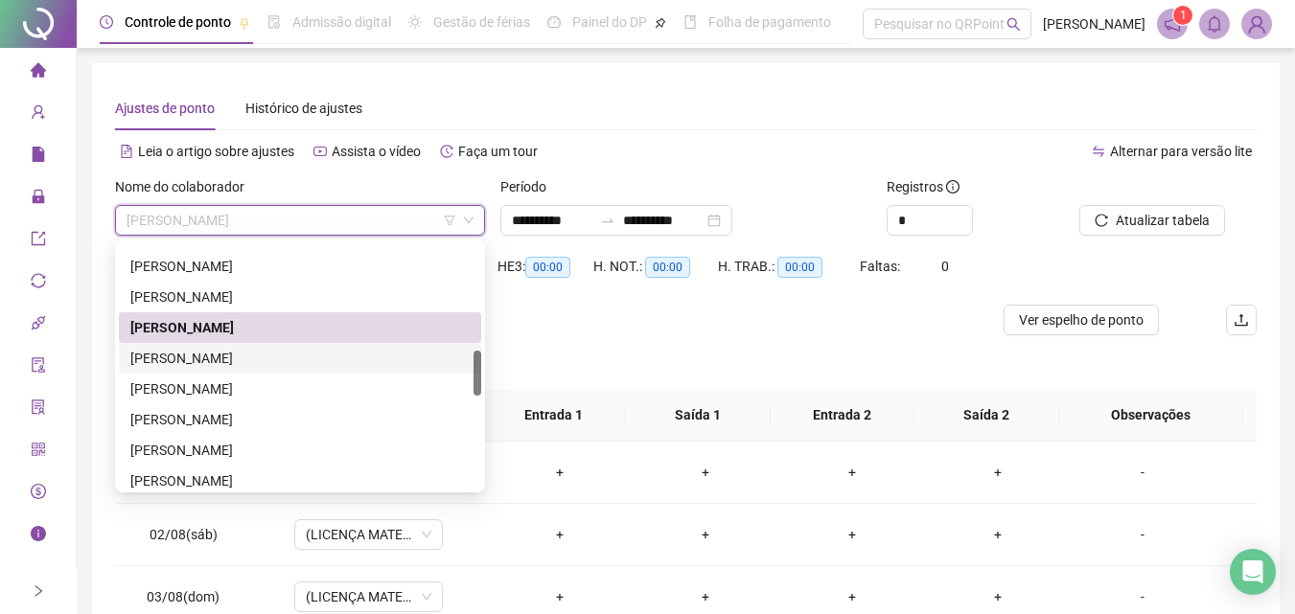
click at [222, 361] on div "[PERSON_NAME]" at bounding box center [299, 358] width 339 height 21
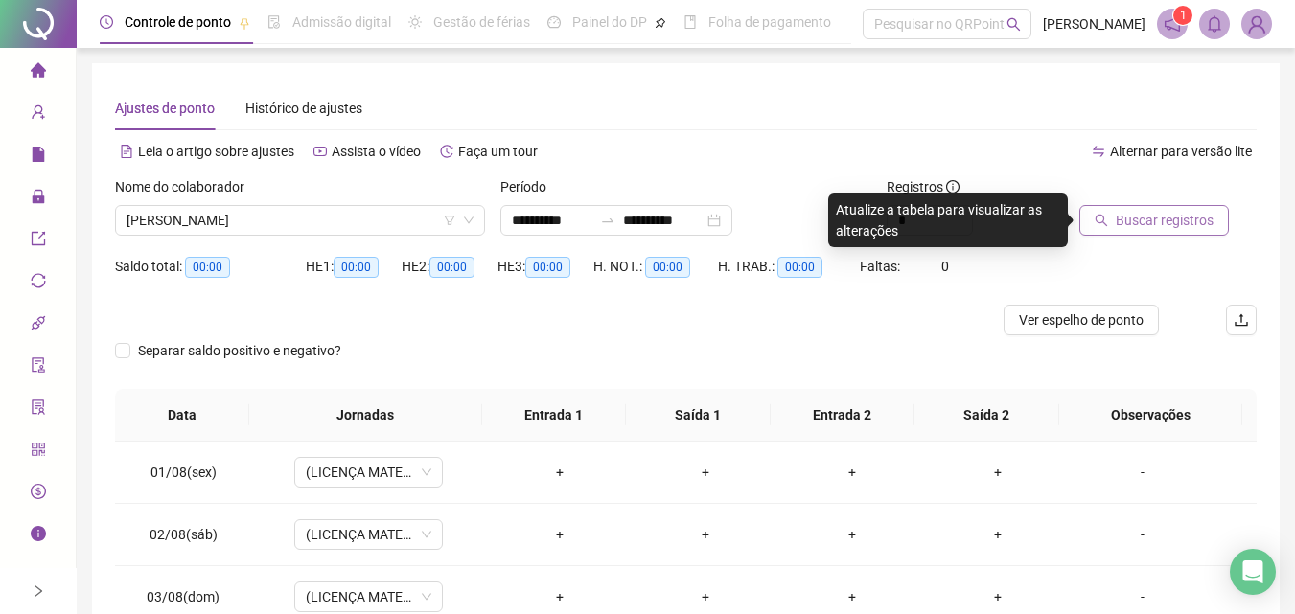
click at [1161, 218] on span "Buscar registros" at bounding box center [1164, 220] width 98 height 21
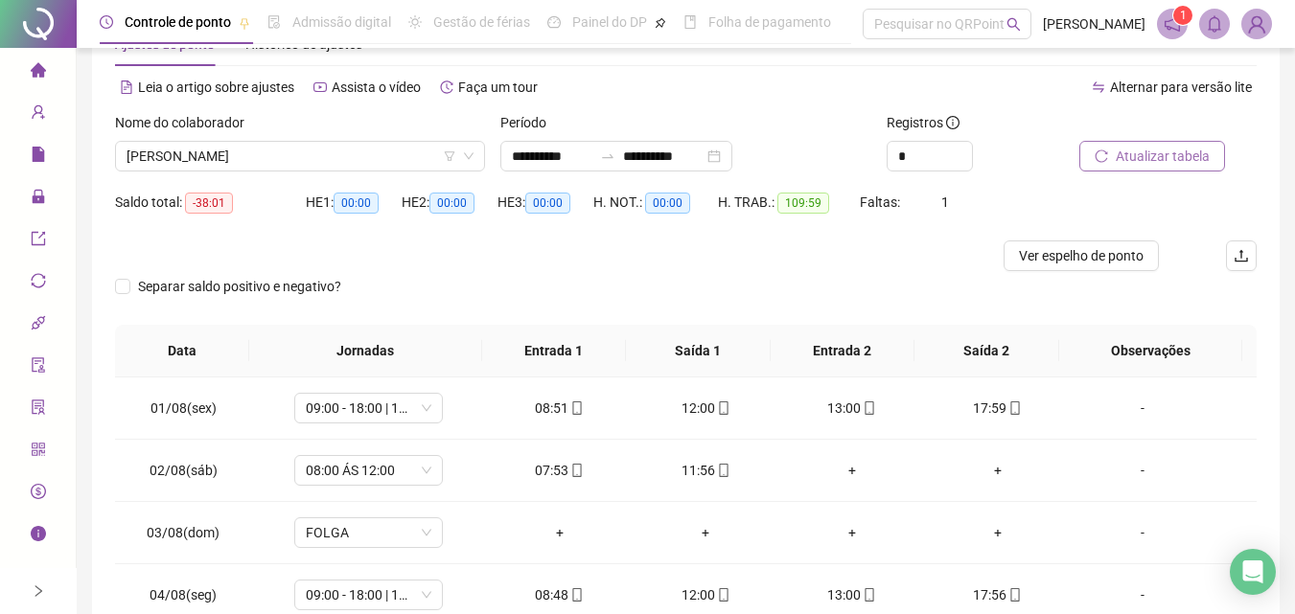
scroll to position [55, 0]
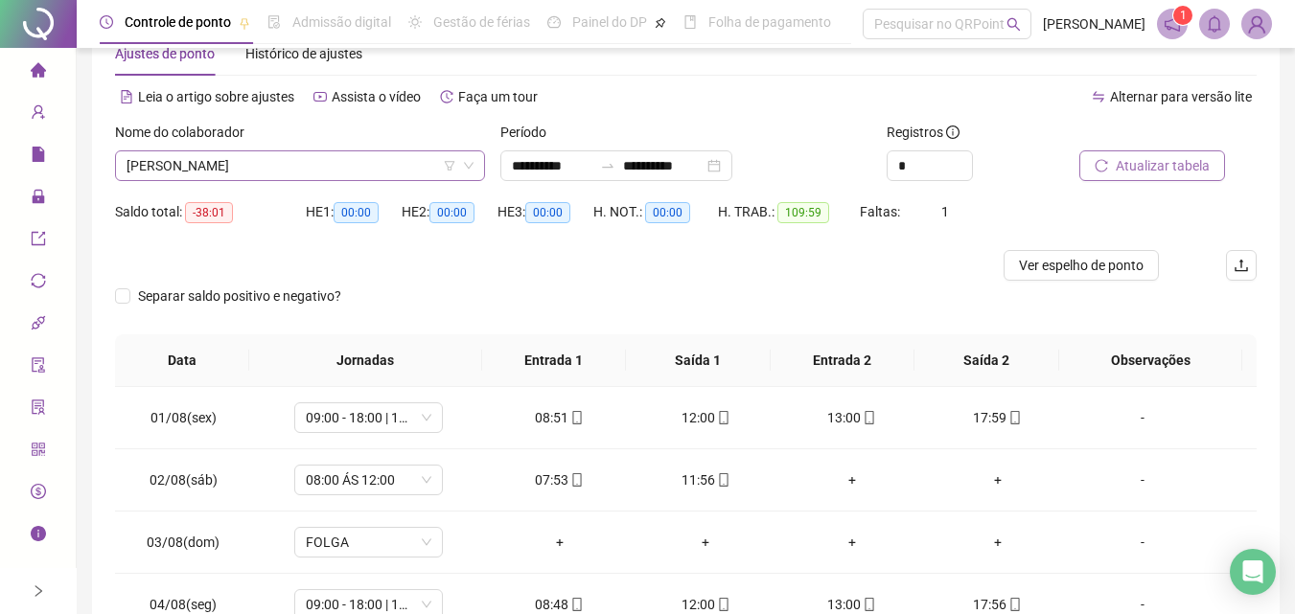
click at [372, 161] on span "[PERSON_NAME]" at bounding box center [299, 165] width 347 height 29
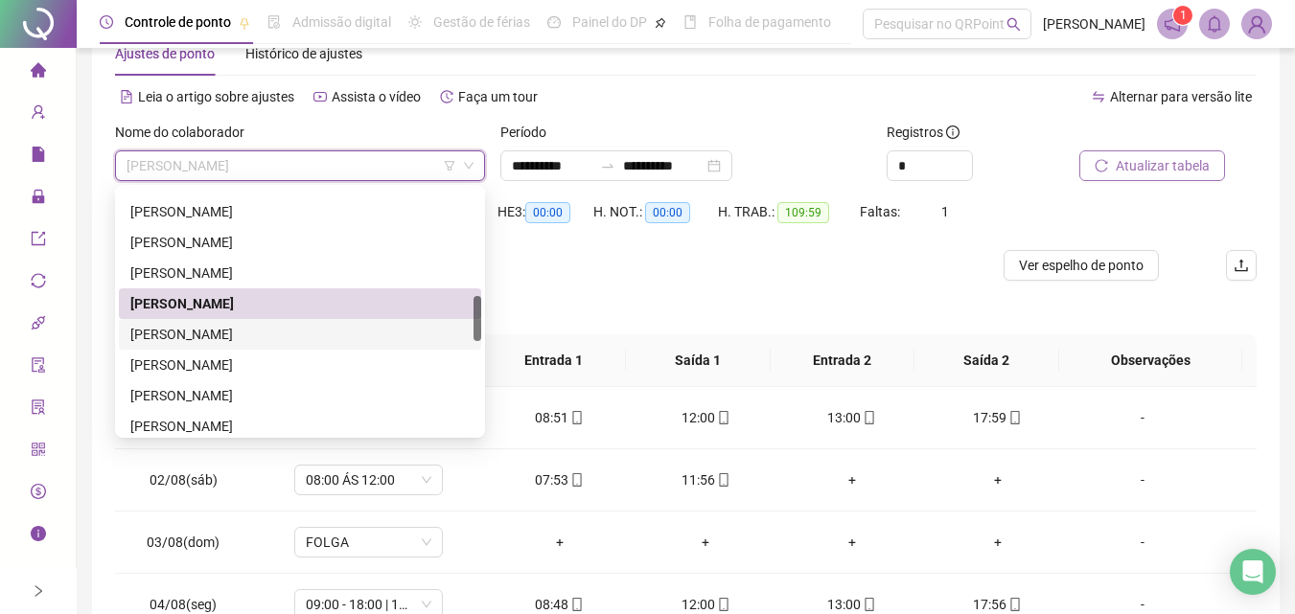
click at [284, 336] on div "[PERSON_NAME]" at bounding box center [299, 334] width 339 height 21
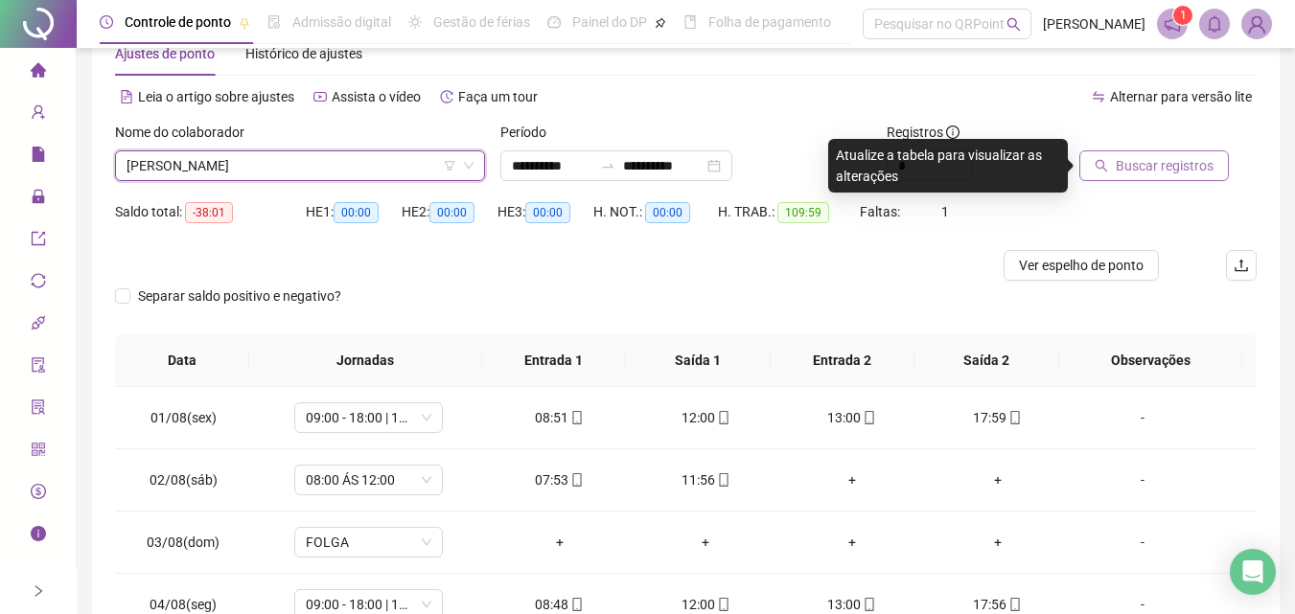
click at [1144, 150] on button "Buscar registros" at bounding box center [1153, 165] width 149 height 31
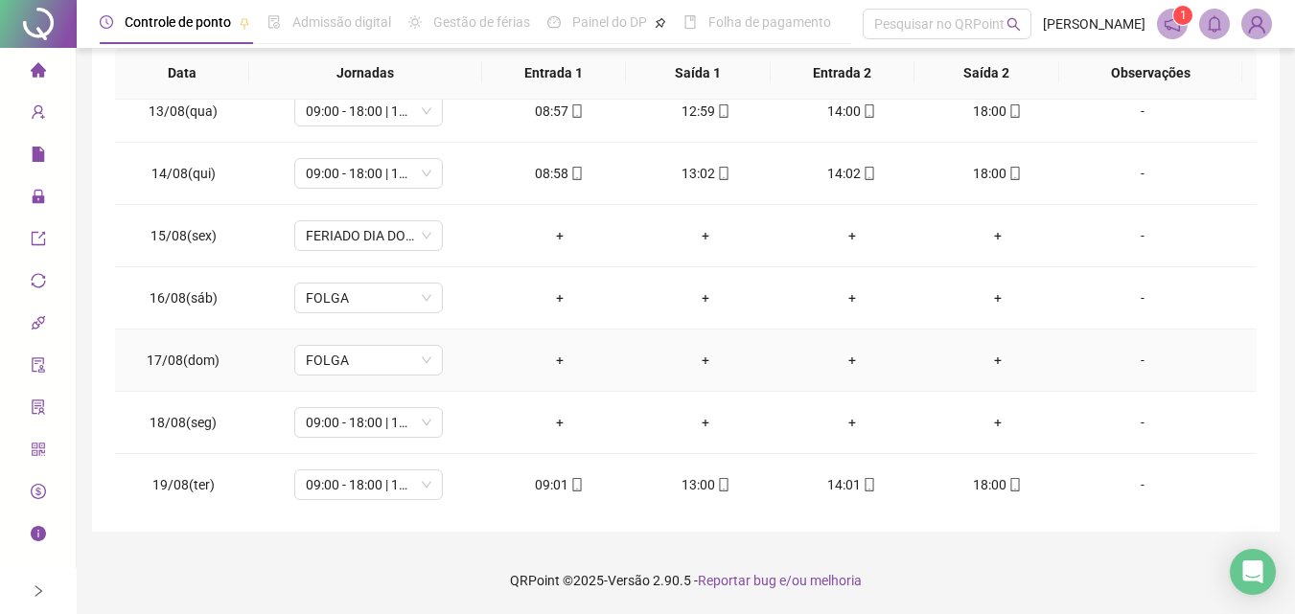
scroll to position [671, 0]
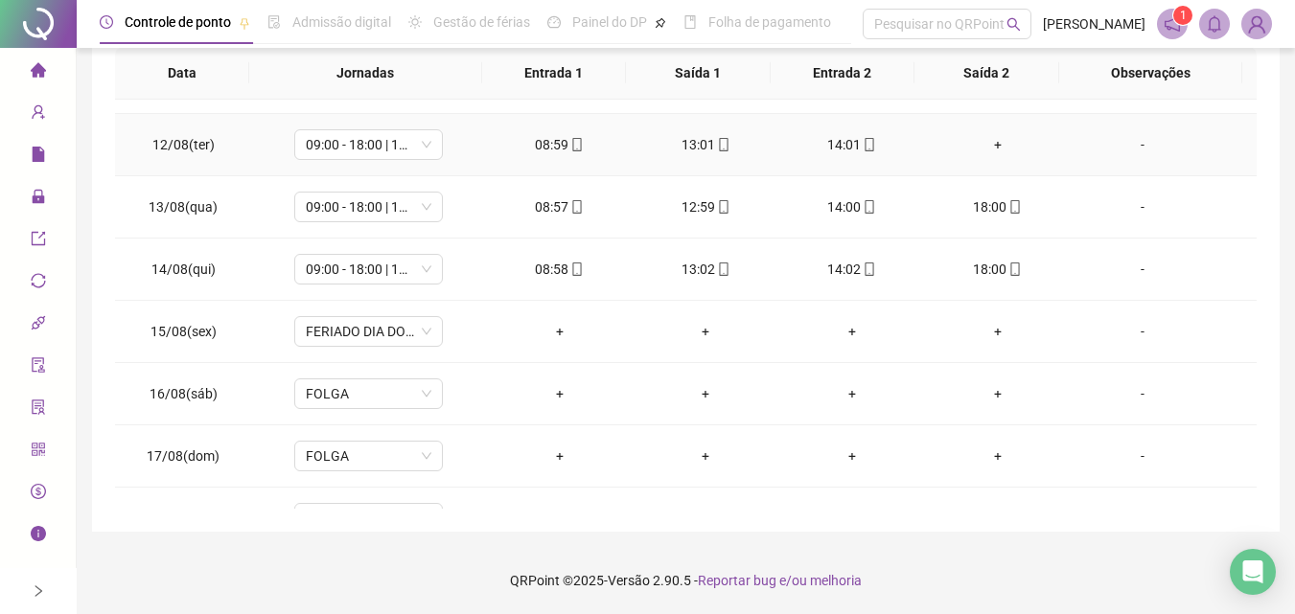
click at [985, 149] on div "+" at bounding box center [997, 144] width 115 height 21
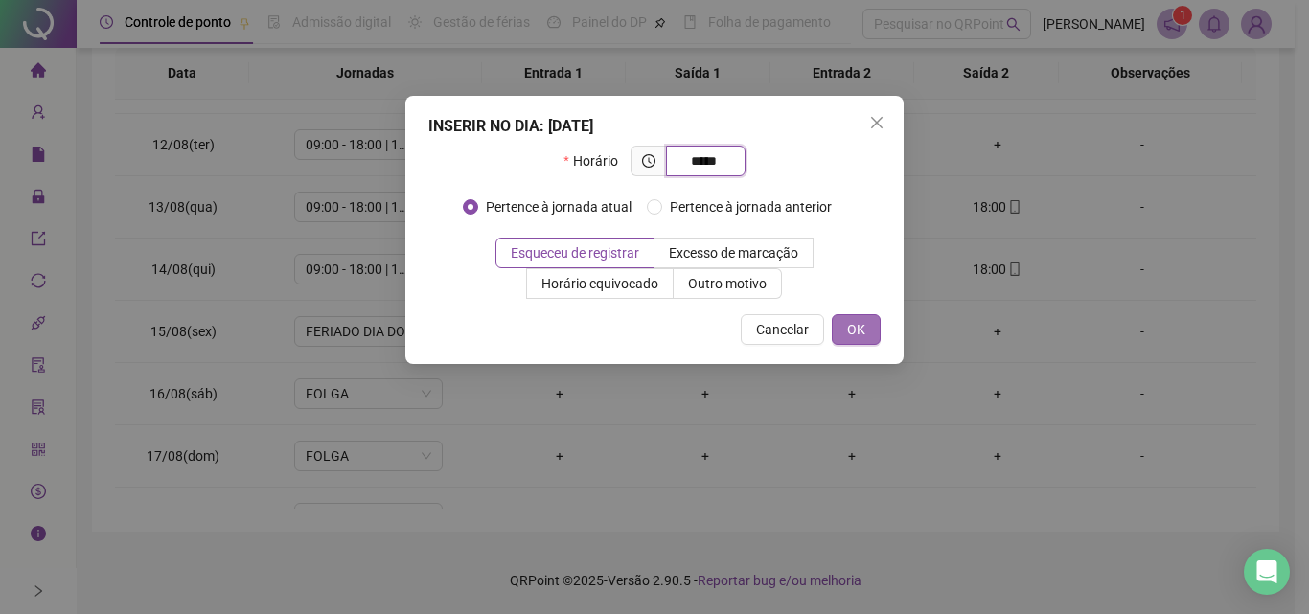
type input "*****"
click at [871, 319] on button "OK" at bounding box center [856, 329] width 49 height 31
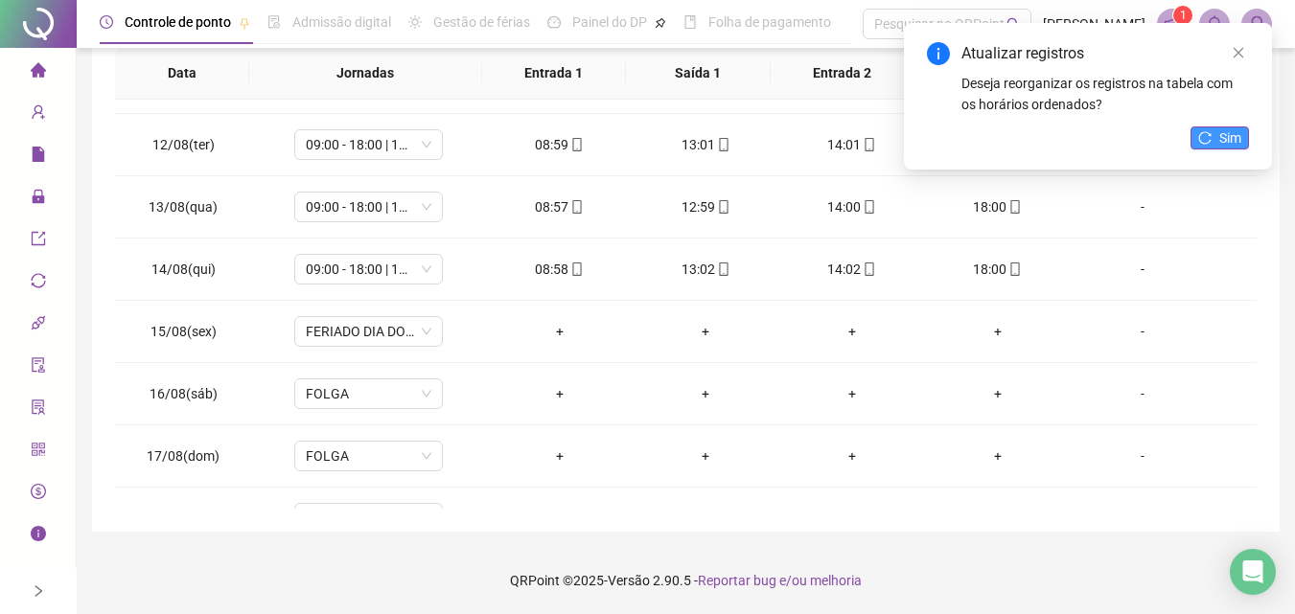
click at [1238, 130] on span "Sim" at bounding box center [1230, 137] width 22 height 21
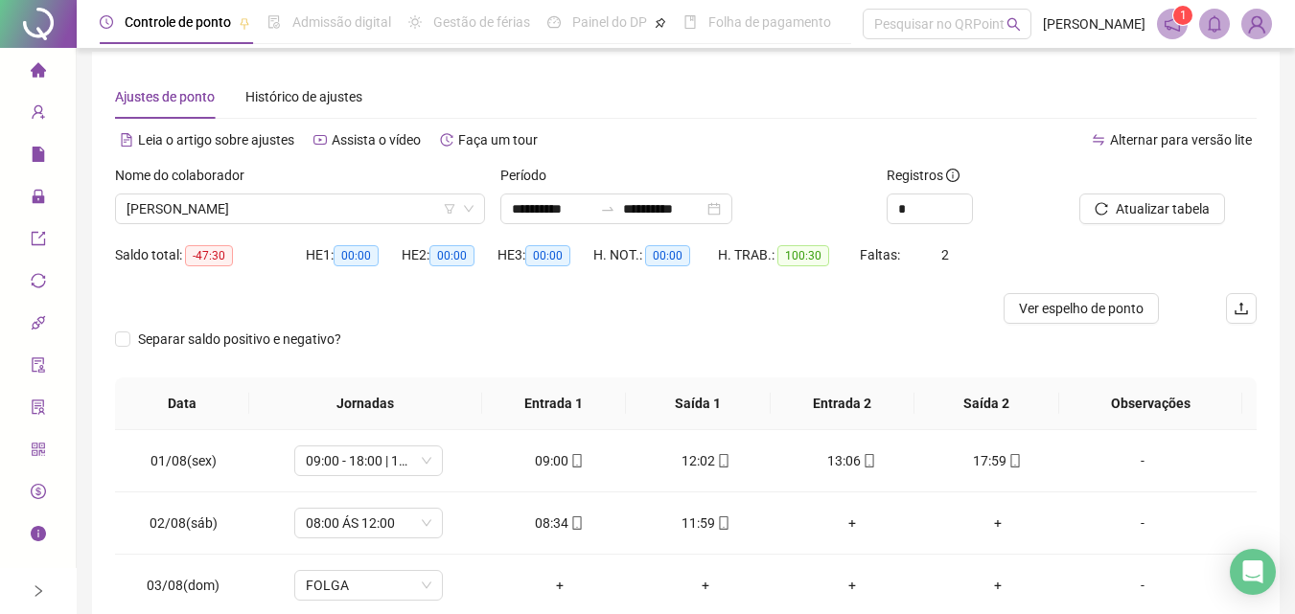
scroll to position [0, 0]
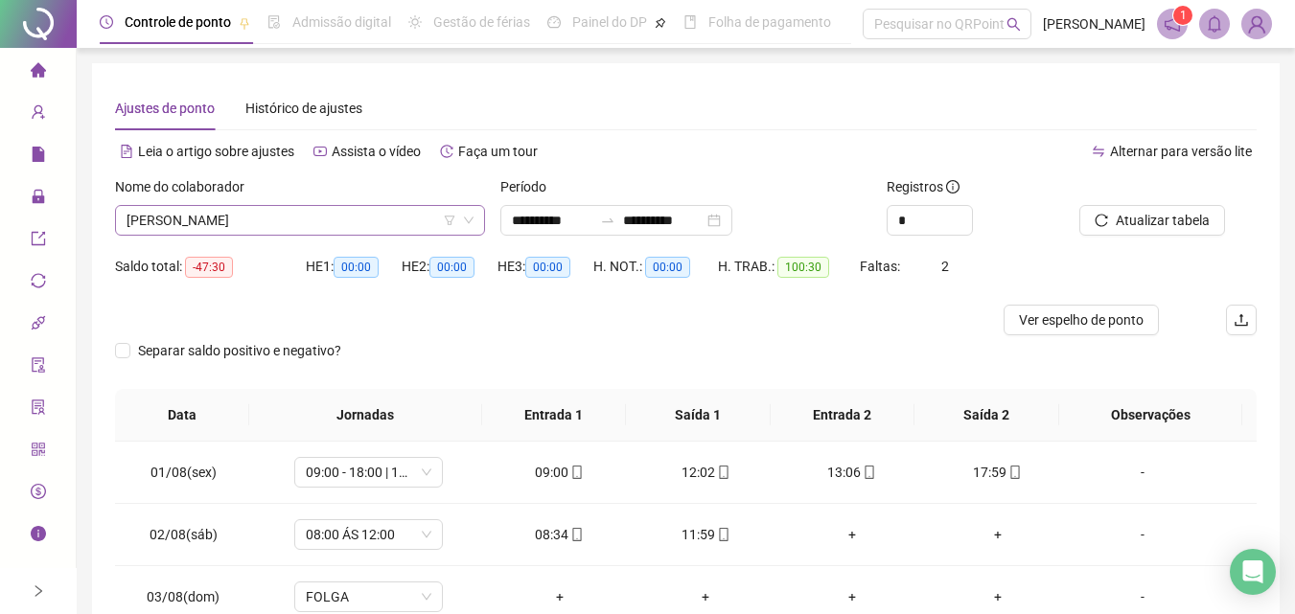
click at [324, 229] on span "[PERSON_NAME]" at bounding box center [299, 220] width 347 height 29
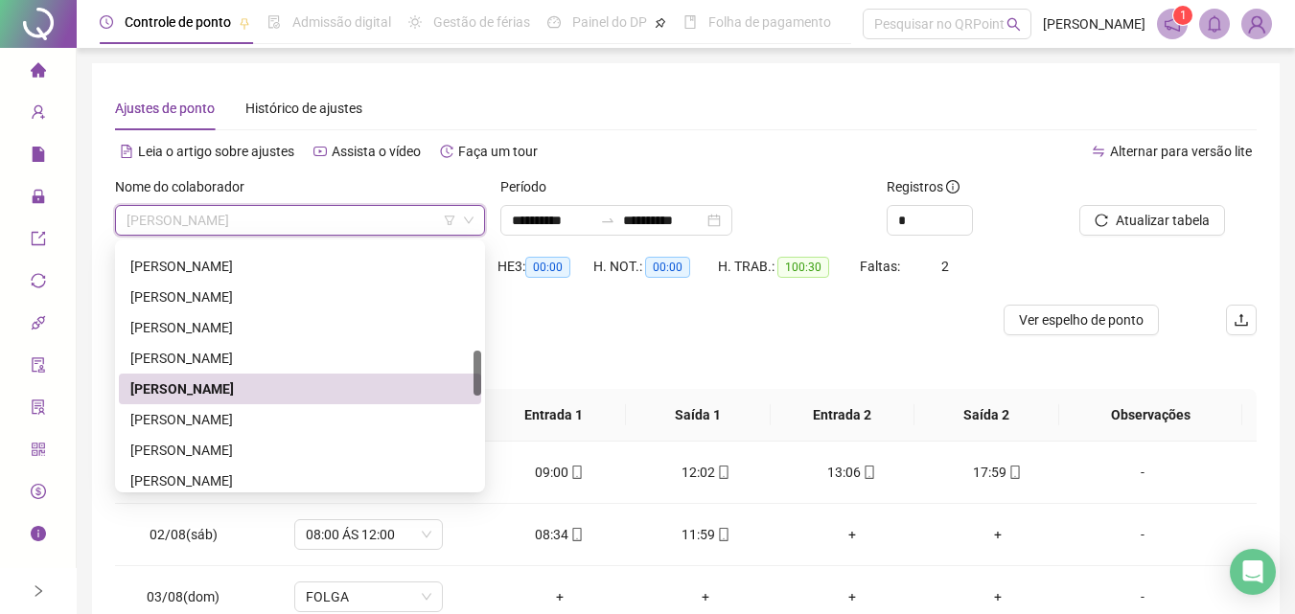
scroll to position [671, 0]
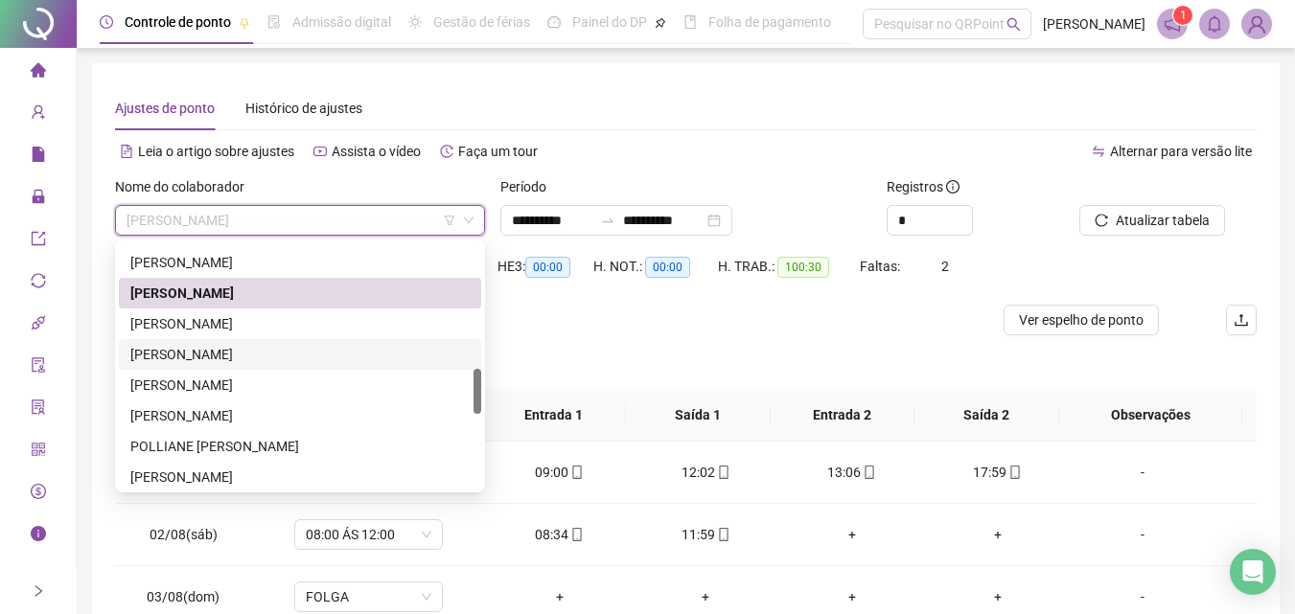
click at [263, 341] on div "[PERSON_NAME]" at bounding box center [300, 354] width 362 height 31
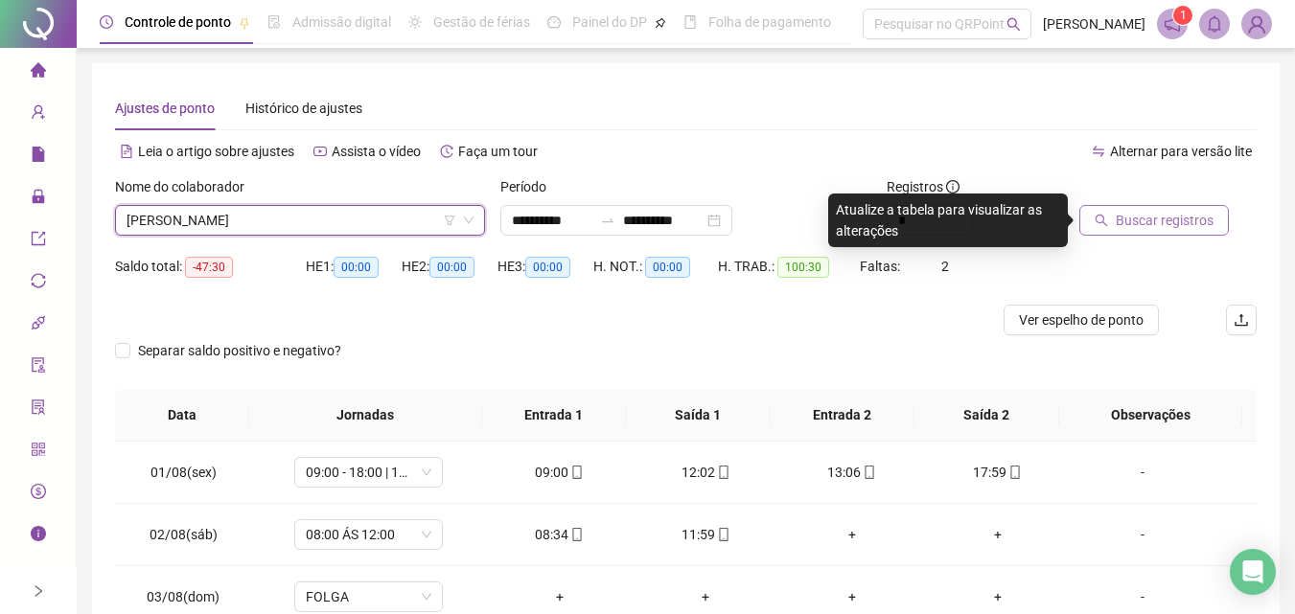
click at [1104, 235] on button "Buscar registros" at bounding box center [1153, 220] width 149 height 31
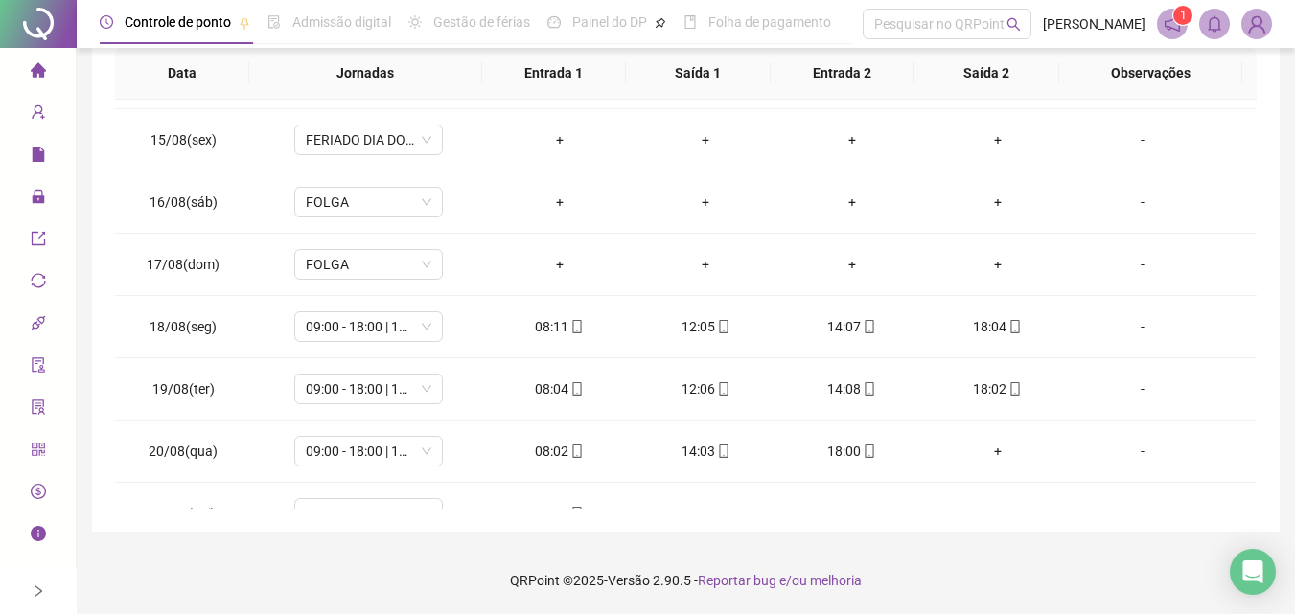
scroll to position [899, 0]
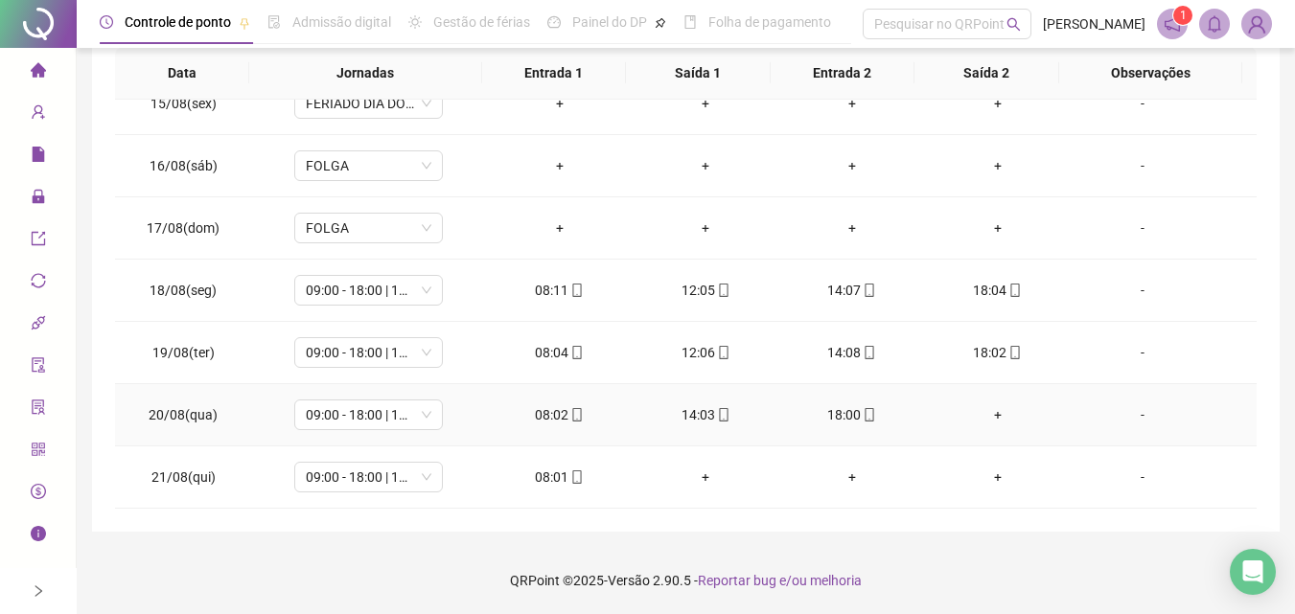
click at [994, 417] on div "+" at bounding box center [997, 414] width 115 height 21
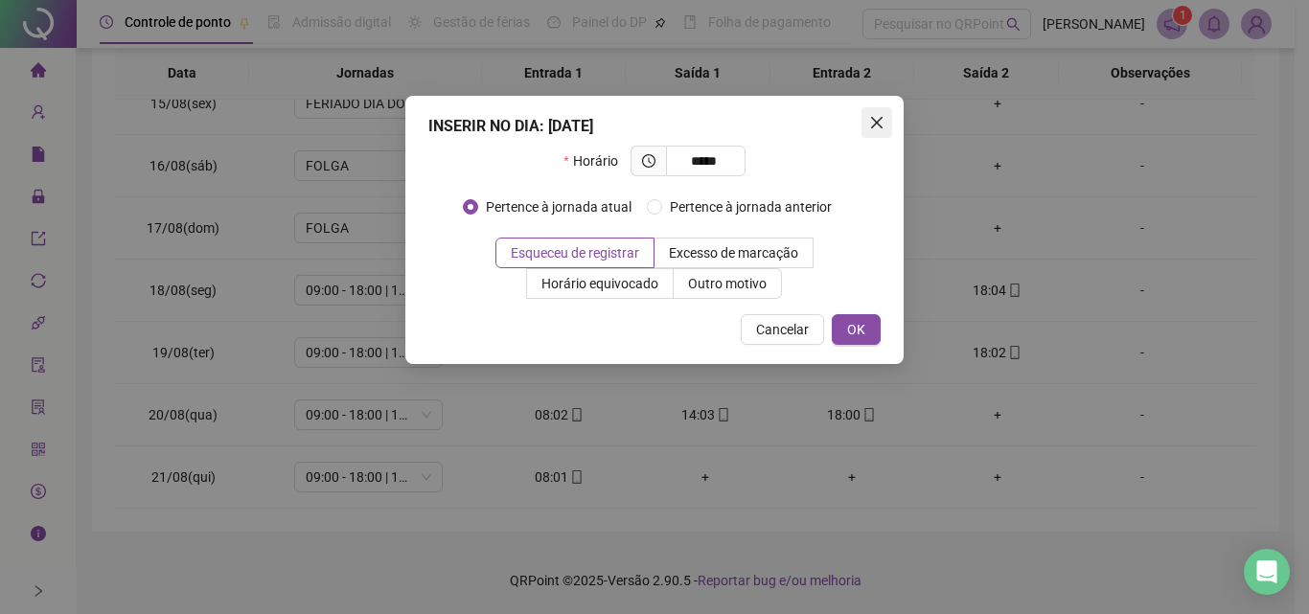
type input "*****"
click at [886, 132] on button "Close" at bounding box center [876, 122] width 31 height 31
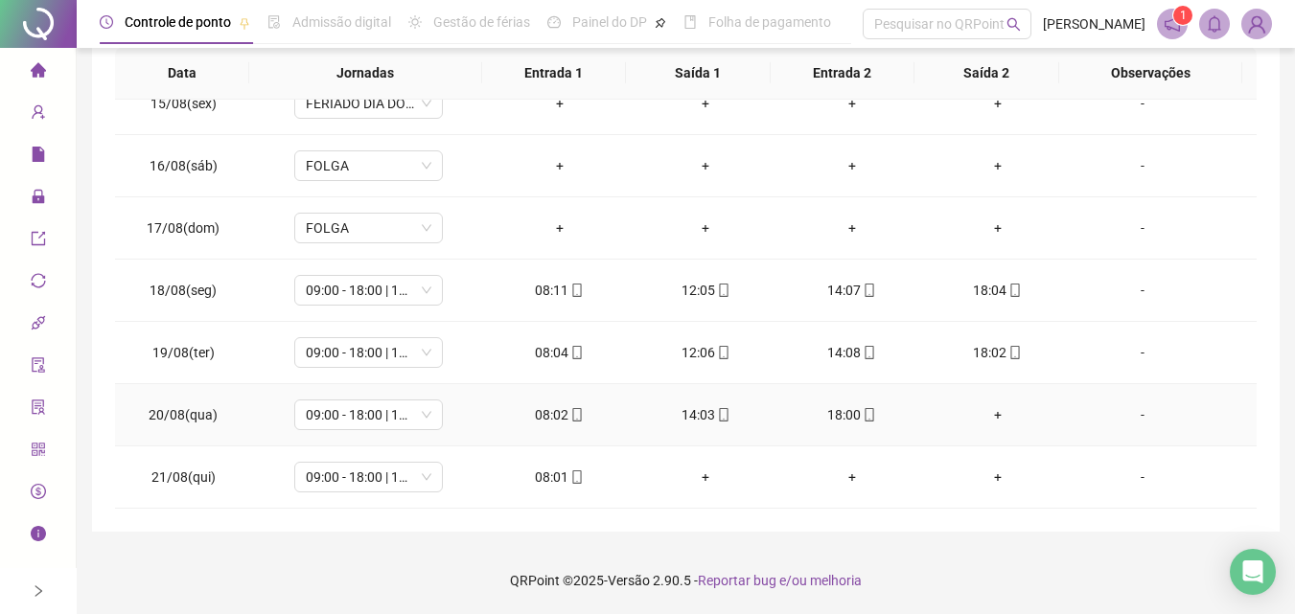
click at [979, 412] on div "+" at bounding box center [997, 414] width 115 height 21
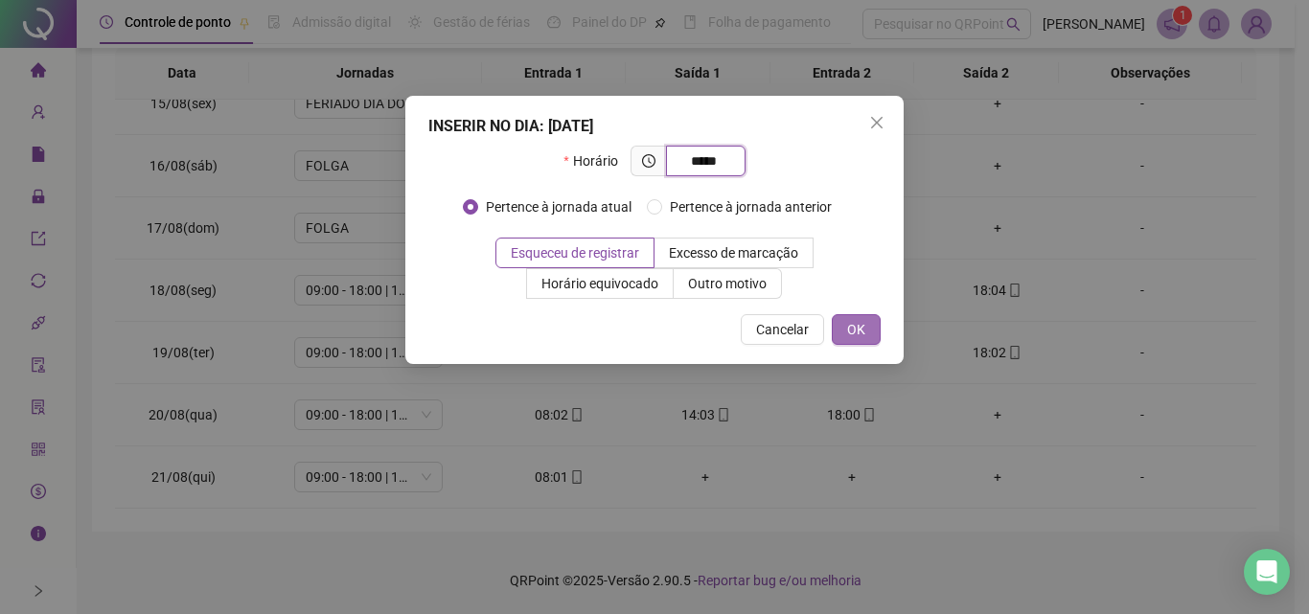
type input "*****"
click at [859, 332] on span "OK" at bounding box center [856, 329] width 18 height 21
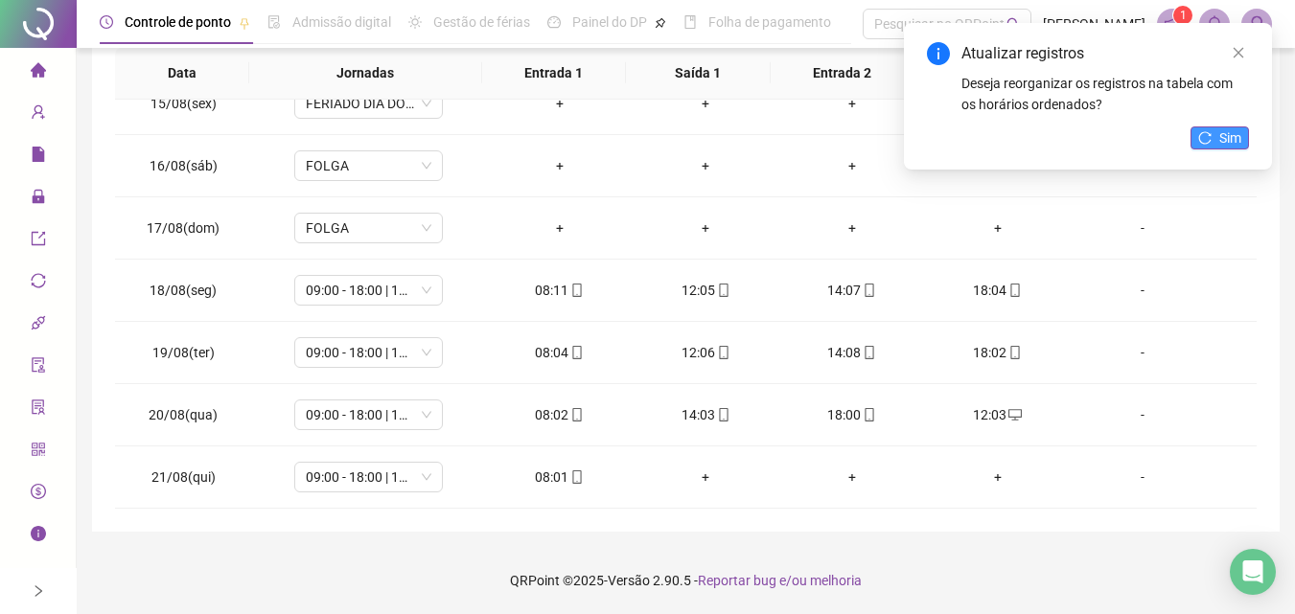
click at [1193, 134] on button "Sim" at bounding box center [1219, 137] width 58 height 23
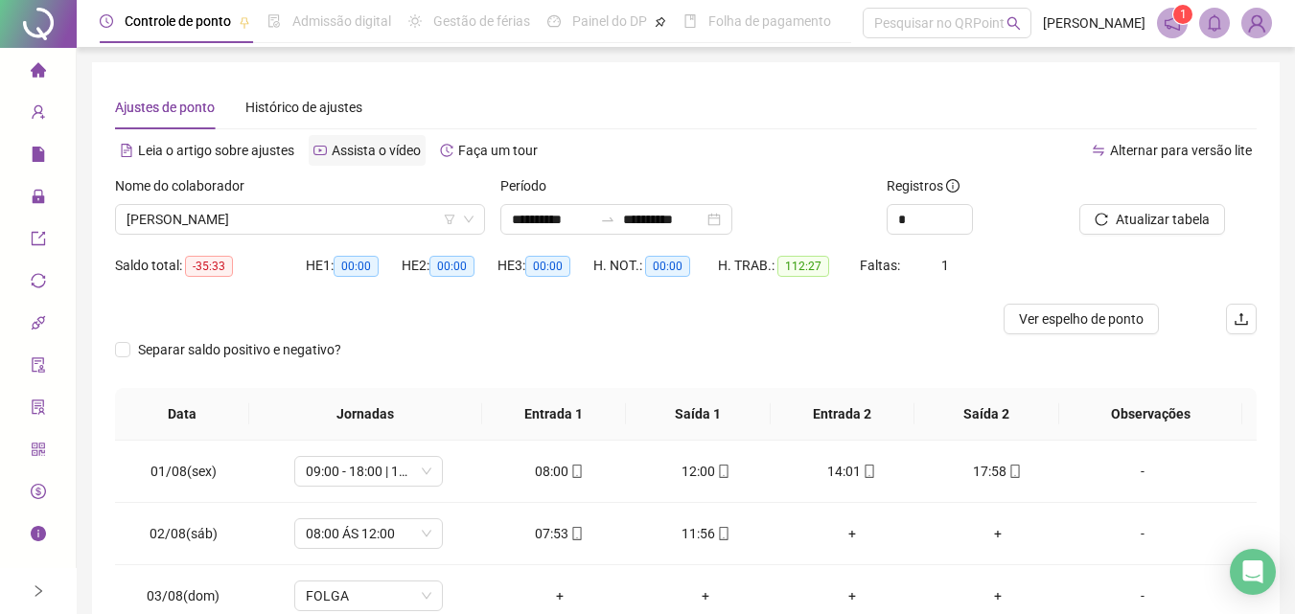
scroll to position [0, 0]
click at [254, 221] on span "[PERSON_NAME]" at bounding box center [299, 220] width 347 height 29
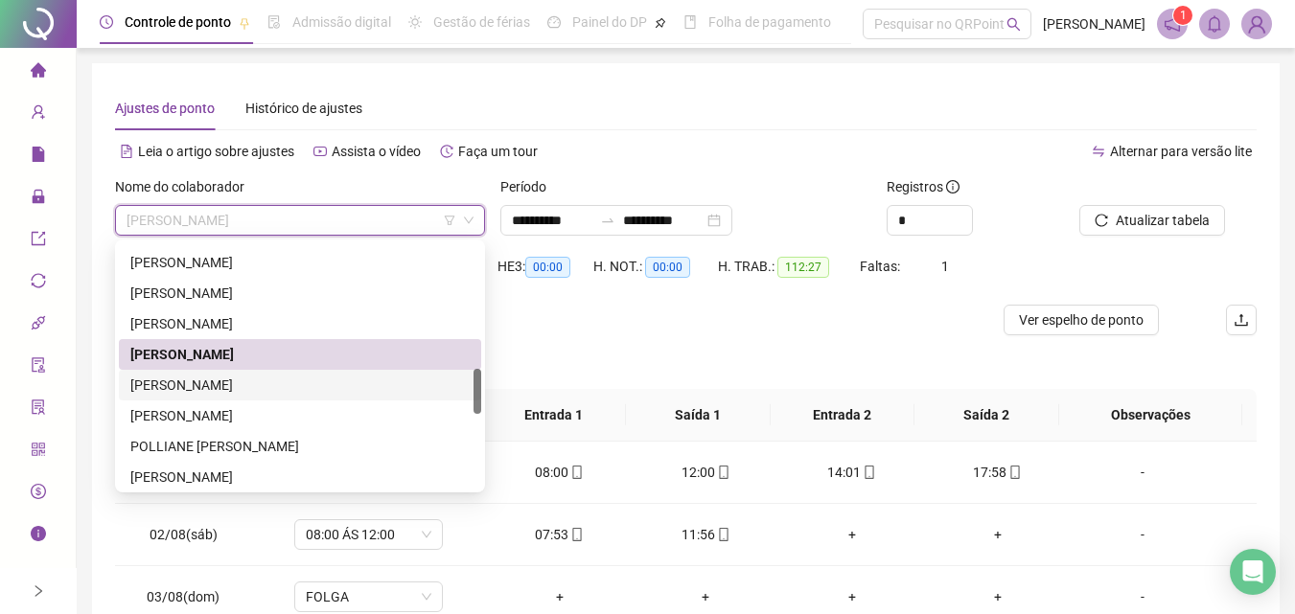
click at [242, 381] on div "[PERSON_NAME]" at bounding box center [299, 385] width 339 height 21
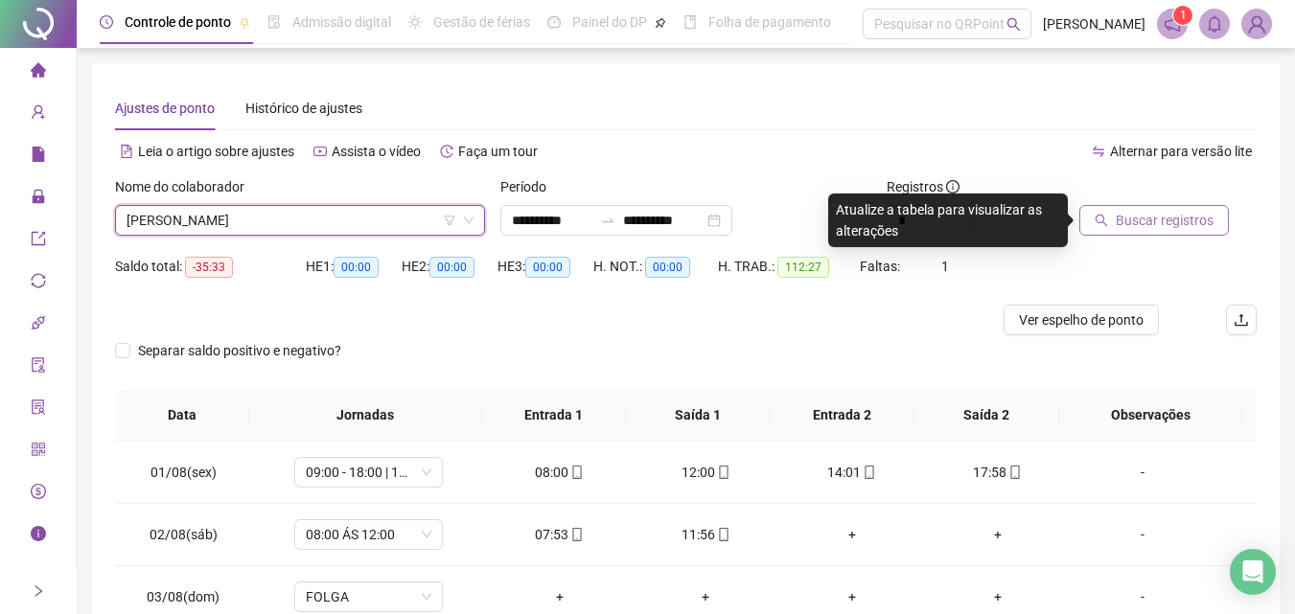
click at [1136, 230] on span "Buscar registros" at bounding box center [1164, 220] width 98 height 21
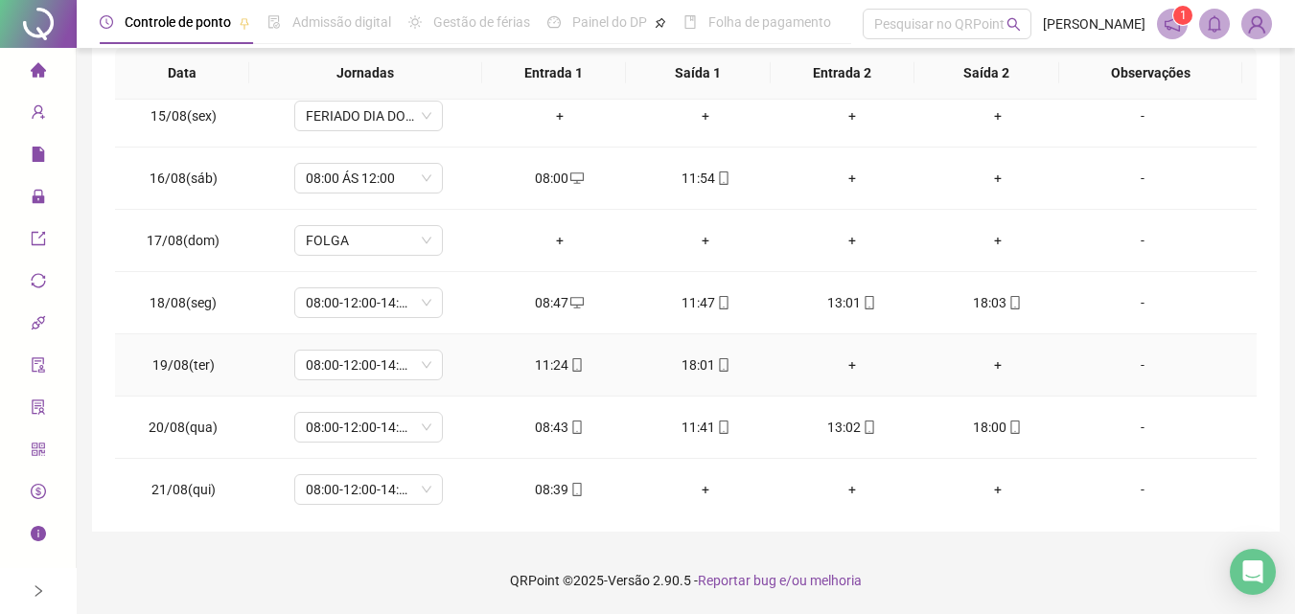
scroll to position [899, 0]
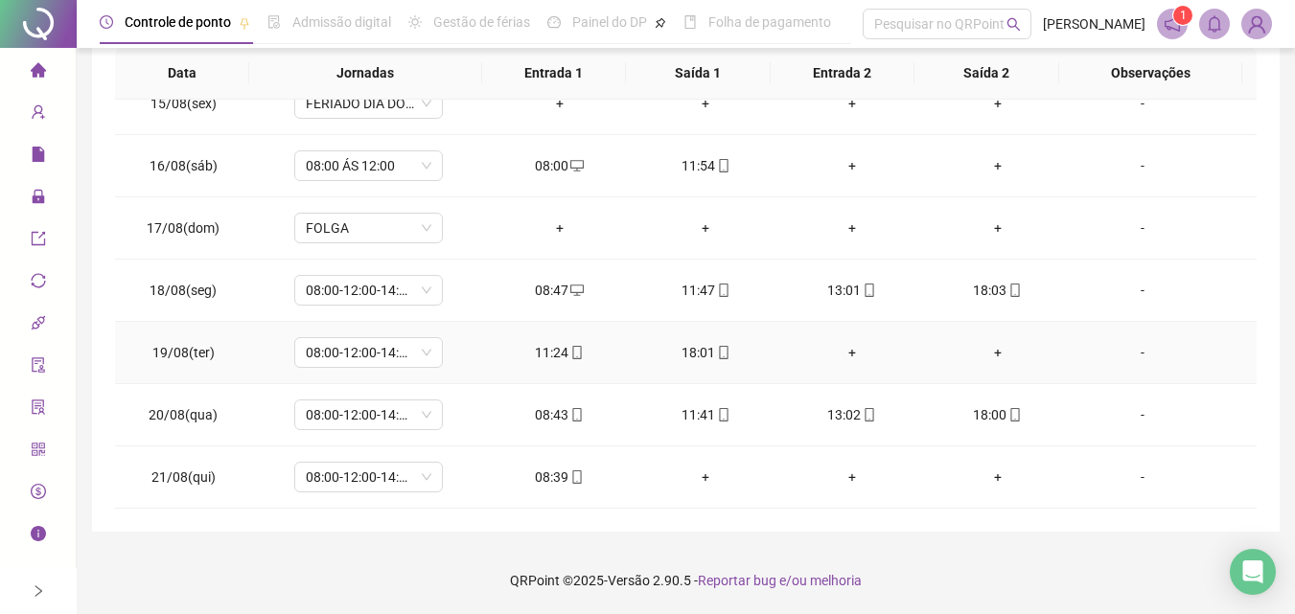
click at [843, 345] on div "+" at bounding box center [850, 352] width 115 height 21
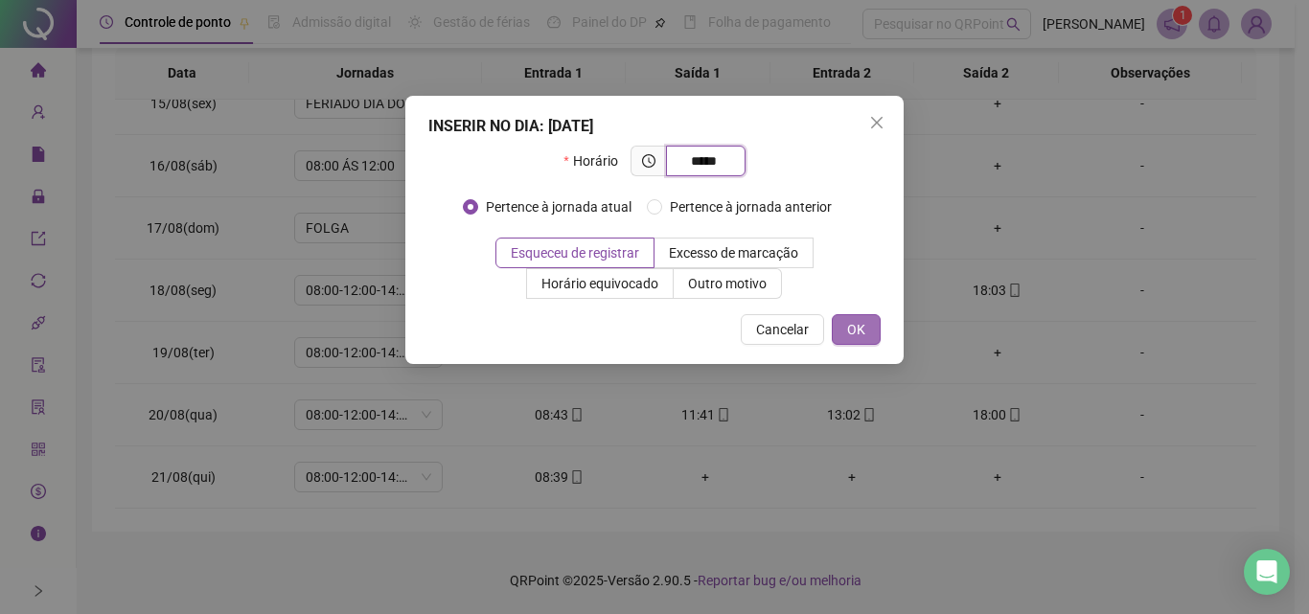
type input "*****"
click at [843, 335] on button "OK" at bounding box center [856, 329] width 49 height 31
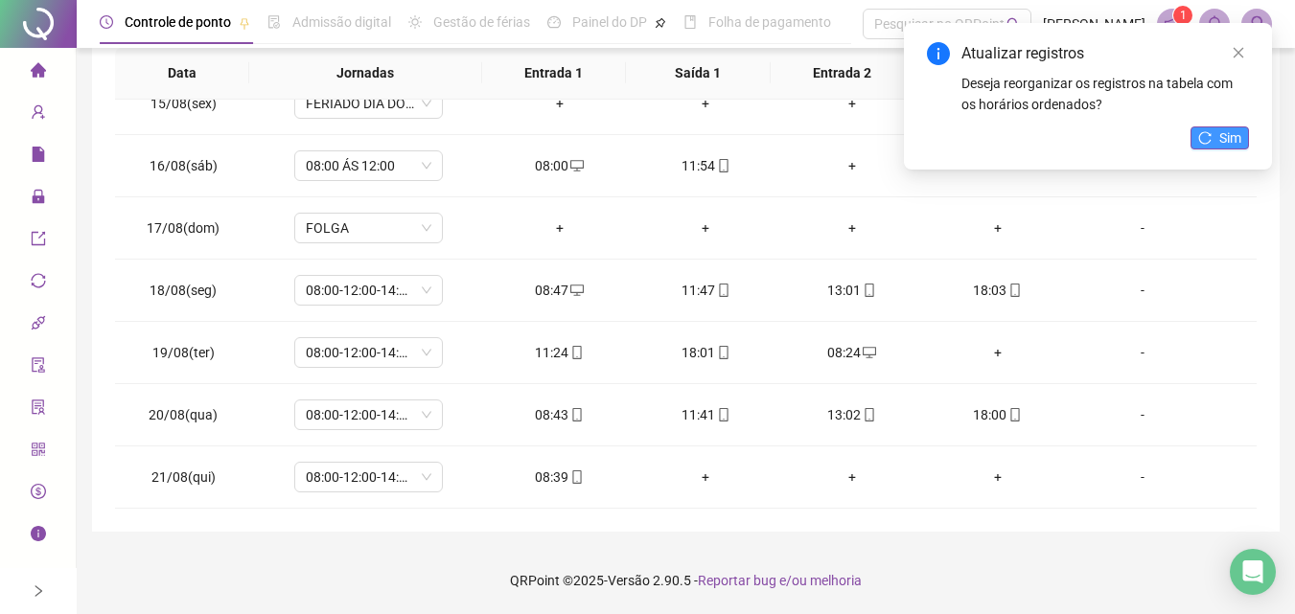
click at [1209, 138] on icon "reload" at bounding box center [1204, 137] width 13 height 13
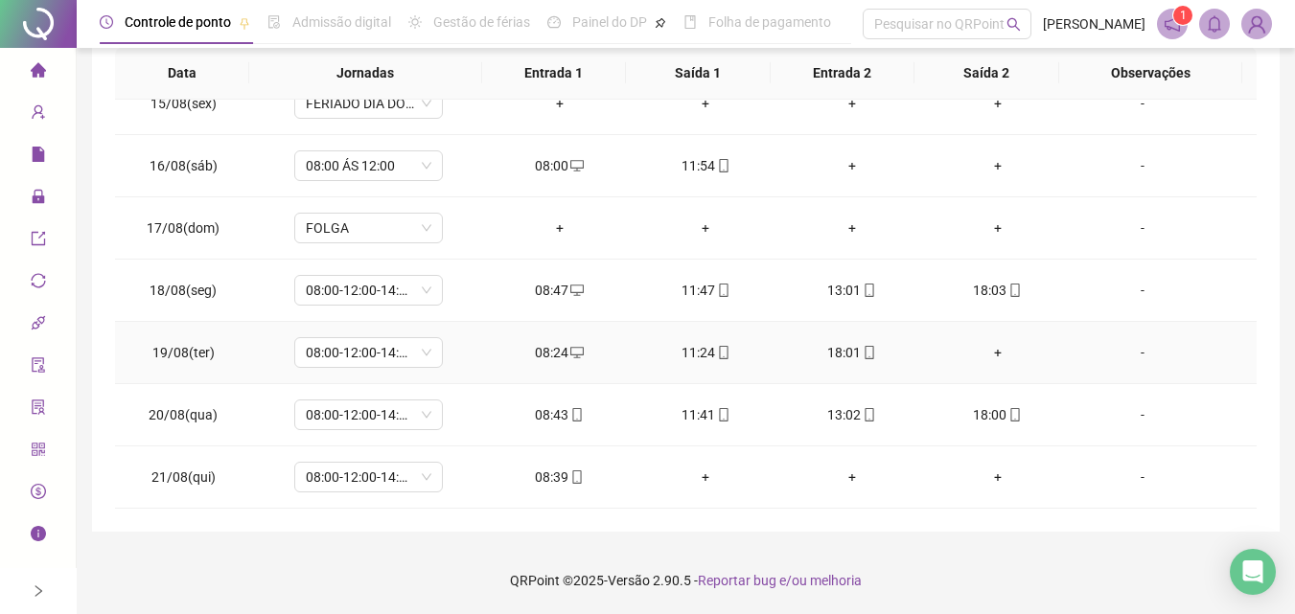
click at [993, 351] on div "+" at bounding box center [997, 352] width 115 height 21
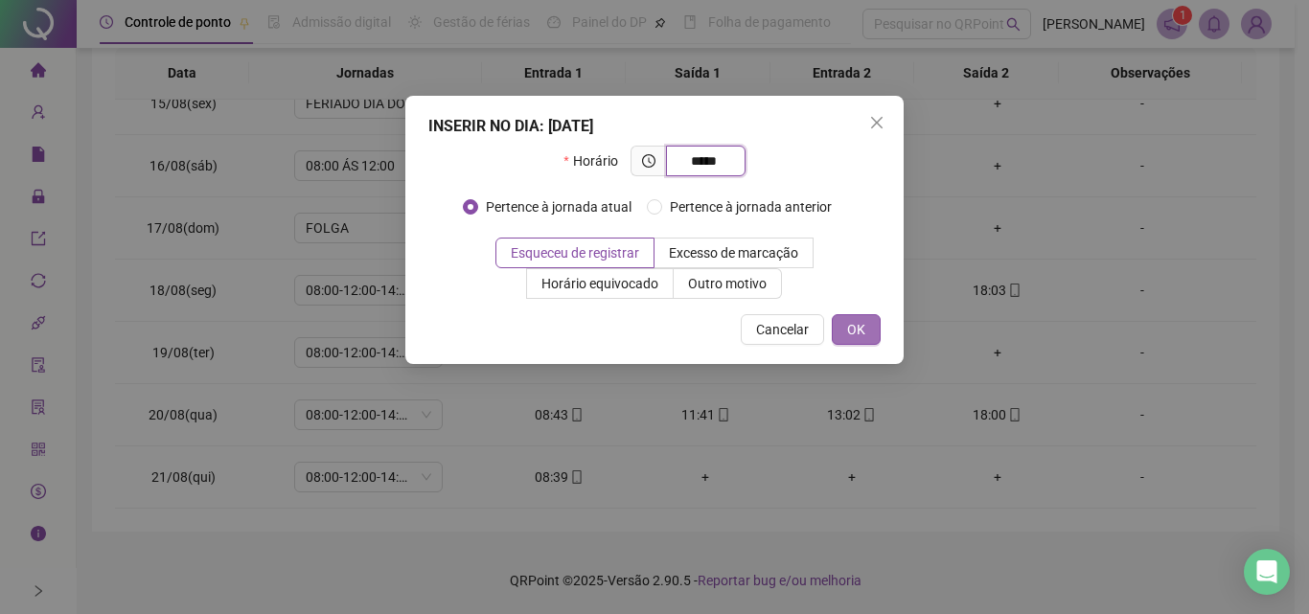
type input "*****"
click at [857, 329] on span "OK" at bounding box center [856, 329] width 18 height 21
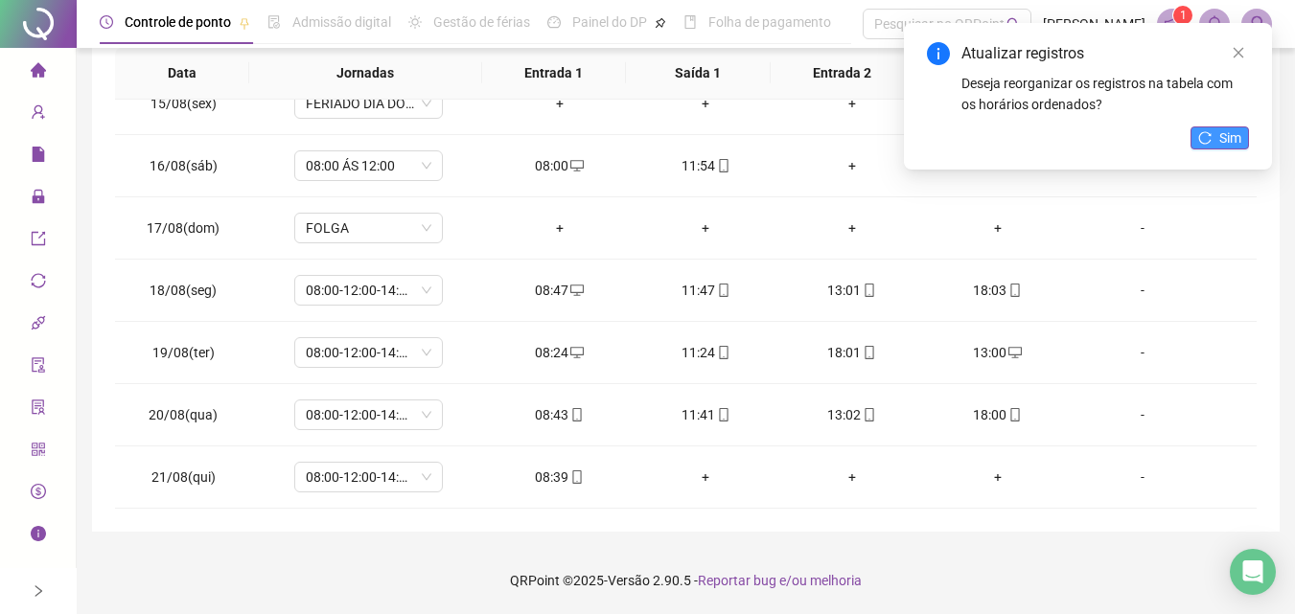
click at [1221, 127] on span "Sim" at bounding box center [1230, 137] width 22 height 21
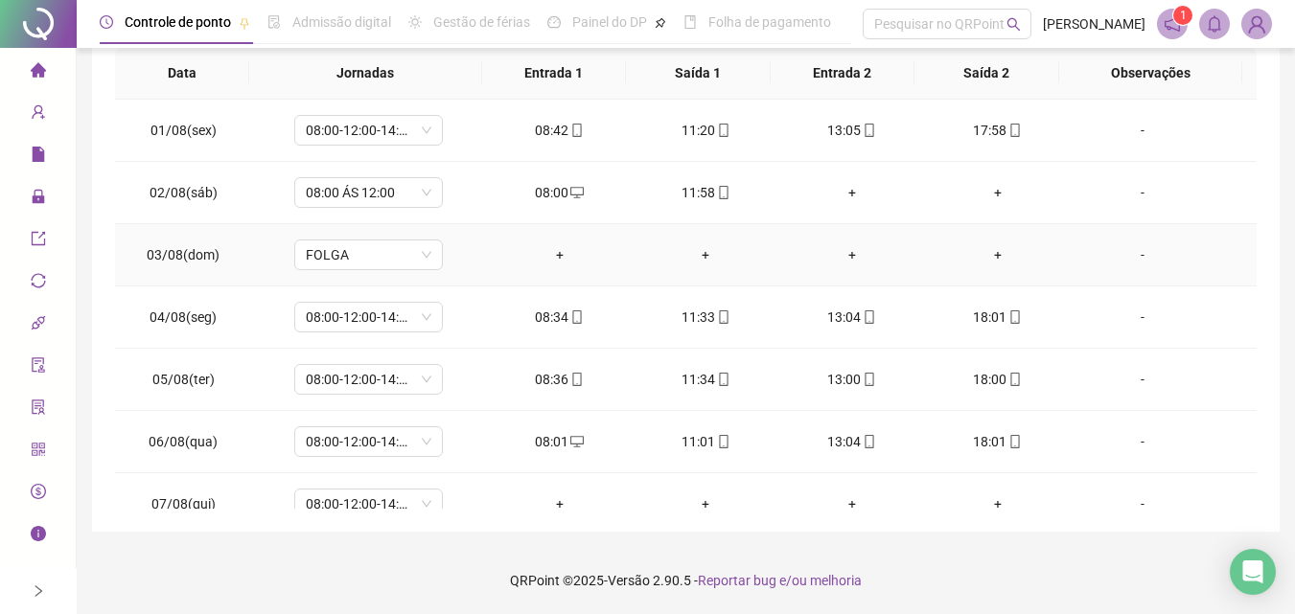
scroll to position [0, 0]
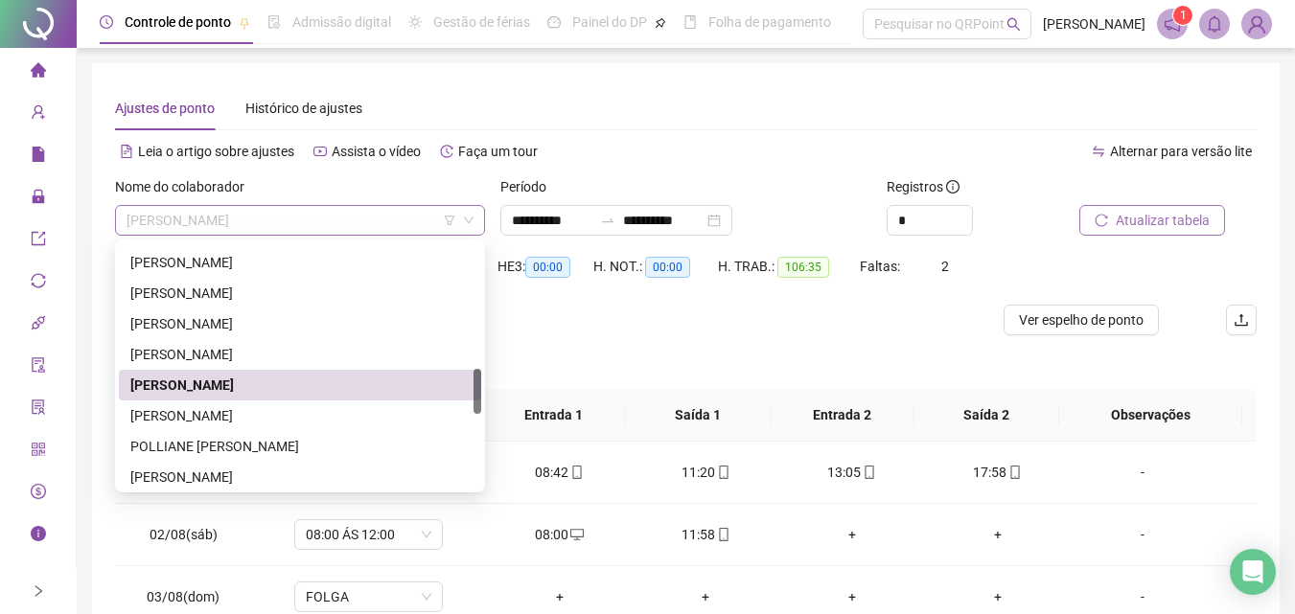
click at [275, 212] on span "[PERSON_NAME]" at bounding box center [299, 220] width 347 height 29
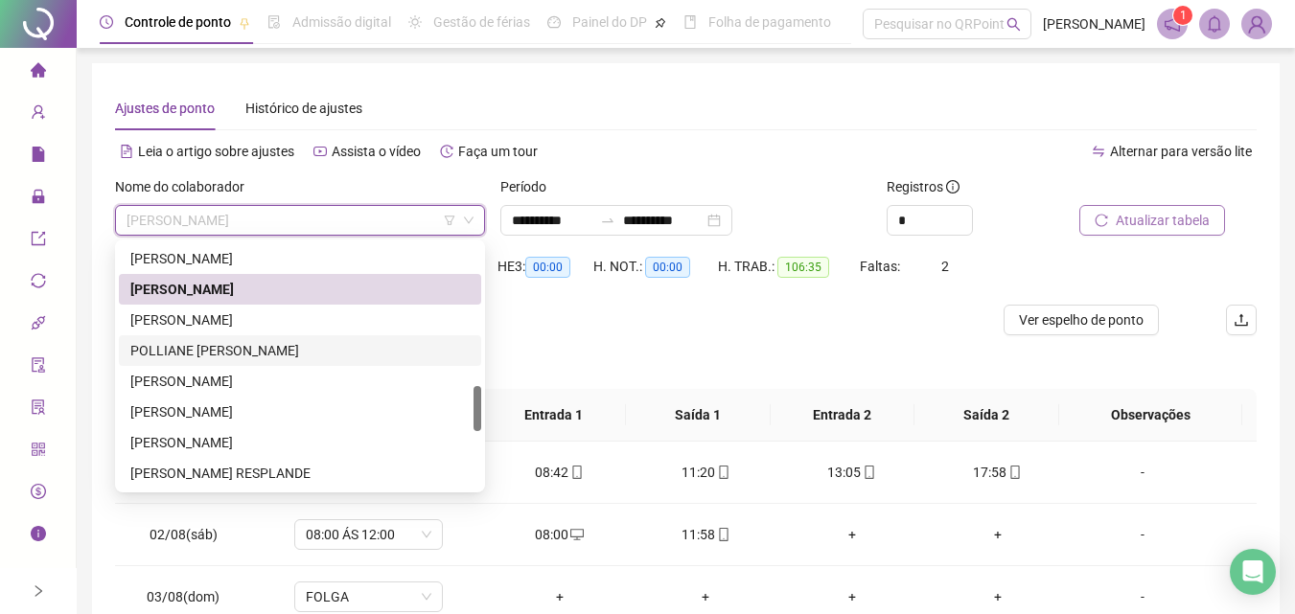
click at [265, 346] on div "POLLIANE [PERSON_NAME]" at bounding box center [299, 350] width 339 height 21
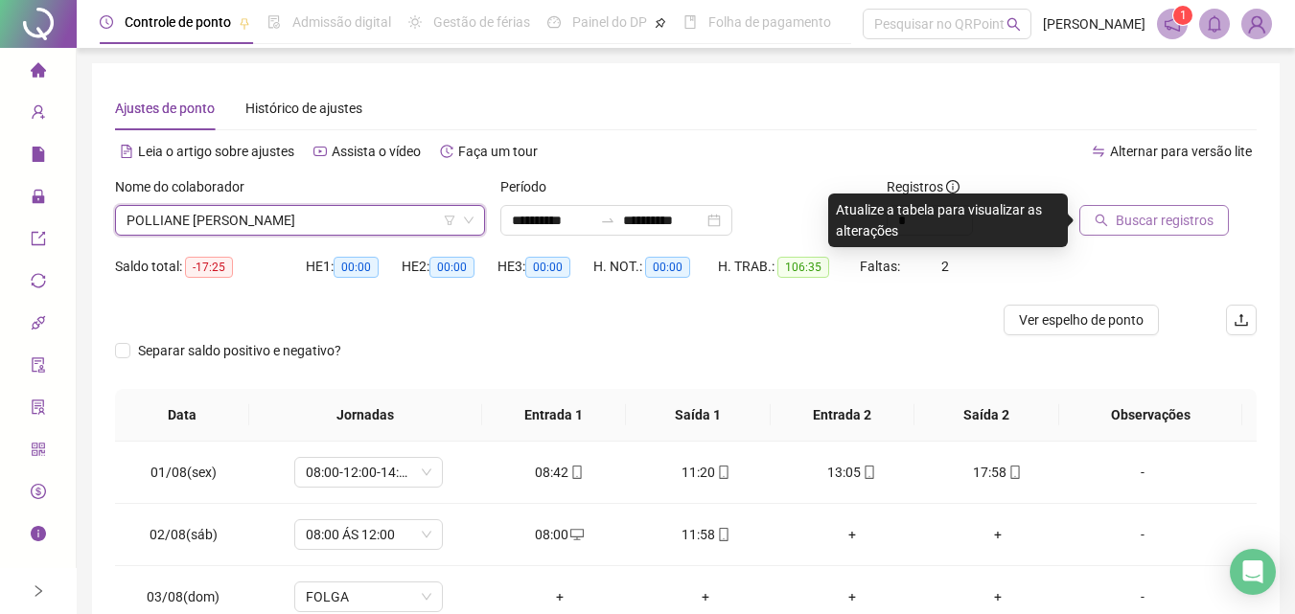
click at [1089, 219] on button "Buscar registros" at bounding box center [1153, 220] width 149 height 31
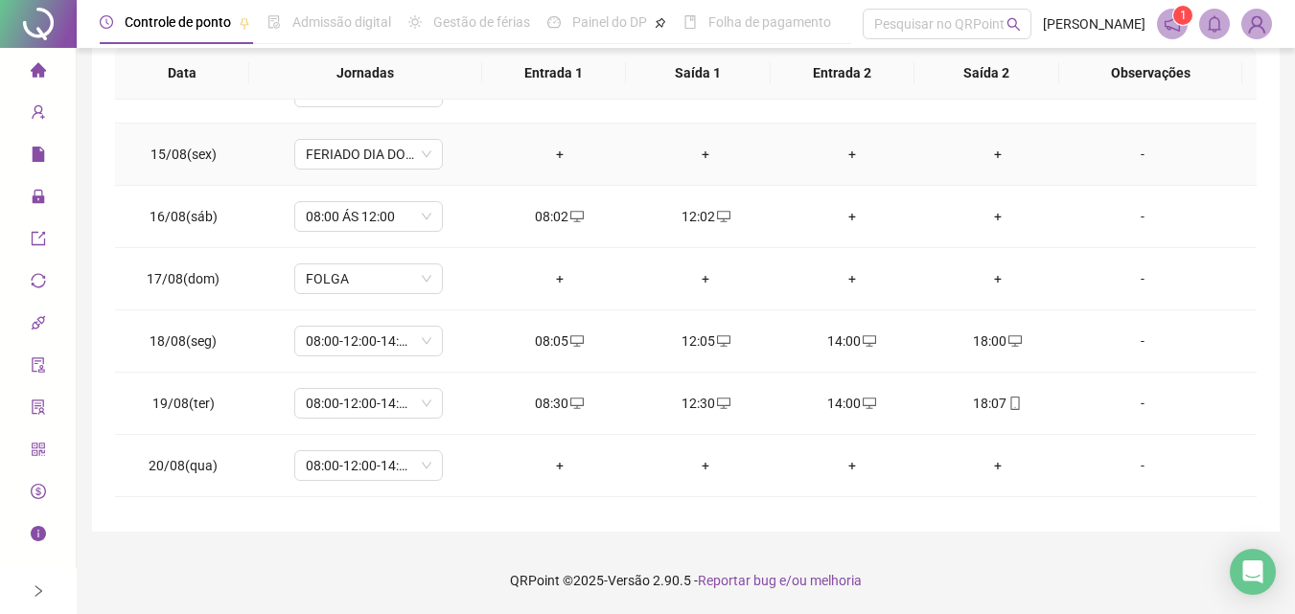
scroll to position [899, 0]
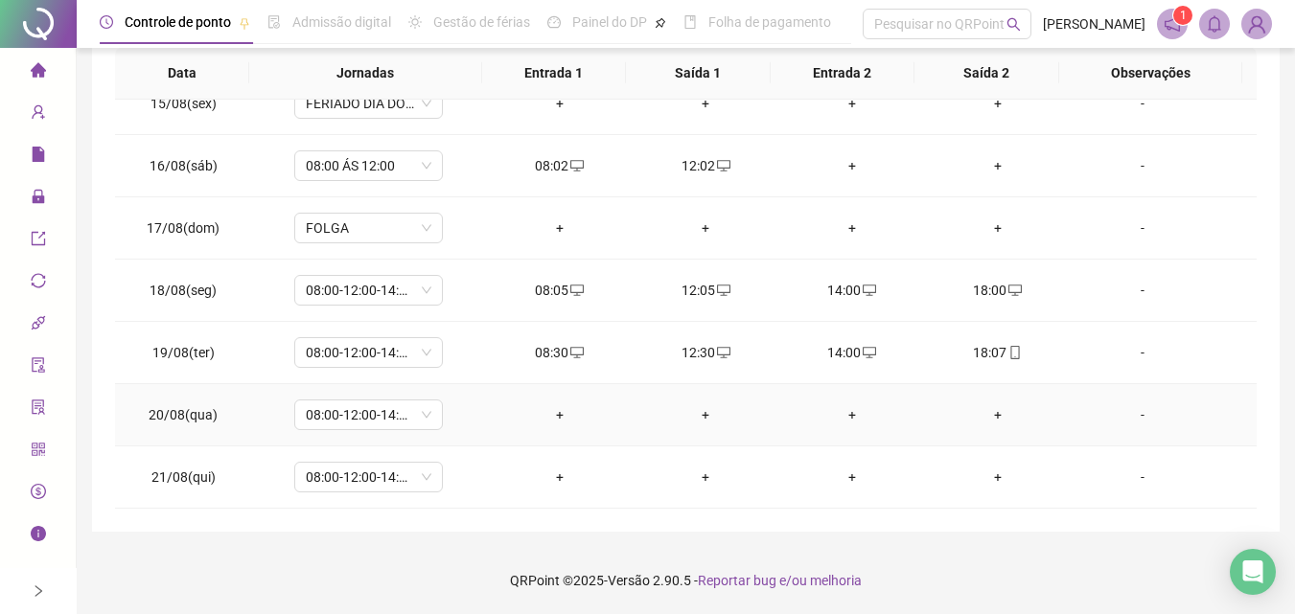
click at [562, 407] on div "+" at bounding box center [559, 414] width 115 height 21
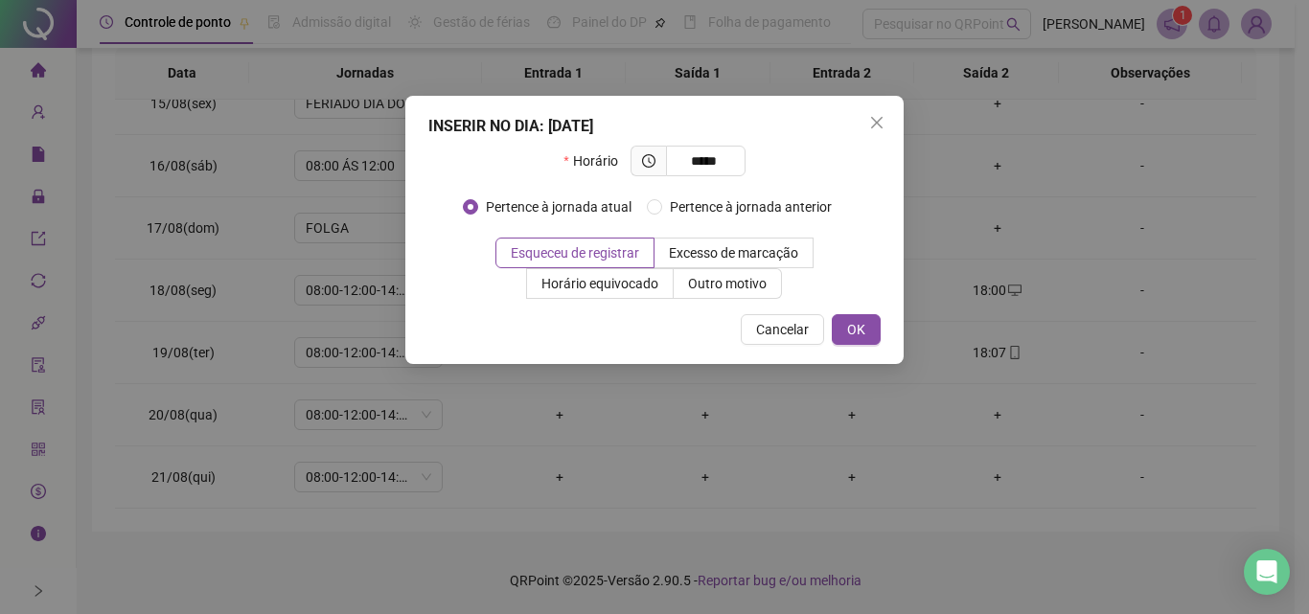
type input "*****"
click at [862, 312] on div "INSERIR NO DIA : [DATE] Horário ***** Pertence à jornada atual Pertence à jorna…" at bounding box center [654, 230] width 498 height 268
click at [863, 325] on span "OK" at bounding box center [856, 329] width 18 height 21
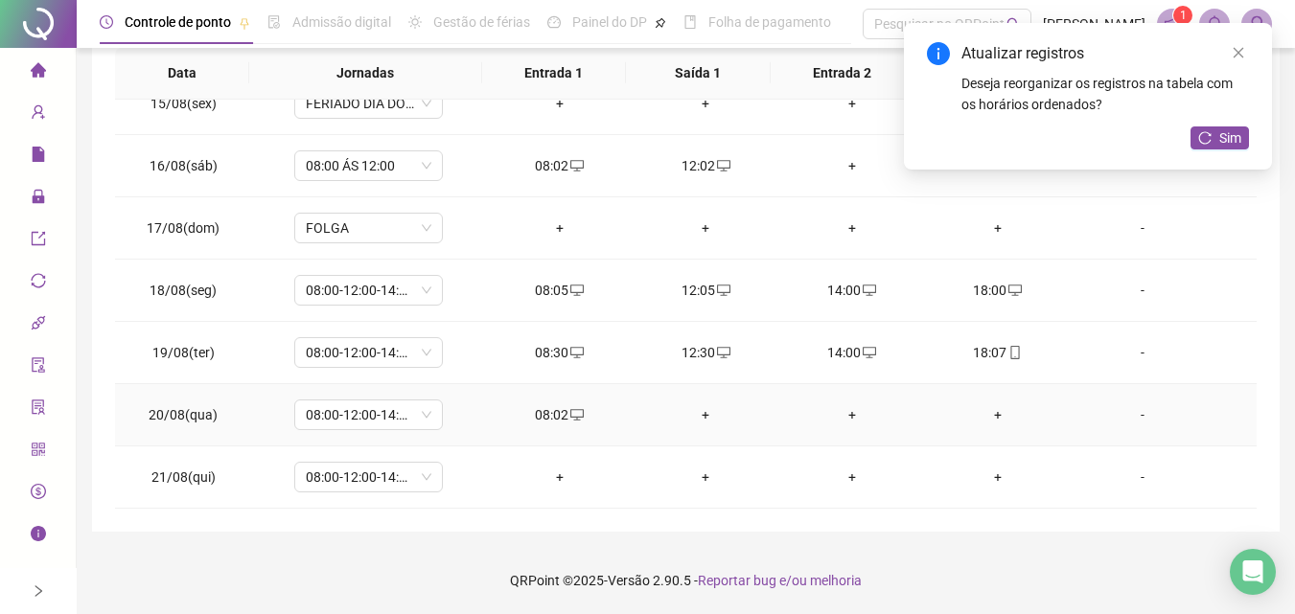
click at [703, 417] on div "+" at bounding box center [705, 414] width 115 height 21
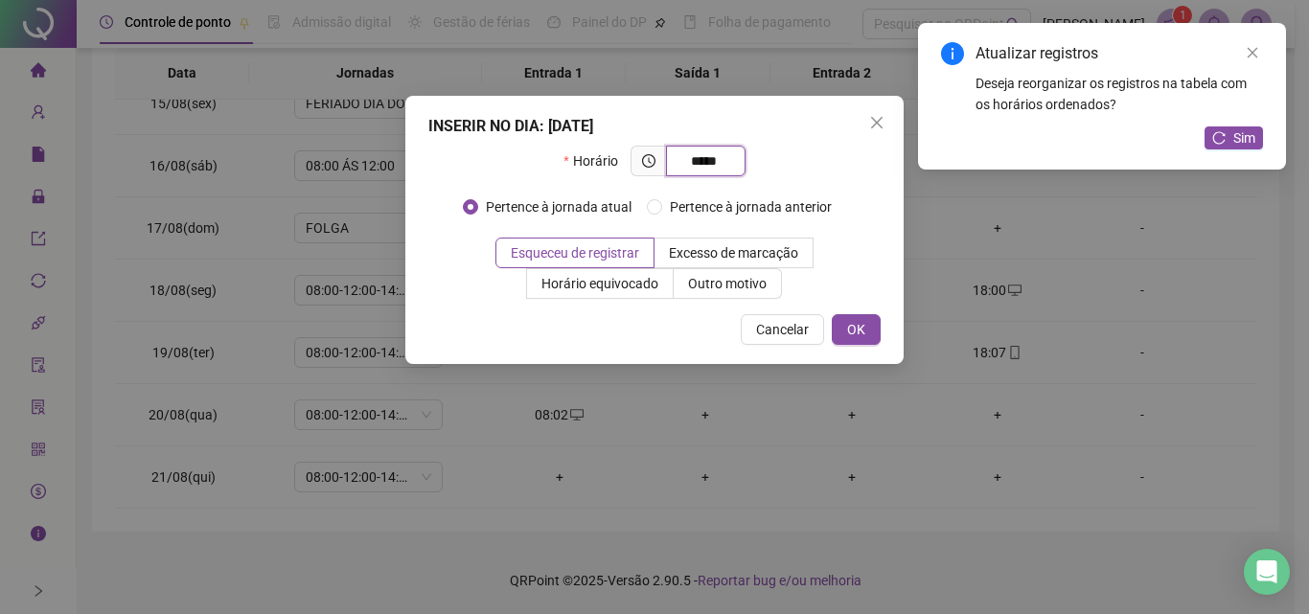
type input "*****"
drag, startPoint x: 886, startPoint y: 323, endPoint x: 866, endPoint y: 334, distance: 23.2
click at [880, 327] on div "INSERIR NO DIA : [DATE] Horário ***** Pertence à jornada atual Pertence à jorna…" at bounding box center [654, 230] width 498 height 268
click at [866, 334] on button "OK" at bounding box center [856, 329] width 49 height 31
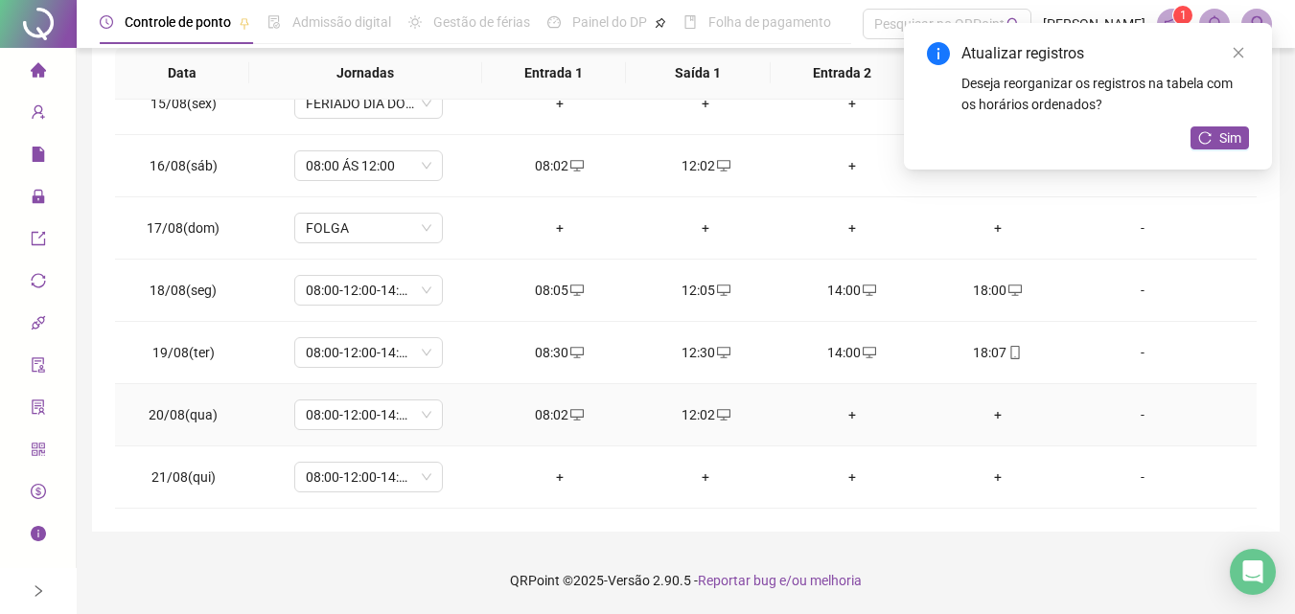
click at [842, 419] on div "+" at bounding box center [850, 414] width 115 height 21
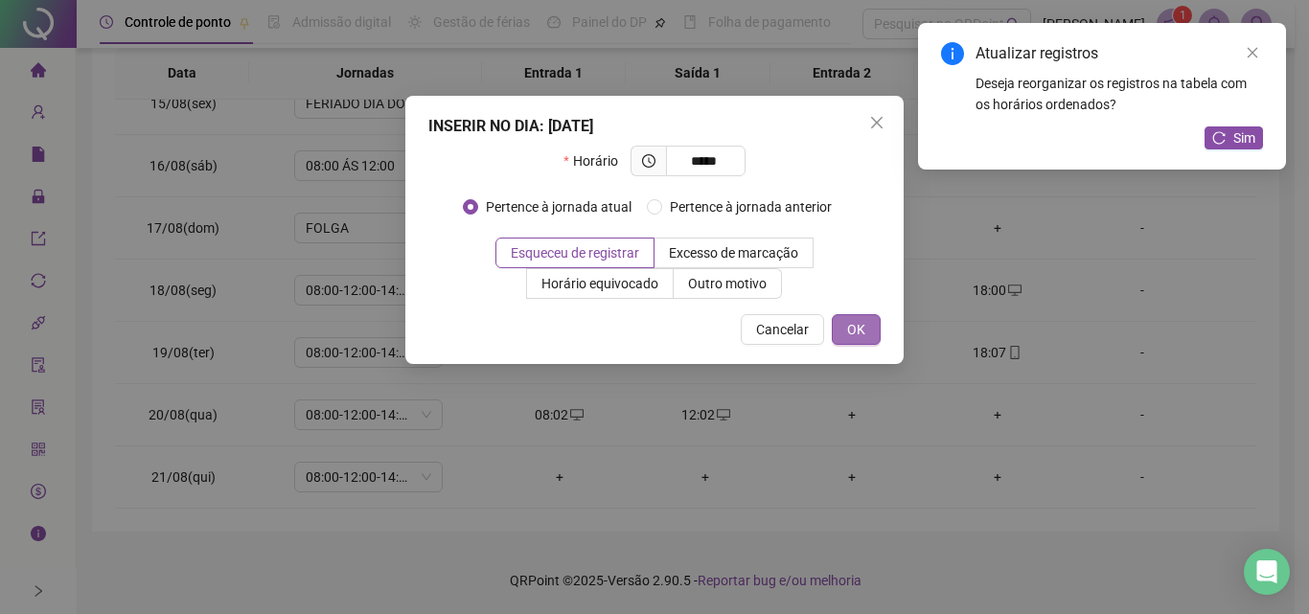
type input "*****"
click at [871, 334] on button "OK" at bounding box center [856, 329] width 49 height 31
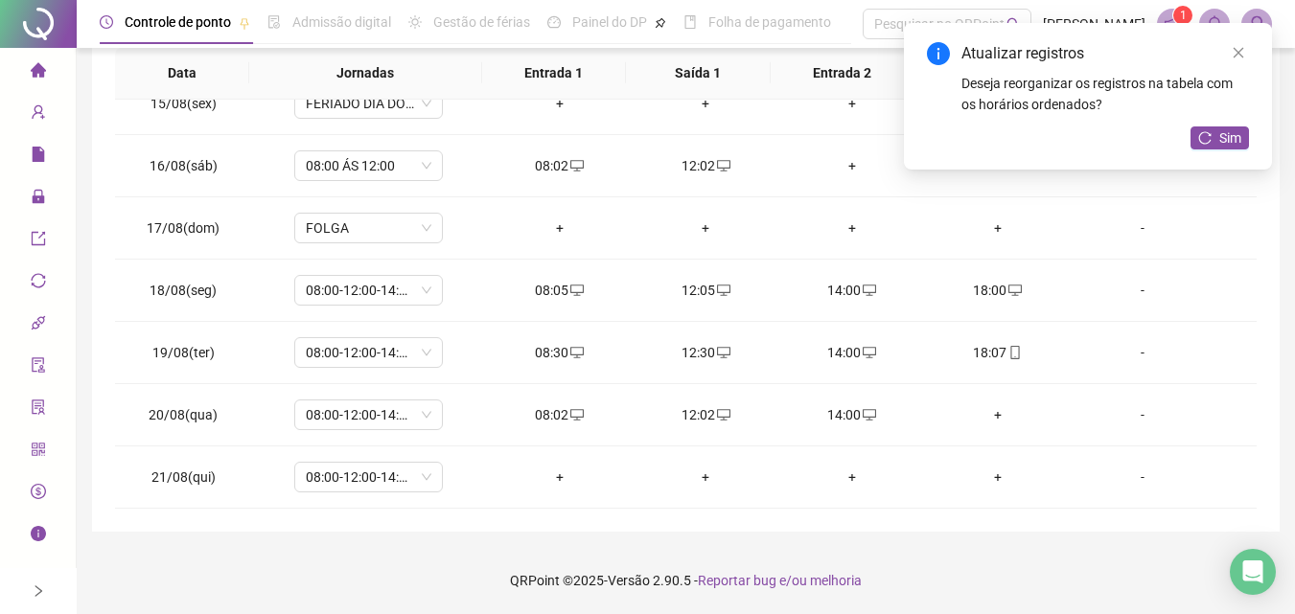
click at [989, 417] on div "+" at bounding box center [997, 414] width 115 height 21
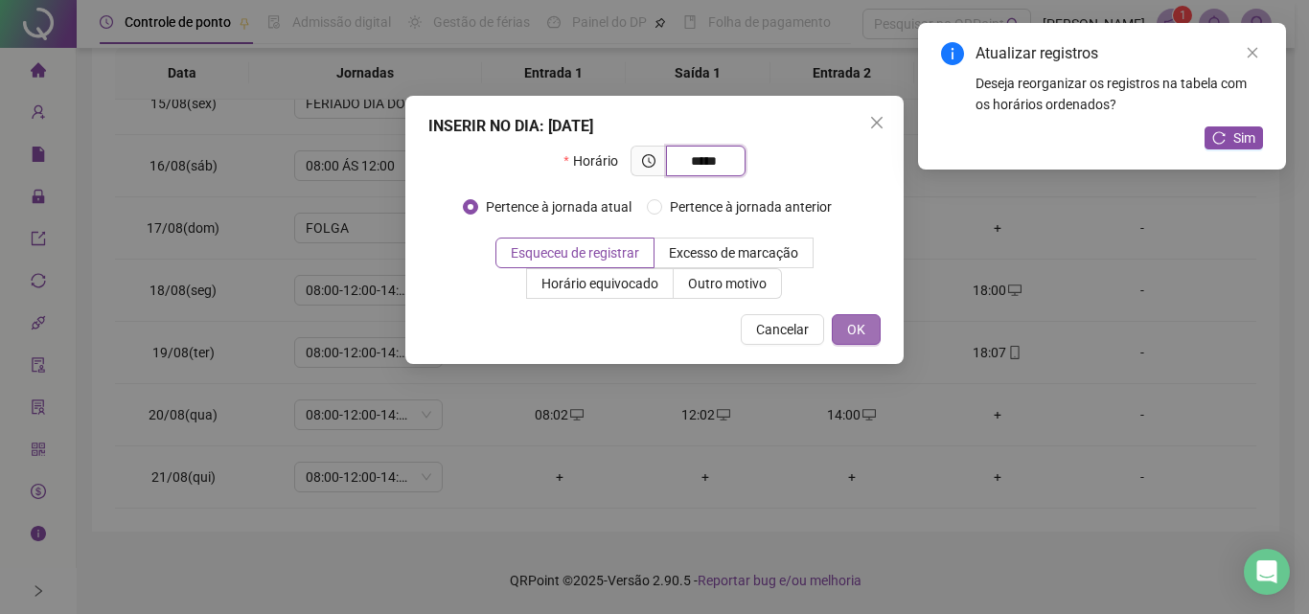
type input "*****"
click at [854, 333] on span "OK" at bounding box center [856, 329] width 18 height 21
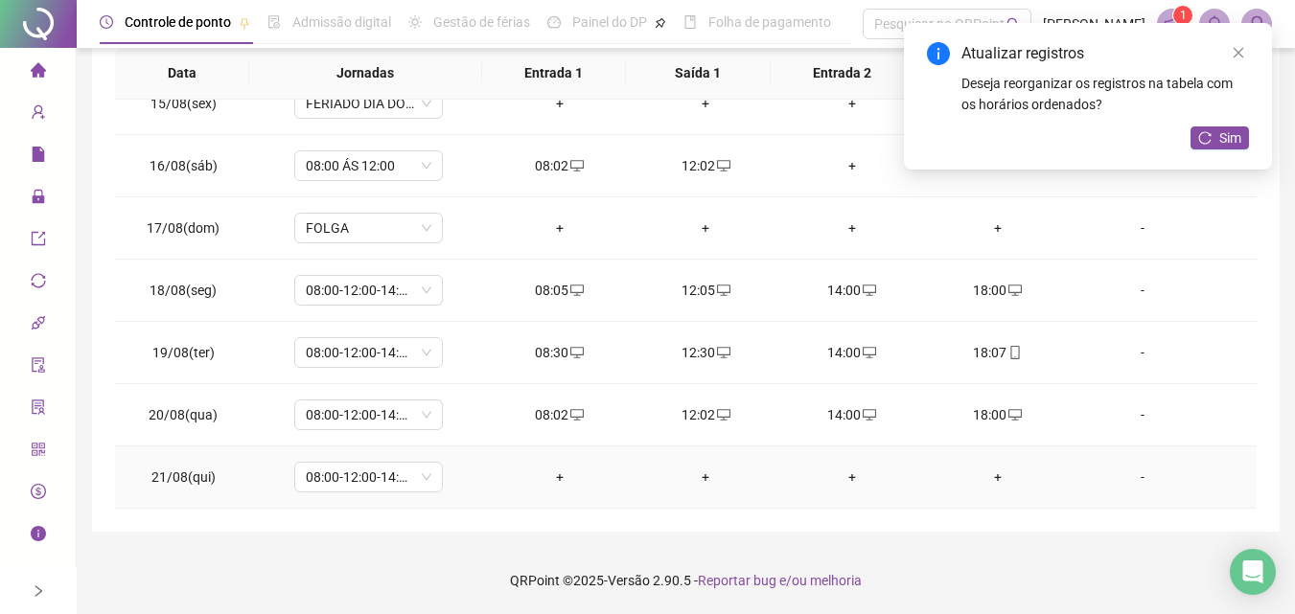
click at [557, 486] on div "+" at bounding box center [559, 477] width 115 height 21
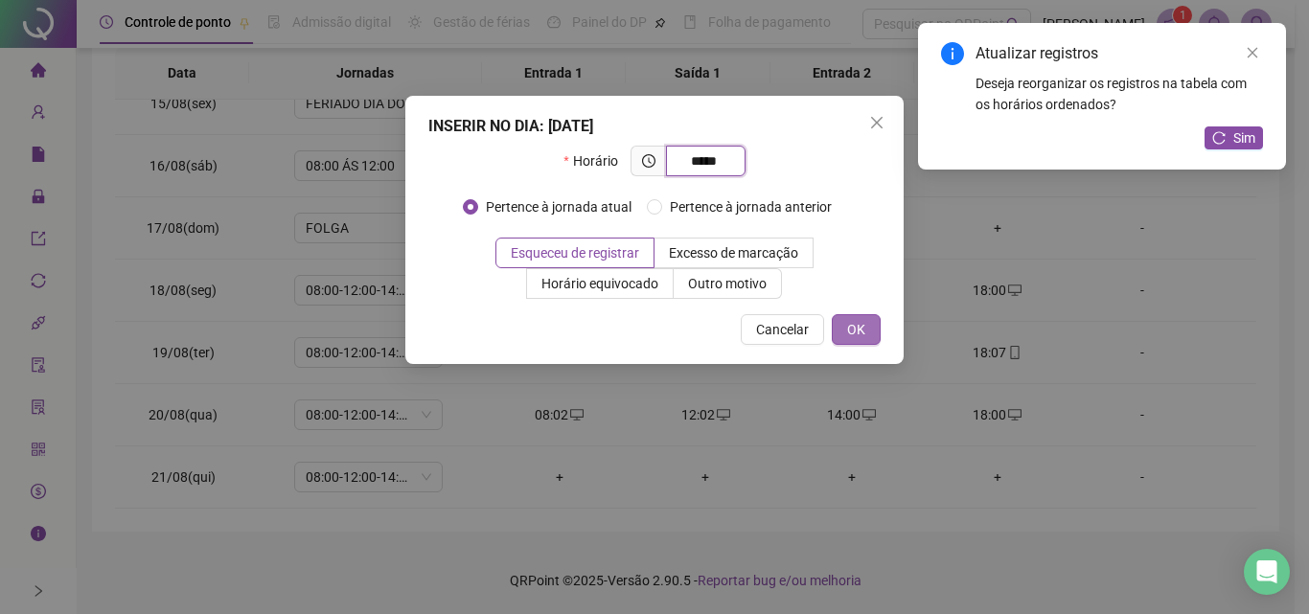
type input "*****"
click at [840, 332] on button "OK" at bounding box center [856, 329] width 49 height 31
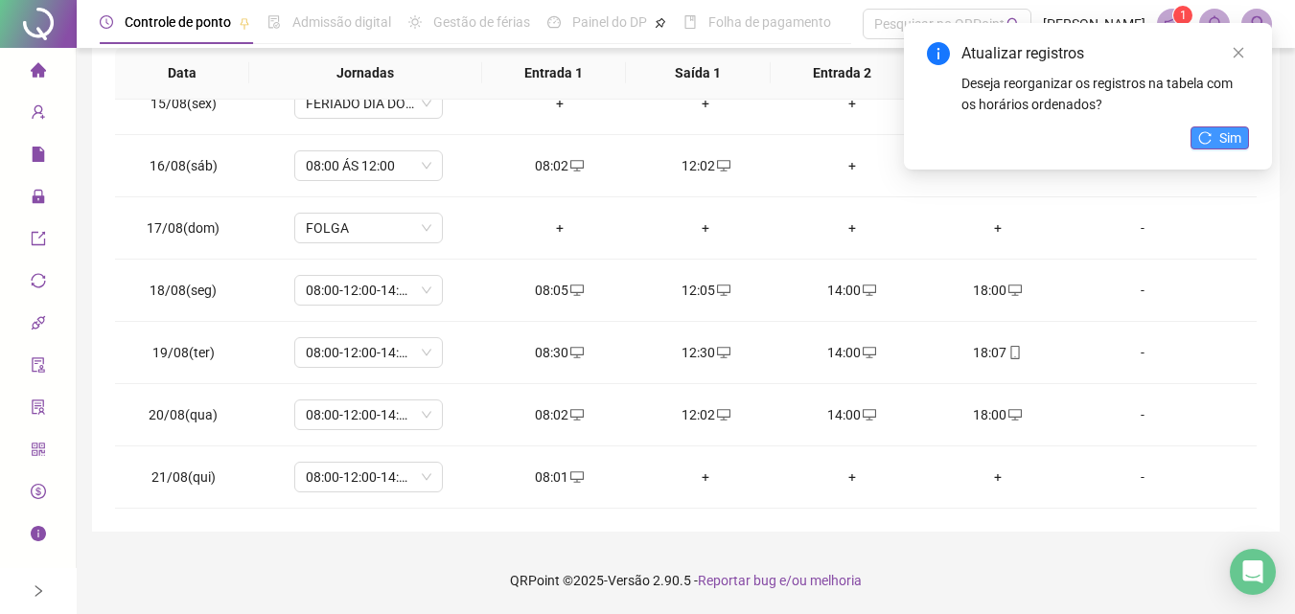
click at [1227, 138] on span "Sim" at bounding box center [1230, 137] width 22 height 21
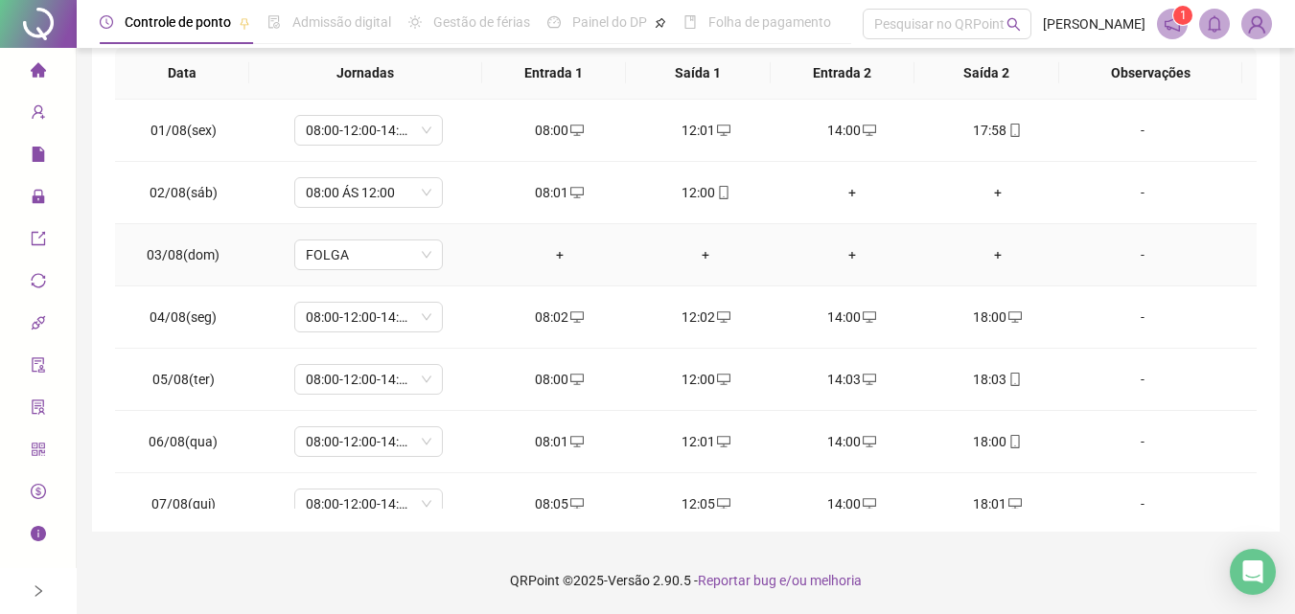
scroll to position [0, 0]
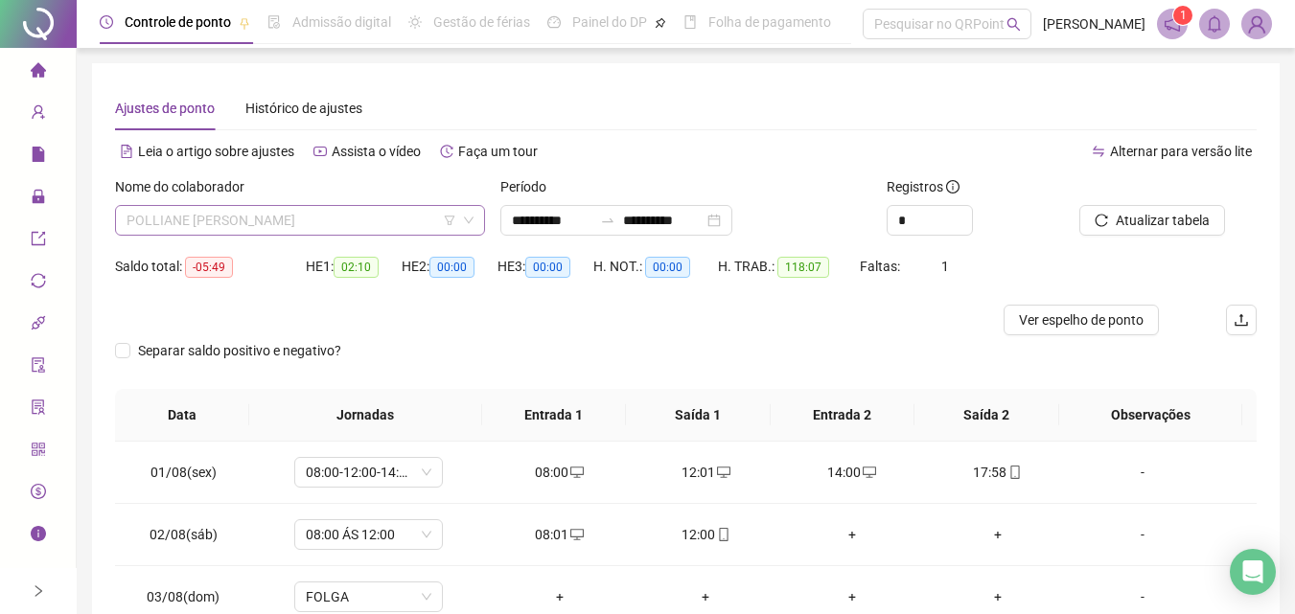
click at [289, 209] on span "POLLIANE [PERSON_NAME]" at bounding box center [299, 220] width 347 height 29
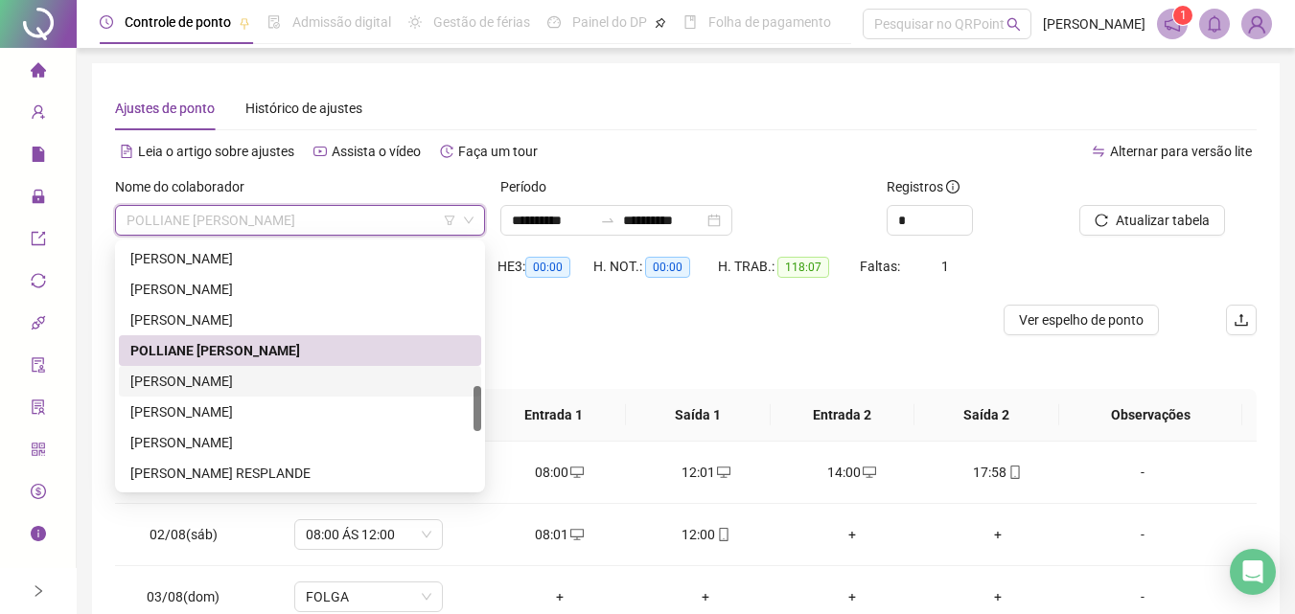
click at [278, 378] on div "[PERSON_NAME]" at bounding box center [299, 381] width 339 height 21
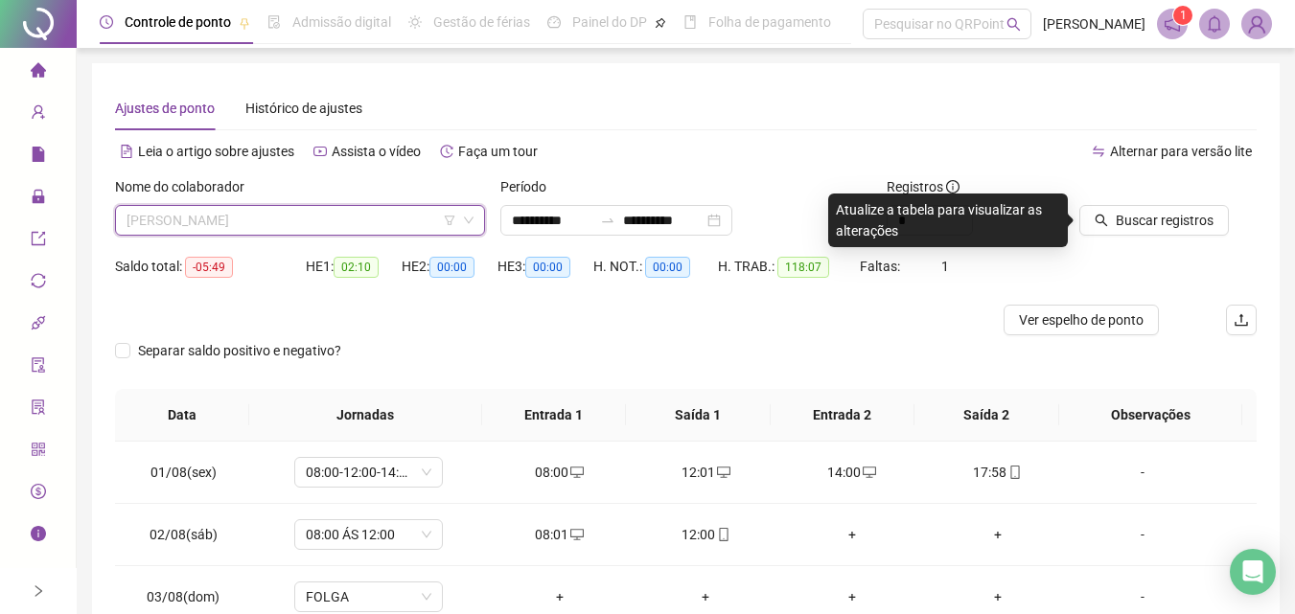
click at [228, 218] on span "[PERSON_NAME]" at bounding box center [299, 220] width 347 height 29
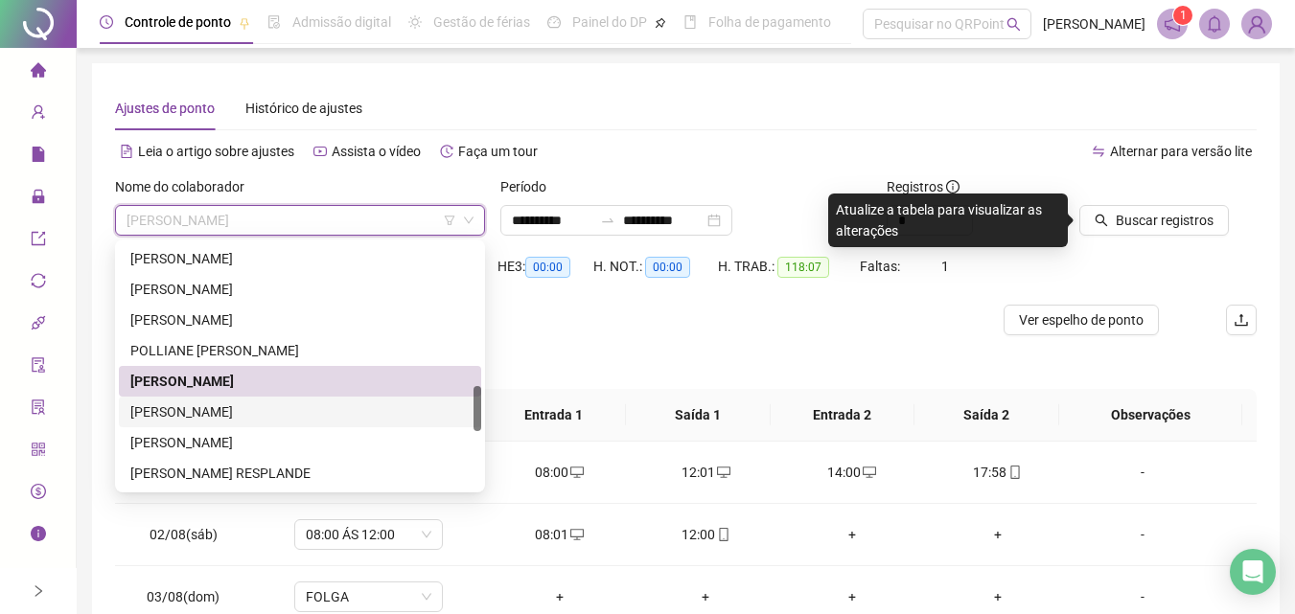
click at [230, 401] on div "[PERSON_NAME]" at bounding box center [300, 412] width 362 height 31
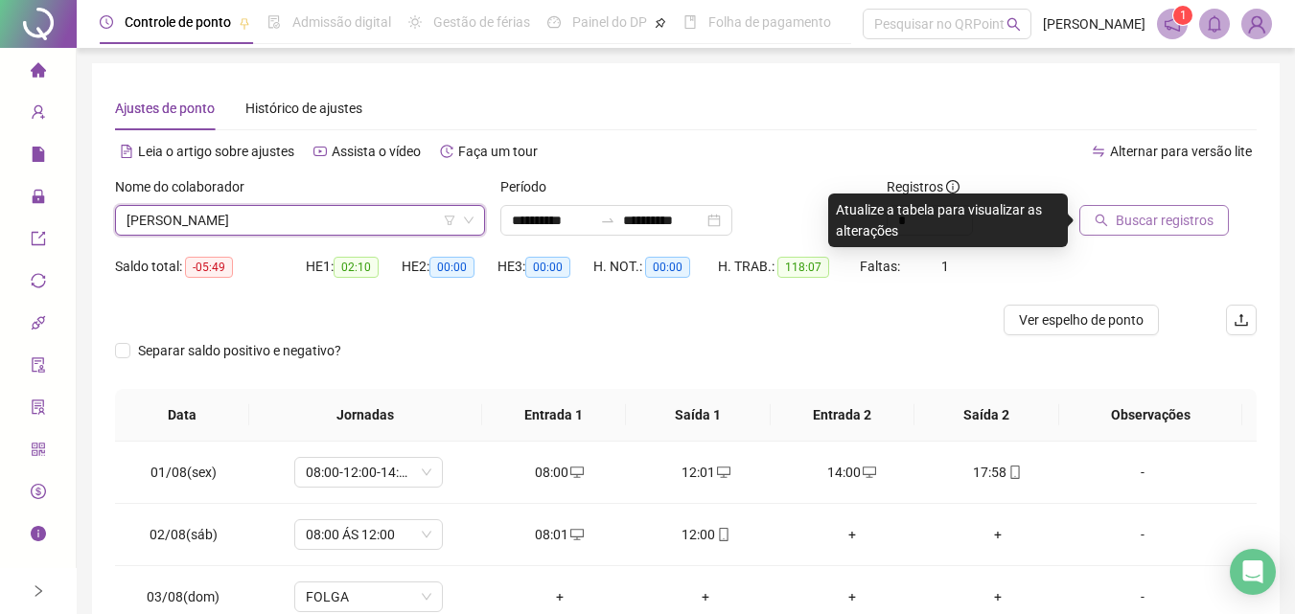
click at [1115, 225] on span "Buscar registros" at bounding box center [1164, 220] width 98 height 21
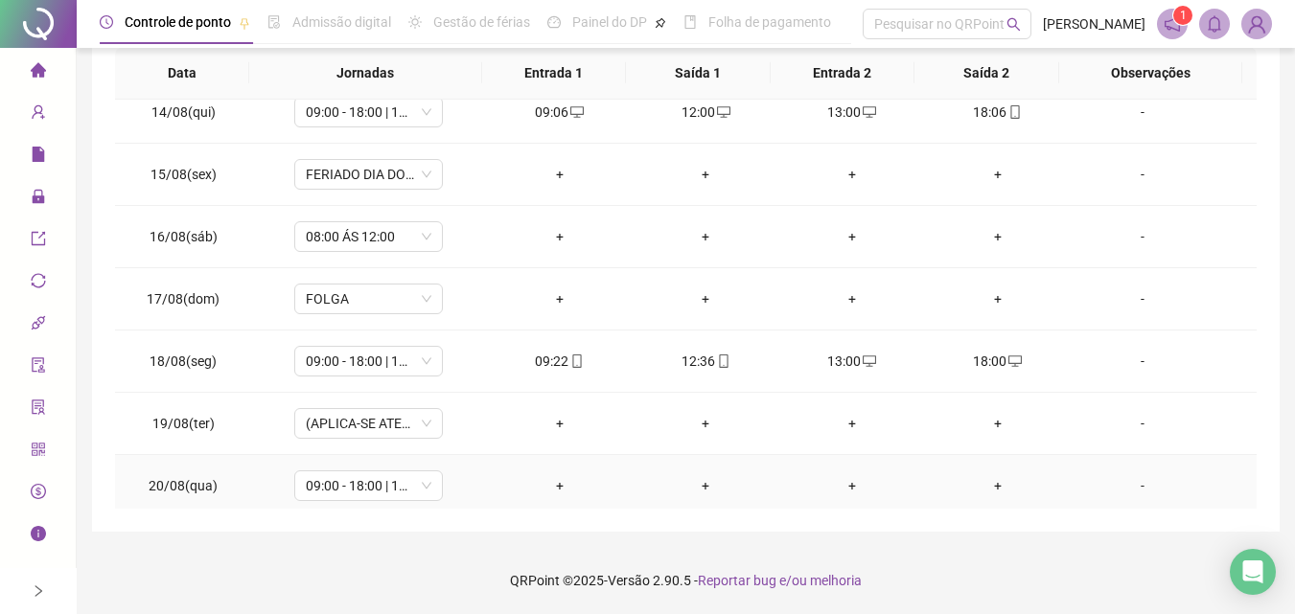
scroll to position [803, 0]
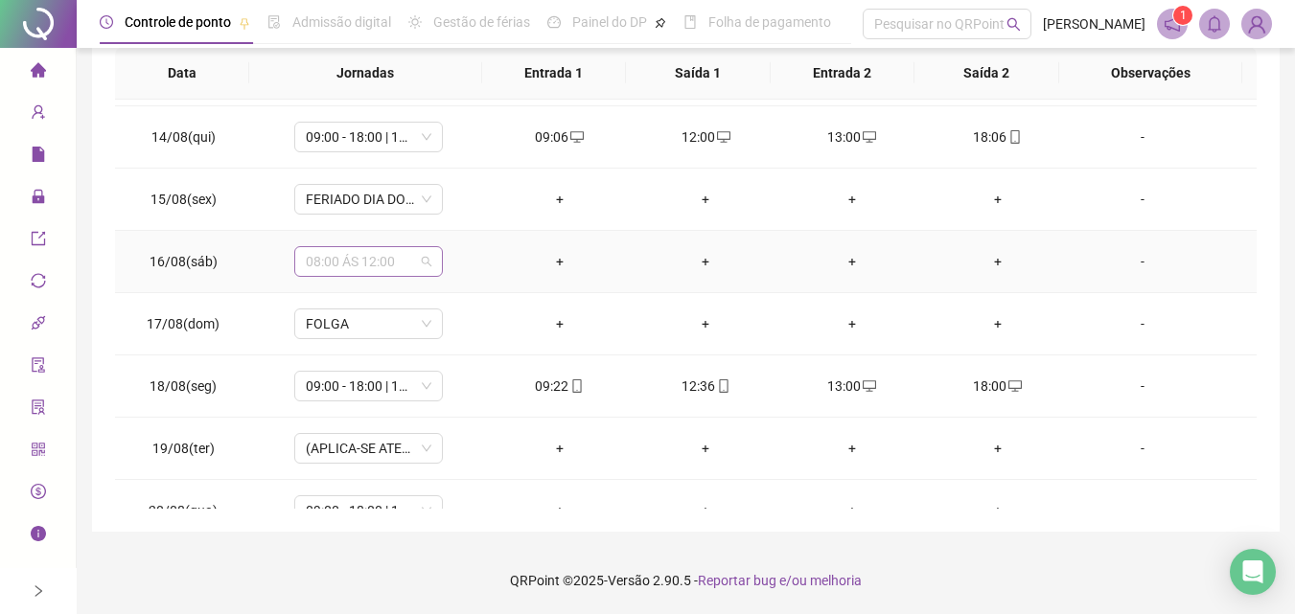
click at [378, 260] on span "08:00 ÁS 12:00" at bounding box center [369, 261] width 126 height 29
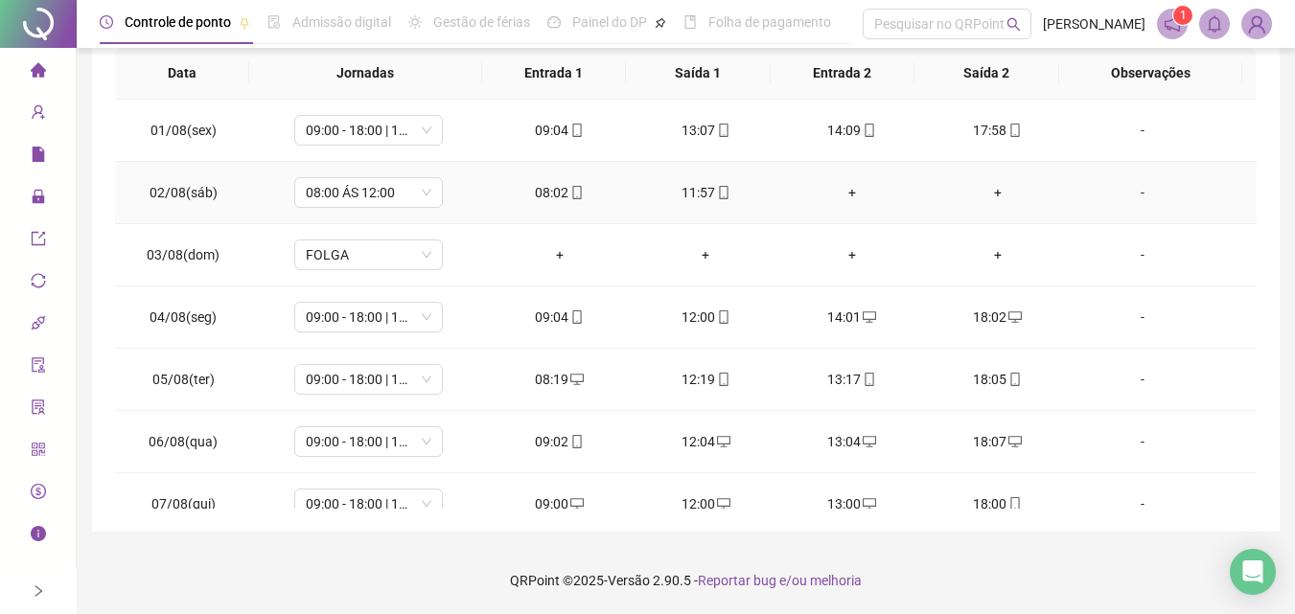
scroll to position [0, 0]
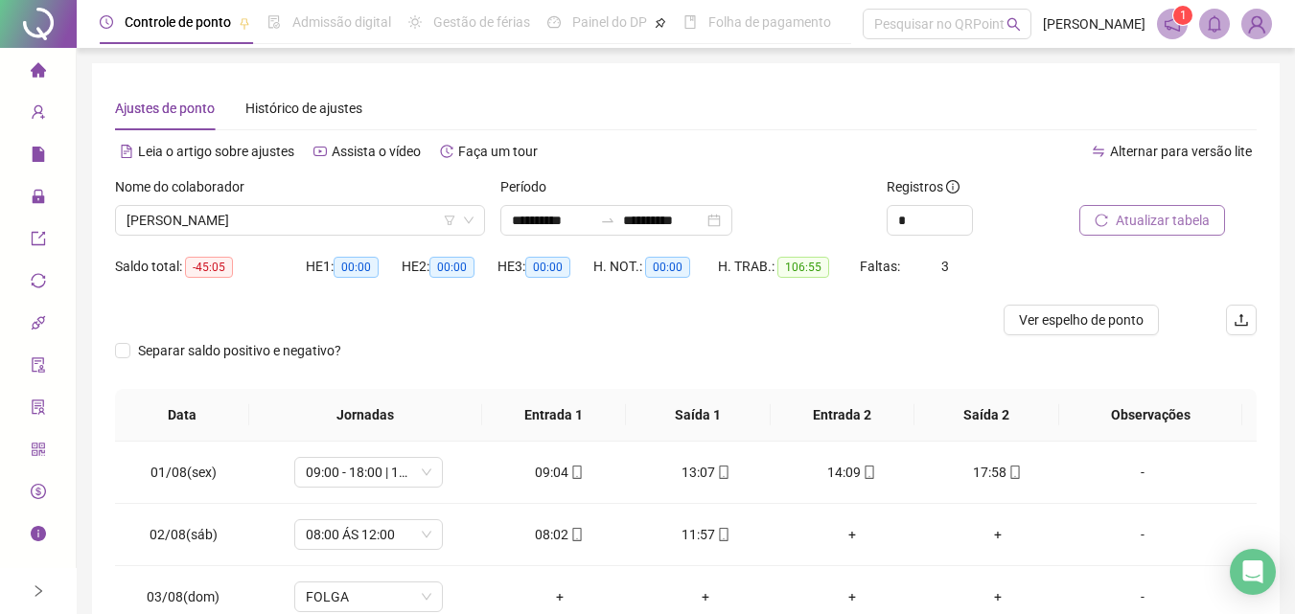
click at [278, 236] on div "Nome do colaborador [PERSON_NAME]" at bounding box center [299, 213] width 385 height 75
click at [288, 227] on span "[PERSON_NAME]" at bounding box center [299, 220] width 347 height 29
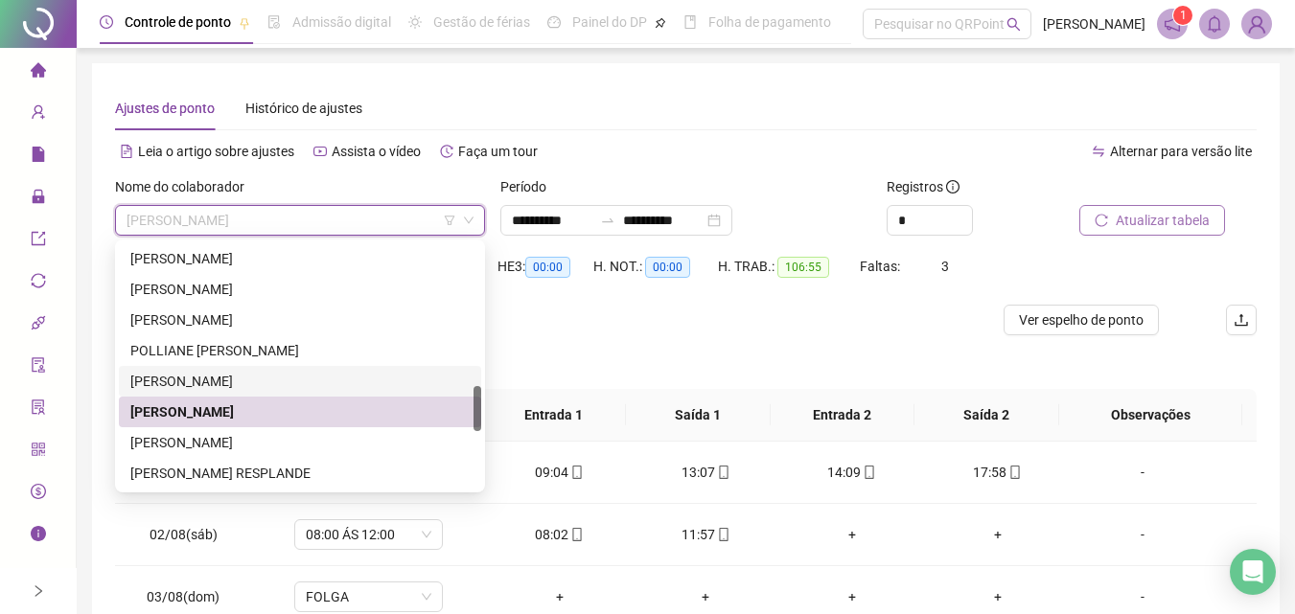
scroll to position [862, 0]
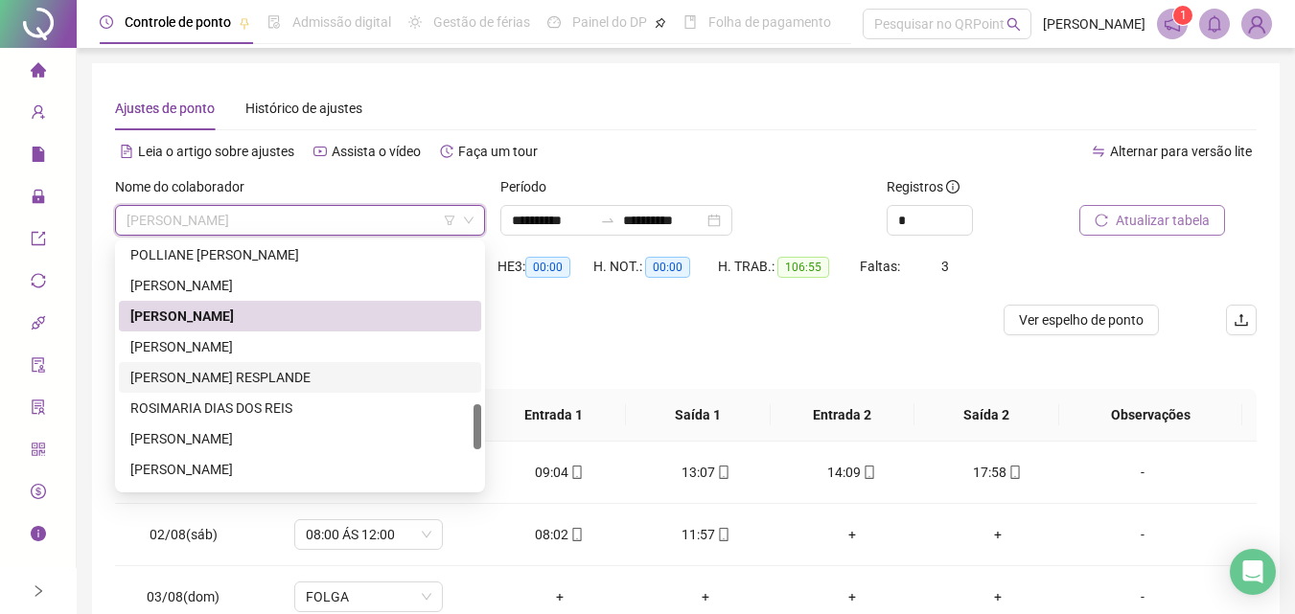
click at [298, 378] on div "[PERSON_NAME] RESPLANDE" at bounding box center [299, 377] width 339 height 21
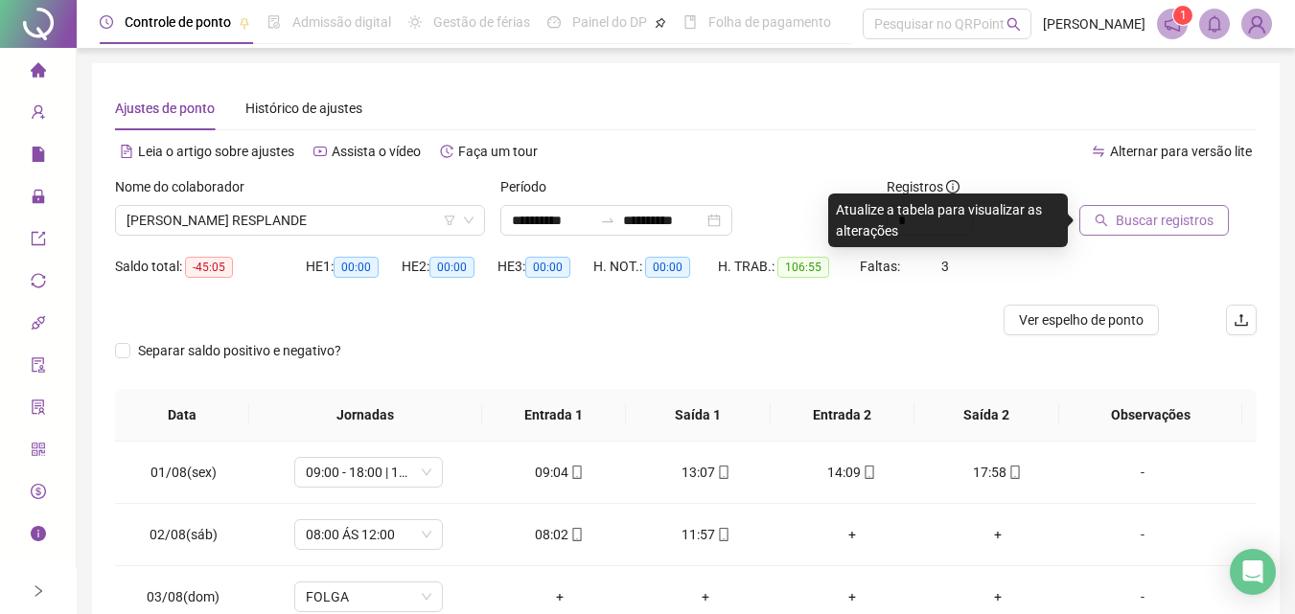
click at [1142, 205] on button "Buscar registros" at bounding box center [1153, 220] width 149 height 31
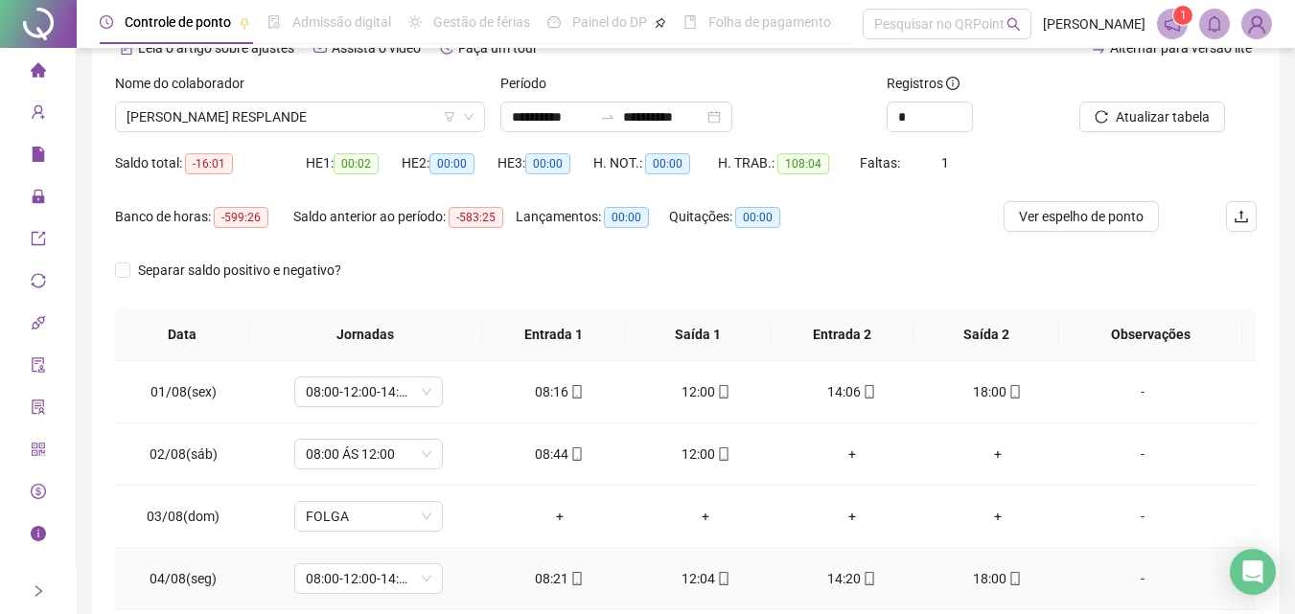
scroll to position [0, 0]
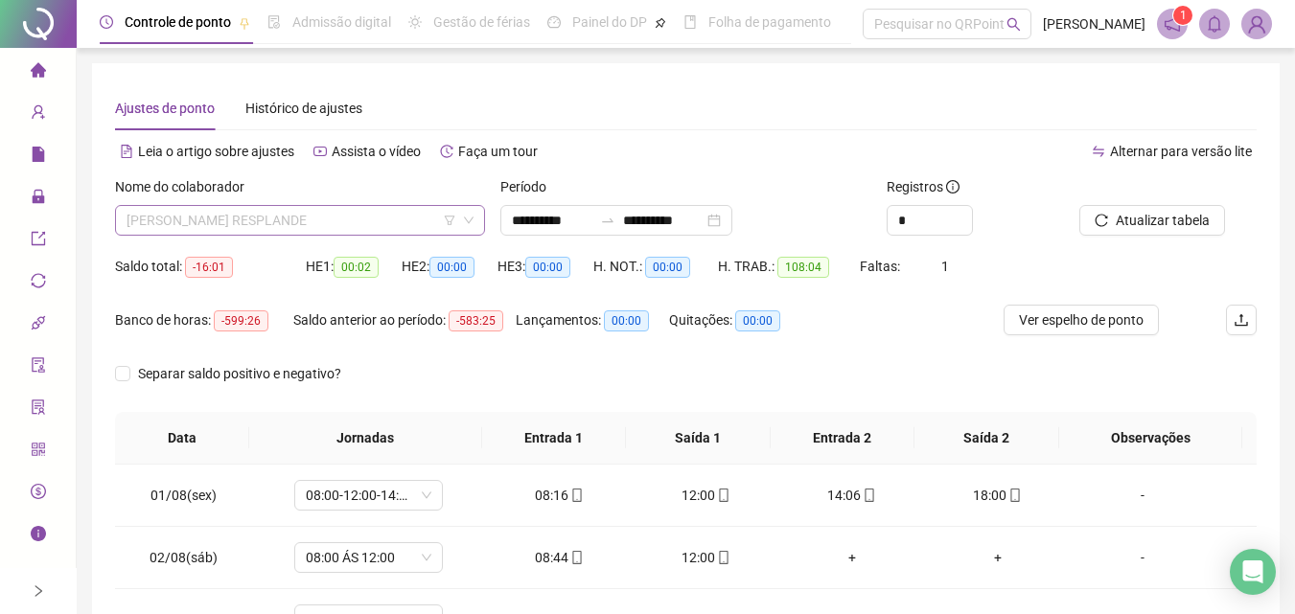
click at [366, 220] on span "[PERSON_NAME] RESPLANDE" at bounding box center [299, 220] width 347 height 29
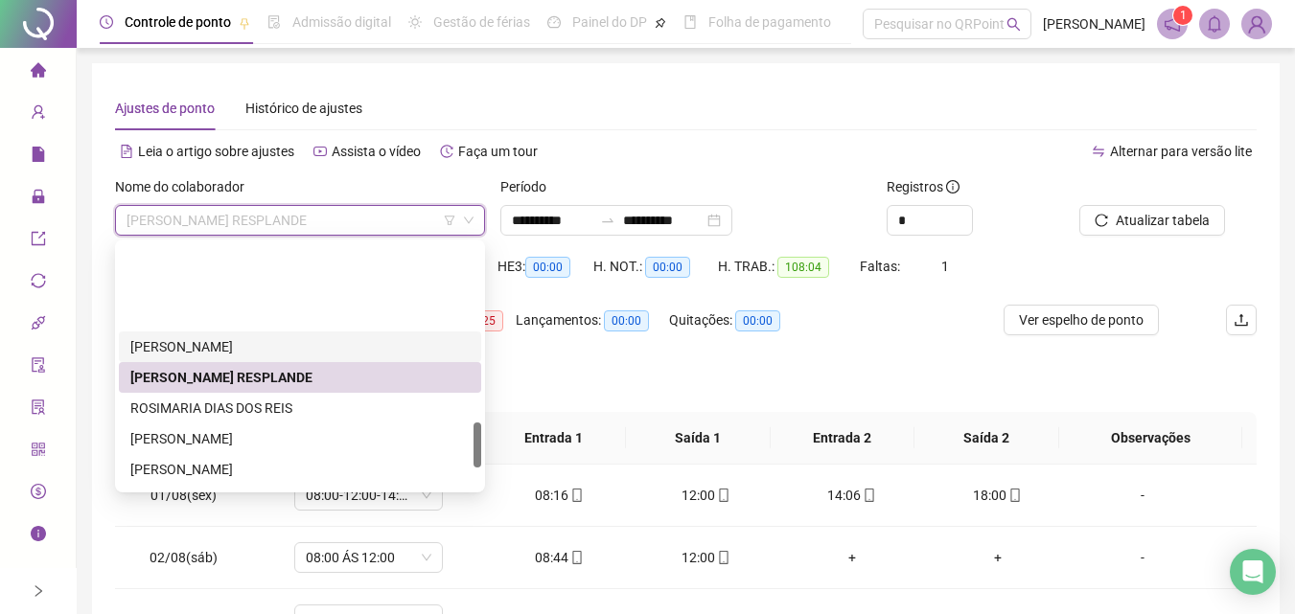
scroll to position [958, 0]
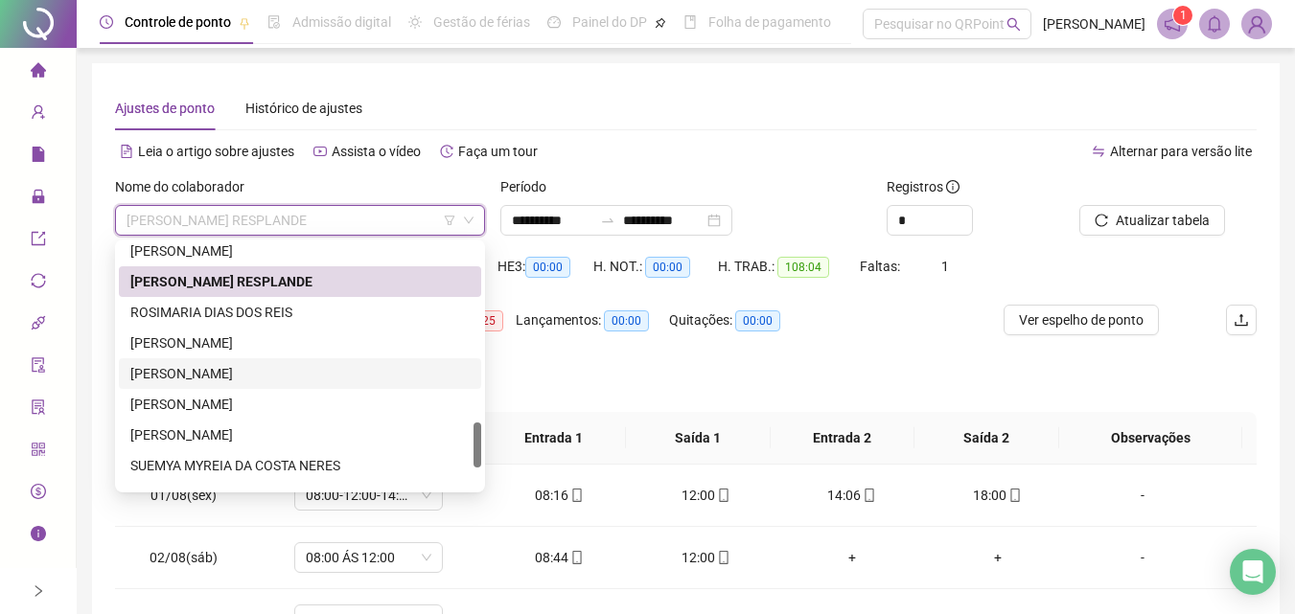
click at [278, 377] on div "[PERSON_NAME]" at bounding box center [299, 373] width 339 height 21
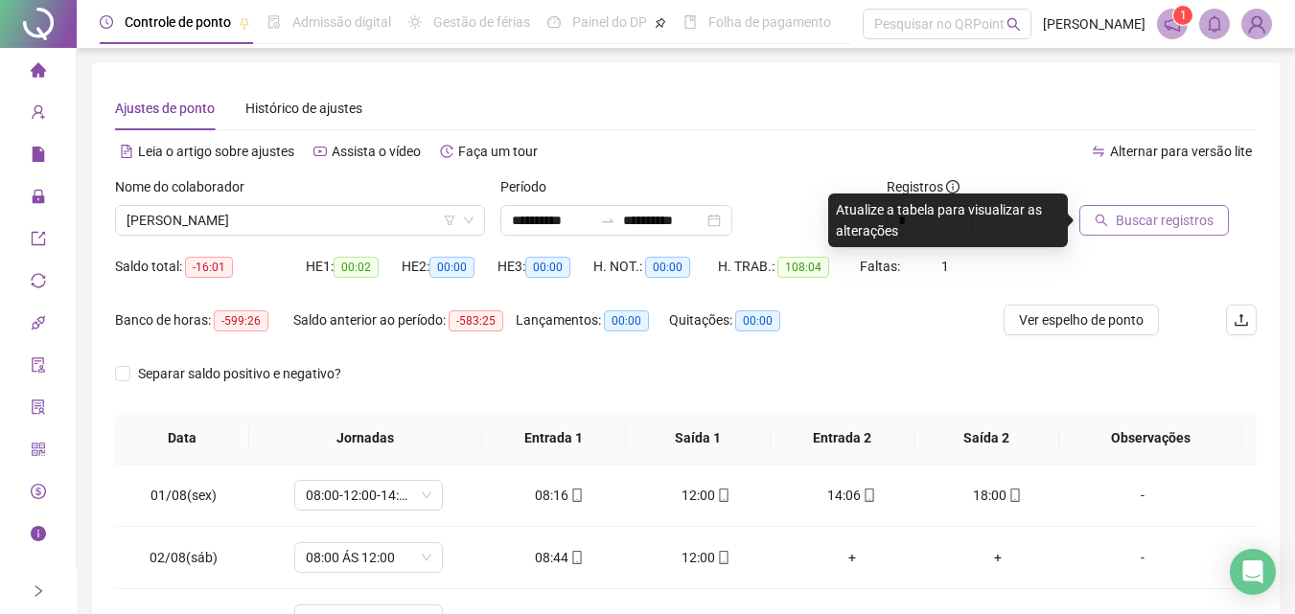
click at [1082, 212] on button "Buscar registros" at bounding box center [1153, 220] width 149 height 31
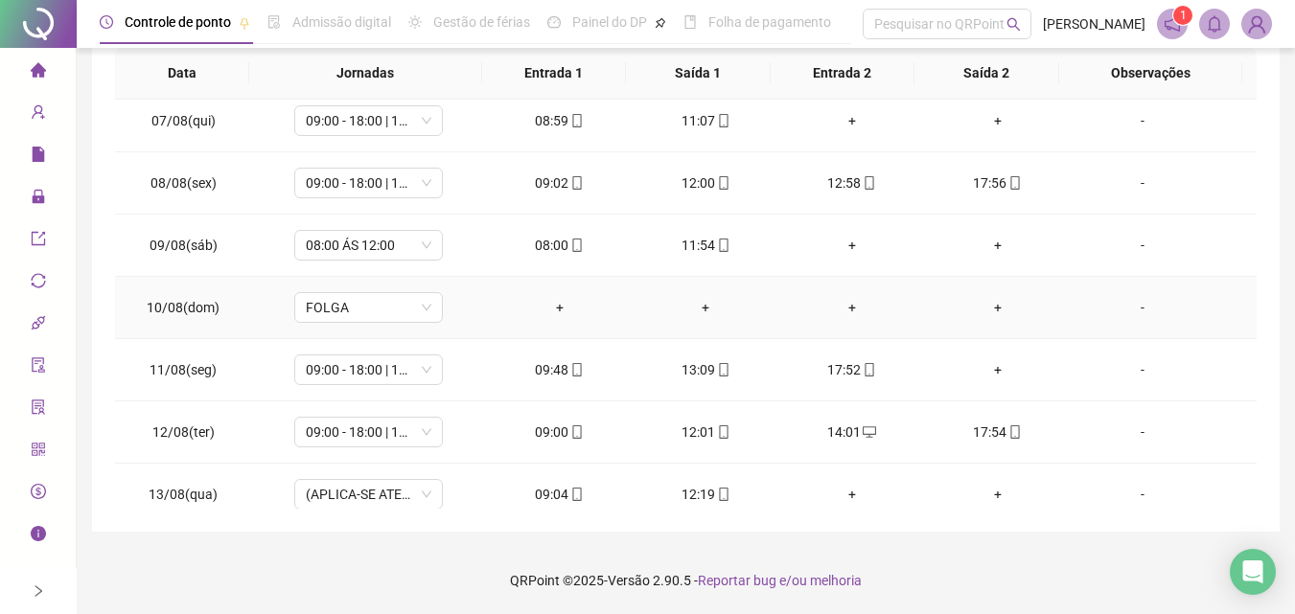
scroll to position [479, 0]
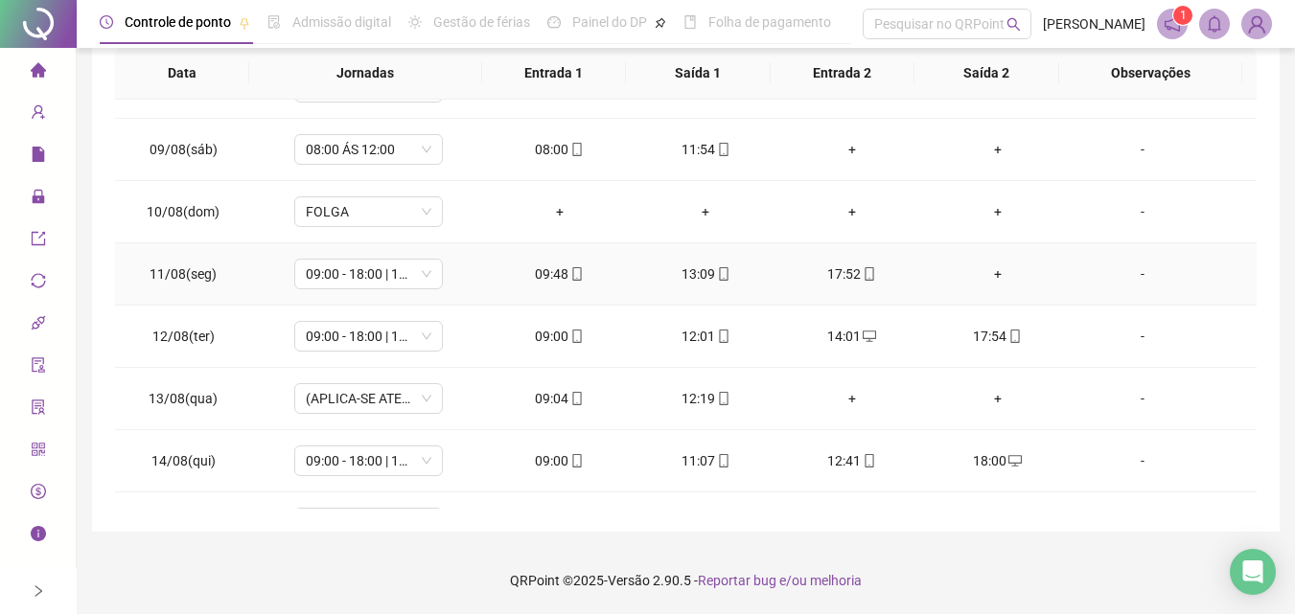
click at [984, 280] on div "+" at bounding box center [997, 274] width 115 height 21
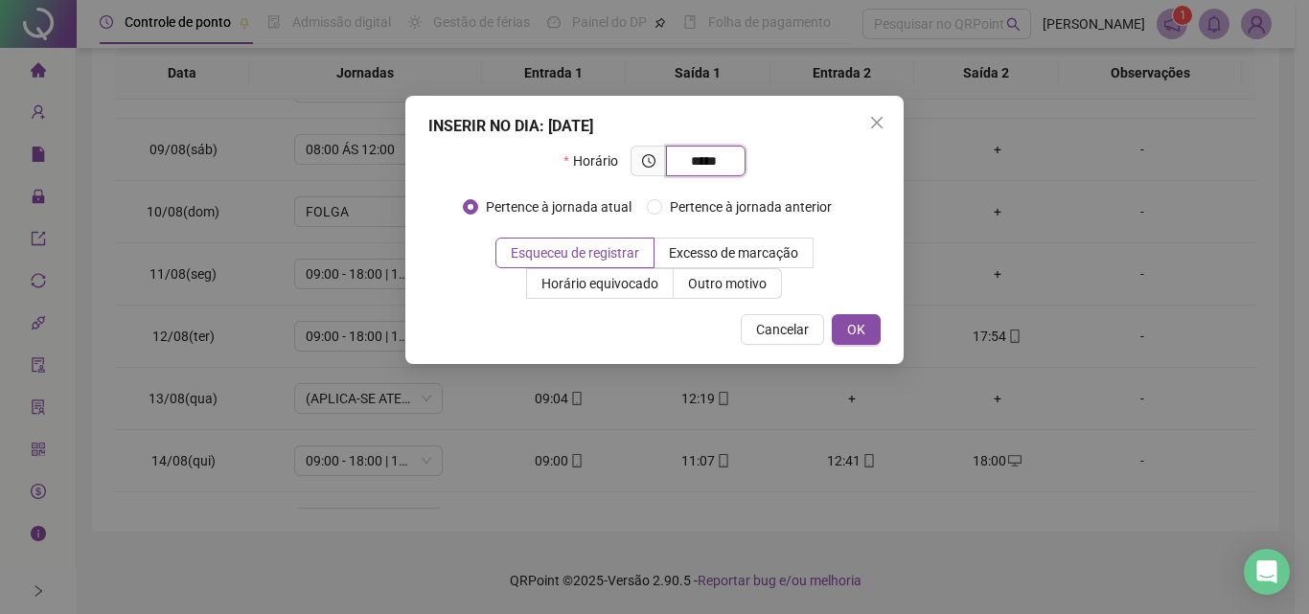
type input "*****"
click at [884, 328] on div "INSERIR NO DIA : [DATE] Horário ***** Pertence à jornada atual Pertence à jorna…" at bounding box center [654, 230] width 498 height 268
click at [875, 332] on button "OK" at bounding box center [856, 329] width 49 height 31
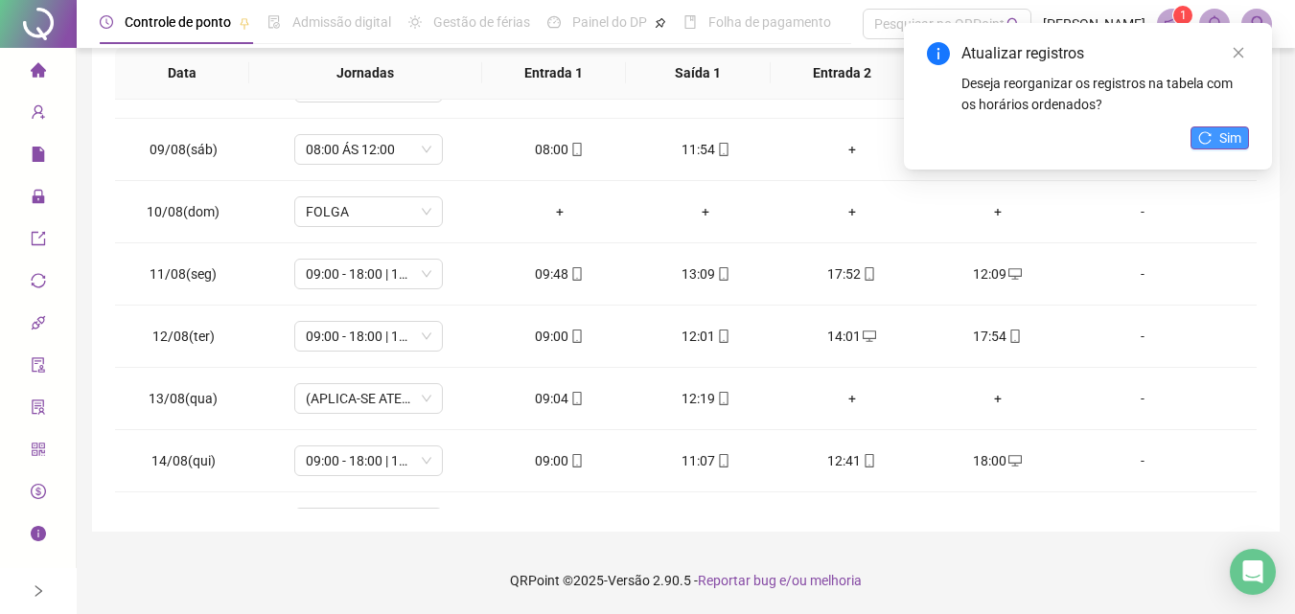
click at [1241, 139] on button "Sim" at bounding box center [1219, 137] width 58 height 23
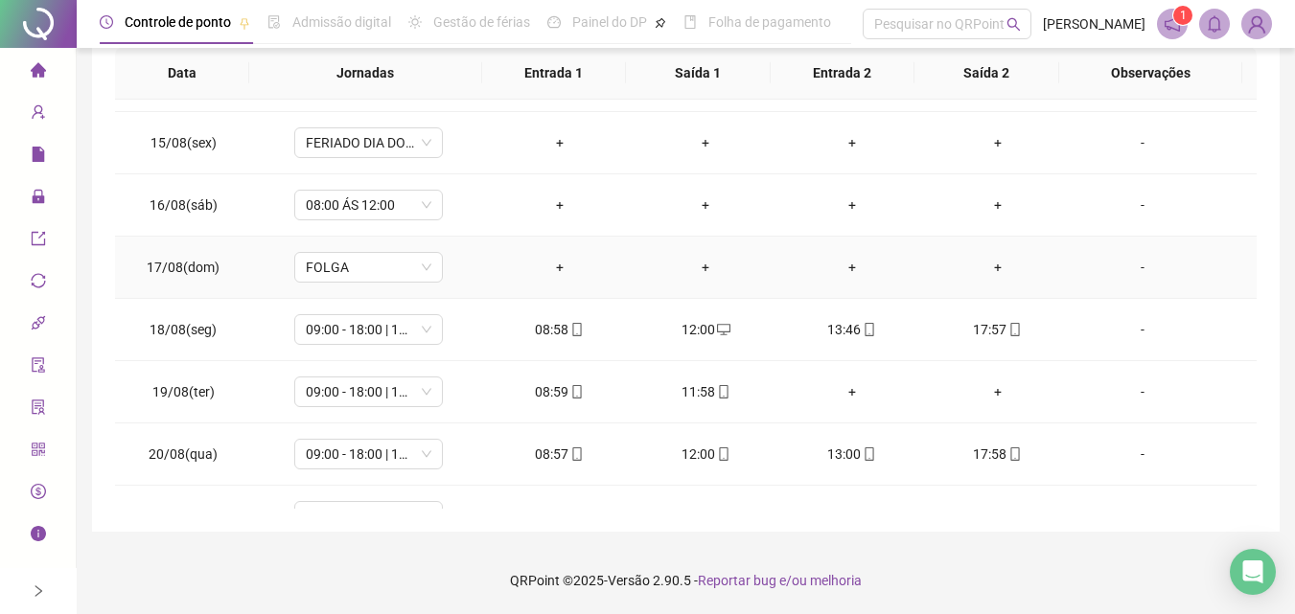
scroll to position [862, 0]
click at [397, 210] on span "08:00 ÁS 12:00" at bounding box center [369, 202] width 126 height 29
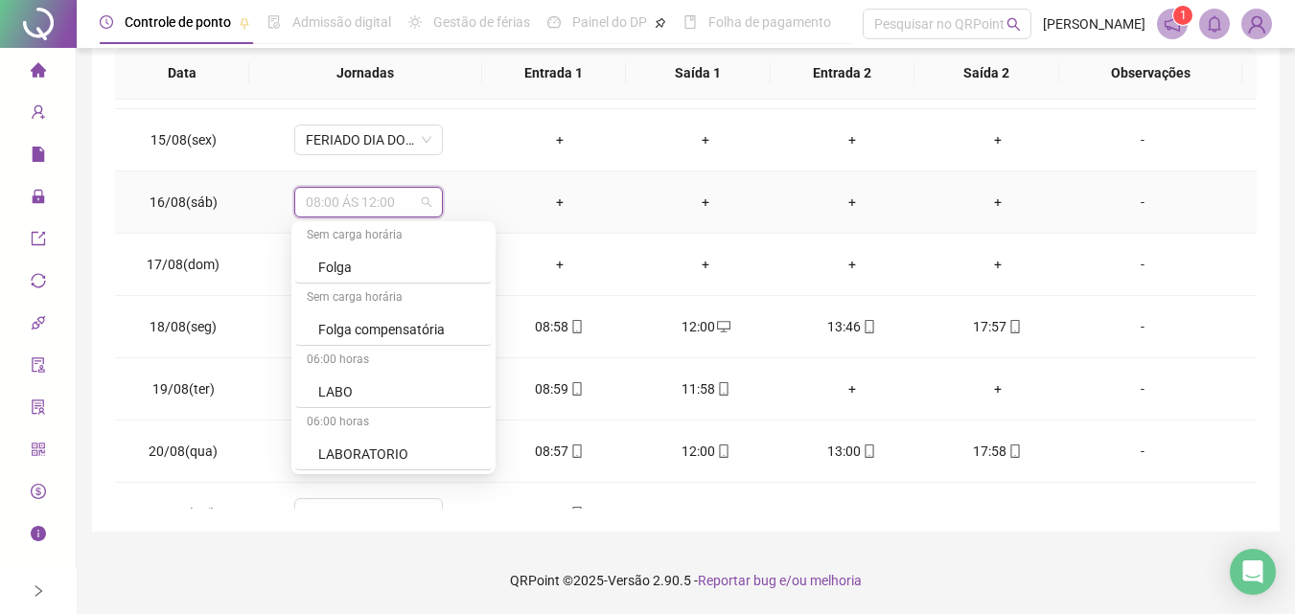
scroll to position [2587, 0]
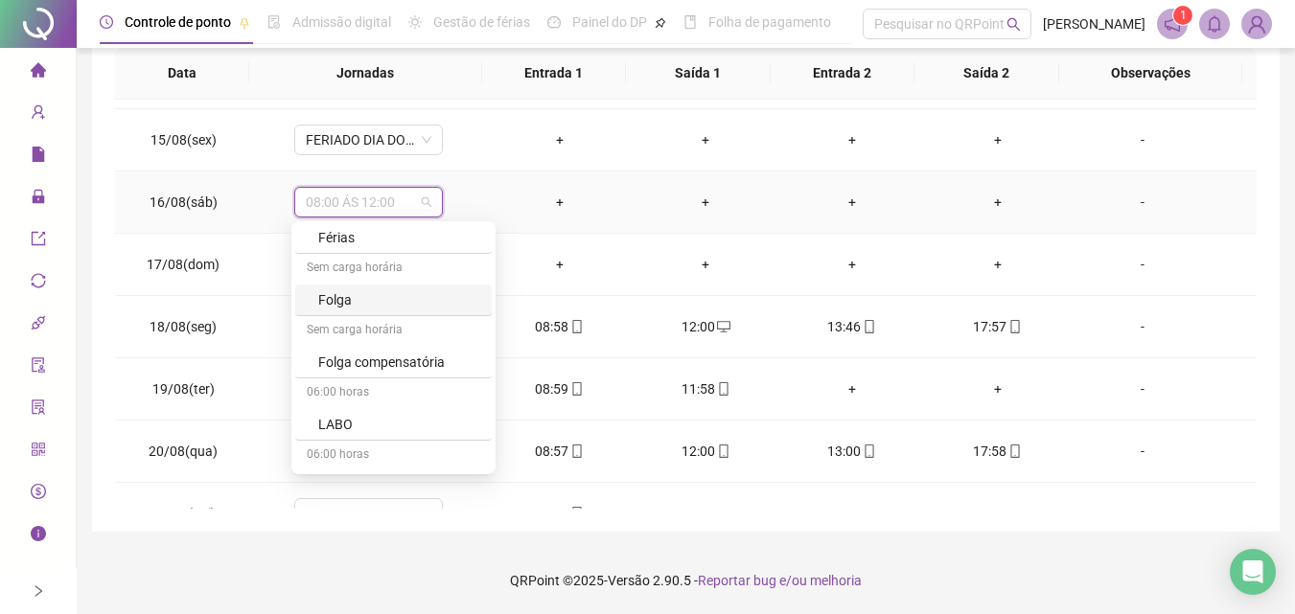
click at [401, 305] on div "Folga" at bounding box center [399, 299] width 162 height 21
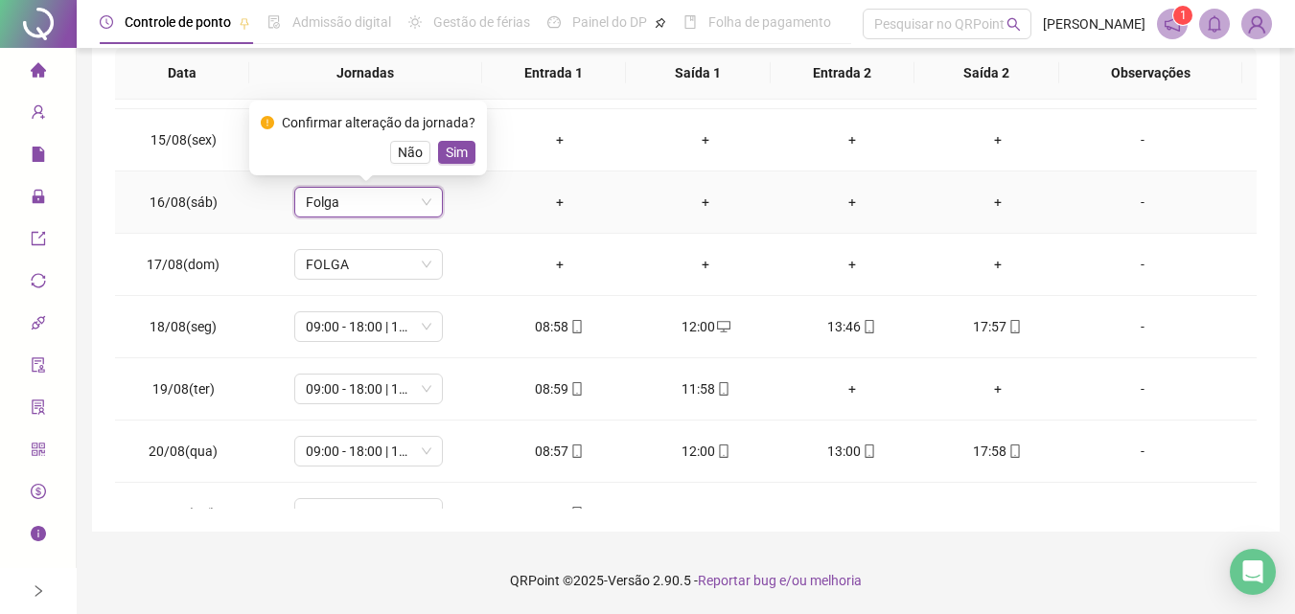
click at [470, 139] on div "Confirmar alteração da jornada? Não Sim" at bounding box center [368, 138] width 215 height 52
click at [463, 151] on span "Sim" at bounding box center [457, 152] width 22 height 21
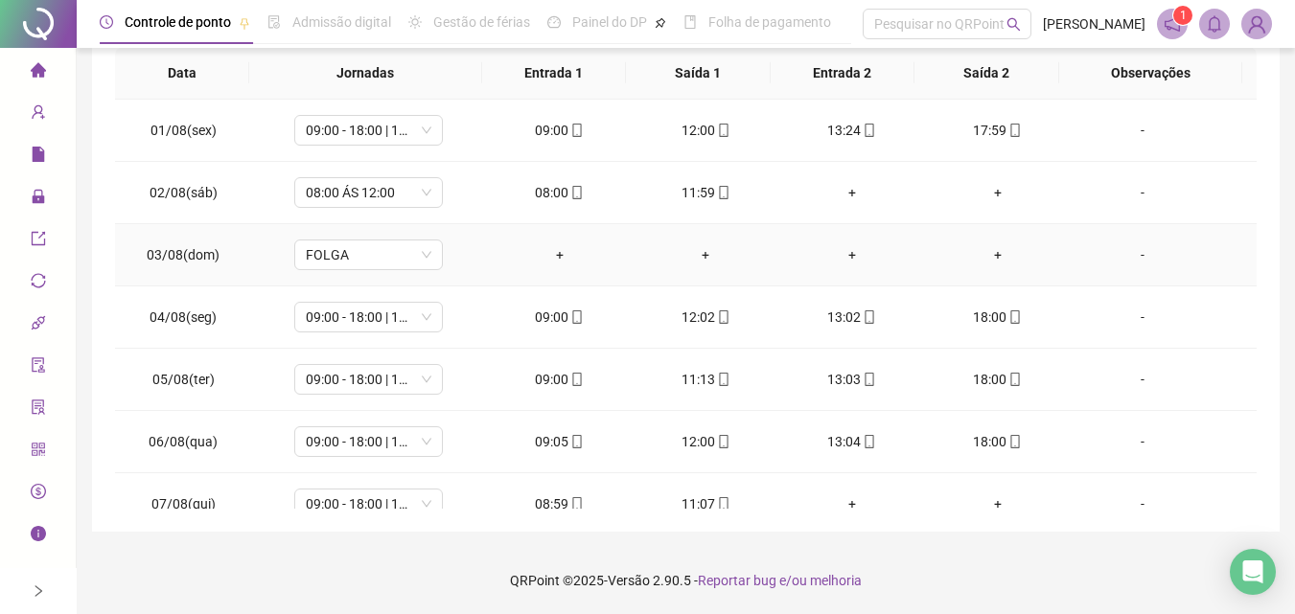
scroll to position [0, 0]
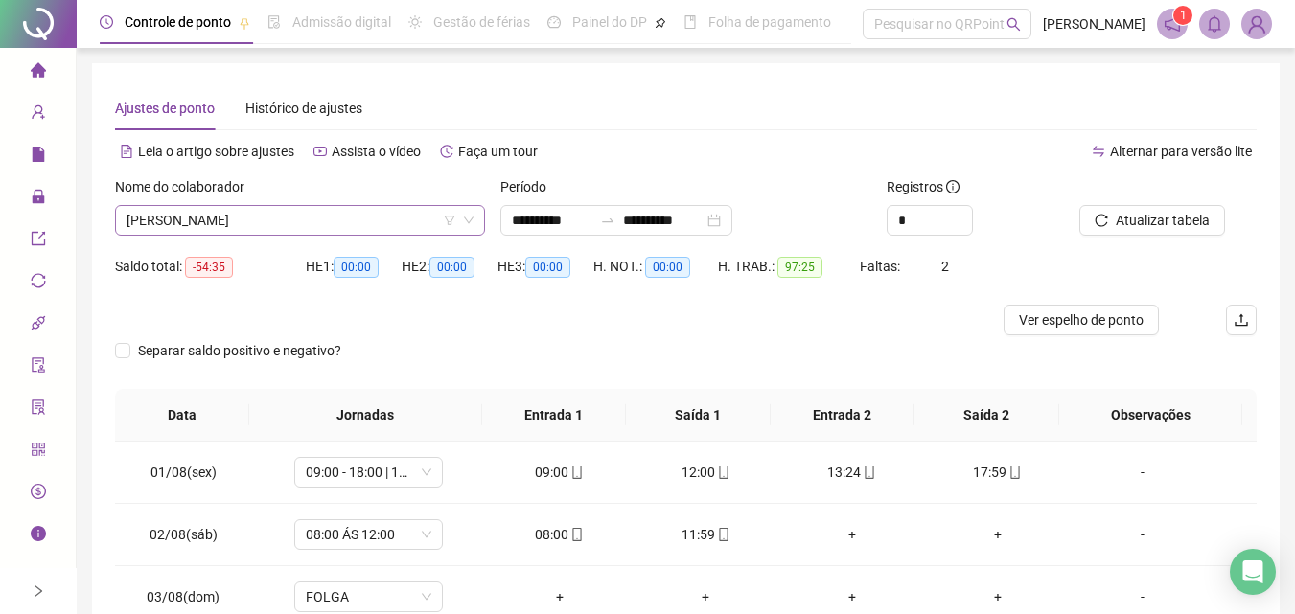
click at [322, 208] on span "[PERSON_NAME]" at bounding box center [299, 220] width 347 height 29
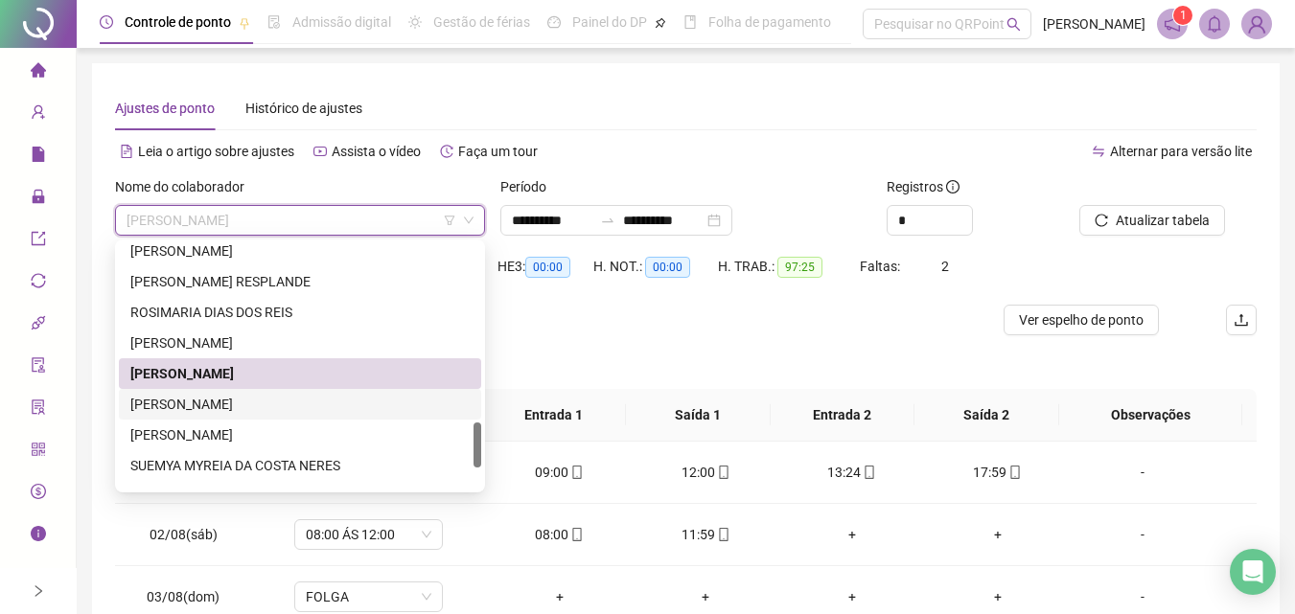
scroll to position [1054, 0]
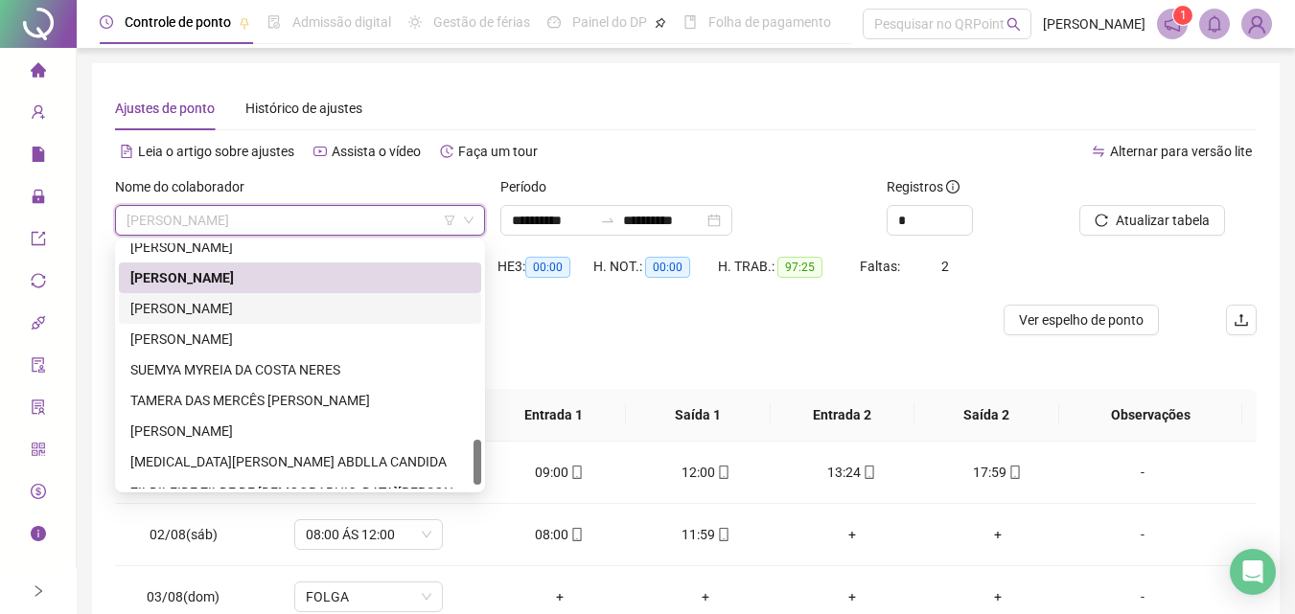
click at [265, 300] on div "[PERSON_NAME]" at bounding box center [299, 308] width 339 height 21
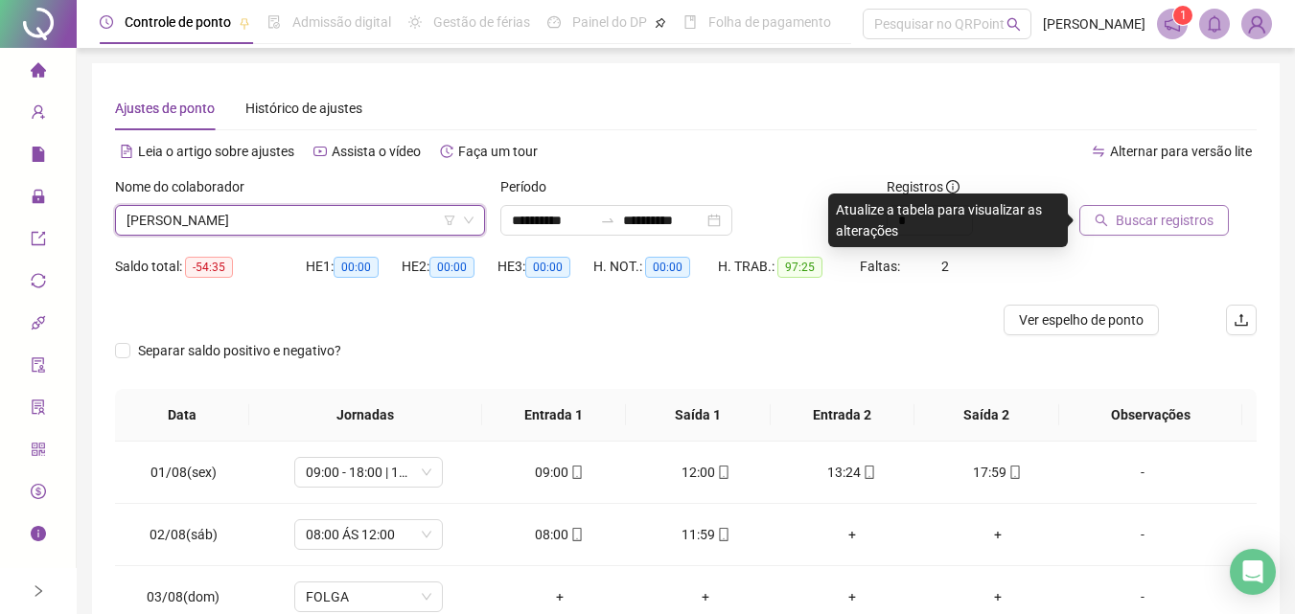
click at [1112, 223] on button "Buscar registros" at bounding box center [1153, 220] width 149 height 31
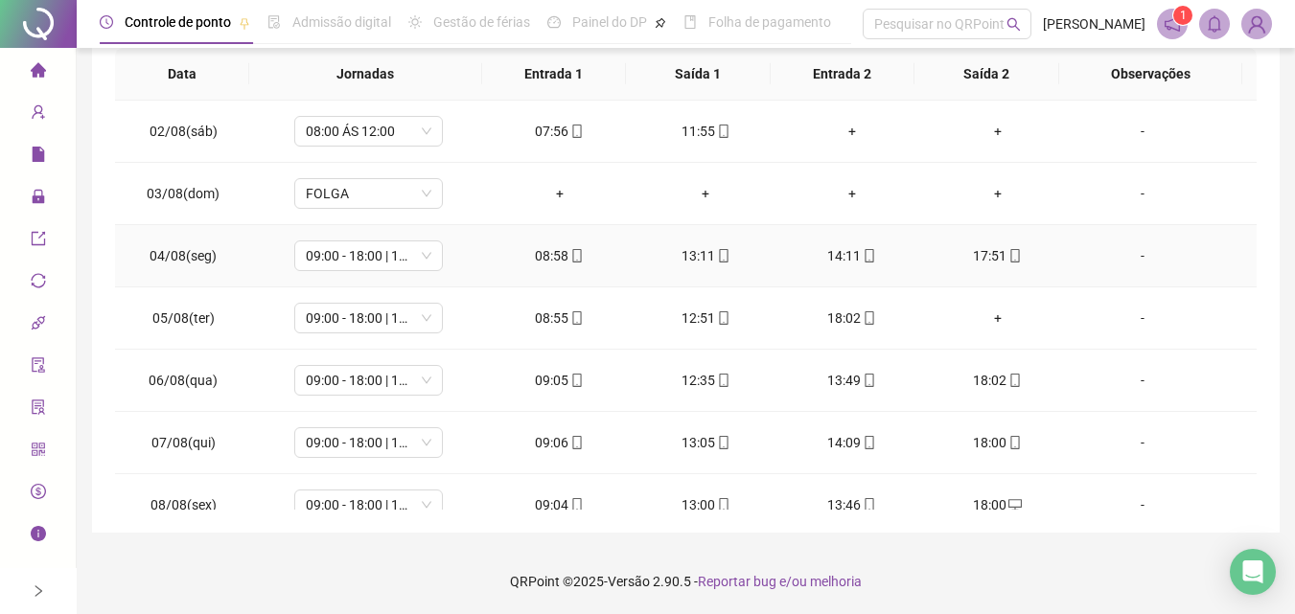
scroll to position [96, 0]
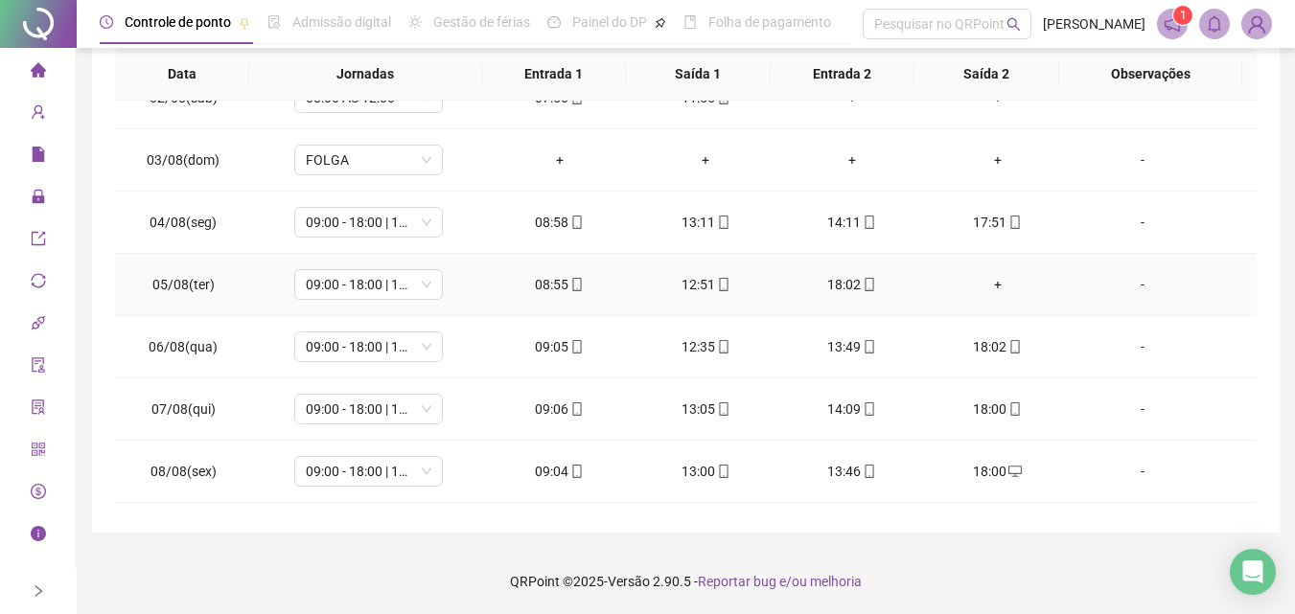
click at [983, 287] on div "+" at bounding box center [997, 284] width 115 height 21
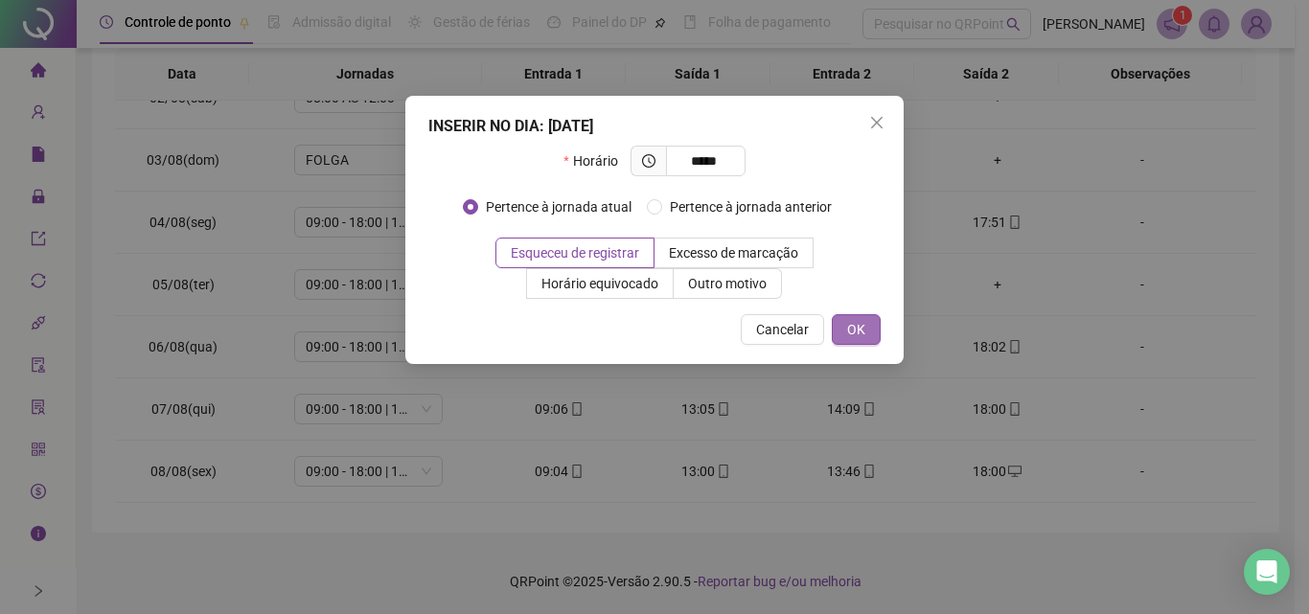
type input "*****"
click at [880, 328] on button "OK" at bounding box center [856, 329] width 49 height 31
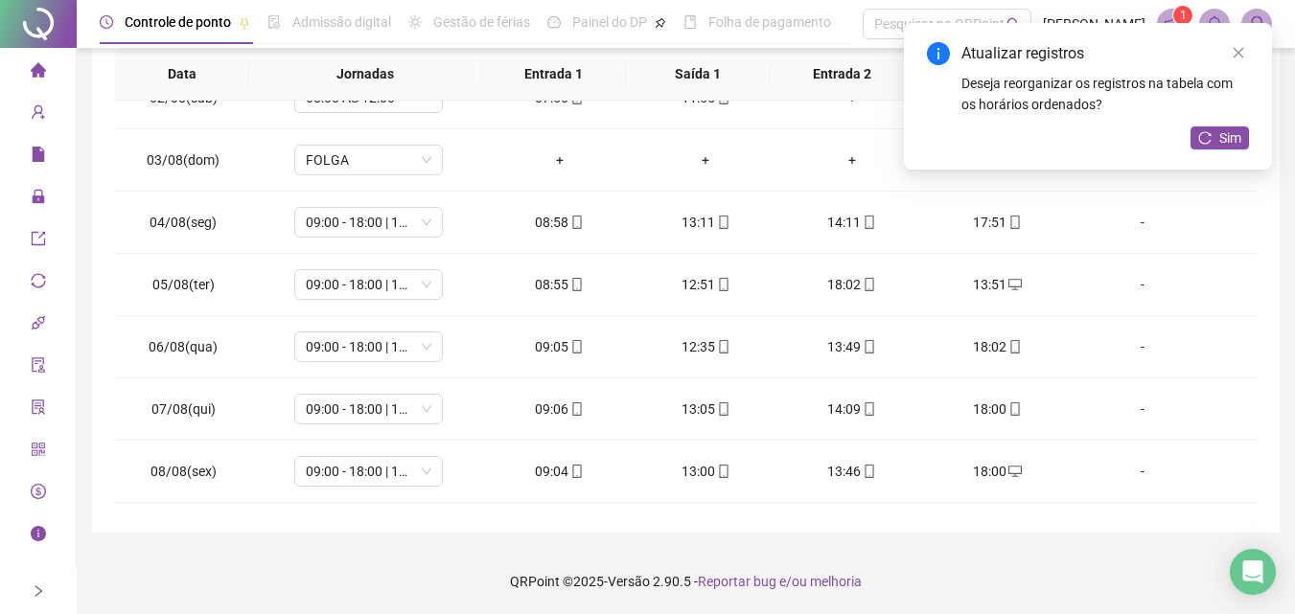
click at [1249, 134] on div "Atualizar registros Deseja reorganizar os registros na tabela com os horários o…" at bounding box center [1088, 96] width 368 height 147
click at [1230, 140] on span "Sim" at bounding box center [1230, 137] width 22 height 21
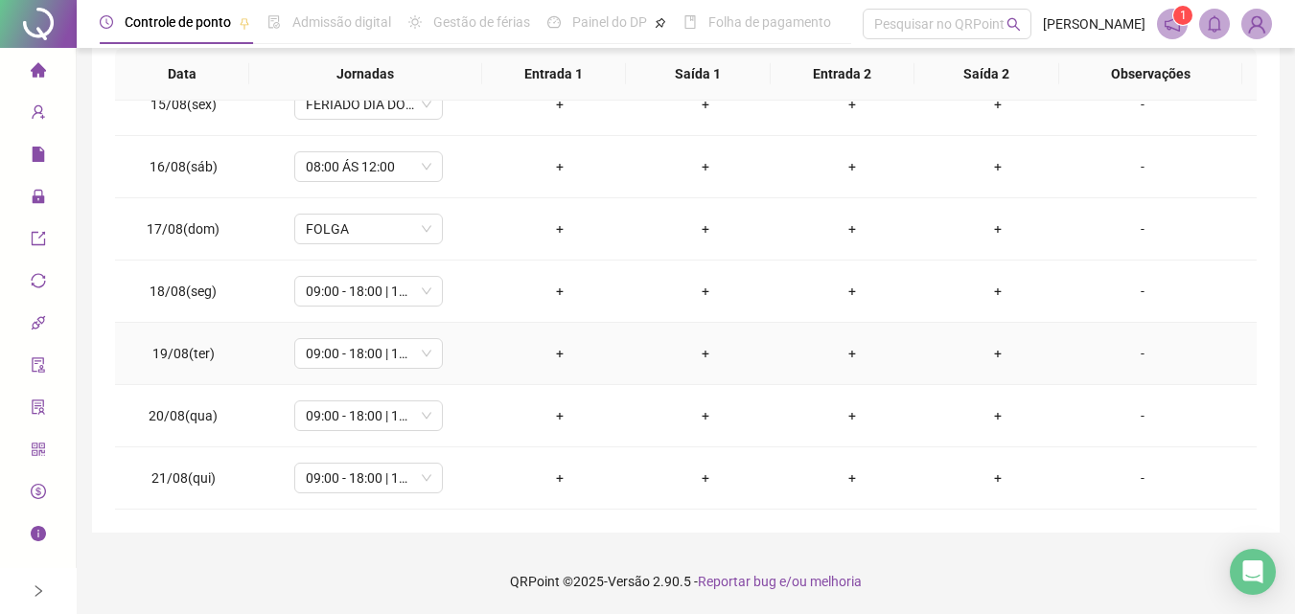
scroll to position [803, 0]
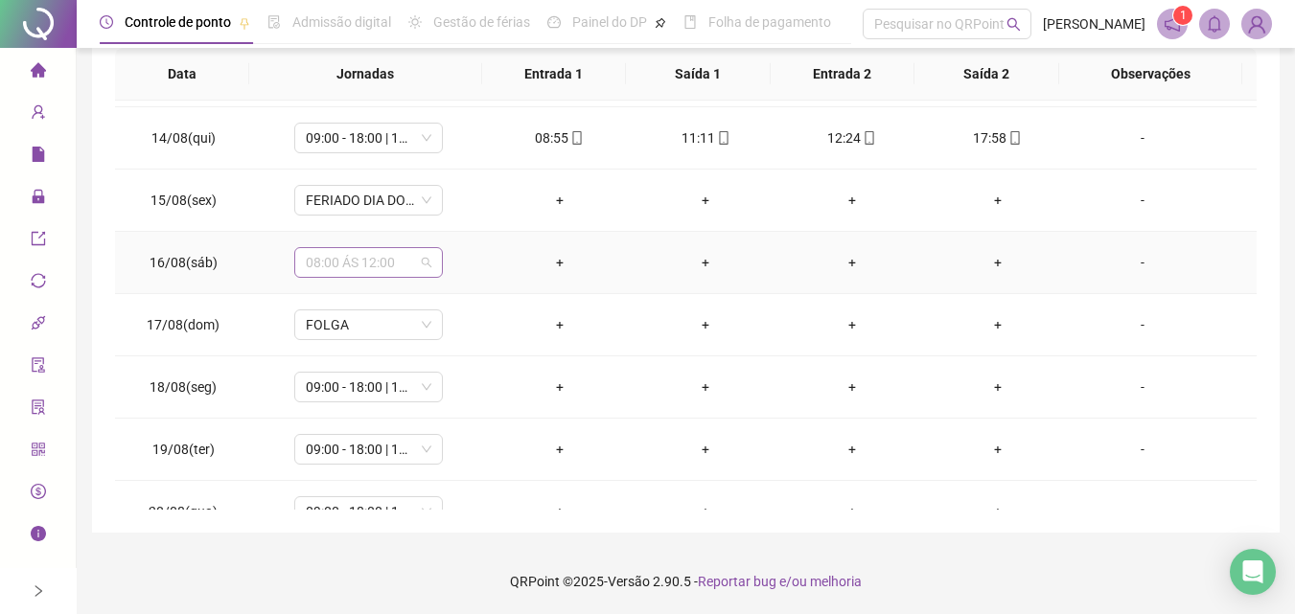
click at [397, 258] on span "08:00 ÁS 12:00" at bounding box center [369, 262] width 126 height 29
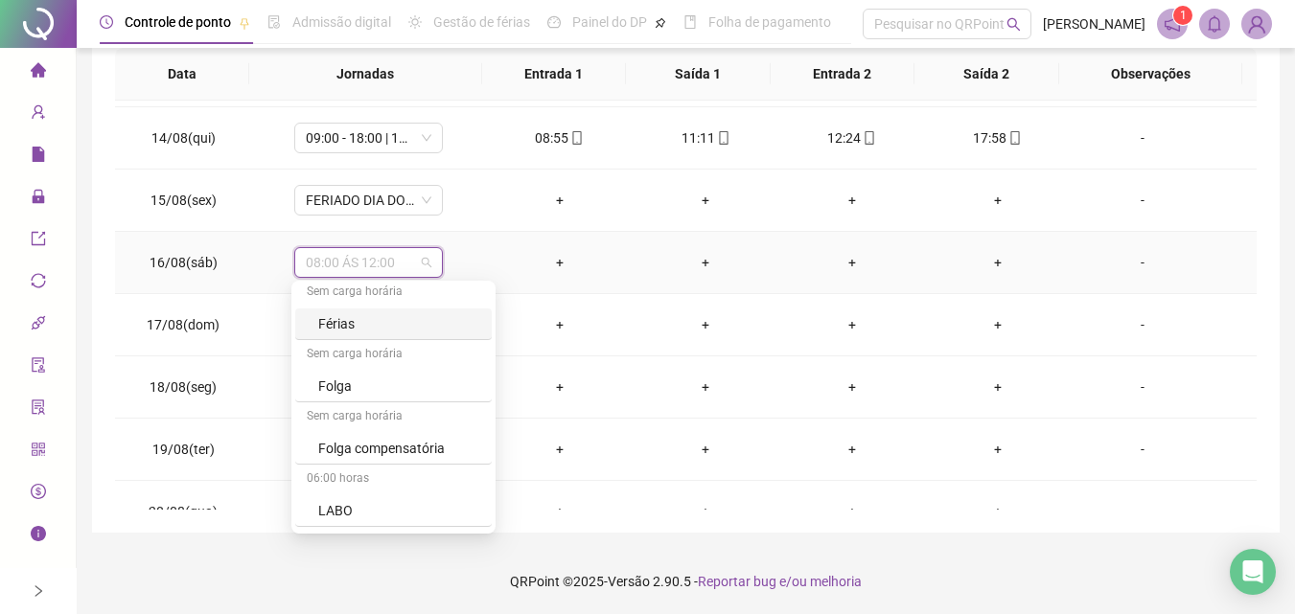
scroll to position [2587, 0]
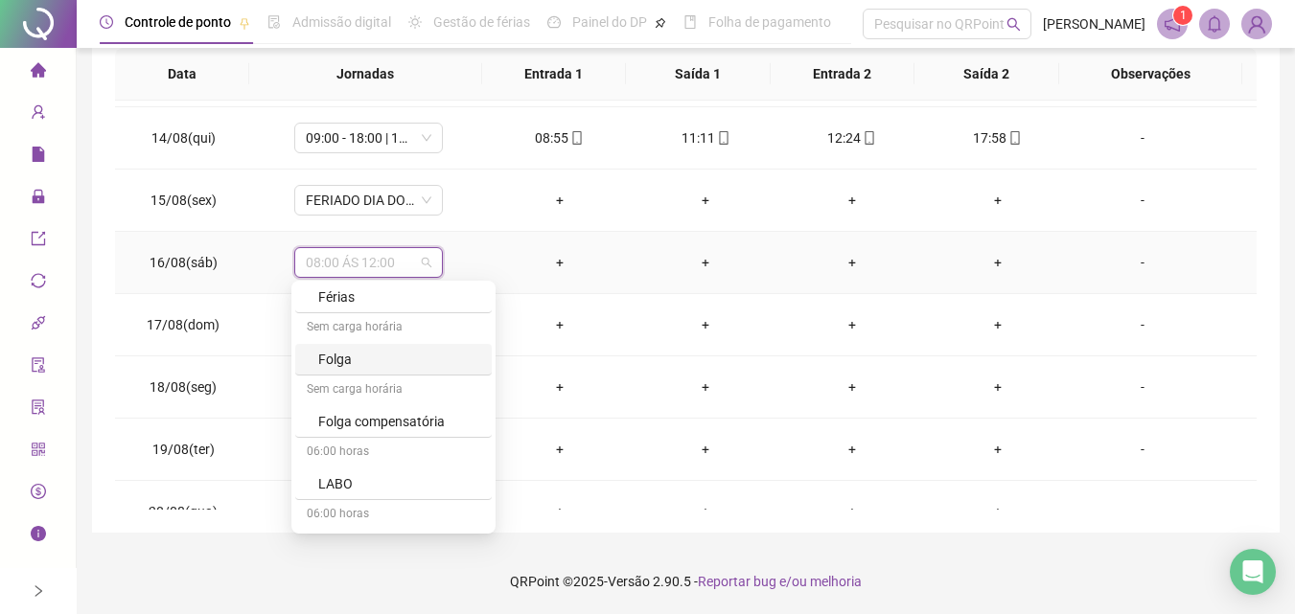
click at [407, 357] on div "Folga" at bounding box center [399, 359] width 162 height 21
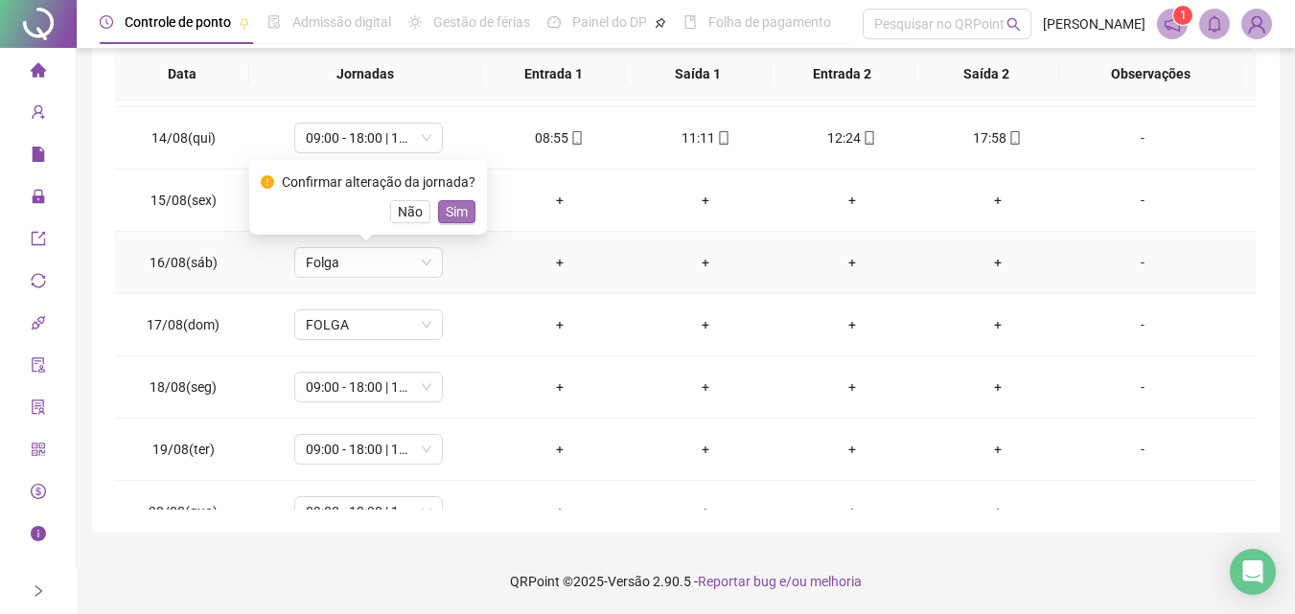
click at [460, 214] on span "Sim" at bounding box center [457, 211] width 22 height 21
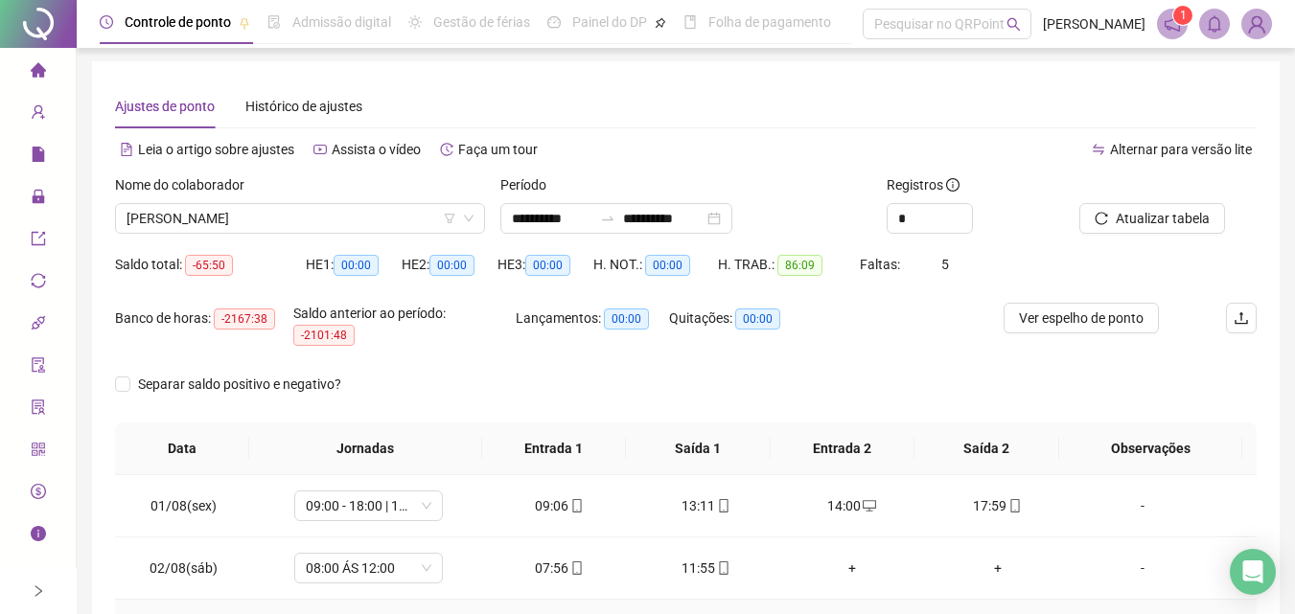
scroll to position [0, 0]
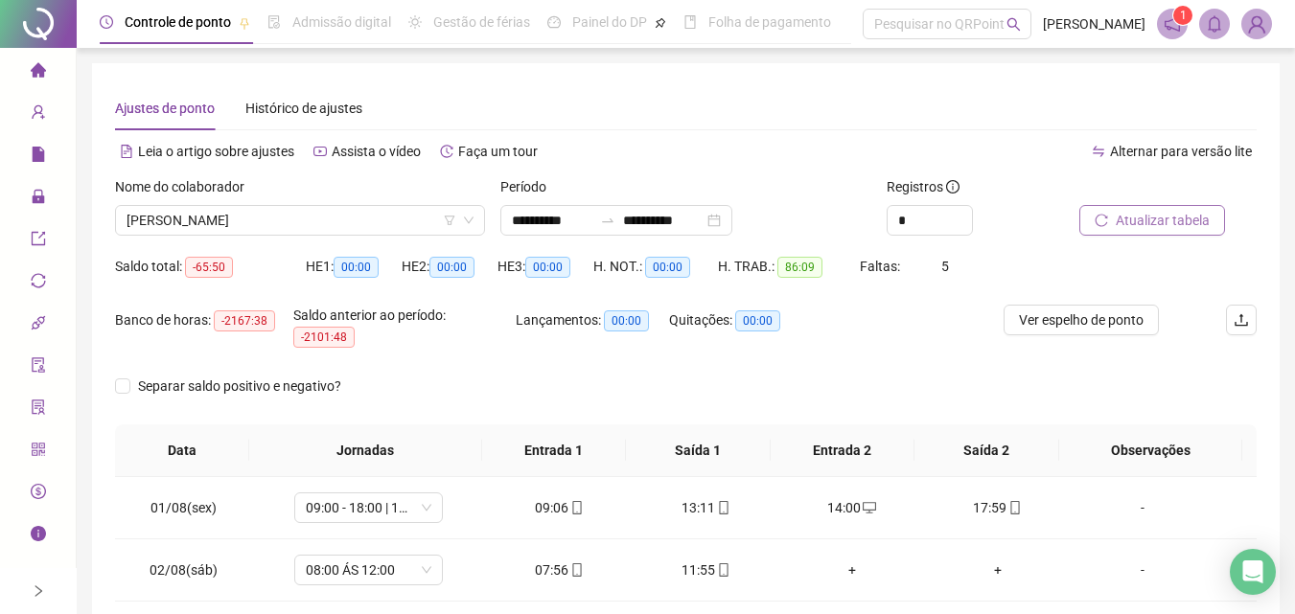
click at [1158, 210] on span "Atualizar tabela" at bounding box center [1162, 220] width 94 height 21
click at [274, 232] on span "[PERSON_NAME]" at bounding box center [299, 220] width 347 height 29
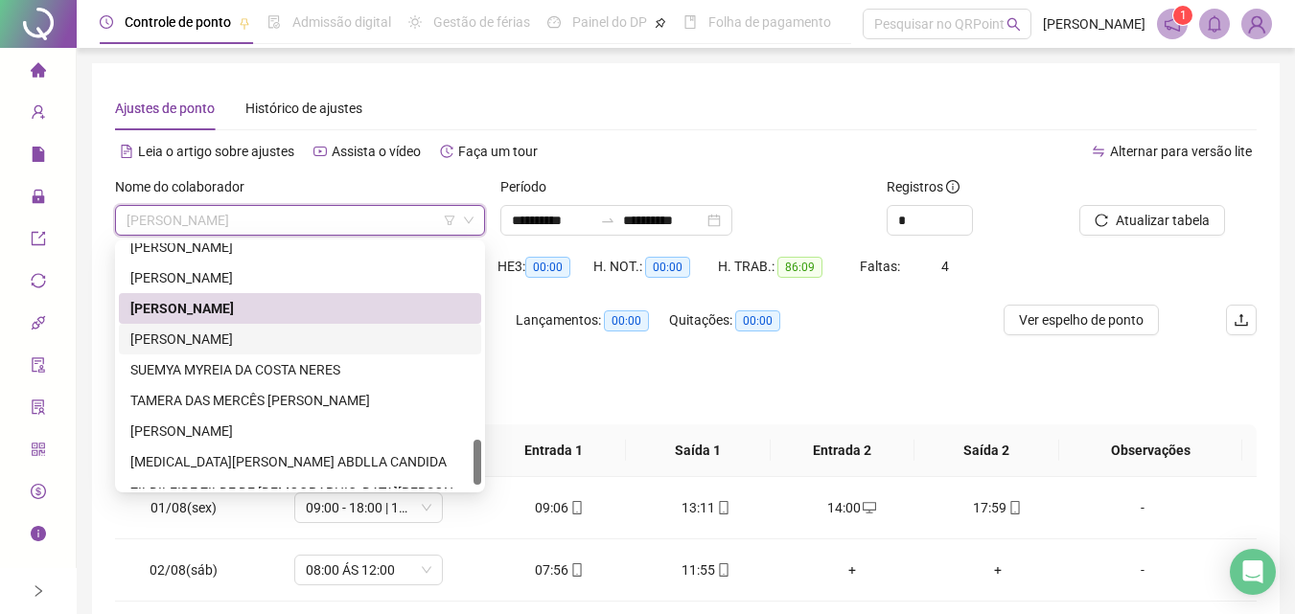
click at [306, 340] on div "[PERSON_NAME]" at bounding box center [299, 339] width 339 height 21
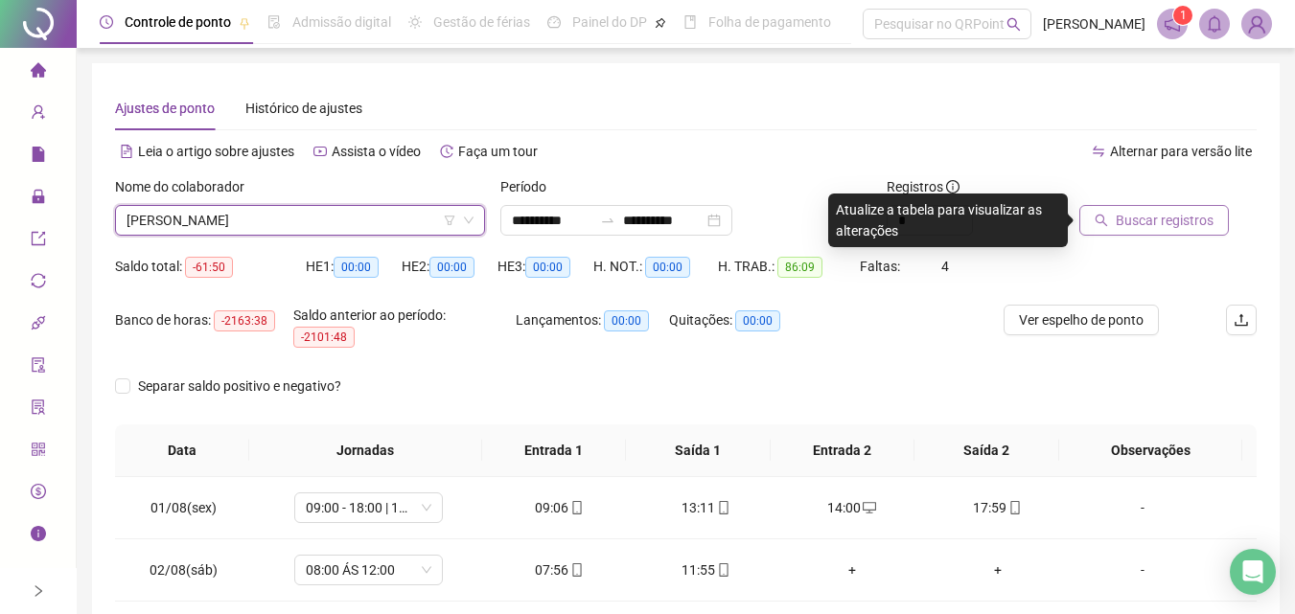
click at [1148, 215] on span "Buscar registros" at bounding box center [1164, 220] width 98 height 21
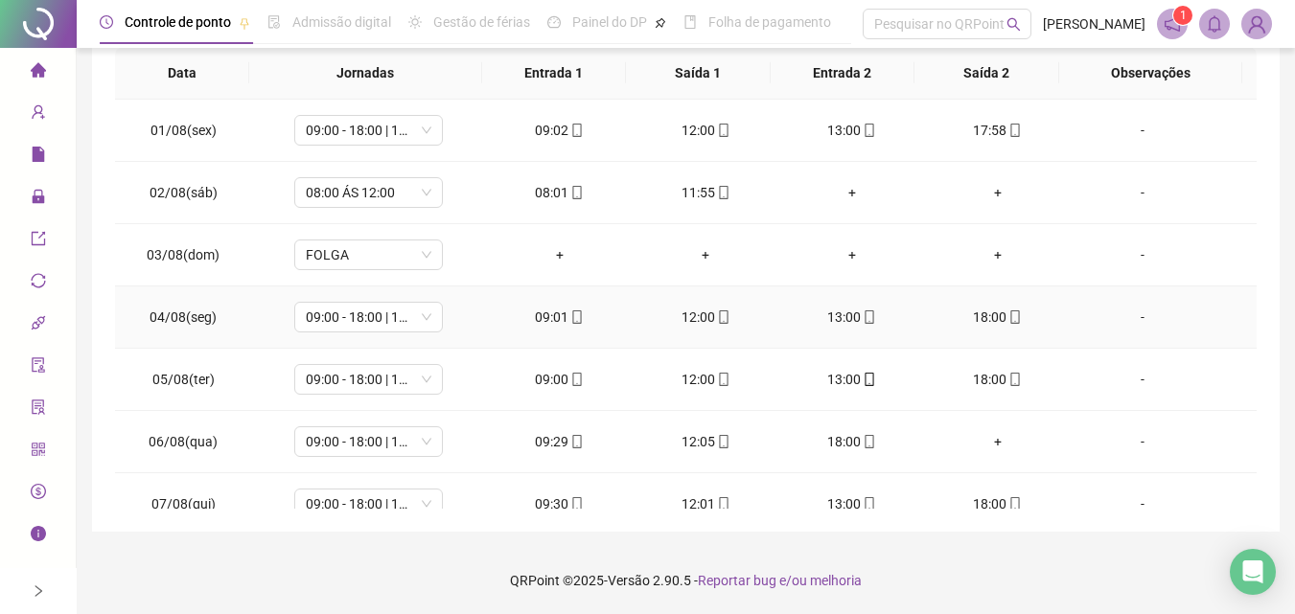
scroll to position [96, 0]
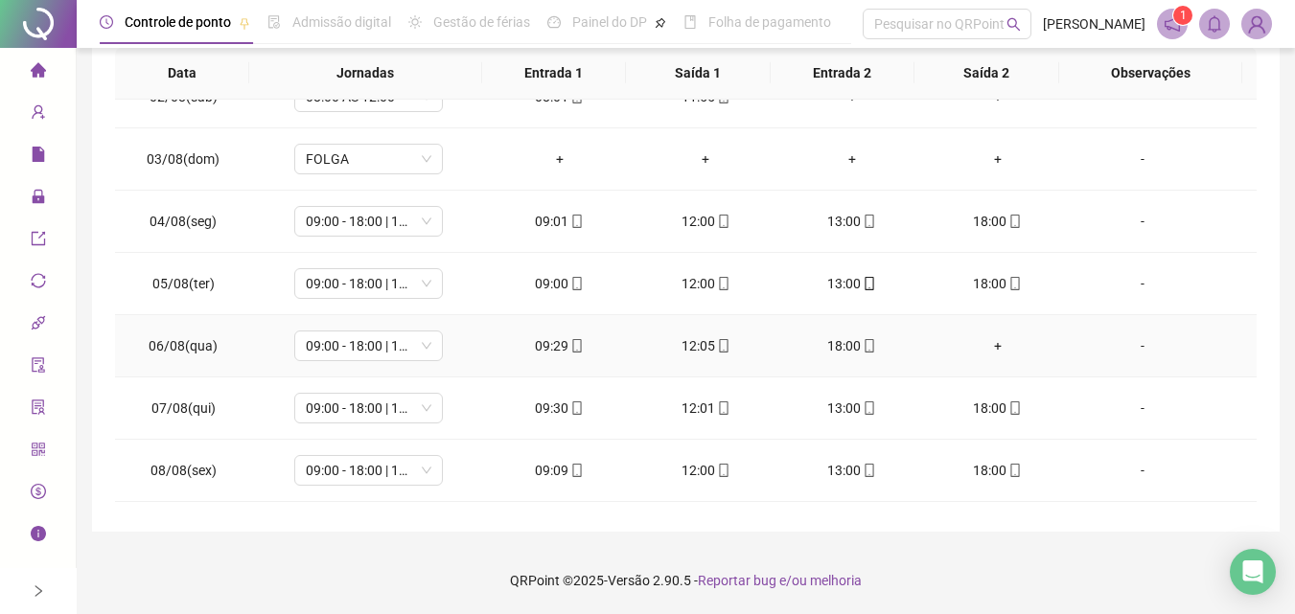
click at [985, 355] on div "+" at bounding box center [997, 345] width 115 height 21
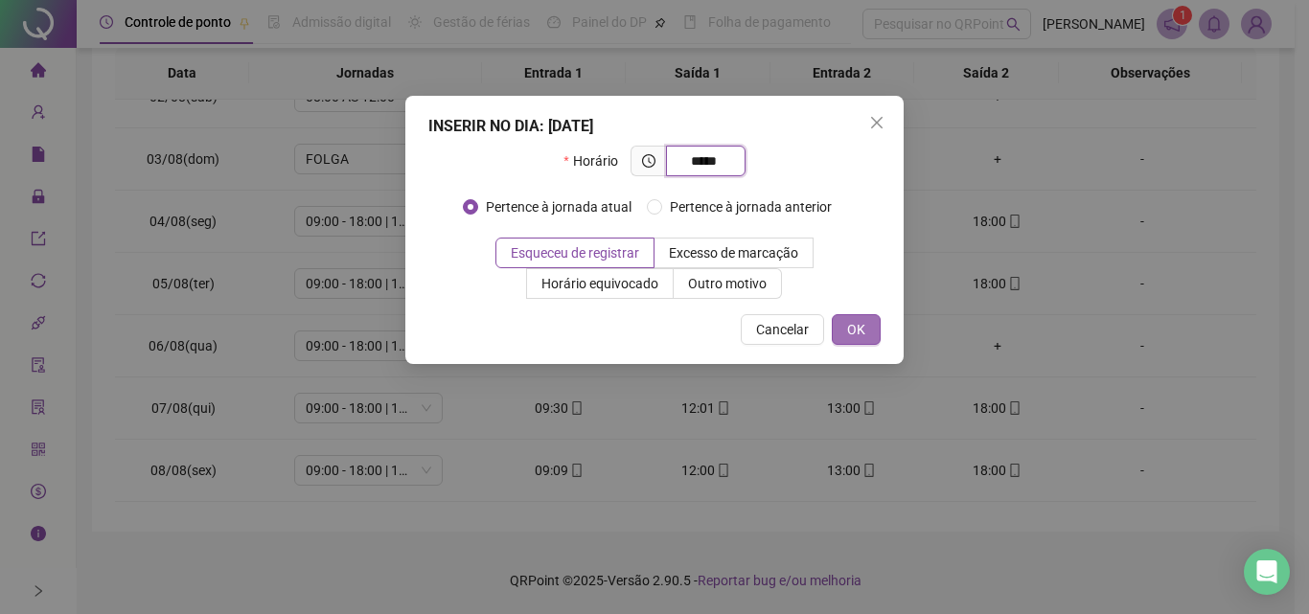
type input "*****"
click at [867, 323] on button "OK" at bounding box center [856, 329] width 49 height 31
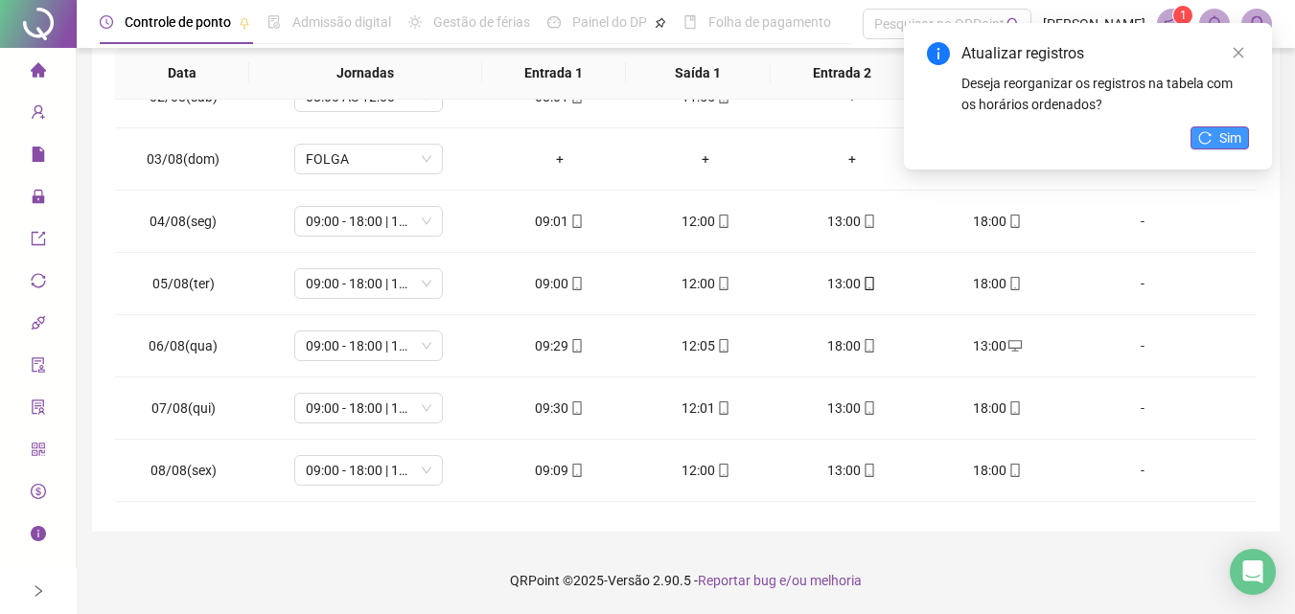
click at [1210, 130] on button "Sim" at bounding box center [1219, 137] width 58 height 23
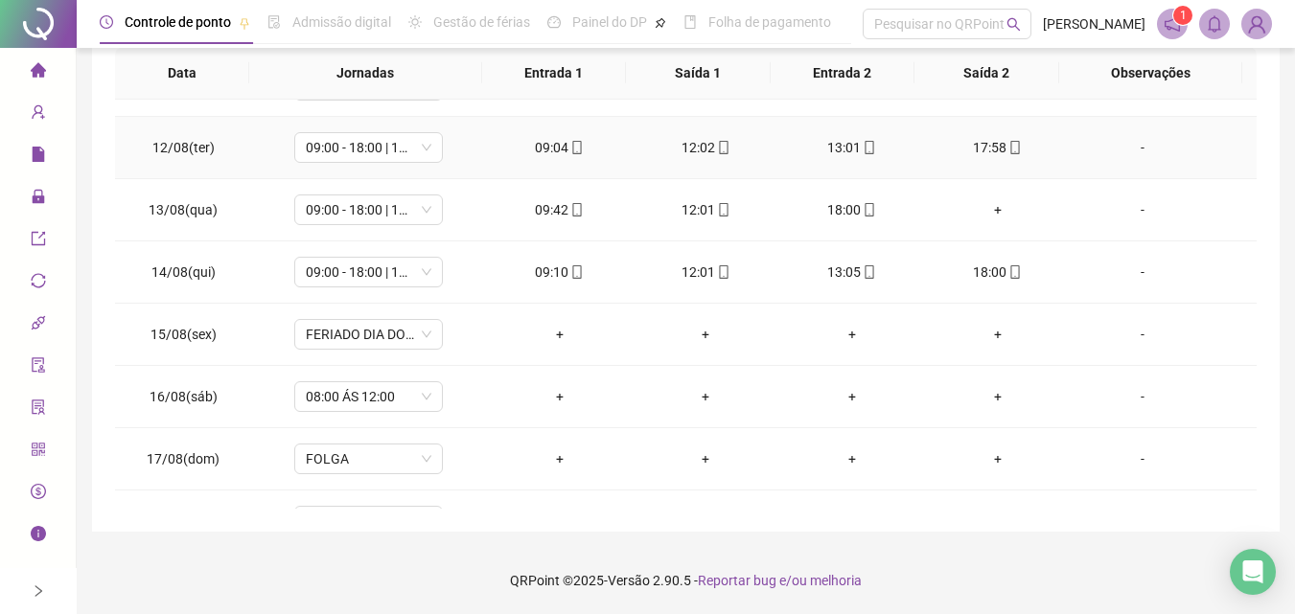
scroll to position [671, 0]
click at [979, 211] on div "+" at bounding box center [997, 206] width 115 height 21
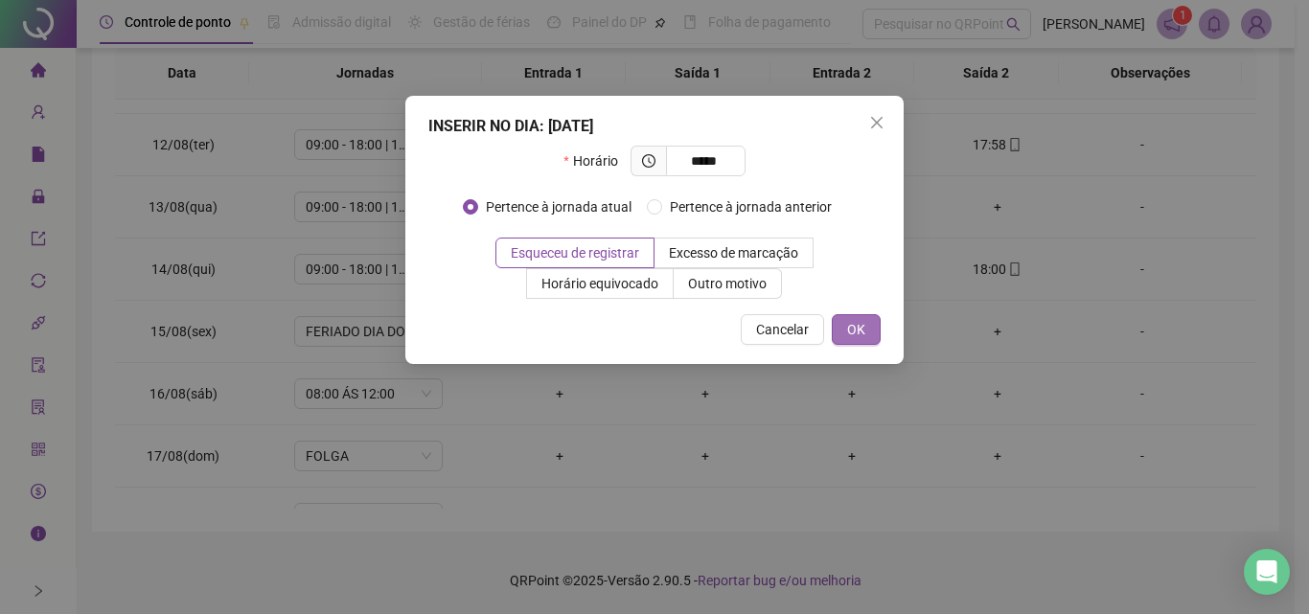
type input "*****"
click at [859, 325] on span "OK" at bounding box center [856, 329] width 18 height 21
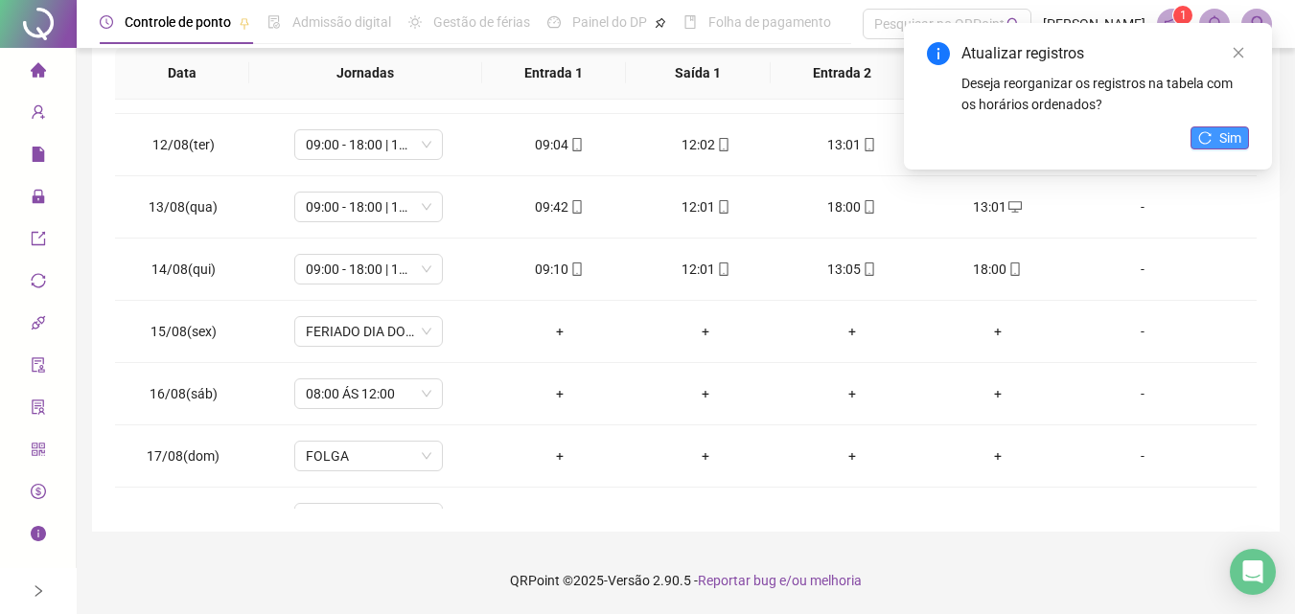
click at [1201, 147] on button "Sim" at bounding box center [1219, 137] width 58 height 23
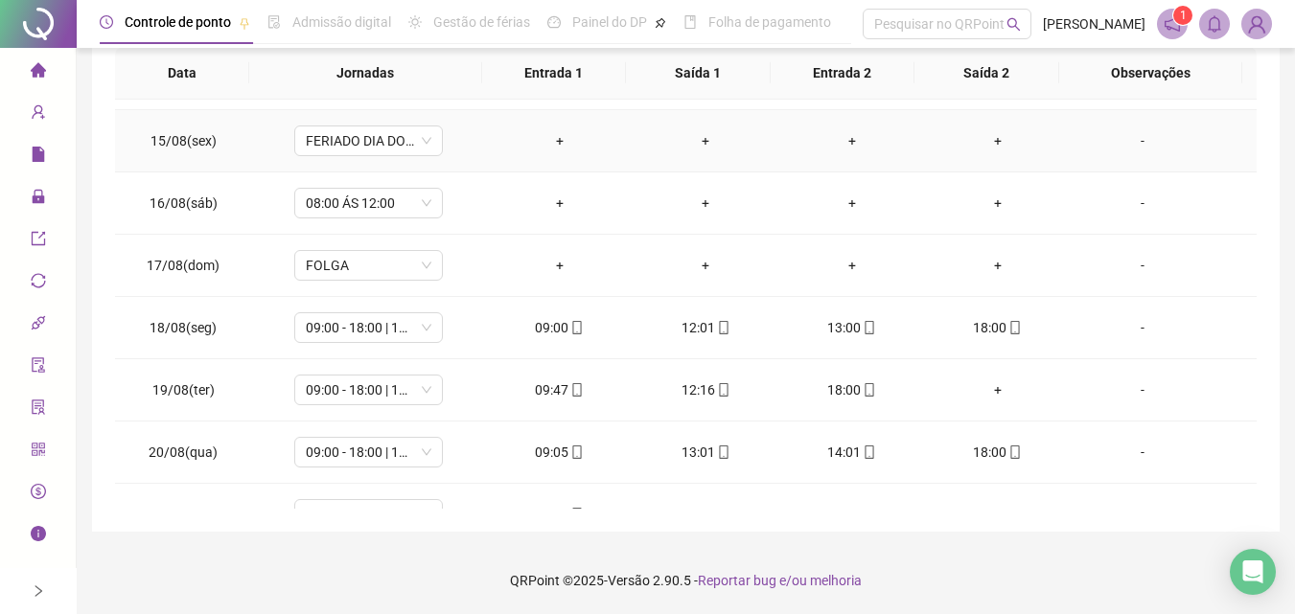
scroll to position [862, 0]
click at [387, 205] on span "08:00 ÁS 12:00" at bounding box center [369, 202] width 126 height 29
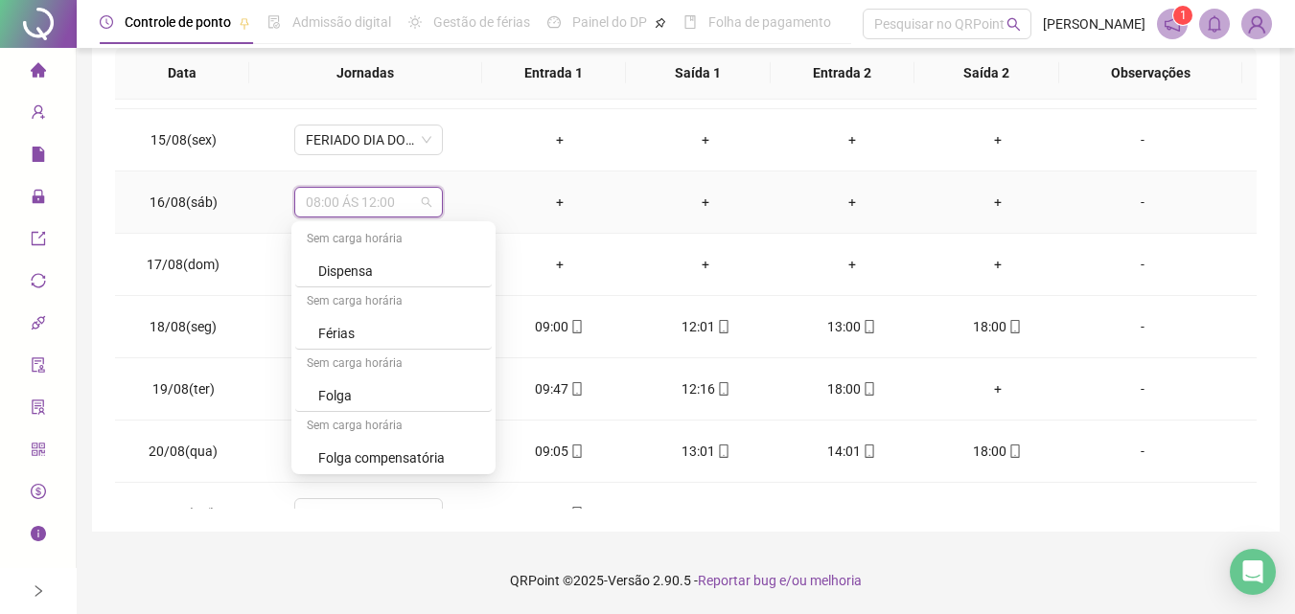
scroll to position [2587, 0]
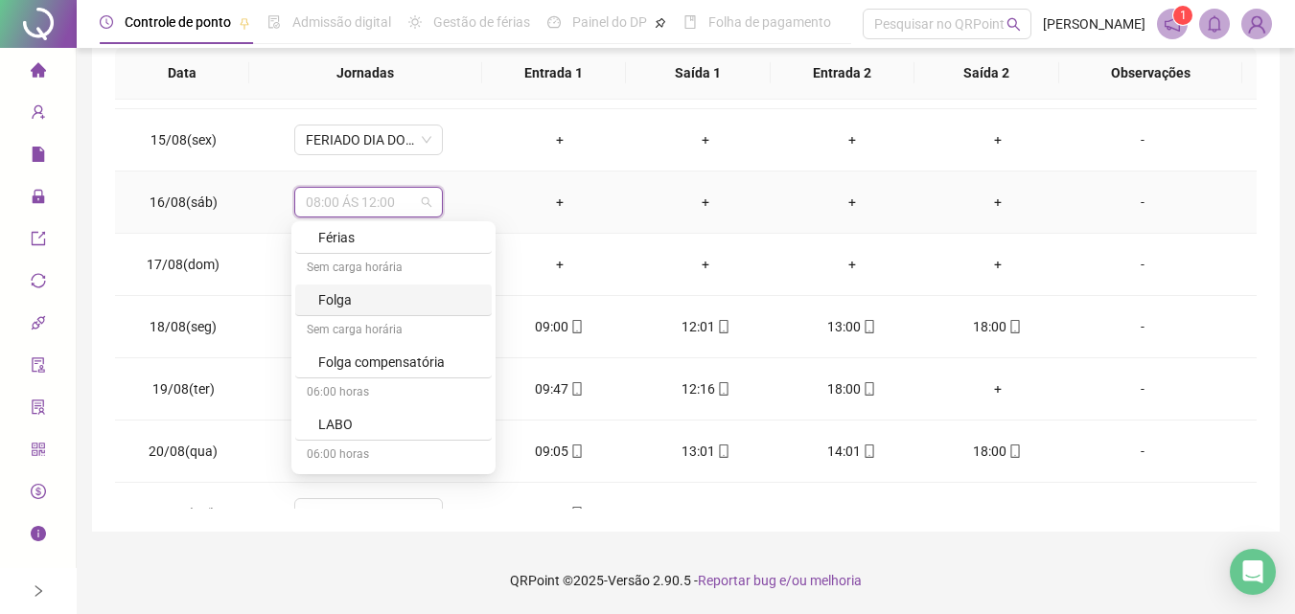
click at [388, 304] on div "Folga" at bounding box center [399, 299] width 162 height 21
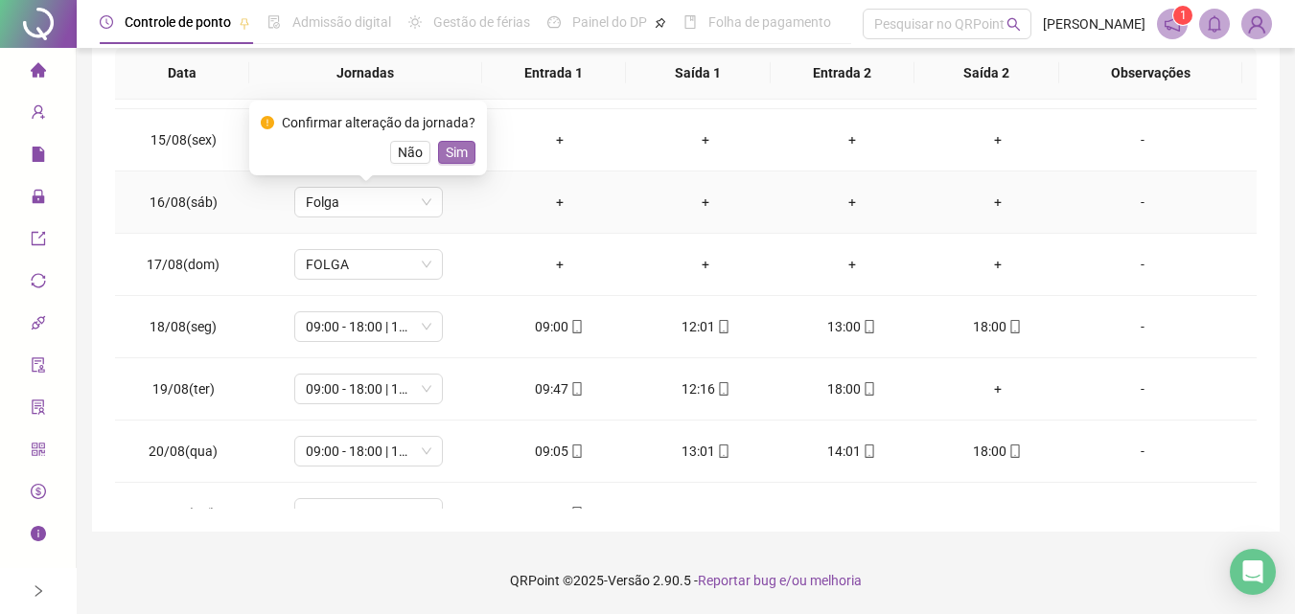
click at [446, 146] on span "Sim" at bounding box center [457, 152] width 22 height 21
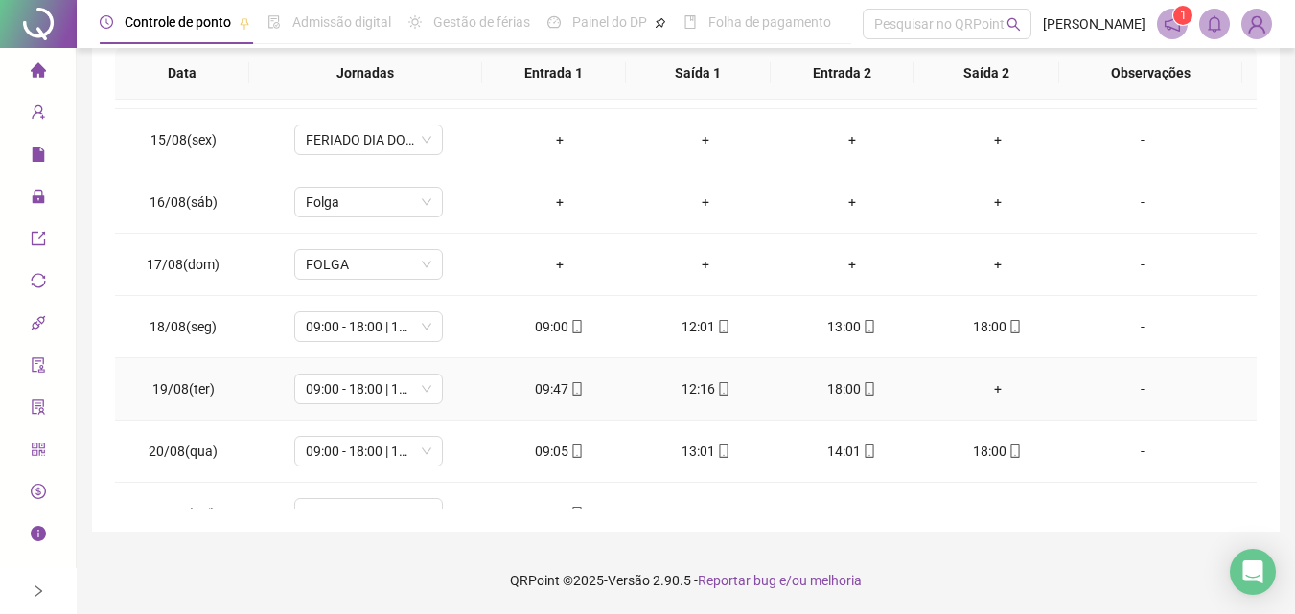
click at [988, 393] on div "+" at bounding box center [997, 388] width 115 height 21
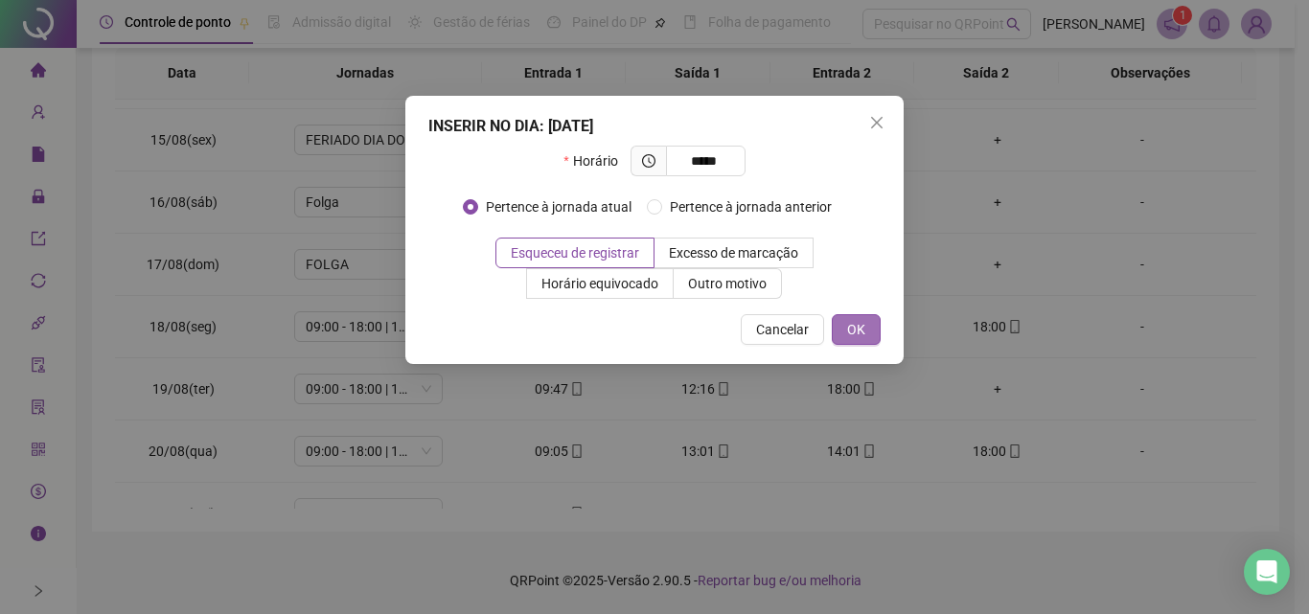
type input "*****"
click at [873, 332] on button "OK" at bounding box center [856, 329] width 49 height 31
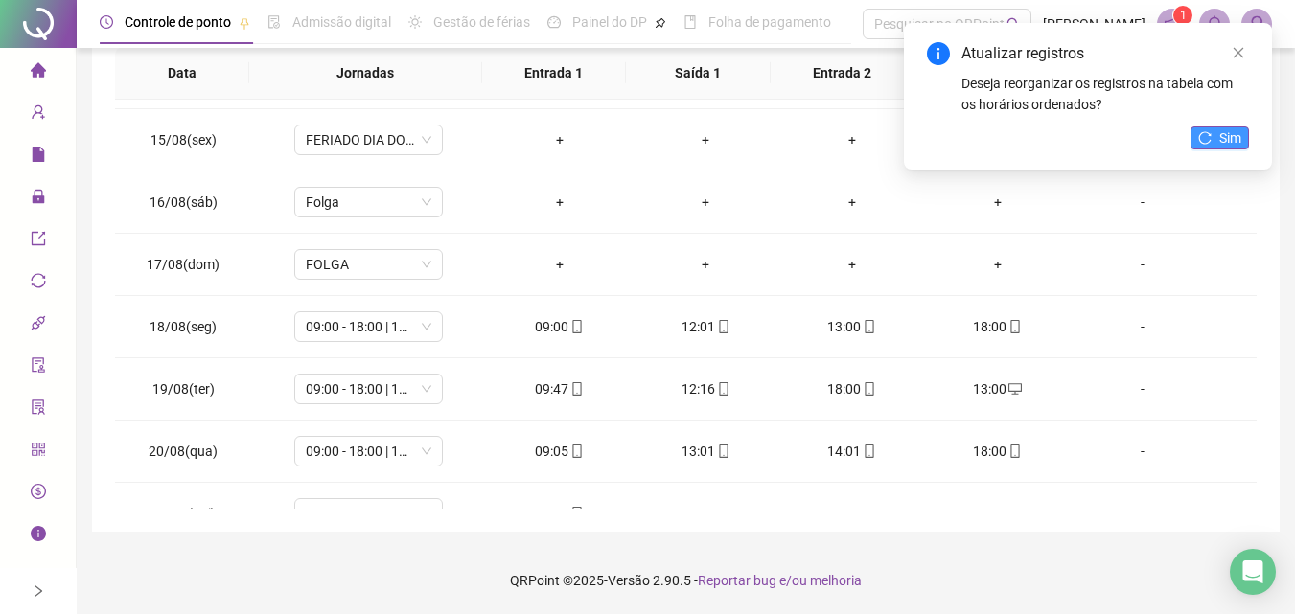
click at [1219, 133] on span "Sim" at bounding box center [1230, 137] width 22 height 21
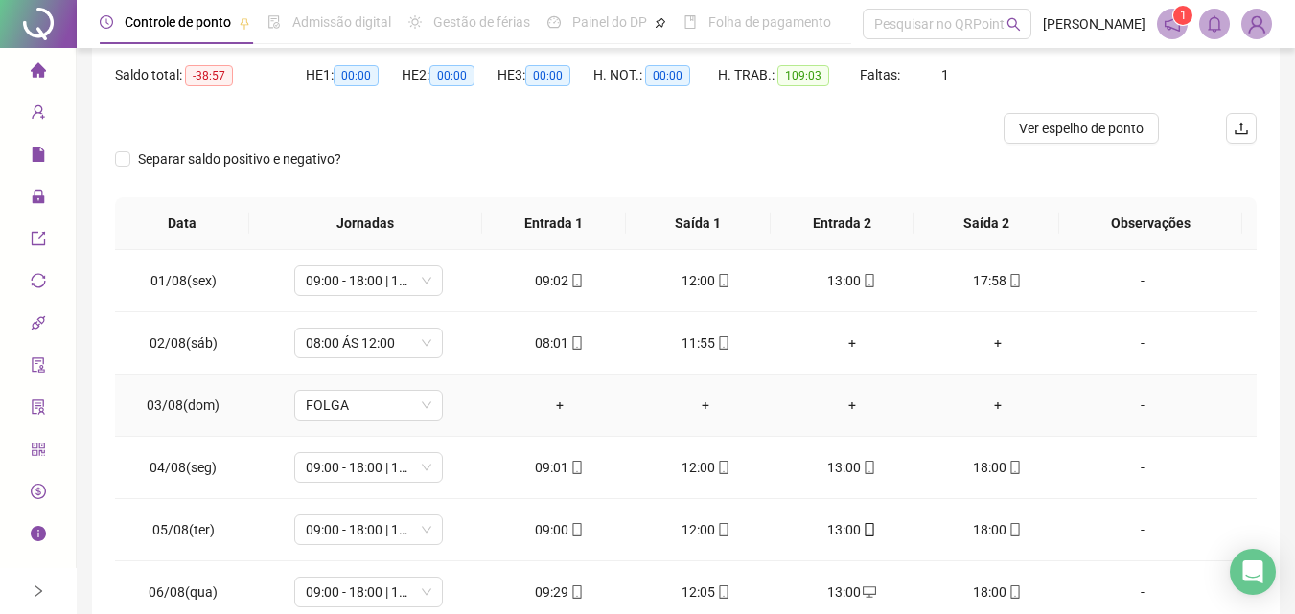
scroll to position [0, 0]
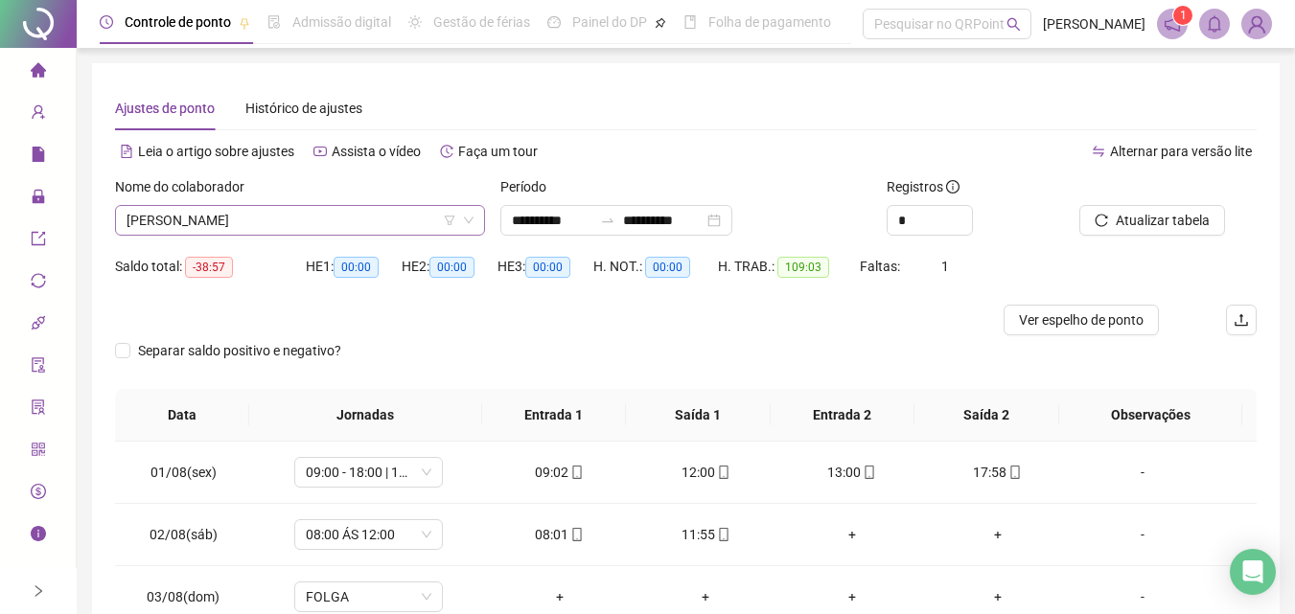
click at [243, 226] on span "[PERSON_NAME]" at bounding box center [299, 220] width 347 height 29
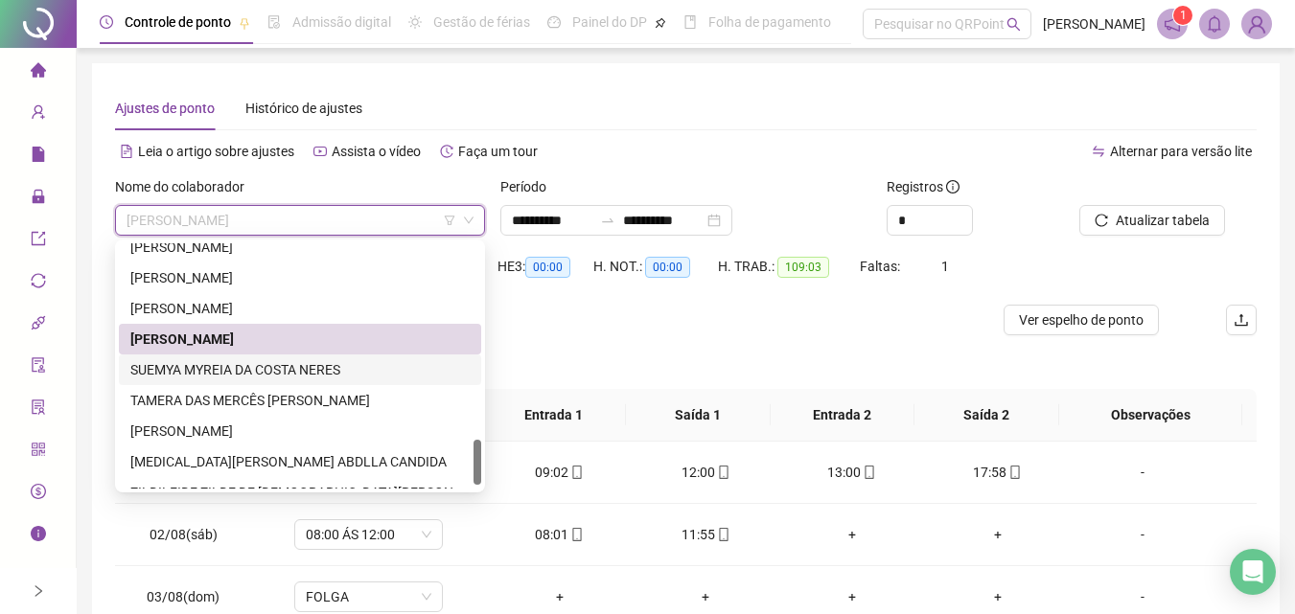
scroll to position [1073, 0]
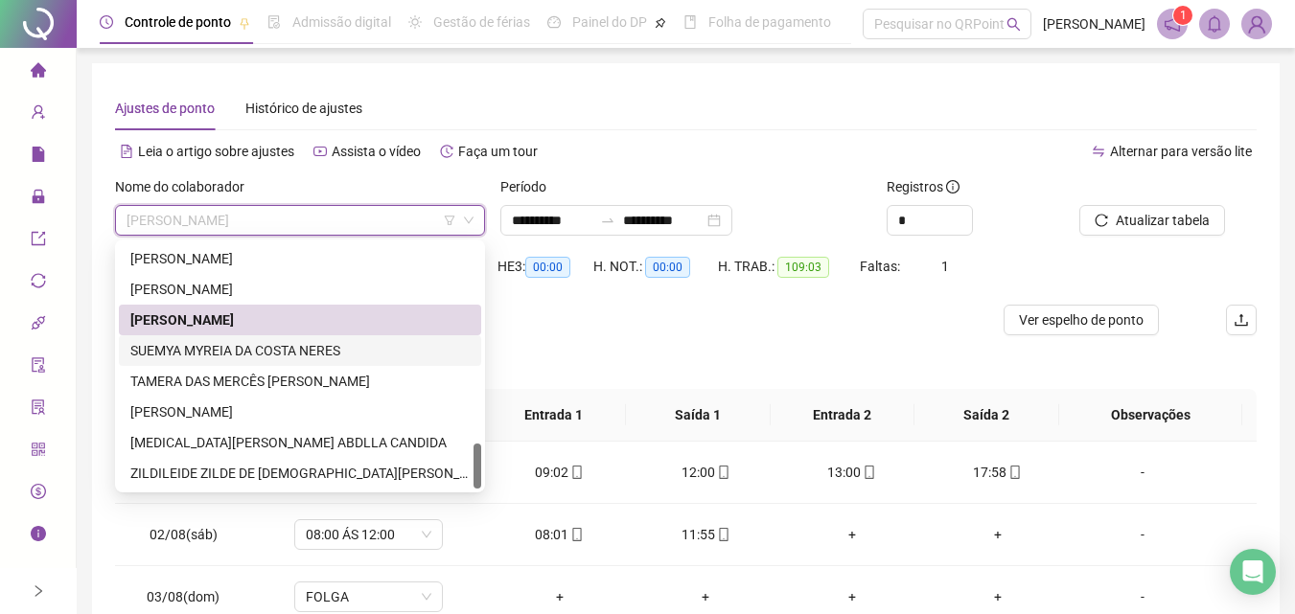
click at [271, 349] on div "SUEMYA MYREIA DA COSTA NERES" at bounding box center [299, 350] width 339 height 21
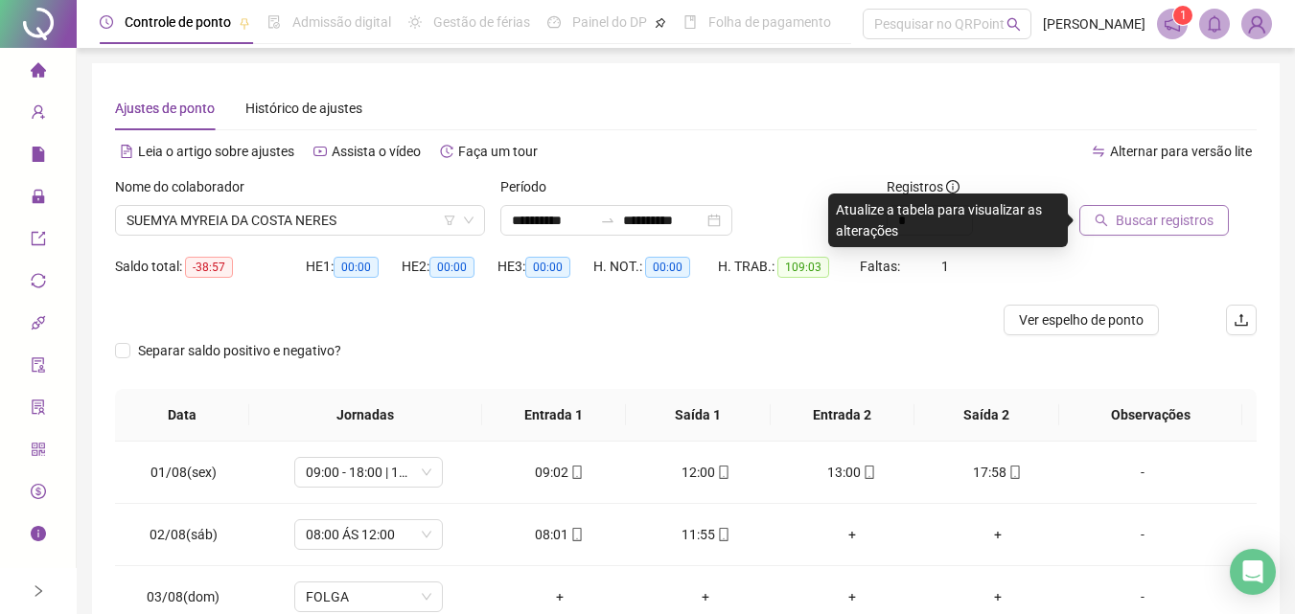
click at [1160, 216] on span "Buscar registros" at bounding box center [1164, 220] width 98 height 21
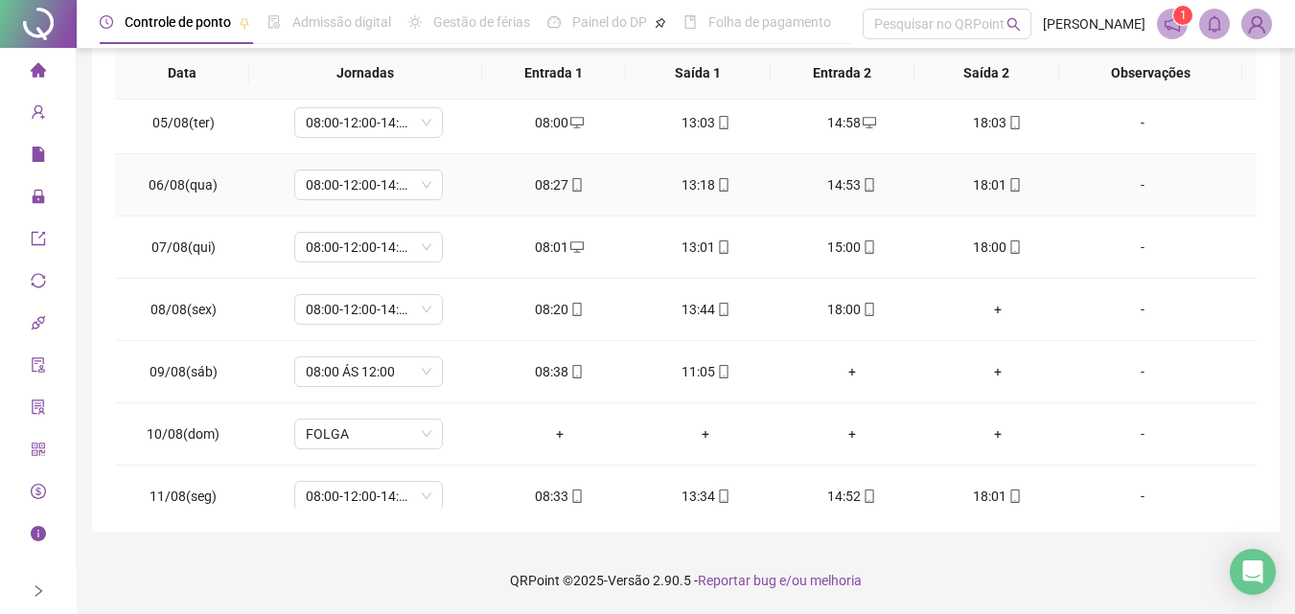
scroll to position [287, 0]
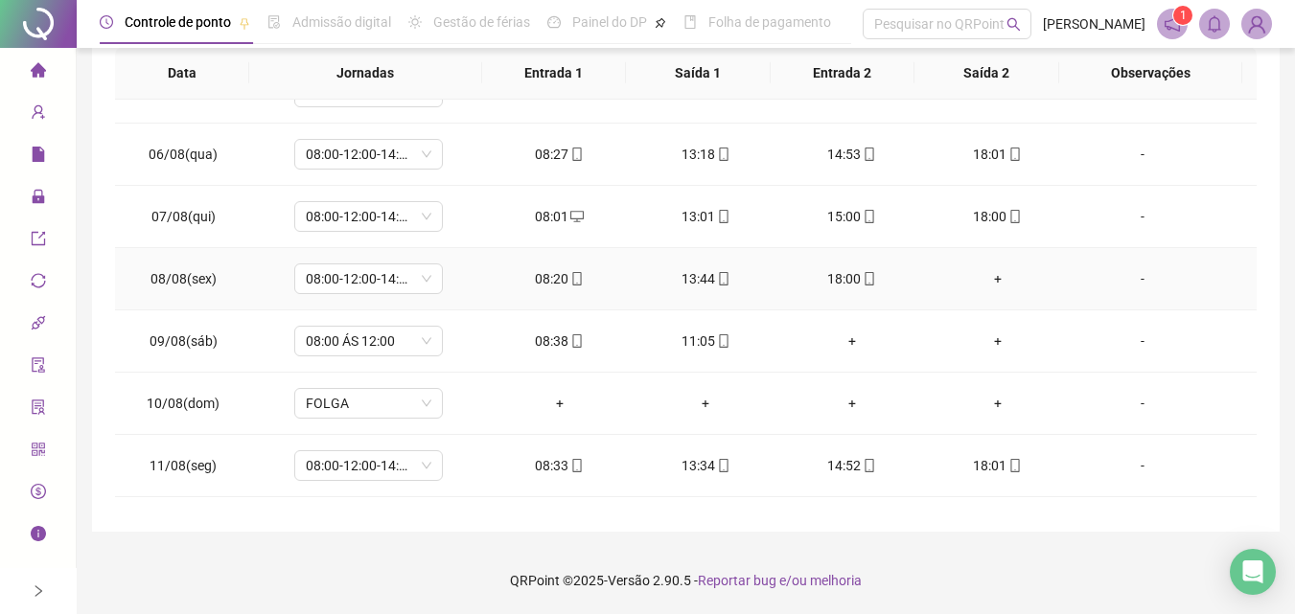
click at [997, 276] on div "+" at bounding box center [997, 278] width 115 height 21
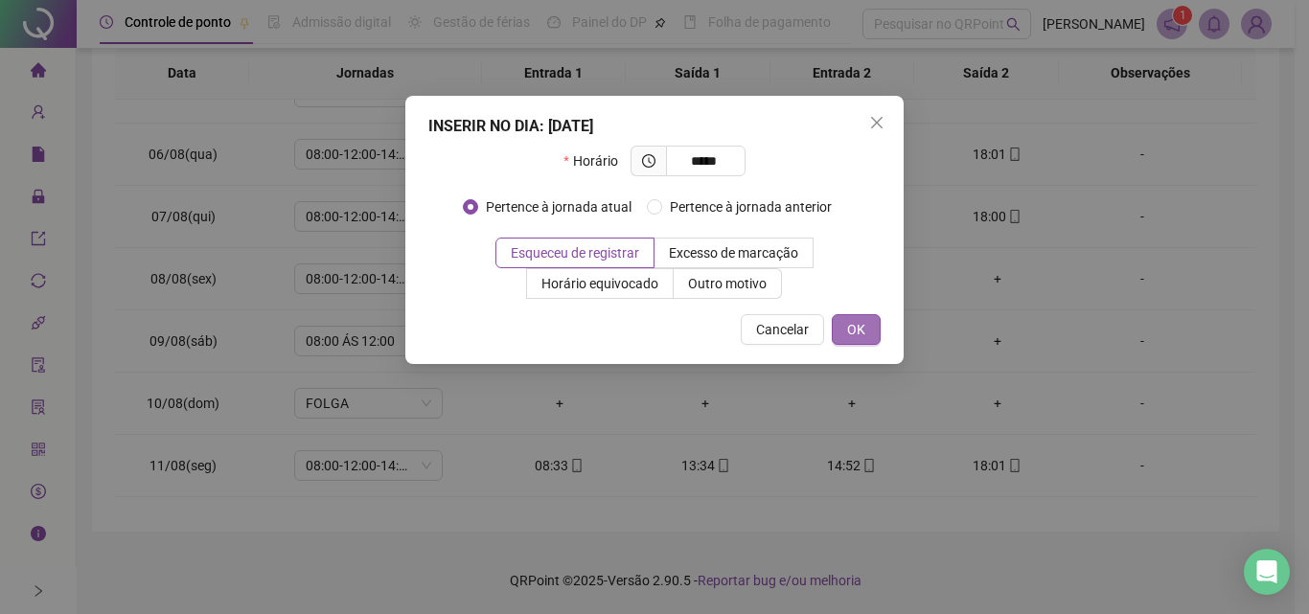
type input "*****"
click at [865, 340] on button "OK" at bounding box center [856, 329] width 49 height 31
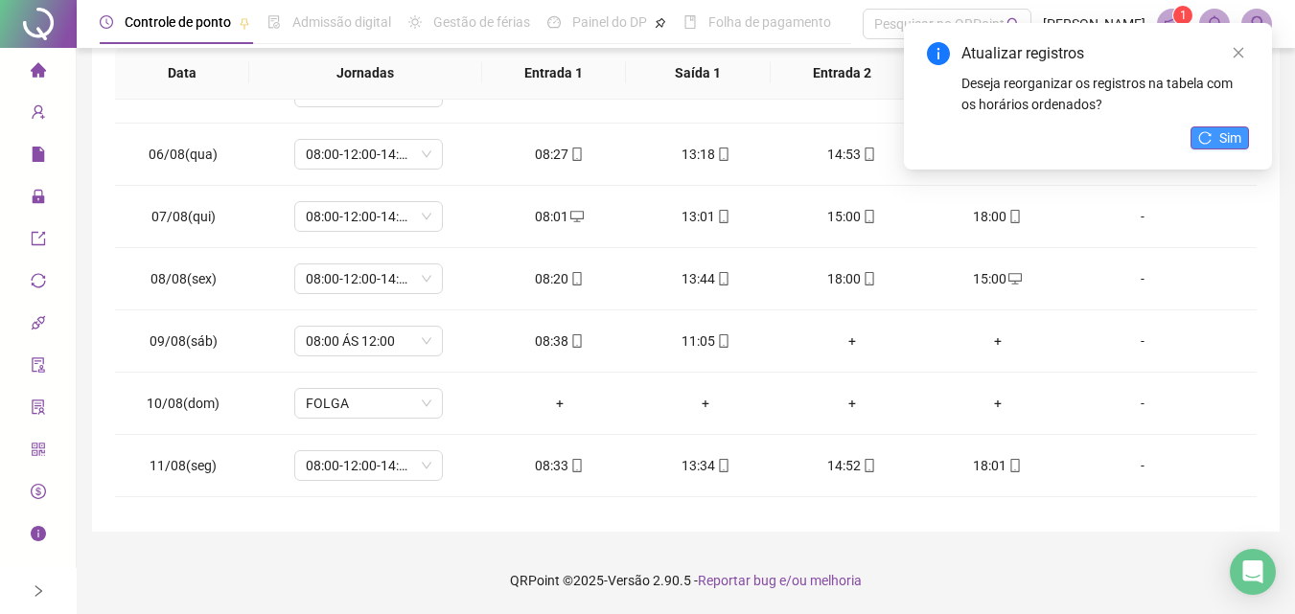
click at [1236, 139] on span "Sim" at bounding box center [1230, 137] width 22 height 21
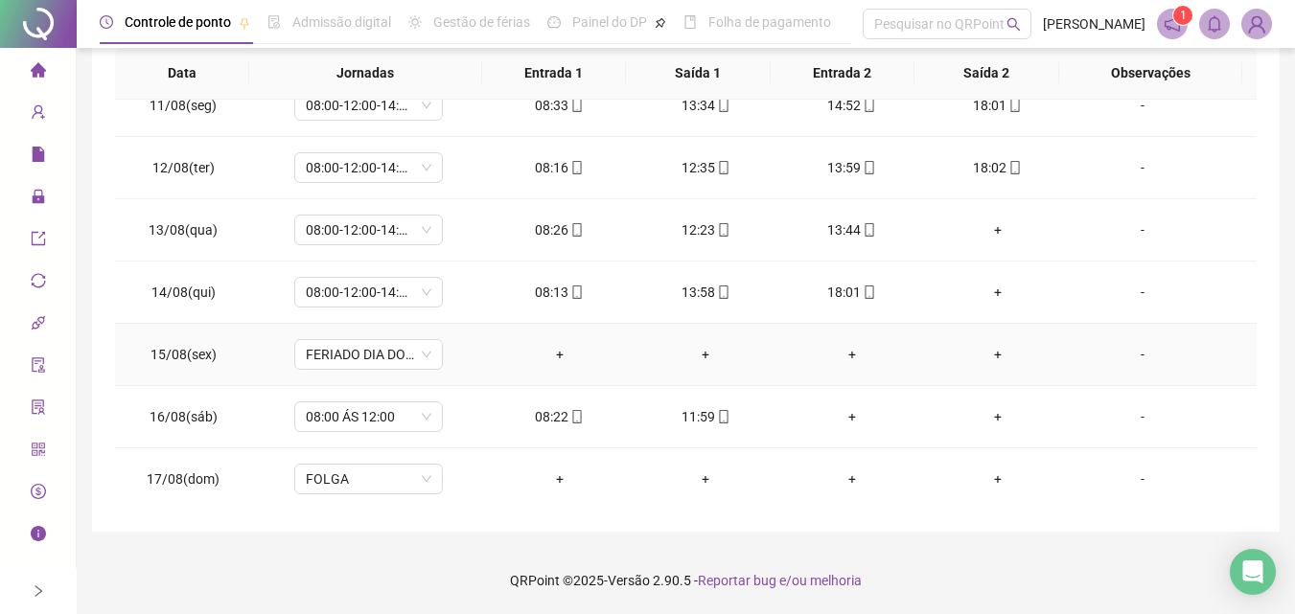
scroll to position [671, 0]
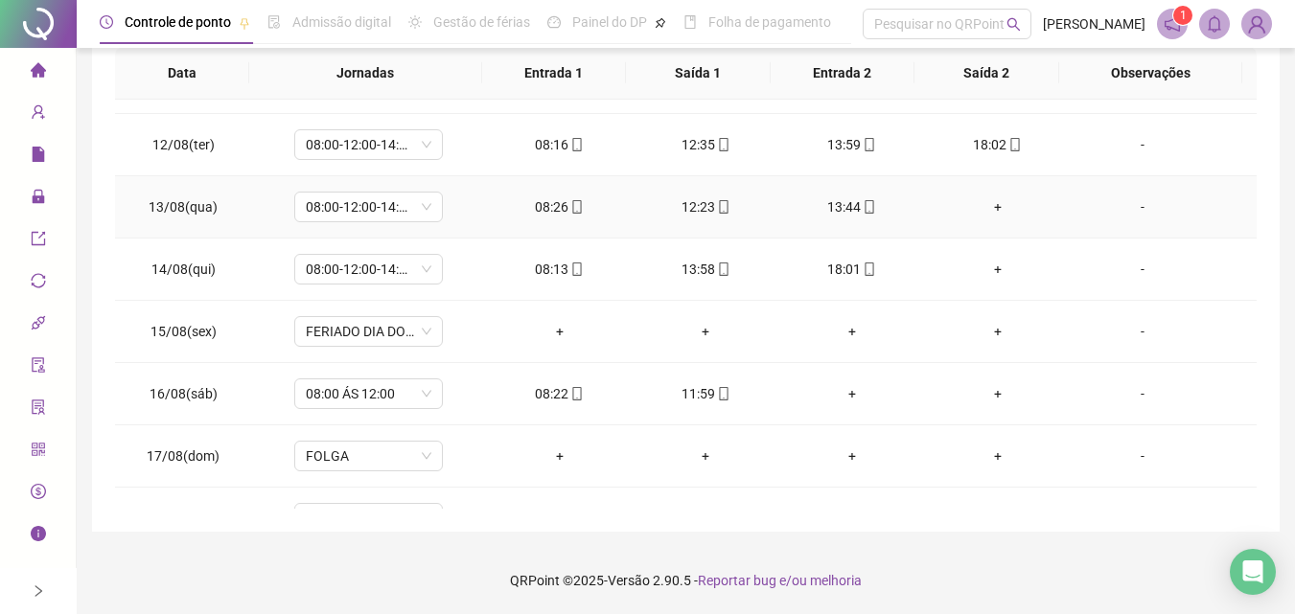
click at [983, 209] on div "+" at bounding box center [997, 206] width 115 height 21
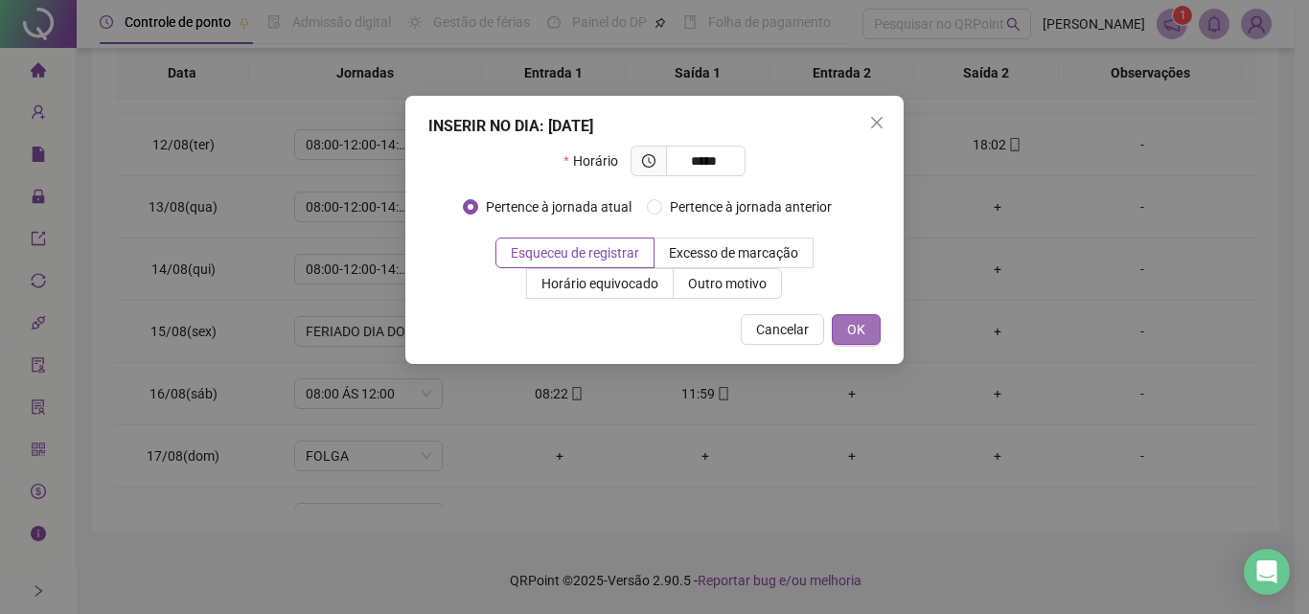
type input "*****"
click at [855, 328] on span "OK" at bounding box center [856, 329] width 18 height 21
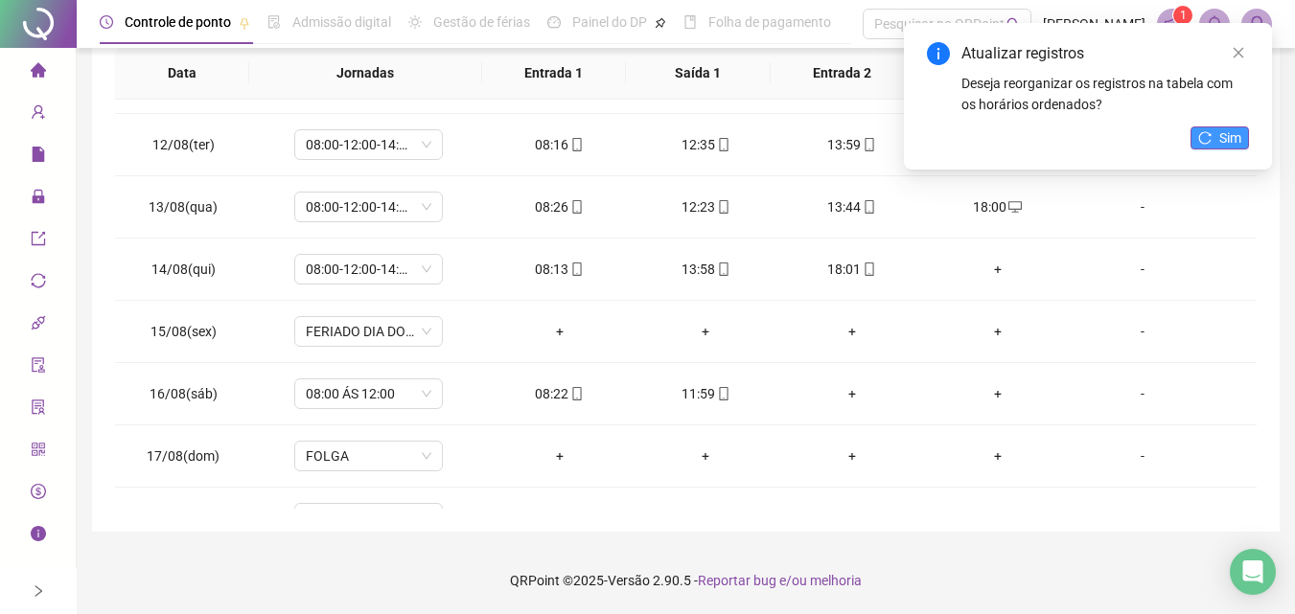
click at [1225, 148] on span "Sim" at bounding box center [1230, 137] width 22 height 21
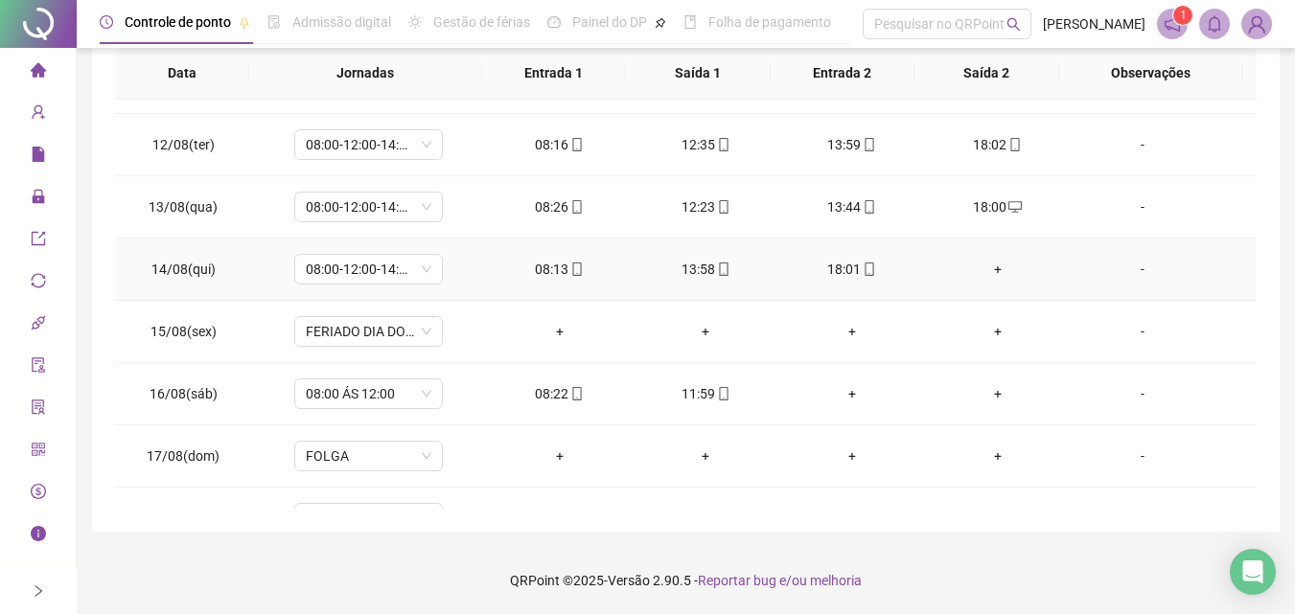
click at [989, 275] on div "+" at bounding box center [997, 269] width 115 height 21
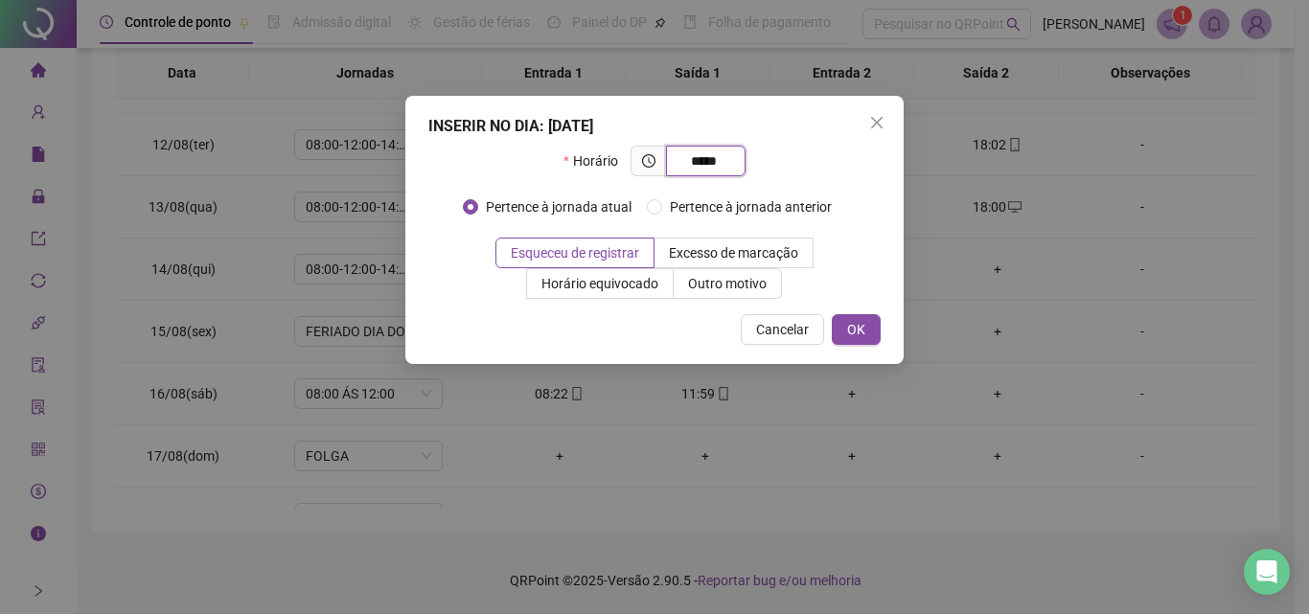
type input "*****"
click at [883, 327] on div "INSERIR NO DIA : [DATE] Horário ***** Pertence à jornada atual Pertence à jorna…" at bounding box center [654, 230] width 498 height 268
click at [876, 328] on button "OK" at bounding box center [856, 329] width 49 height 31
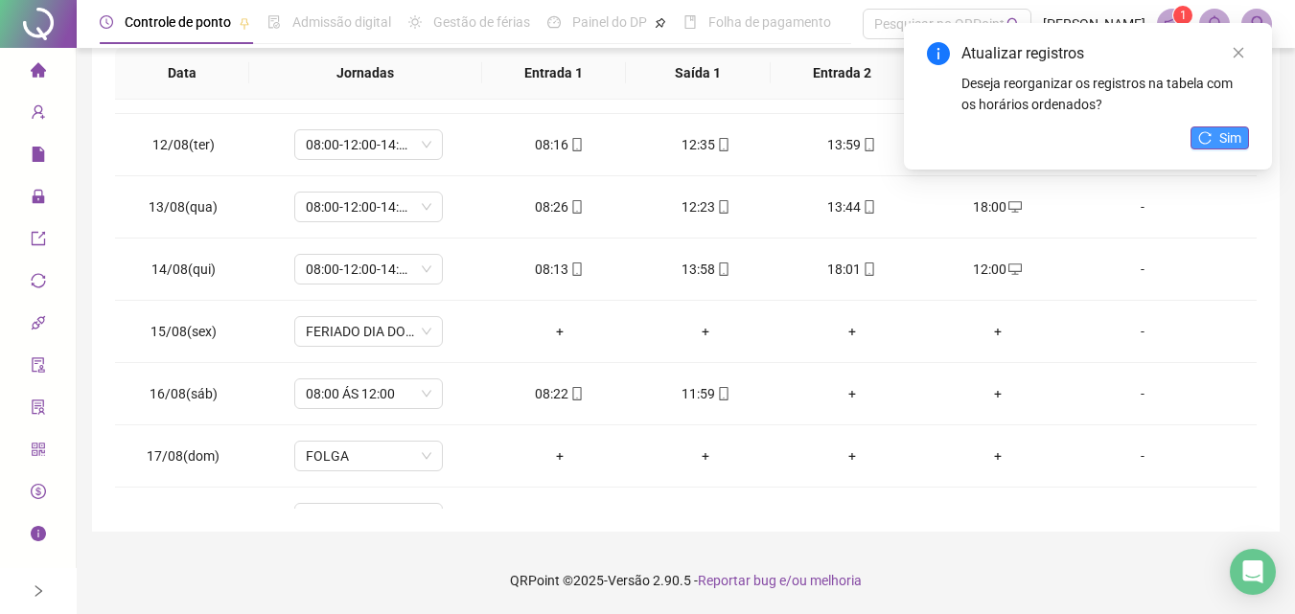
click at [1227, 139] on span "Sim" at bounding box center [1230, 137] width 22 height 21
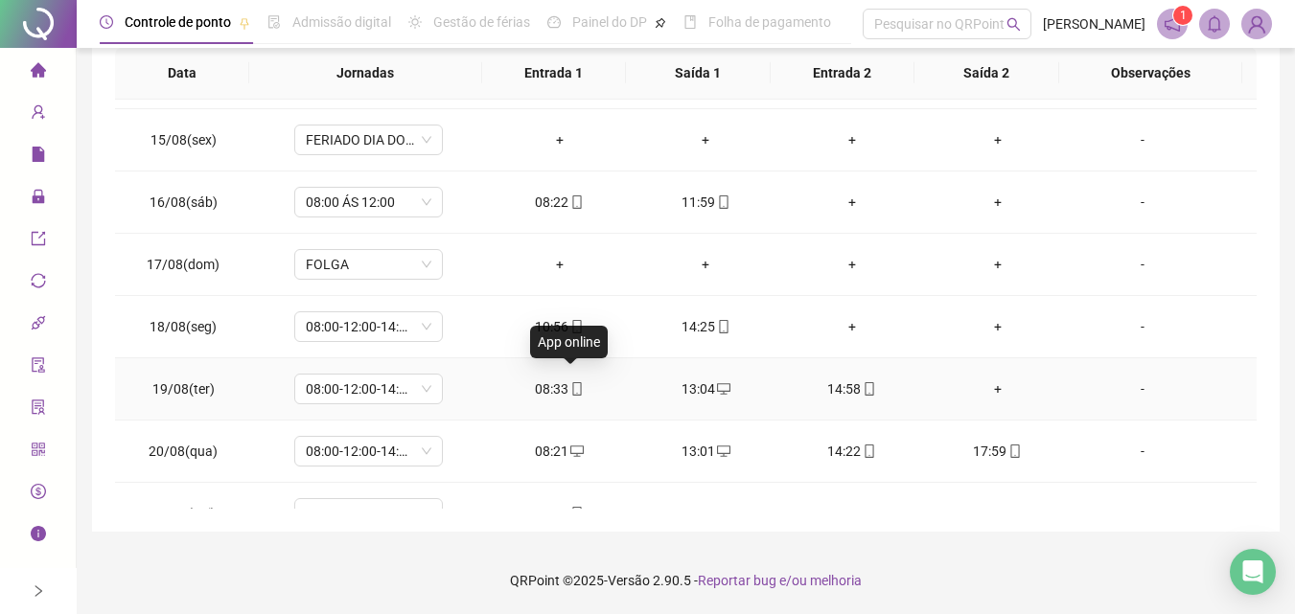
scroll to position [899, 0]
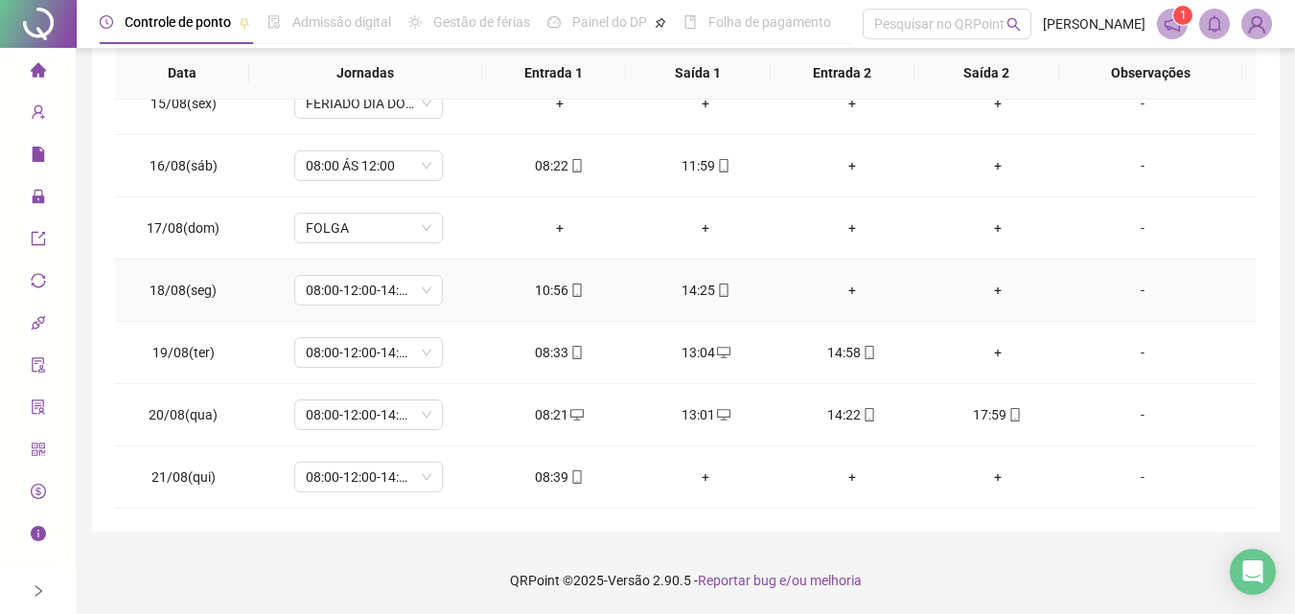
click at [540, 293] on div "10:56" at bounding box center [559, 290] width 115 height 21
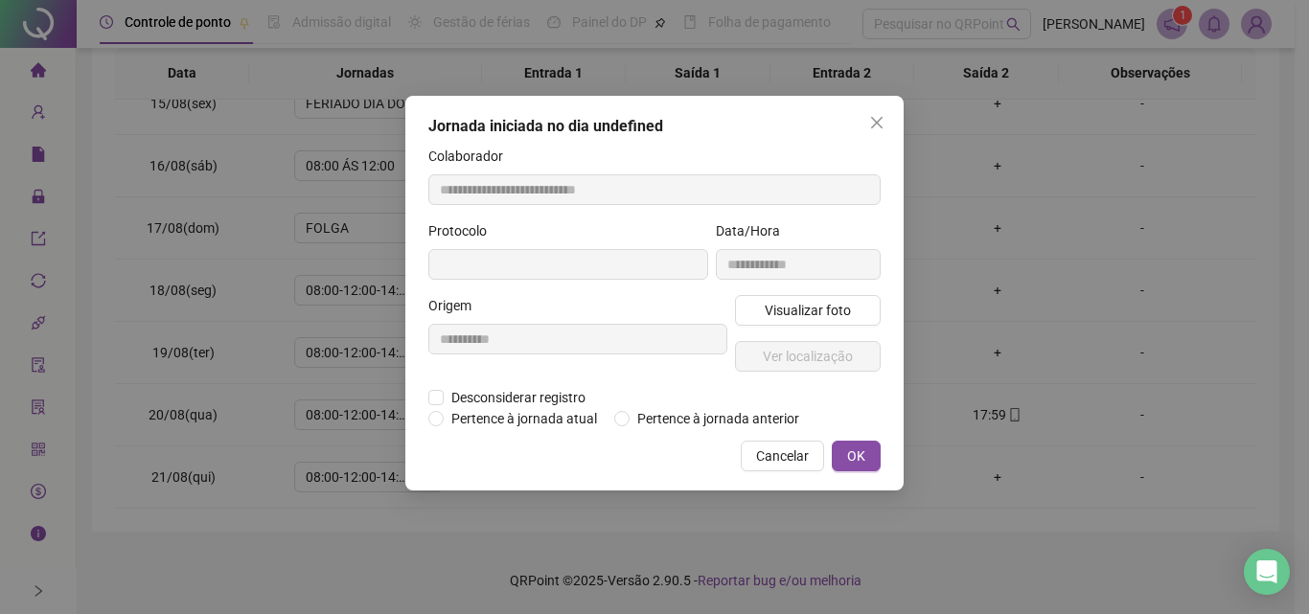
type input "**********"
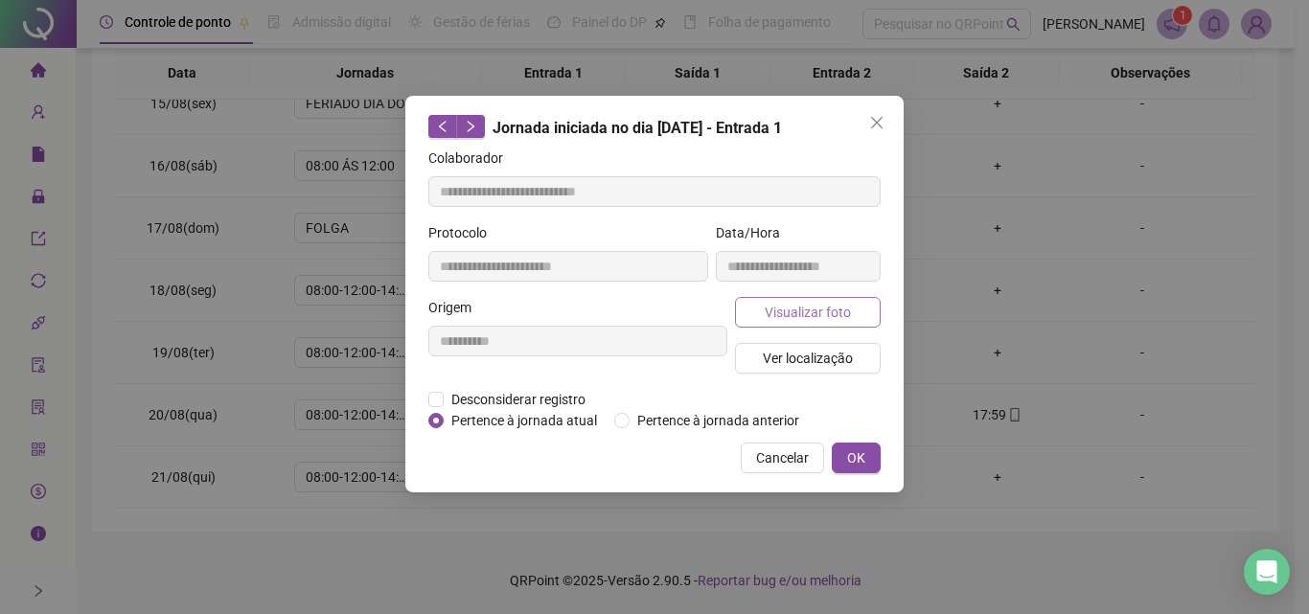
click at [813, 306] on span "Visualizar foto" at bounding box center [808, 312] width 86 height 21
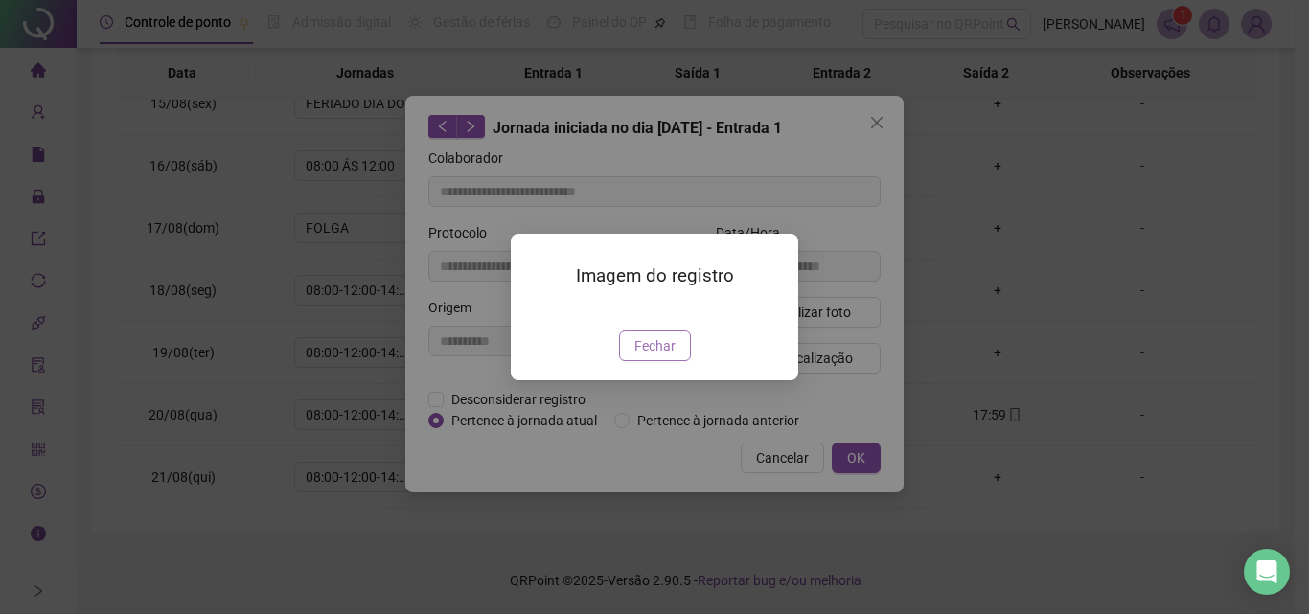
click at [655, 356] on span "Fechar" at bounding box center [654, 345] width 41 height 21
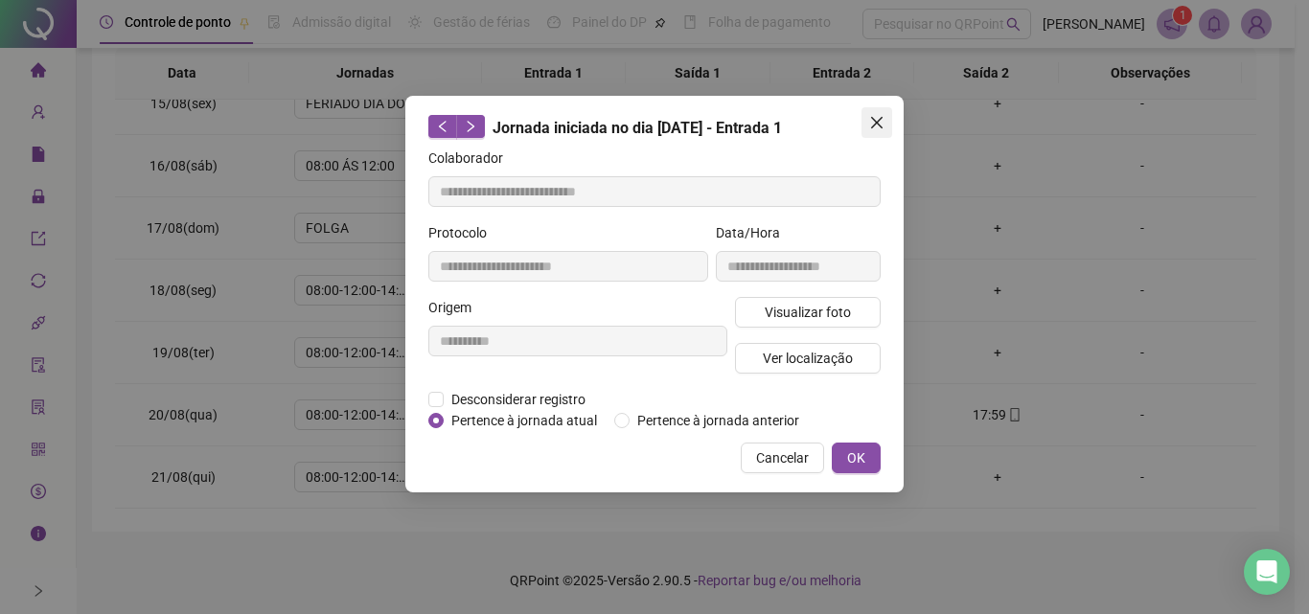
click at [874, 137] on button "Close" at bounding box center [876, 122] width 31 height 31
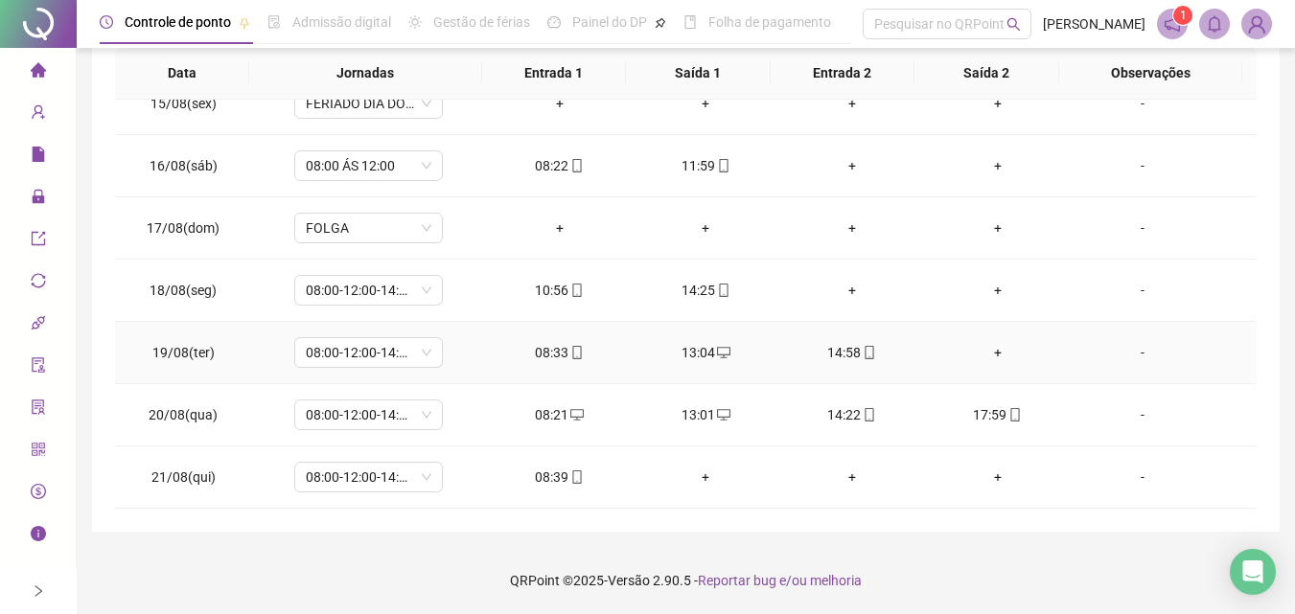
click at [988, 359] on div "+" at bounding box center [997, 352] width 115 height 21
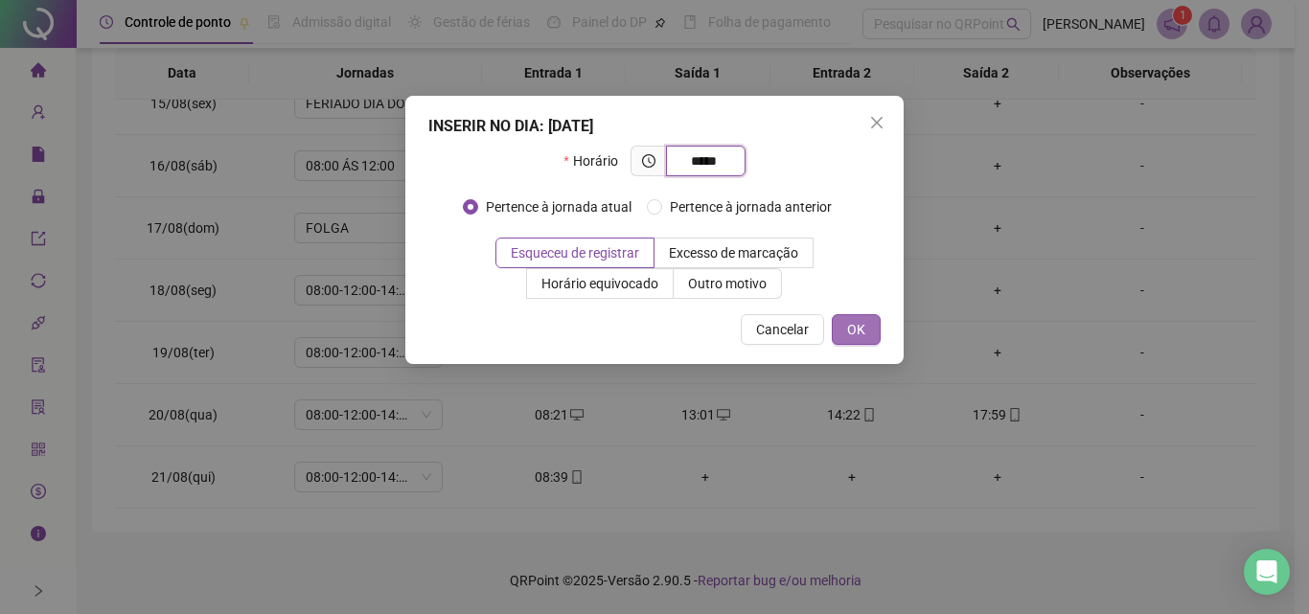
type input "*****"
click at [861, 334] on span "OK" at bounding box center [856, 329] width 18 height 21
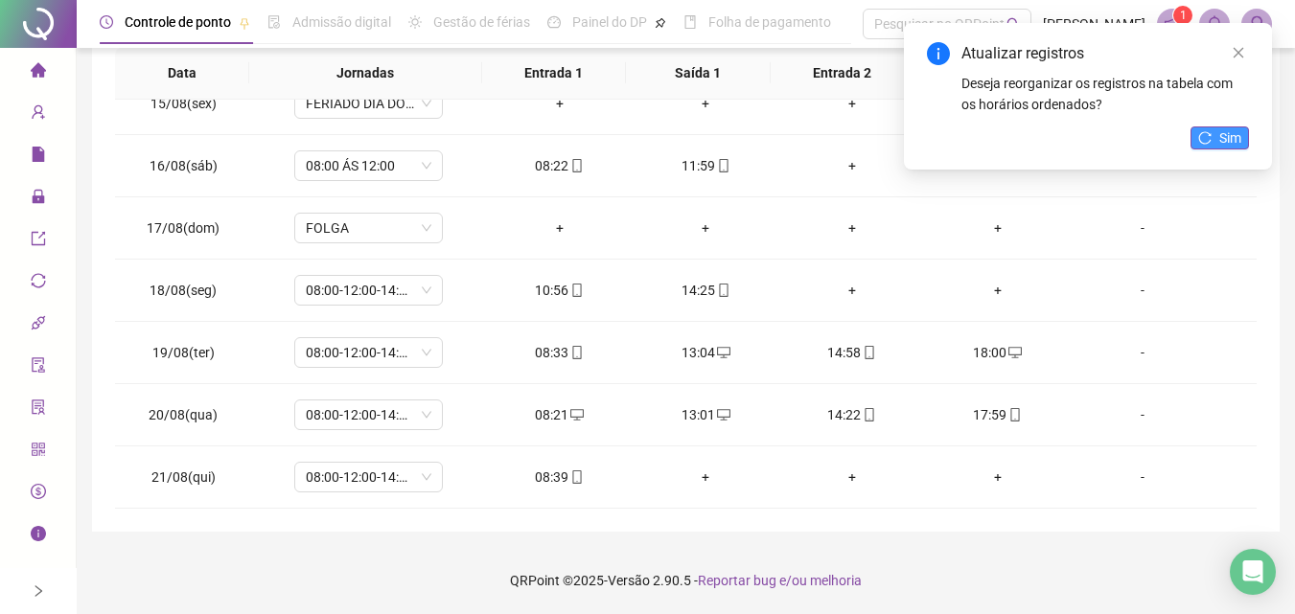
click at [1198, 145] on button "Sim" at bounding box center [1219, 137] width 58 height 23
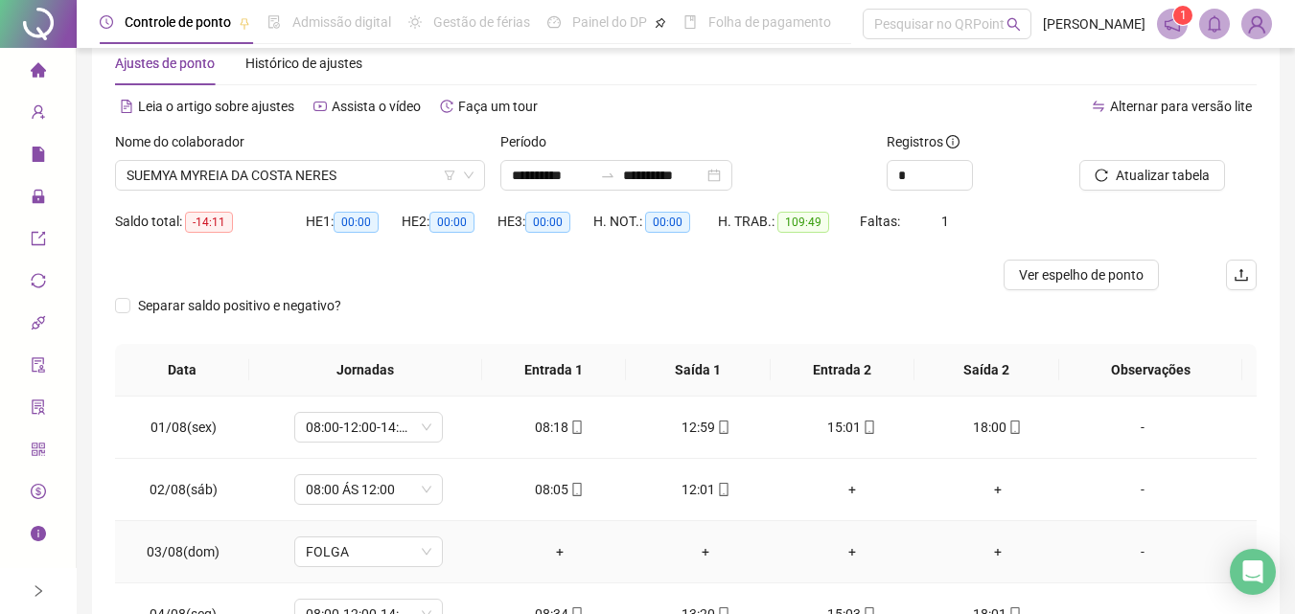
scroll to position [0, 0]
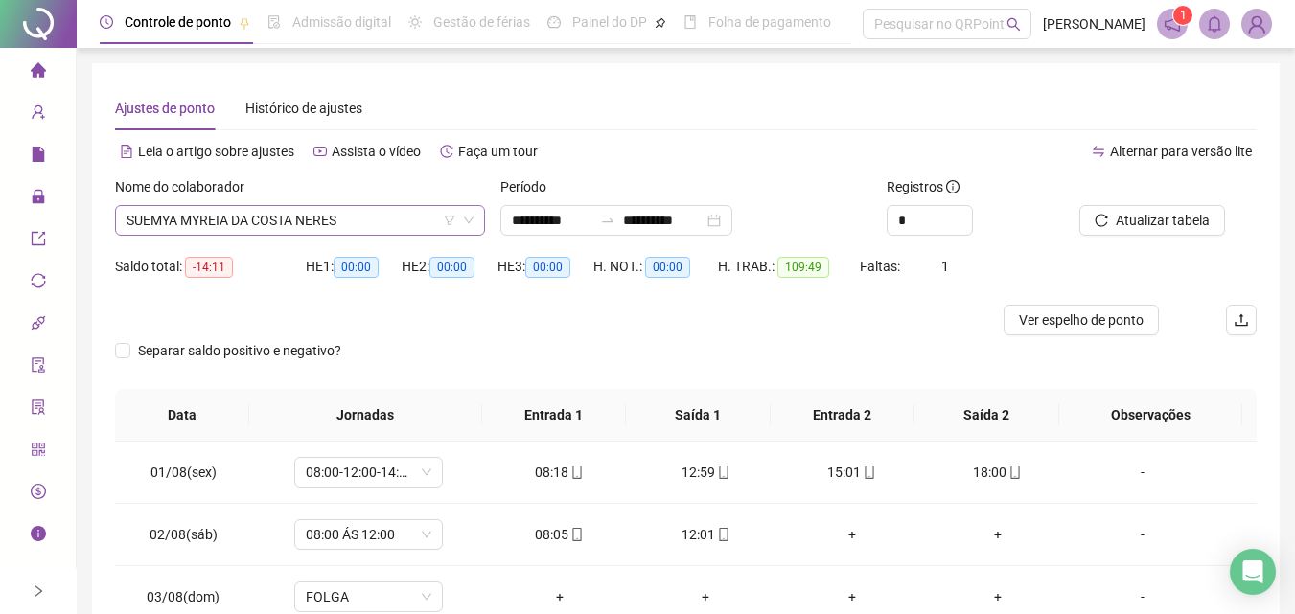
click at [290, 210] on span "SUEMYA MYREIA DA COSTA NERES" at bounding box center [299, 220] width 347 height 29
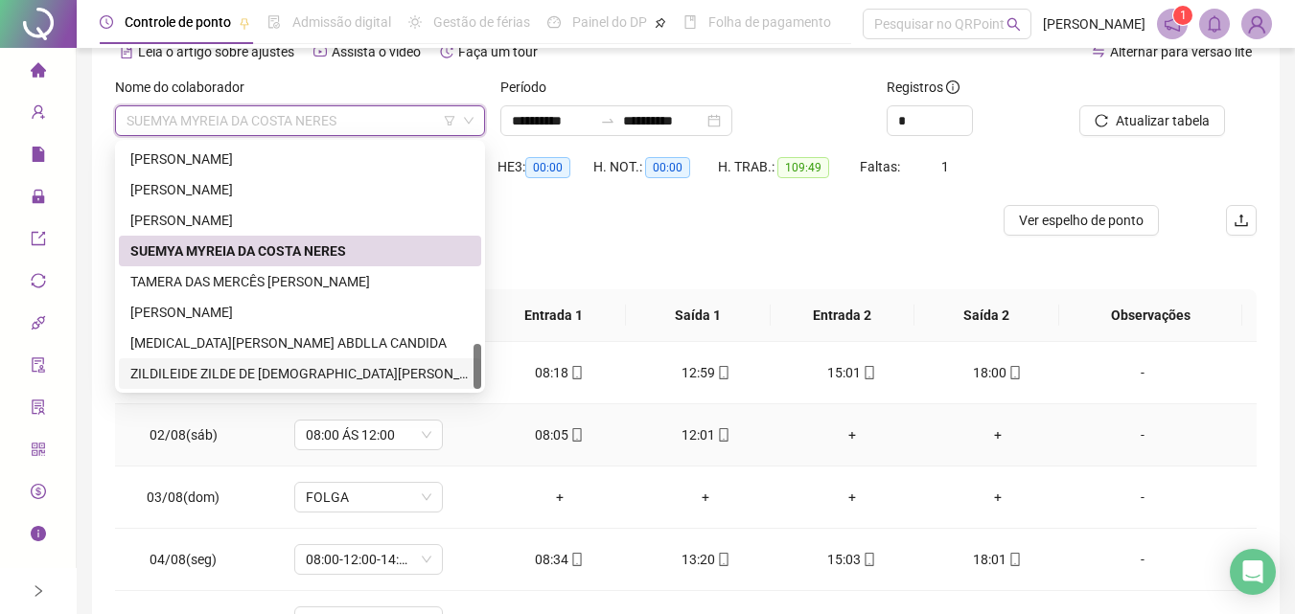
scroll to position [192, 0]
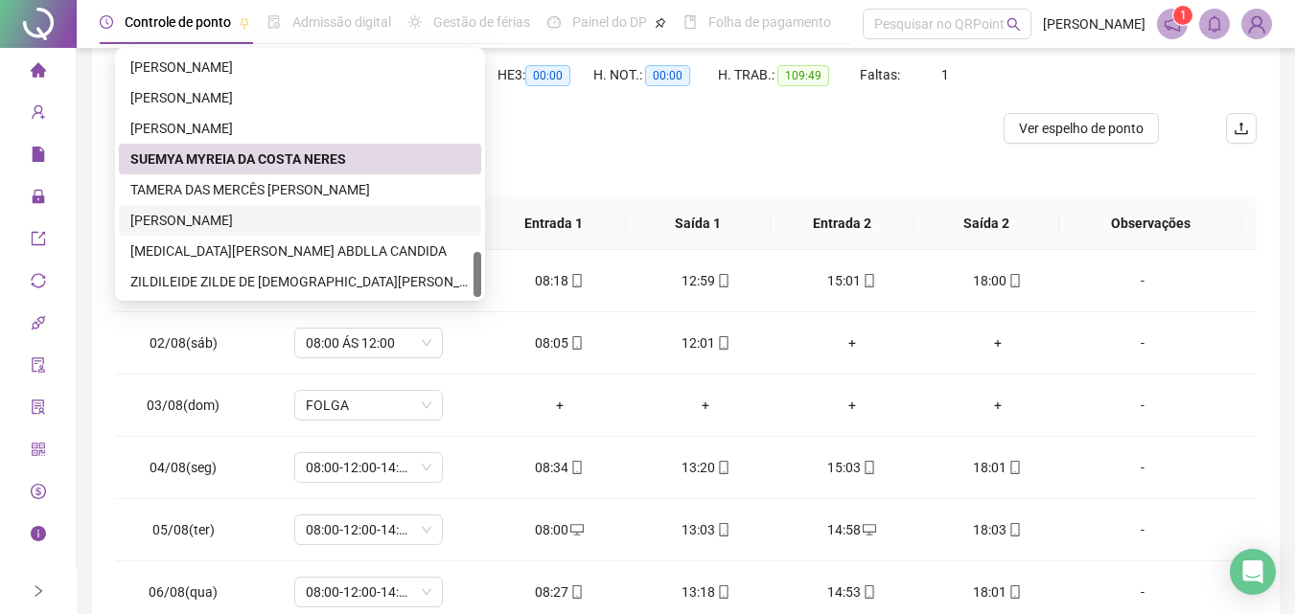
click at [717, 152] on div "Separar saldo positivo e negativo?" at bounding box center [685, 171] width 1141 height 54
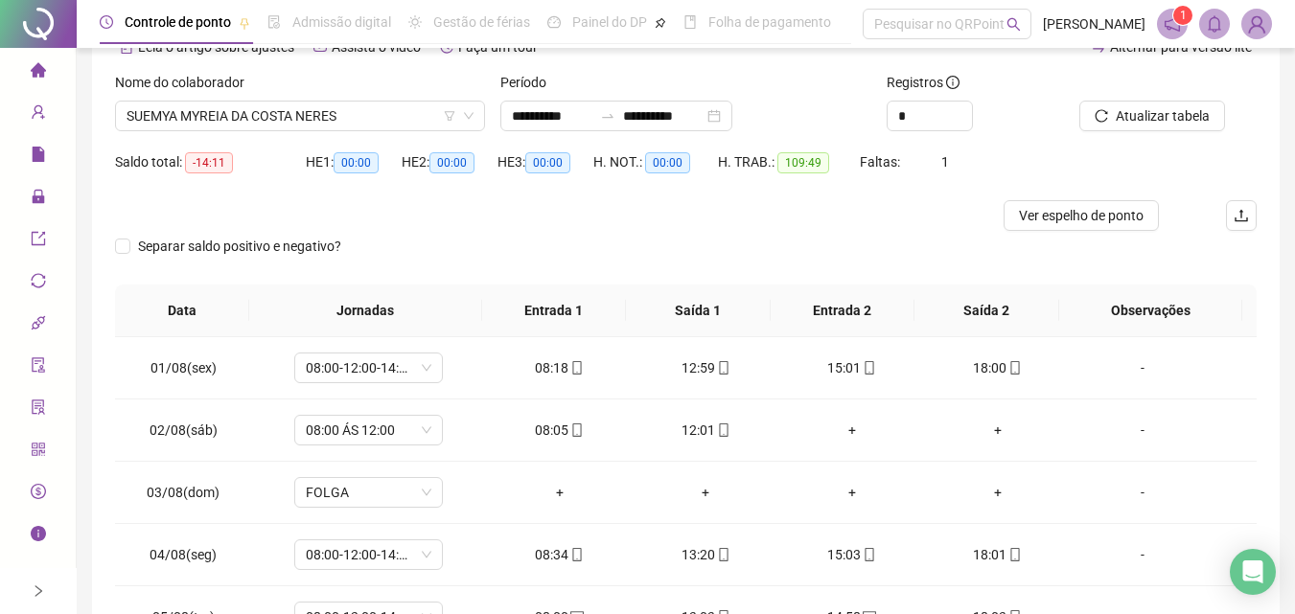
scroll to position [0, 0]
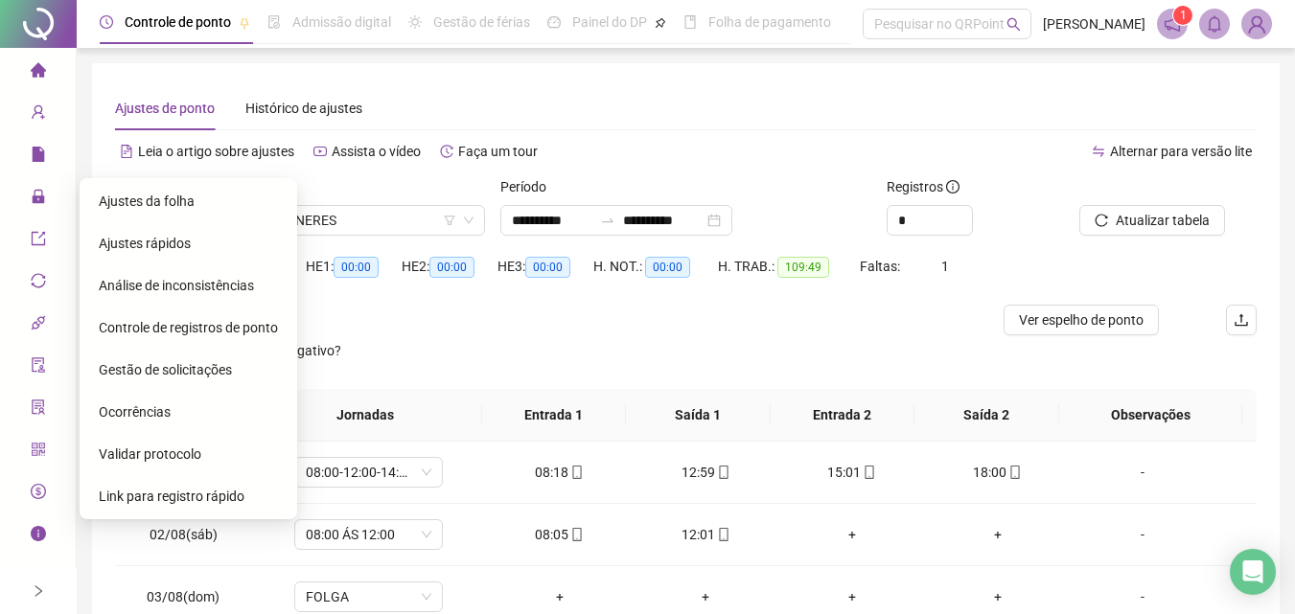
click at [199, 248] on div "Ajustes rápidos" at bounding box center [188, 243] width 179 height 38
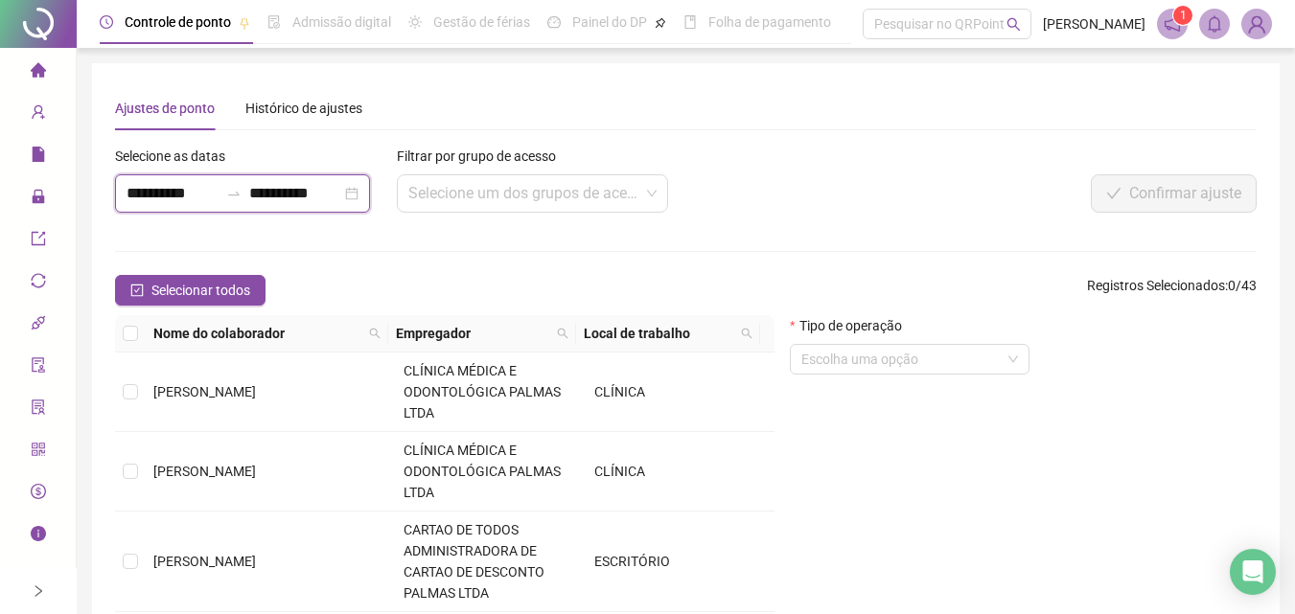
click at [171, 188] on input "**********" at bounding box center [172, 193] width 92 height 23
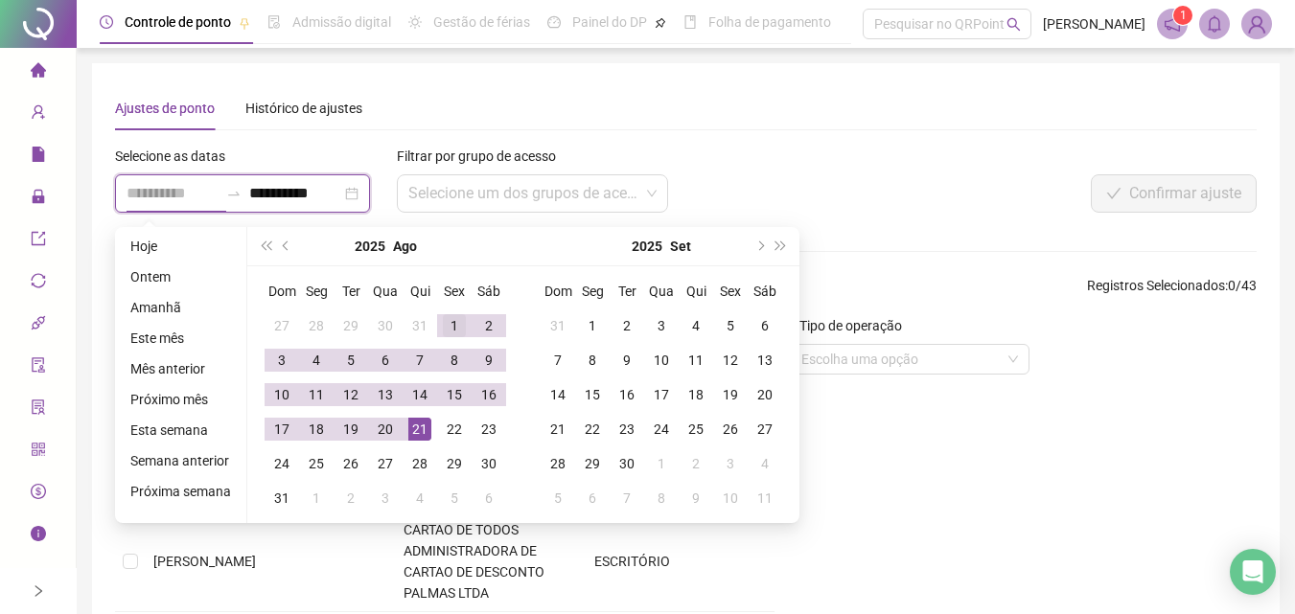
type input "**********"
click at [444, 333] on div "1" at bounding box center [454, 325] width 23 height 23
type input "**********"
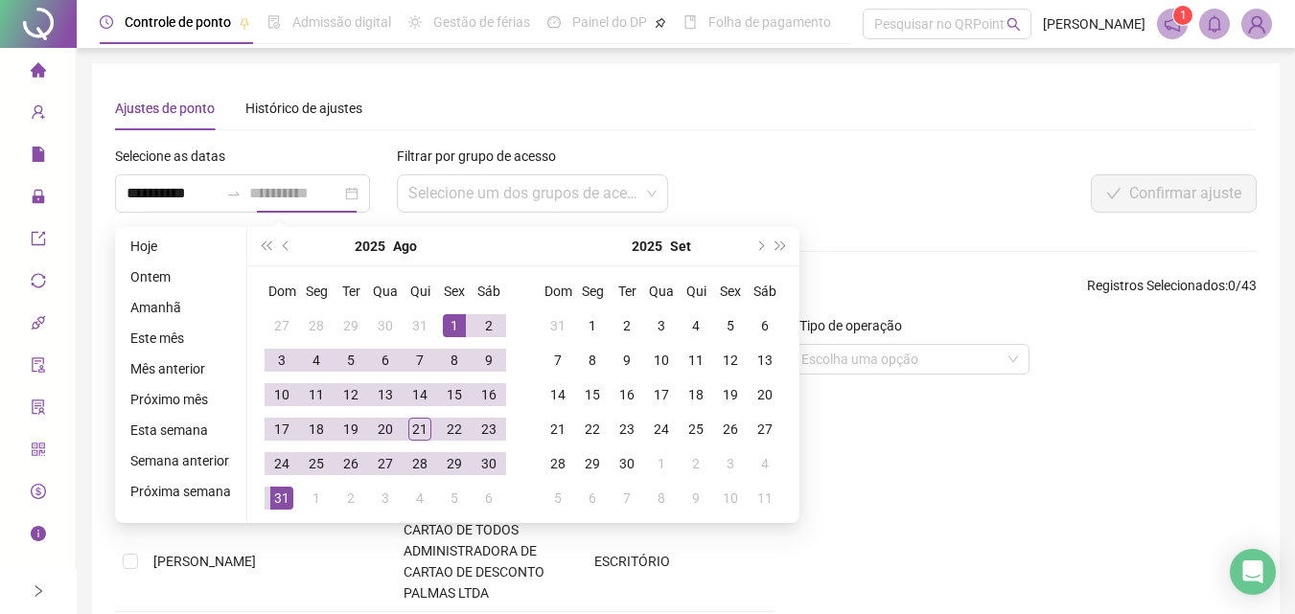
click at [278, 500] on div "31" at bounding box center [281, 498] width 23 height 23
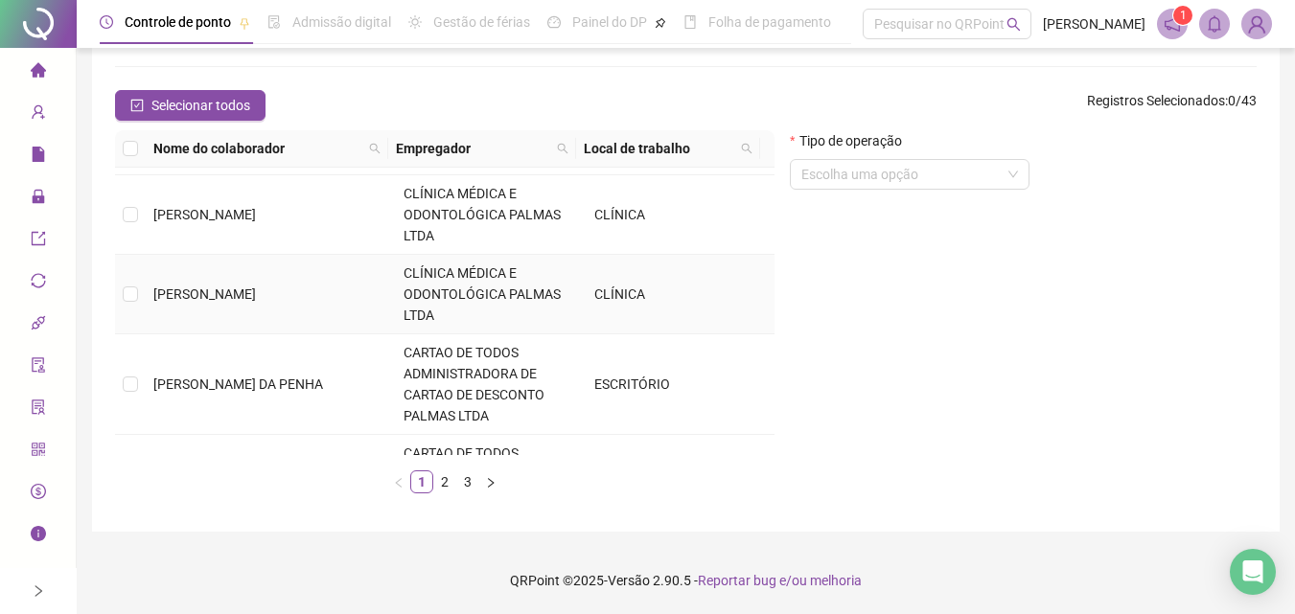
scroll to position [767, 0]
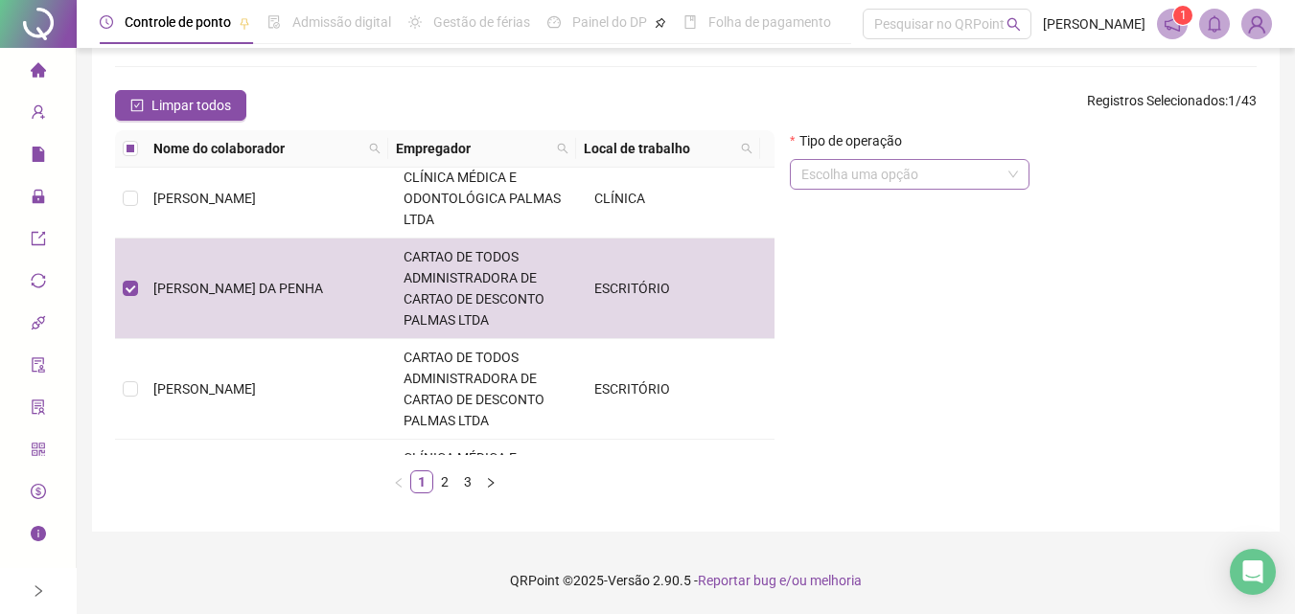
click at [892, 179] on input "search" at bounding box center [900, 174] width 199 height 29
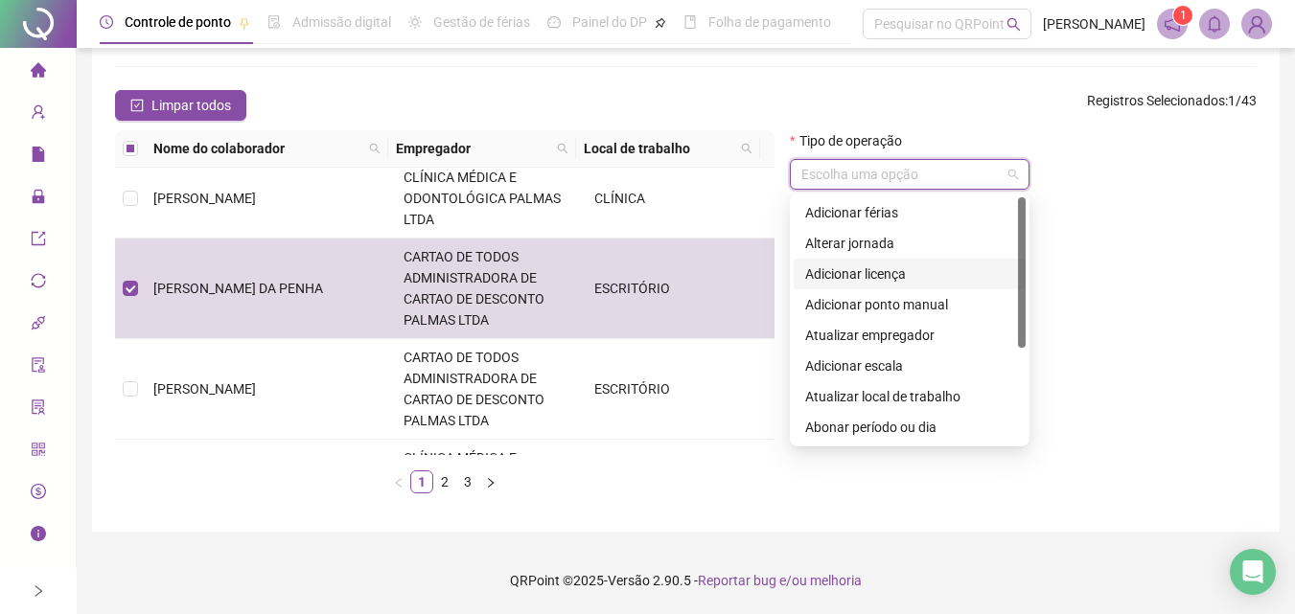
click at [890, 264] on div "Adicionar licença" at bounding box center [909, 274] width 209 height 21
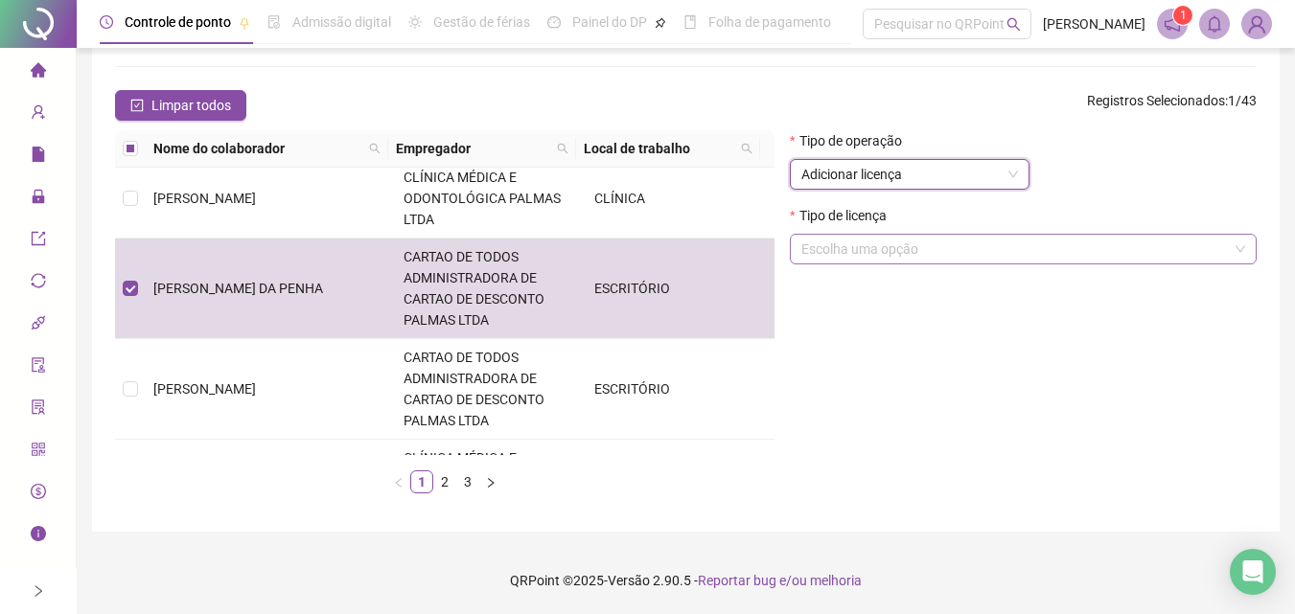
click at [911, 245] on input "search" at bounding box center [1014, 249] width 426 height 29
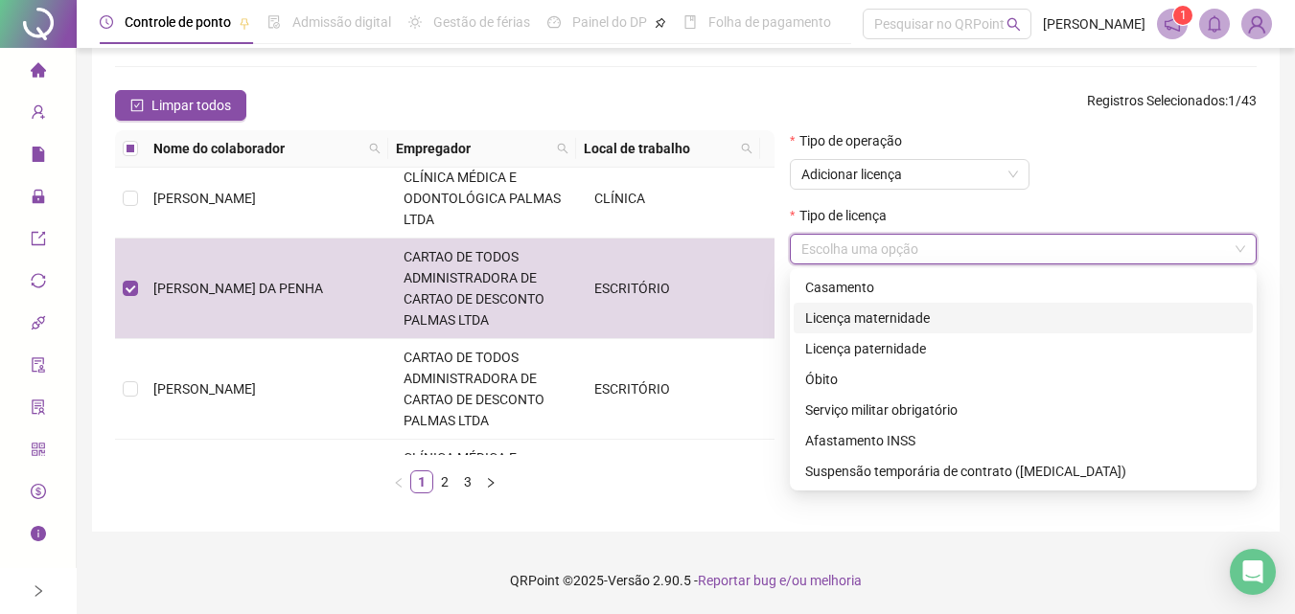
click at [896, 312] on div "Licença maternidade" at bounding box center [1023, 318] width 436 height 21
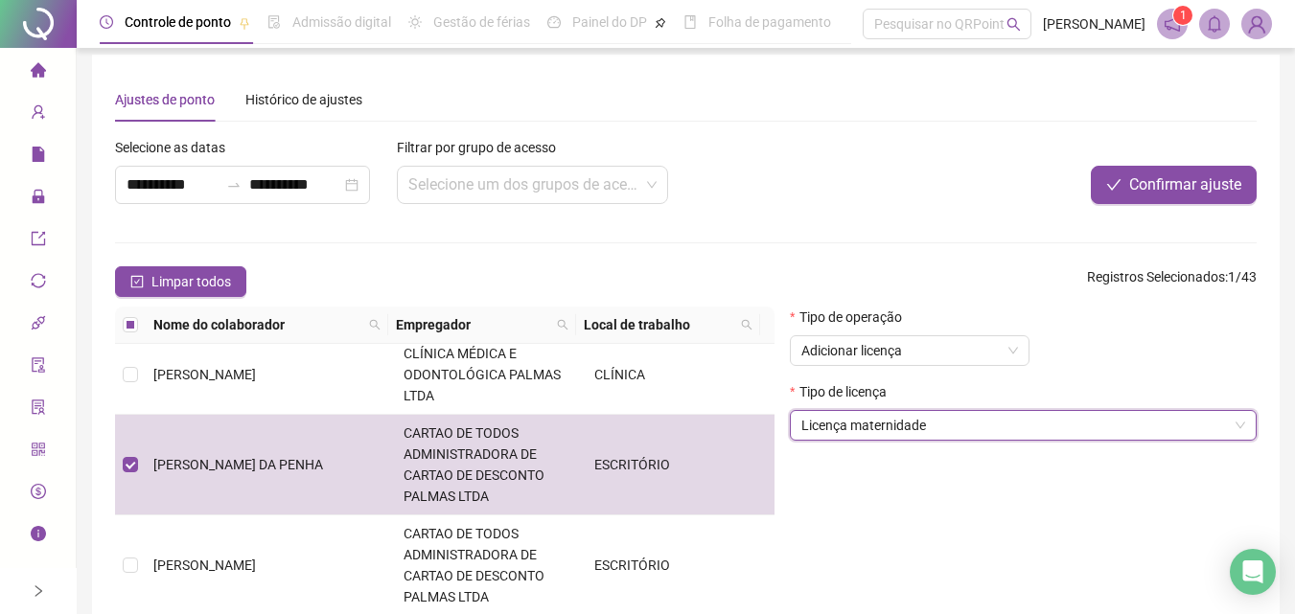
scroll to position [0, 0]
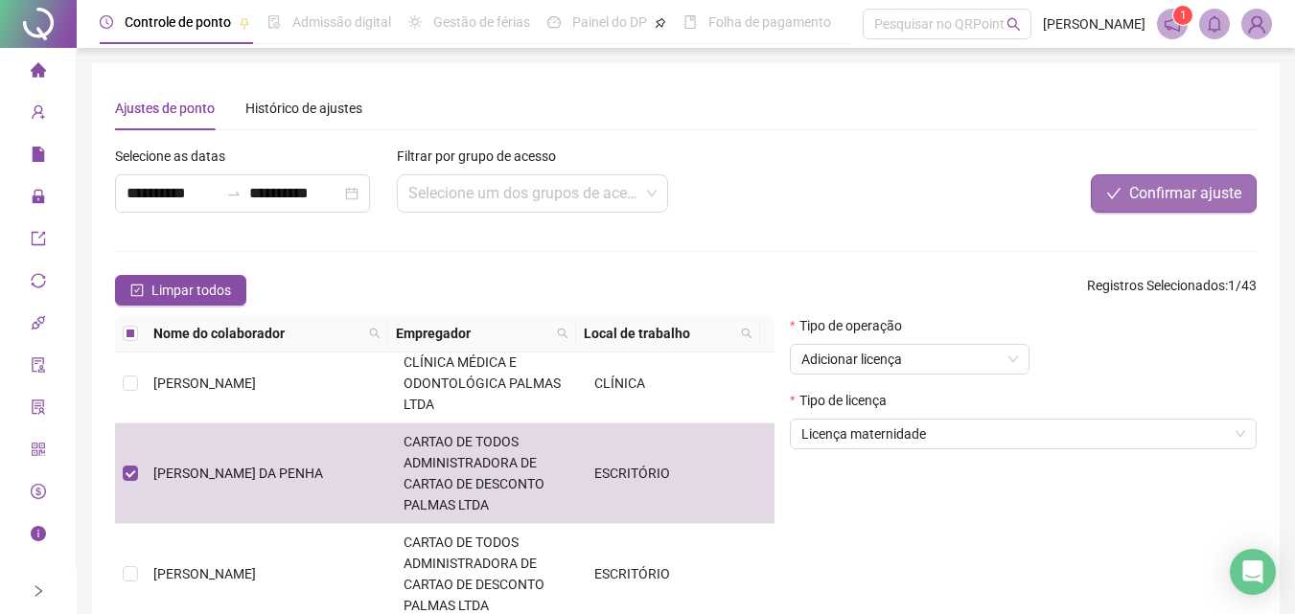
click at [1167, 204] on span "Confirmar ajuste" at bounding box center [1185, 193] width 112 height 23
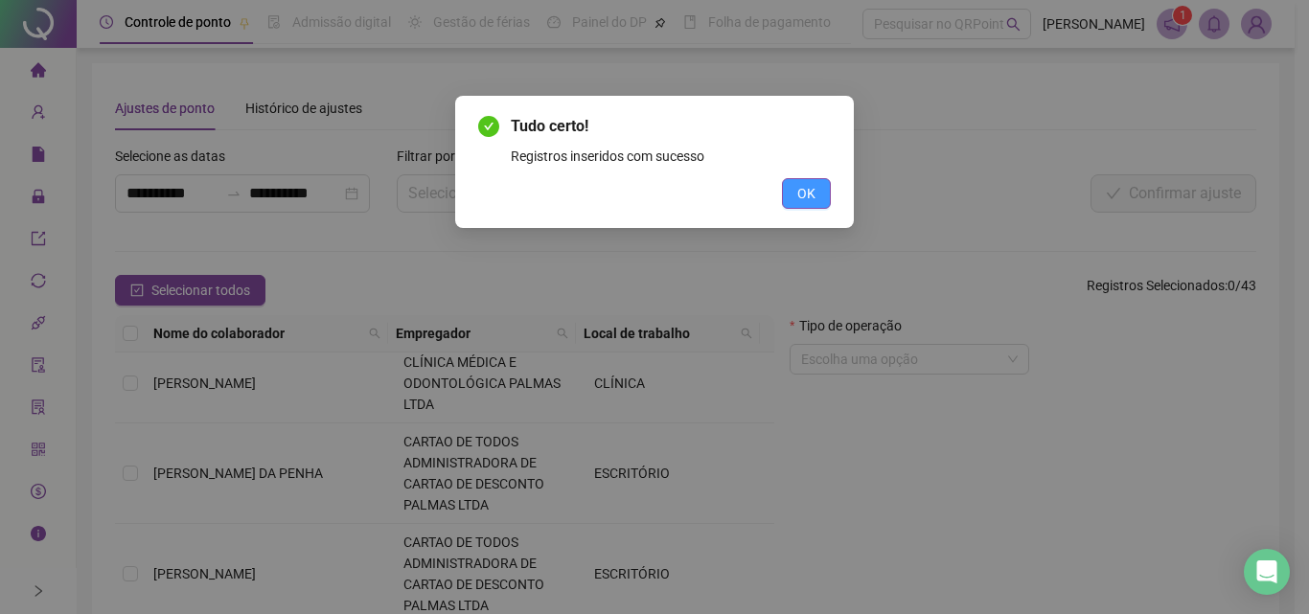
click at [811, 192] on span "OK" at bounding box center [806, 193] width 18 height 21
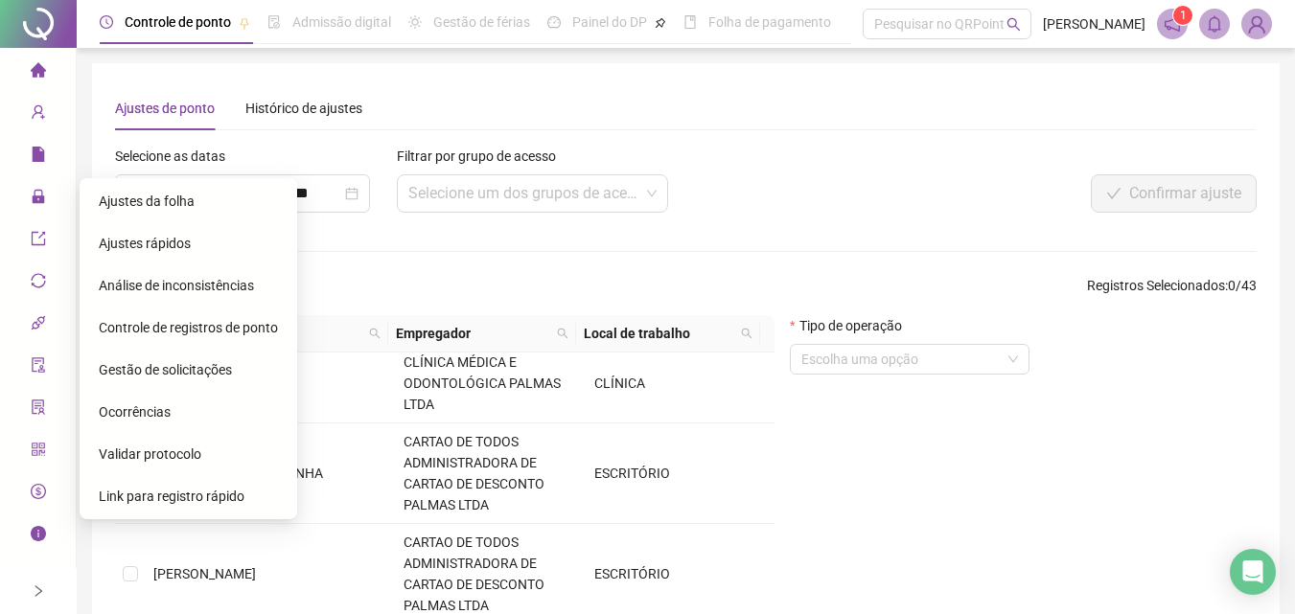
click at [185, 191] on div "Ajustes da folha" at bounding box center [188, 201] width 179 height 38
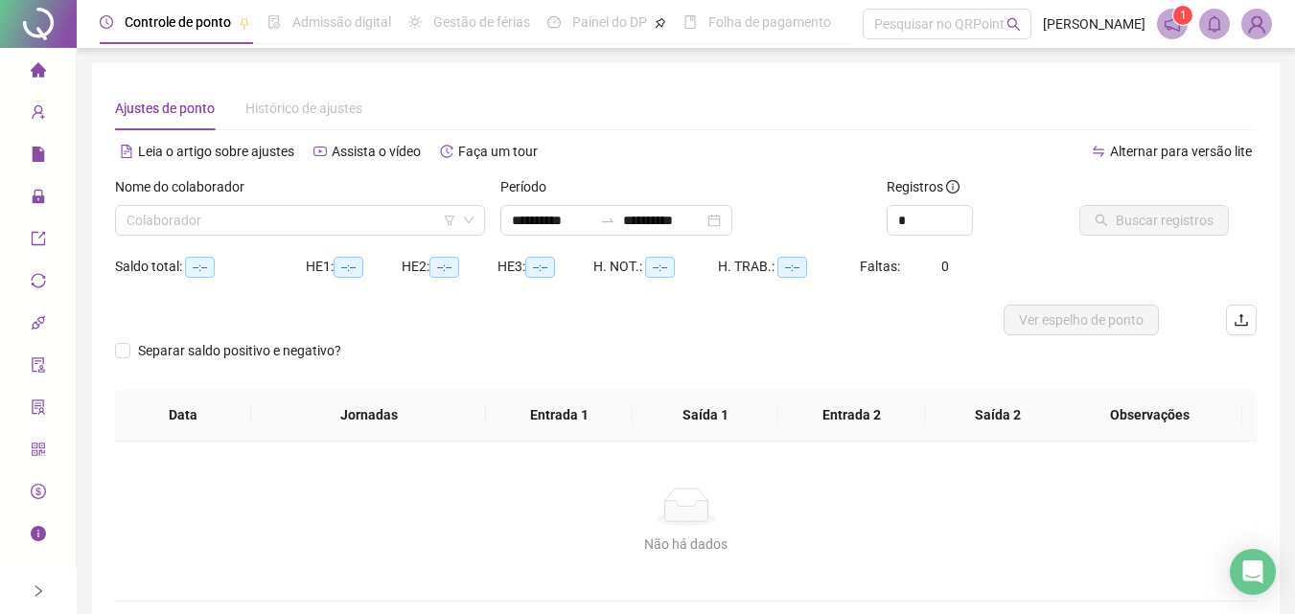
type input "**********"
click at [350, 200] on div "Nome do colaborador" at bounding box center [300, 190] width 370 height 29
click at [362, 204] on div "Nome do colaborador" at bounding box center [300, 190] width 370 height 29
click at [350, 226] on input "search" at bounding box center [291, 220] width 330 height 29
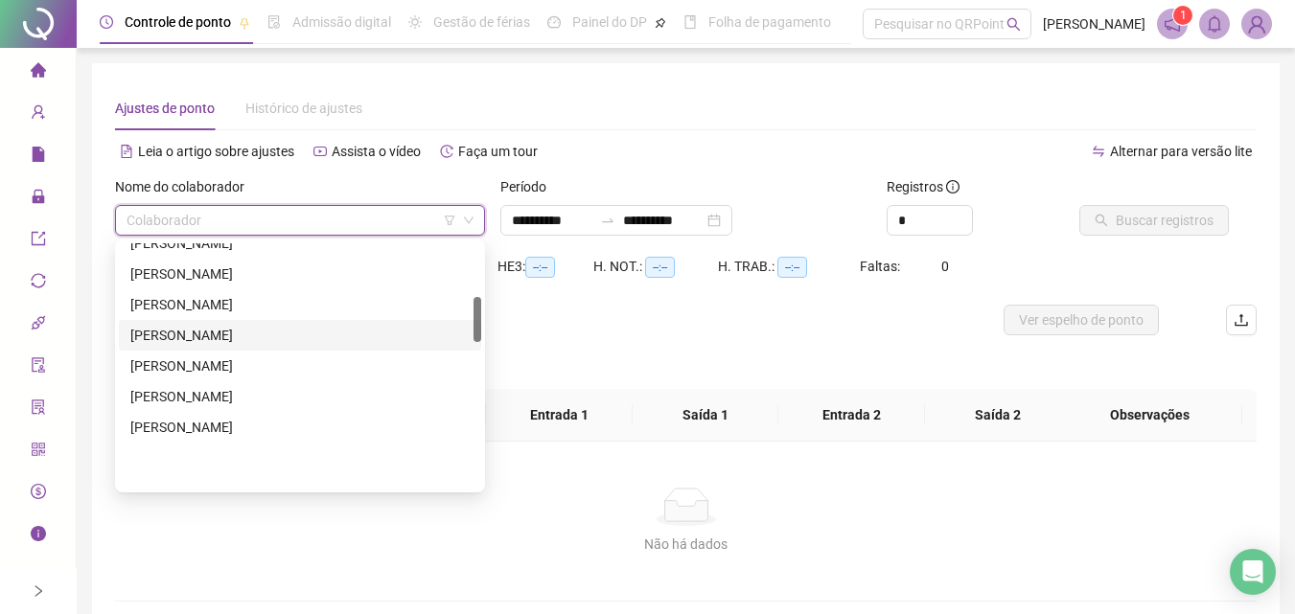
scroll to position [287, 0]
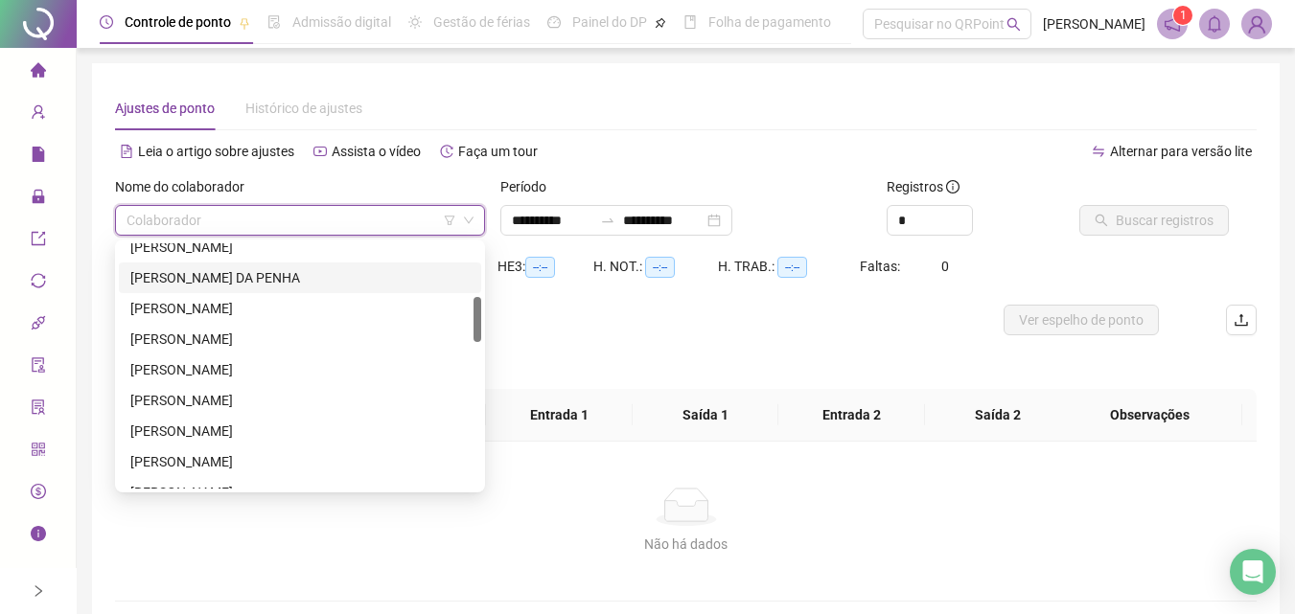
click at [250, 280] on div "[PERSON_NAME] DA PENHA" at bounding box center [299, 277] width 339 height 21
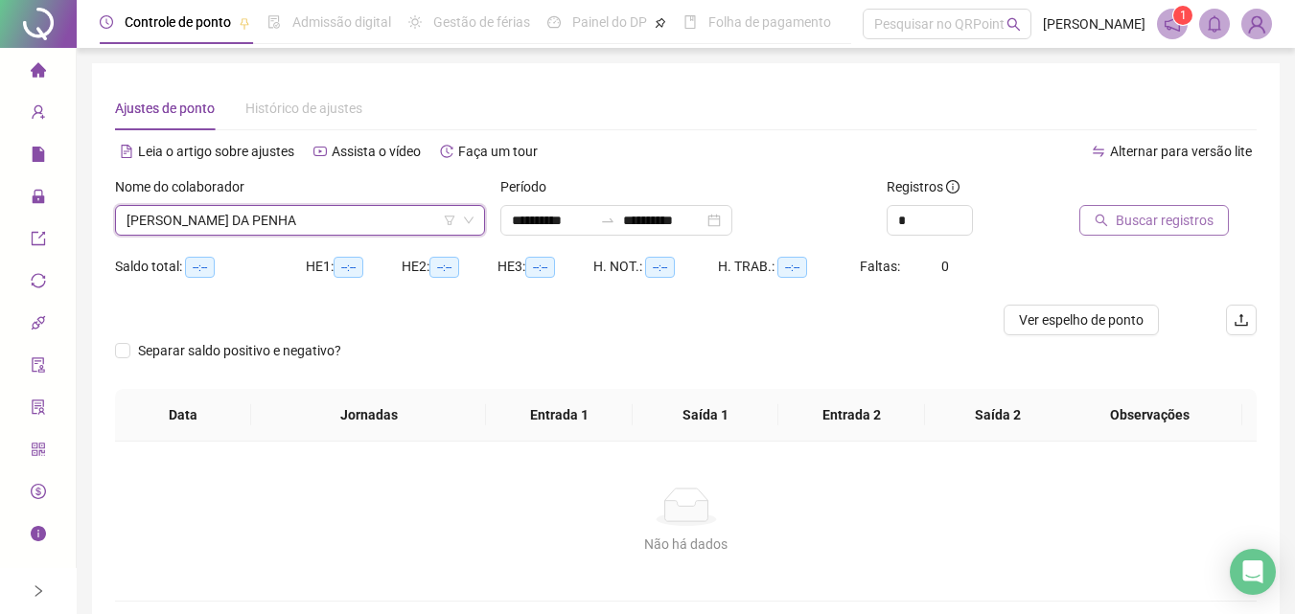
click at [1122, 212] on span "Buscar registros" at bounding box center [1164, 220] width 98 height 21
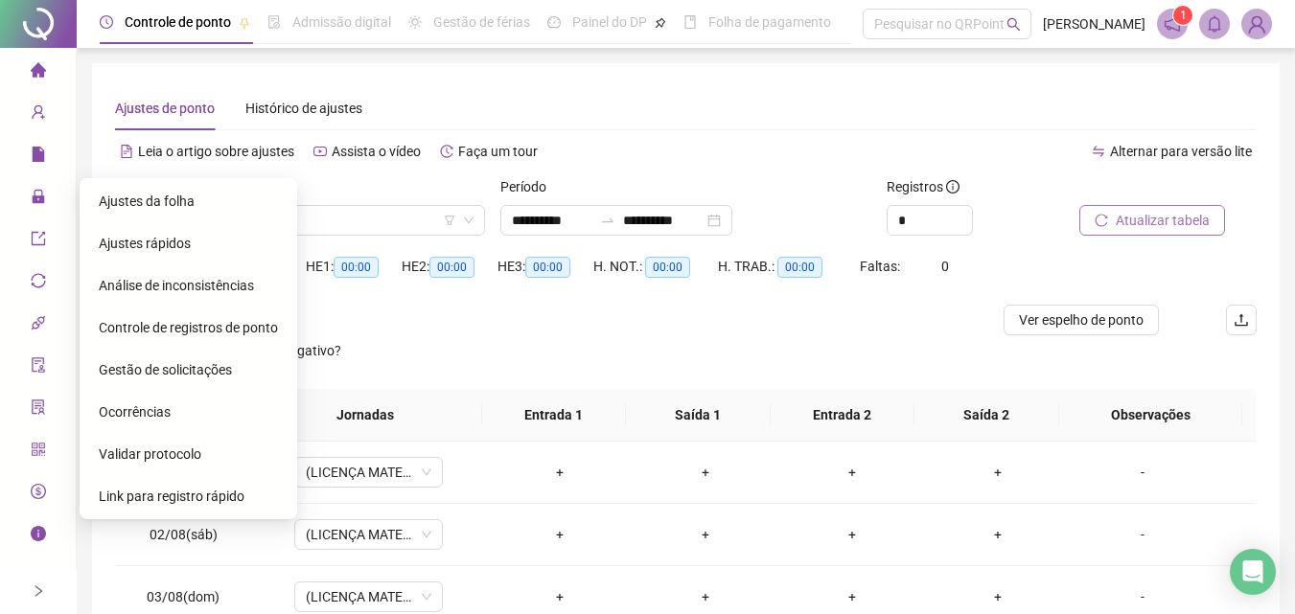
click at [203, 364] on span "Gestão de solicitações" at bounding box center [165, 369] width 133 height 15
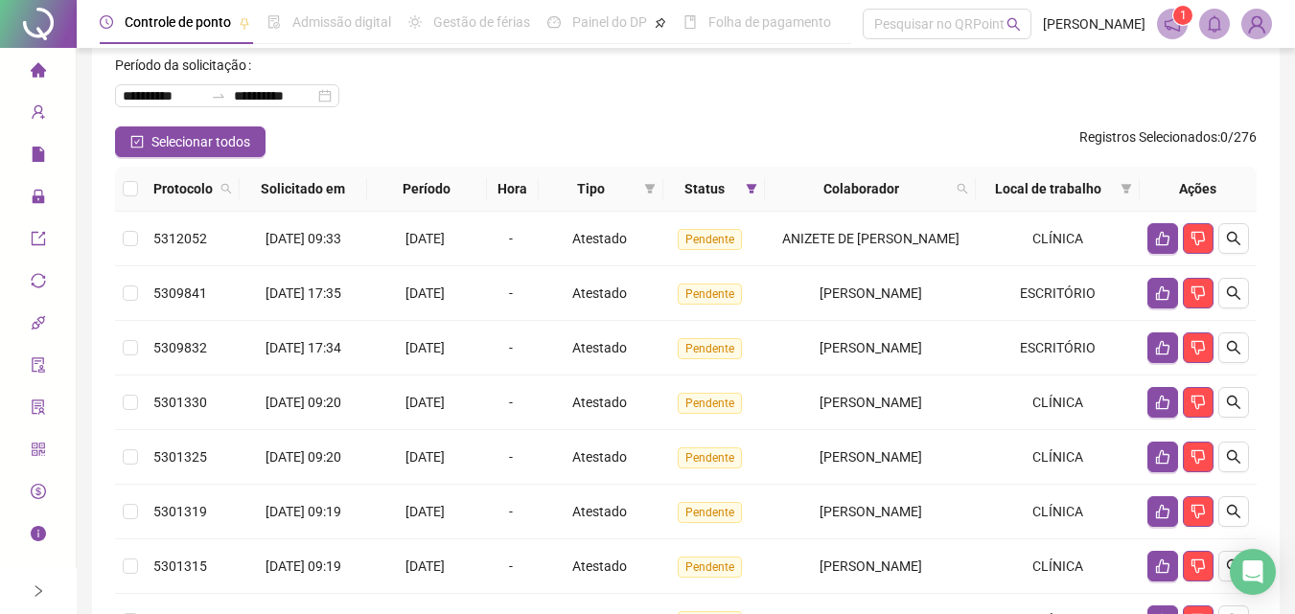
scroll to position [192, 0]
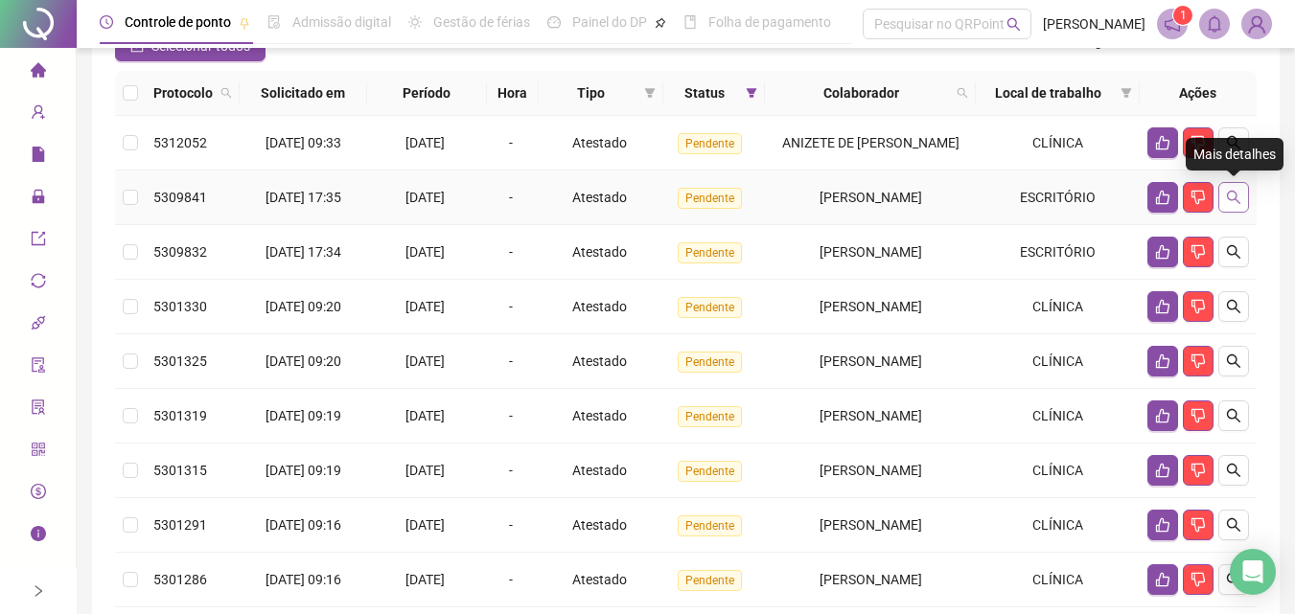
click at [1241, 183] on button "button" at bounding box center [1233, 197] width 31 height 31
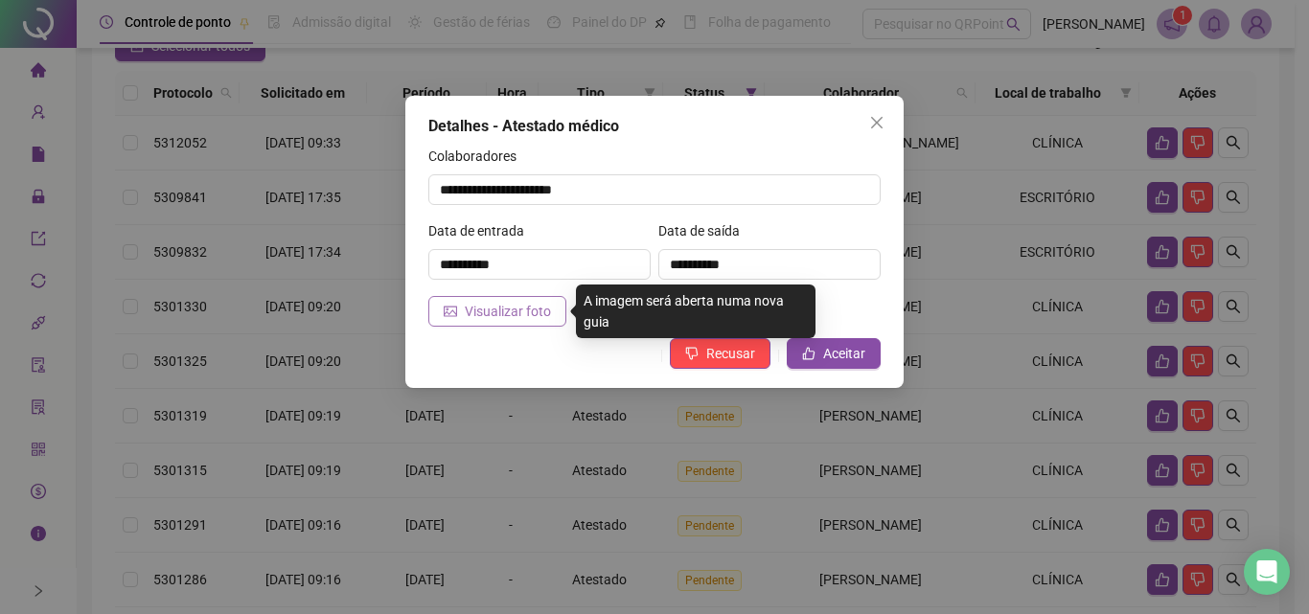
click at [525, 308] on span "Visualizar foto" at bounding box center [508, 311] width 86 height 21
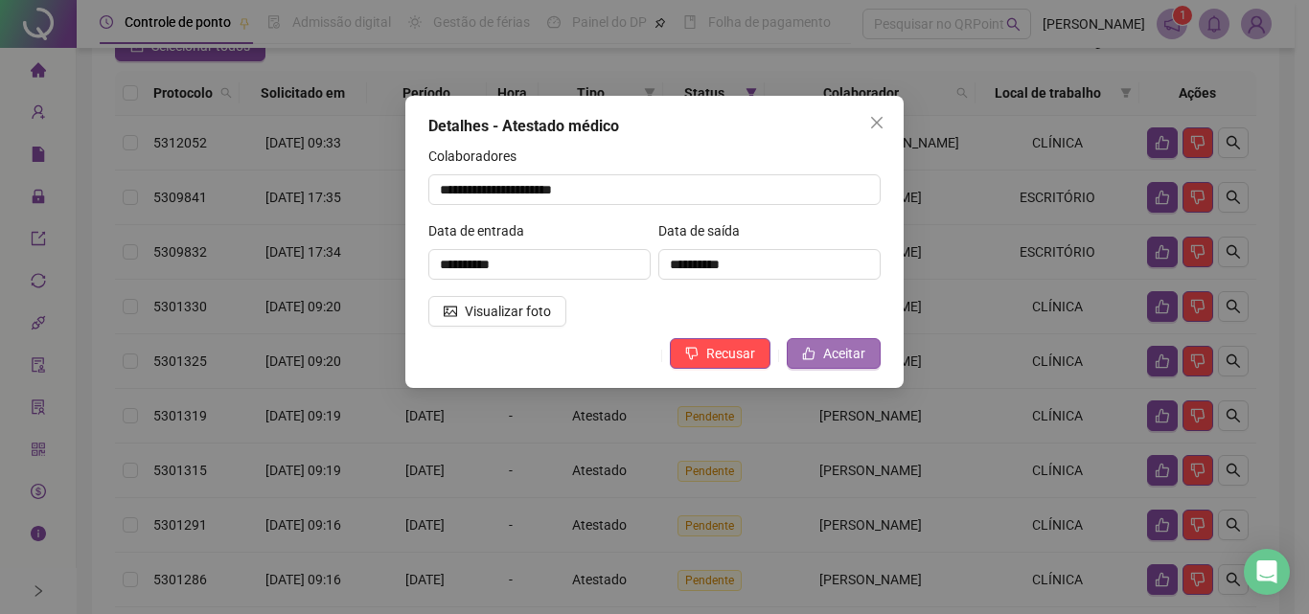
click at [848, 343] on span "Aceitar" at bounding box center [844, 353] width 42 height 21
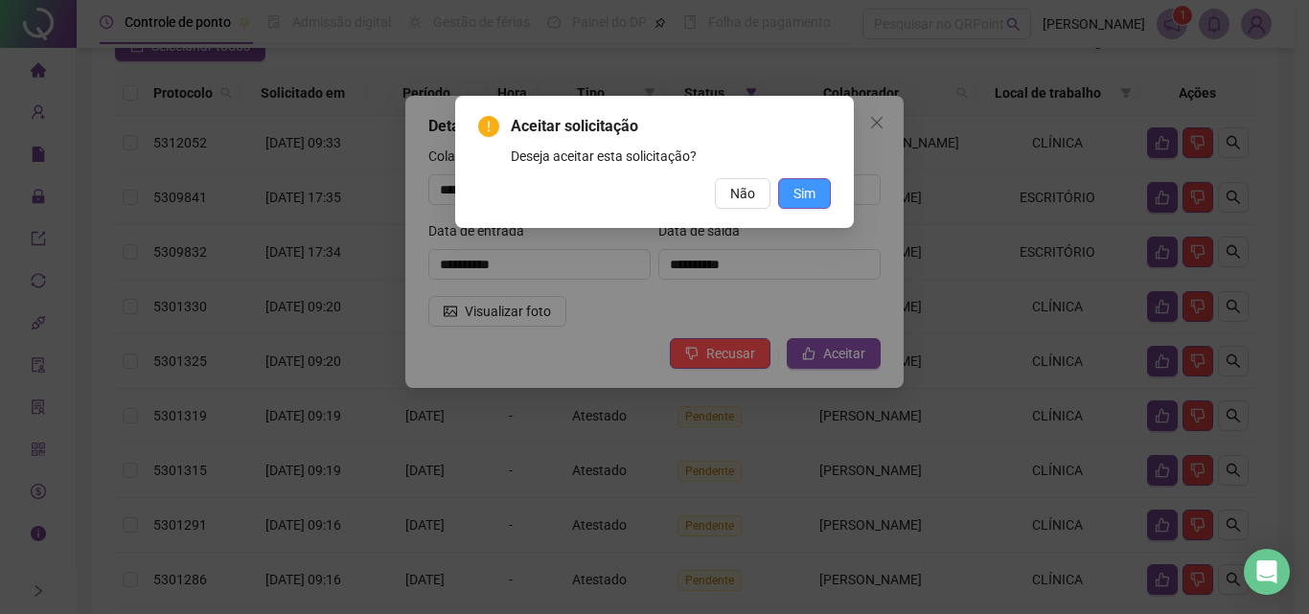
click at [821, 197] on button "Sim" at bounding box center [804, 193] width 53 height 31
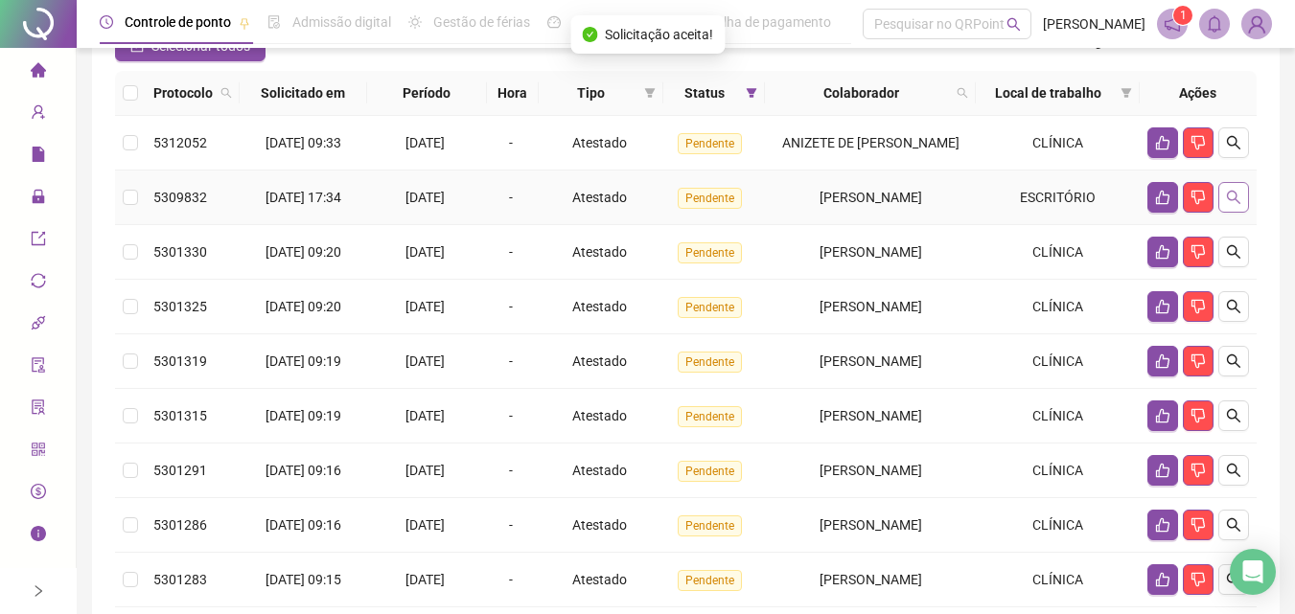
click at [1245, 193] on button "button" at bounding box center [1233, 197] width 31 height 31
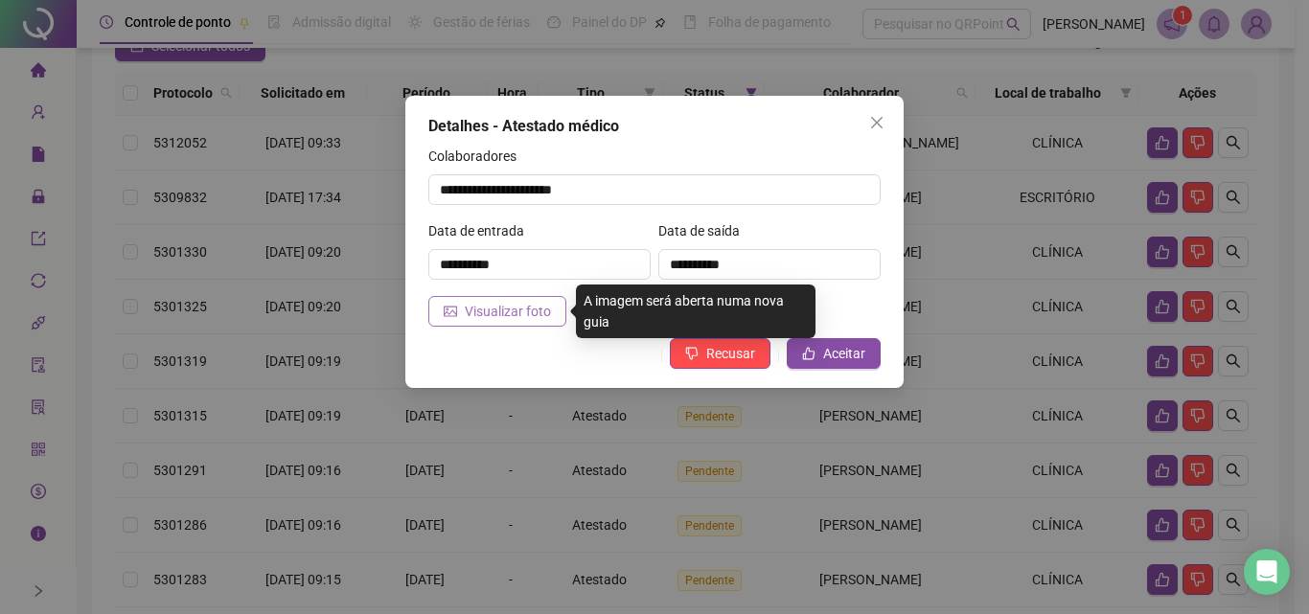
click at [538, 314] on span "Visualizar foto" at bounding box center [508, 311] width 86 height 21
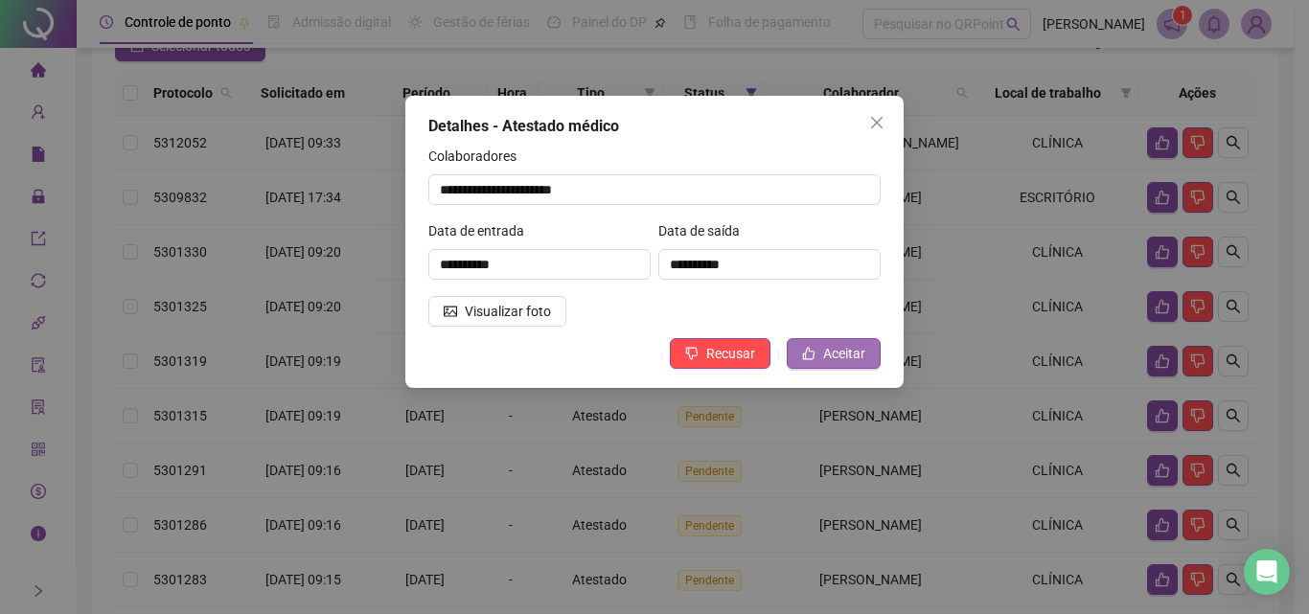
click at [850, 359] on span "Aceitar" at bounding box center [844, 353] width 42 height 21
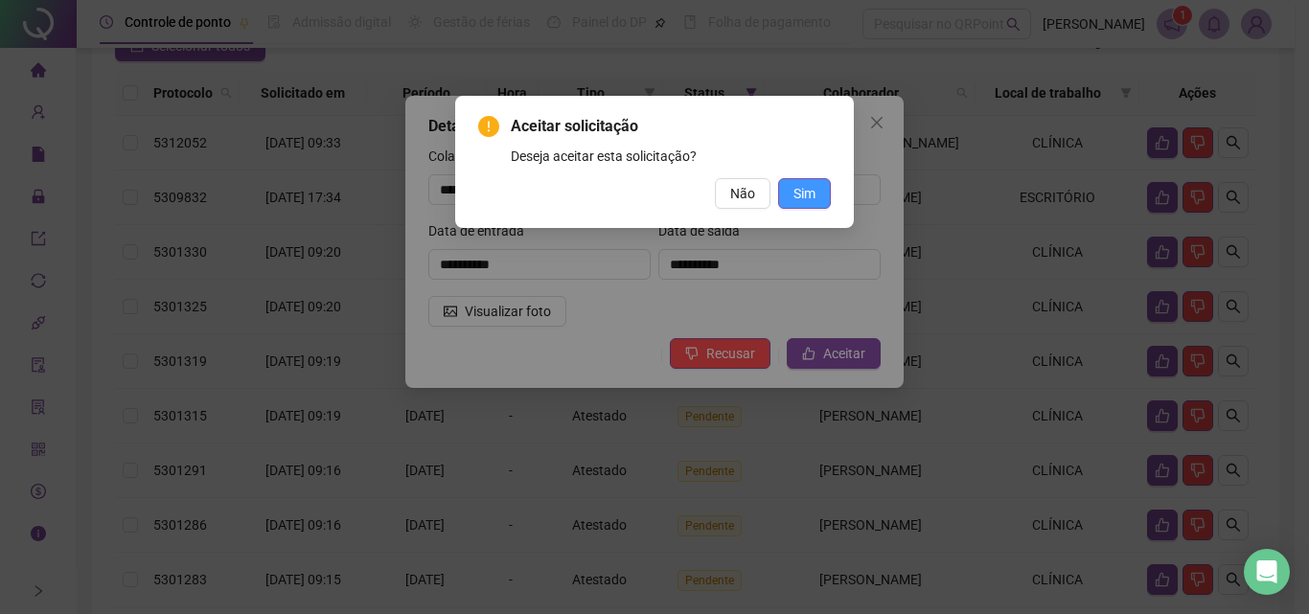
click at [810, 204] on button "Sim" at bounding box center [804, 193] width 53 height 31
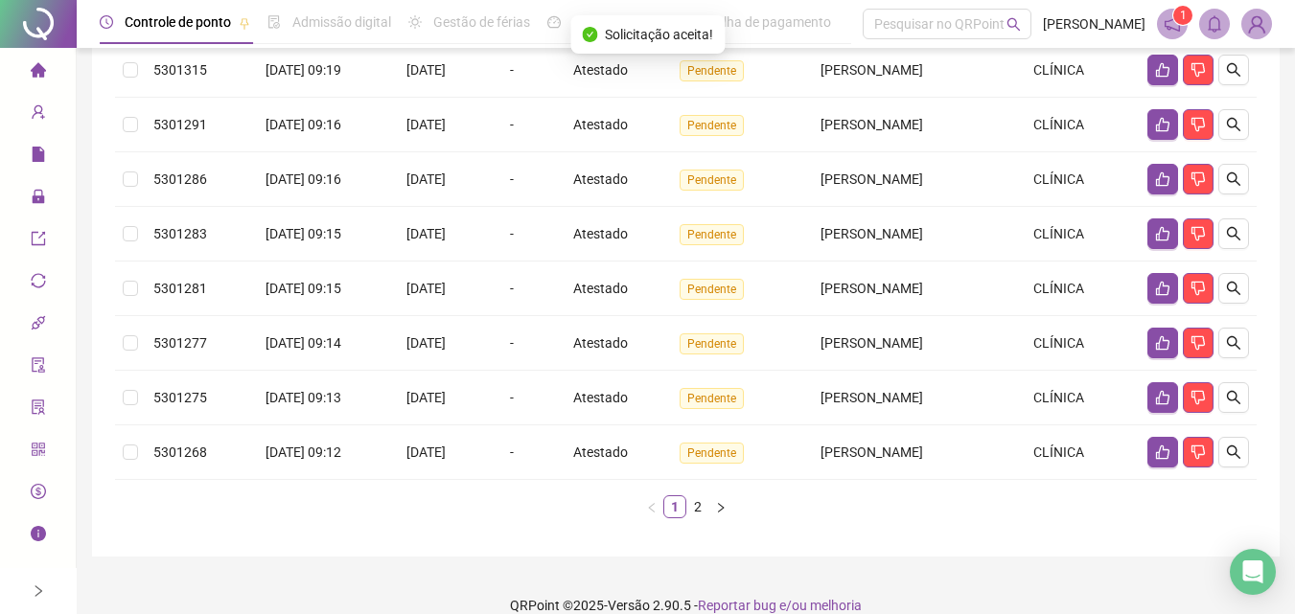
scroll to position [508, 0]
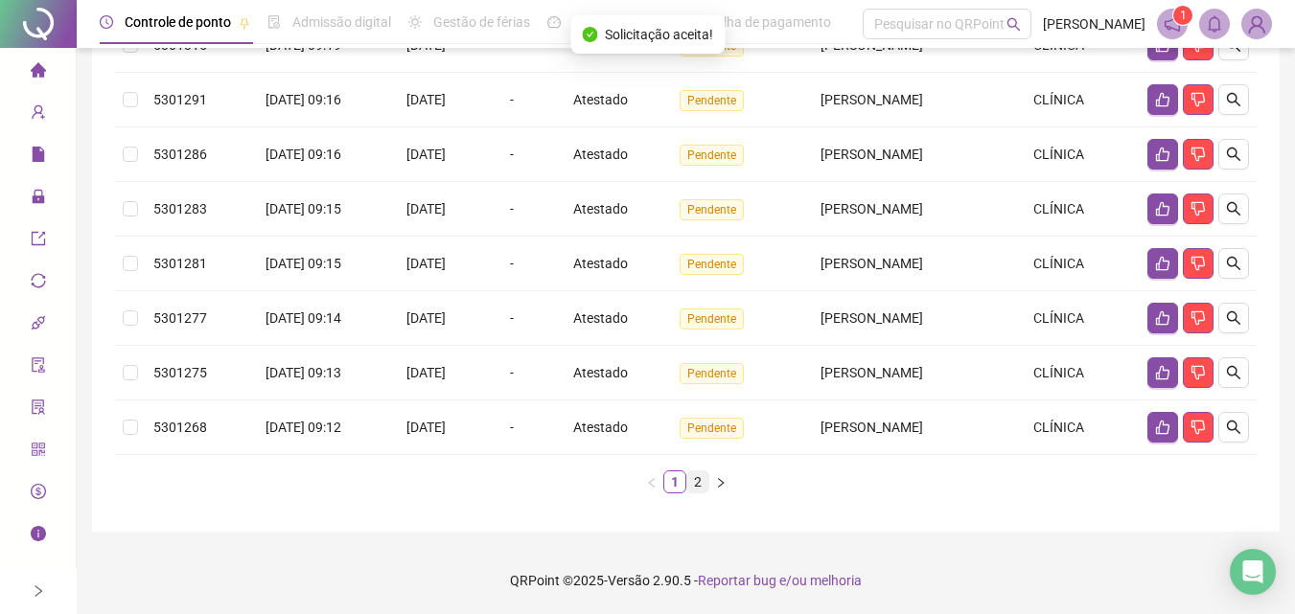
click at [694, 488] on link "2" at bounding box center [697, 481] width 21 height 21
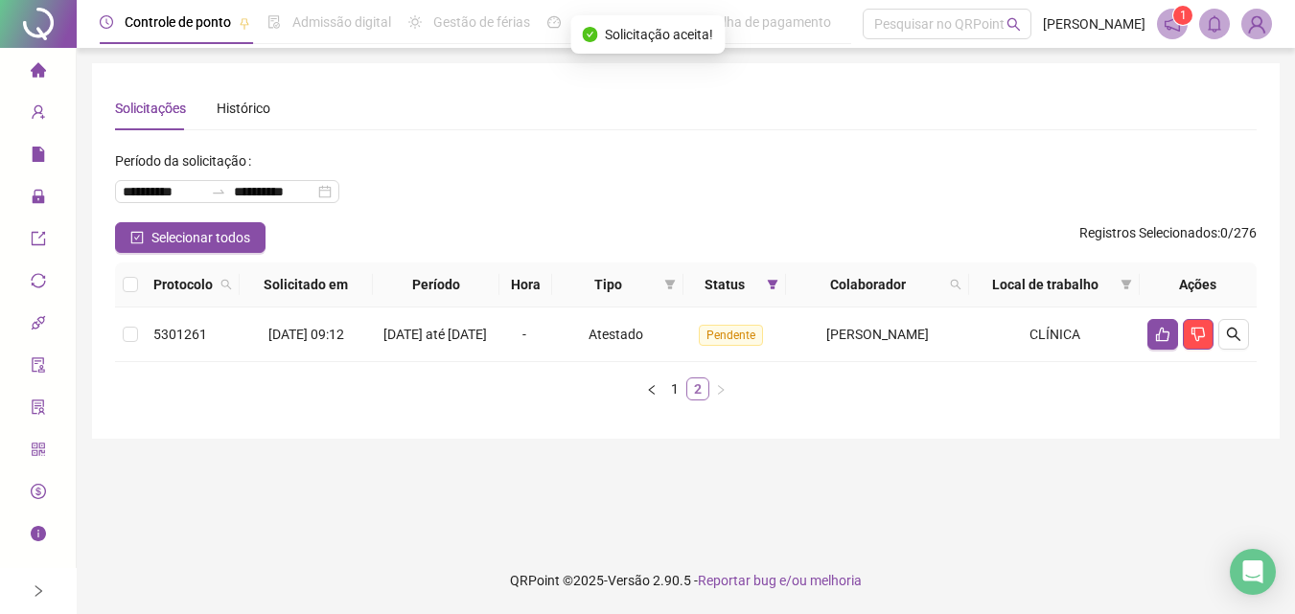
scroll to position [0, 0]
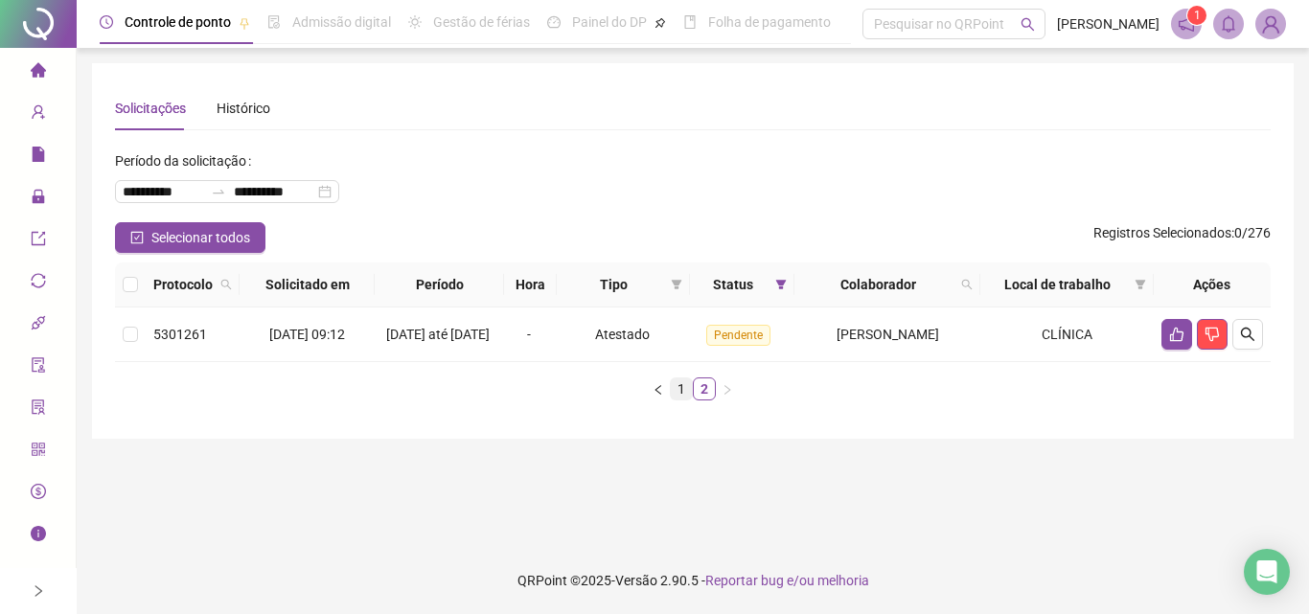
click at [689, 400] on link "1" at bounding box center [681, 388] width 21 height 21
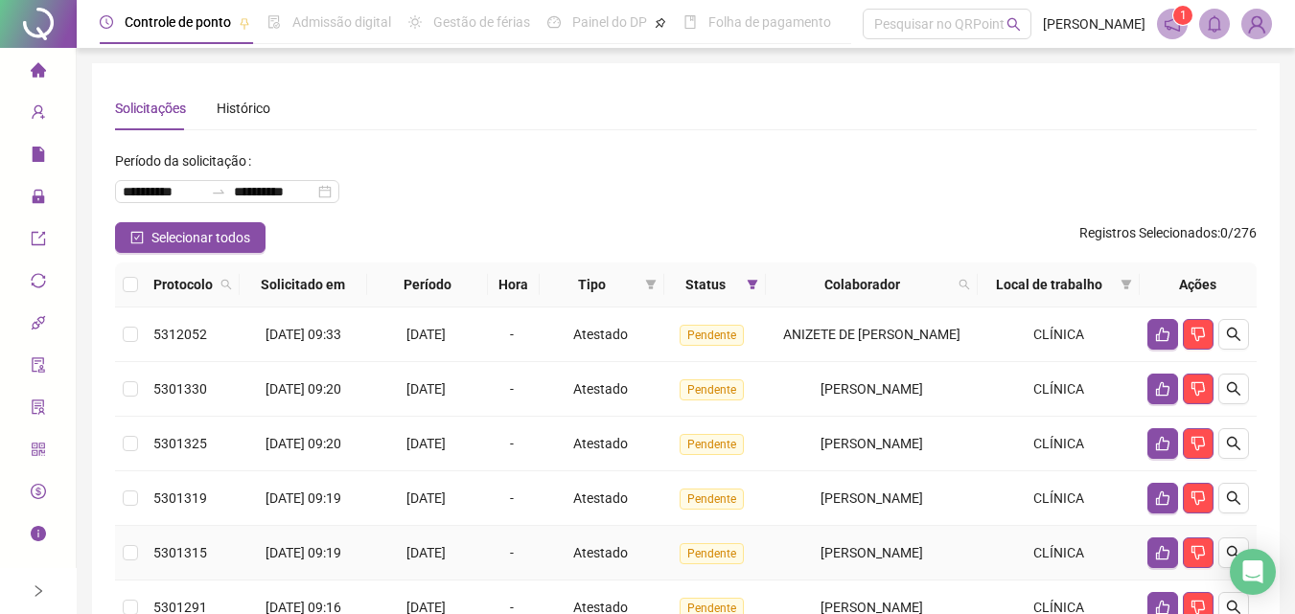
scroll to position [508, 0]
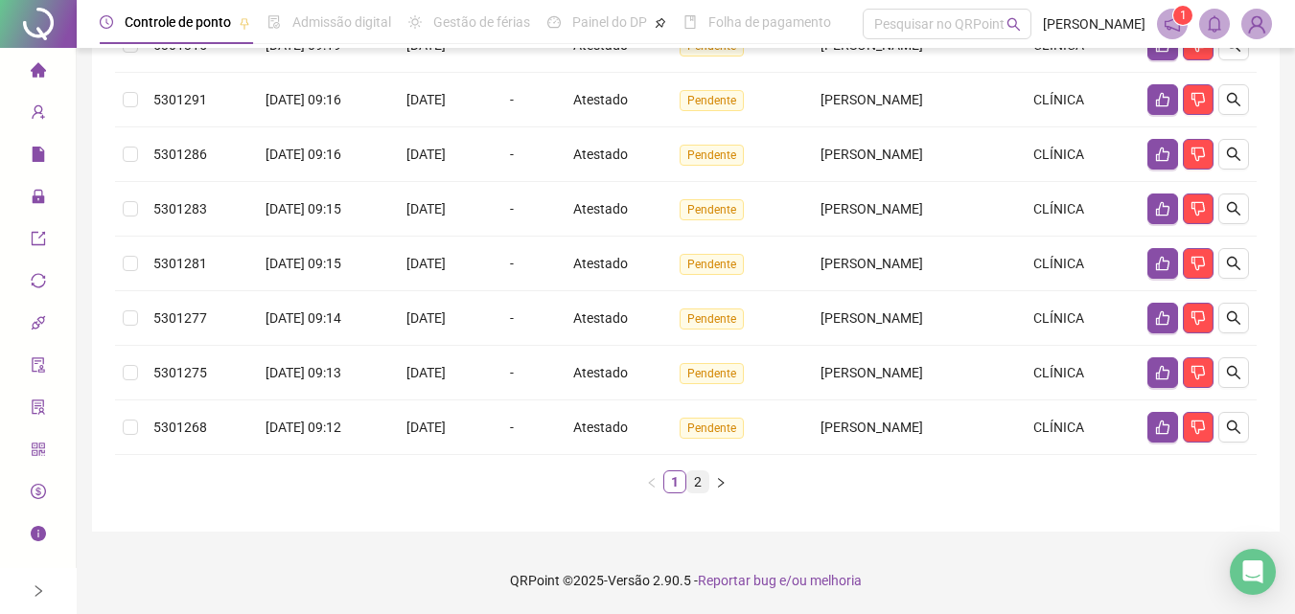
click at [693, 475] on link "2" at bounding box center [697, 481] width 21 height 21
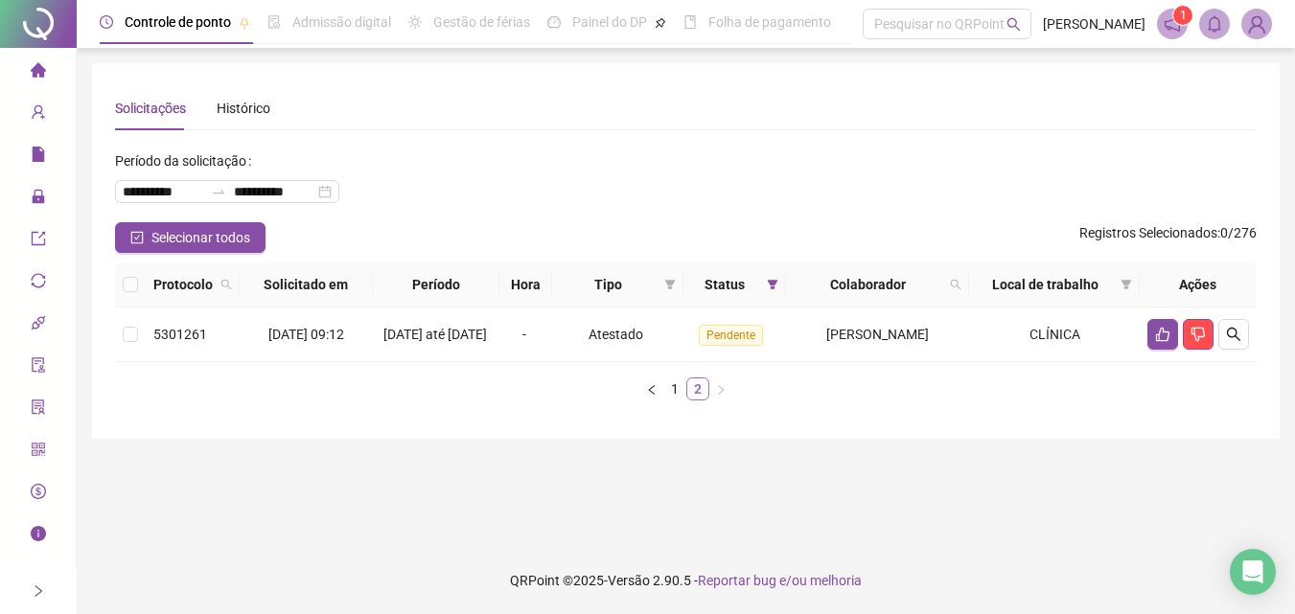
scroll to position [0, 0]
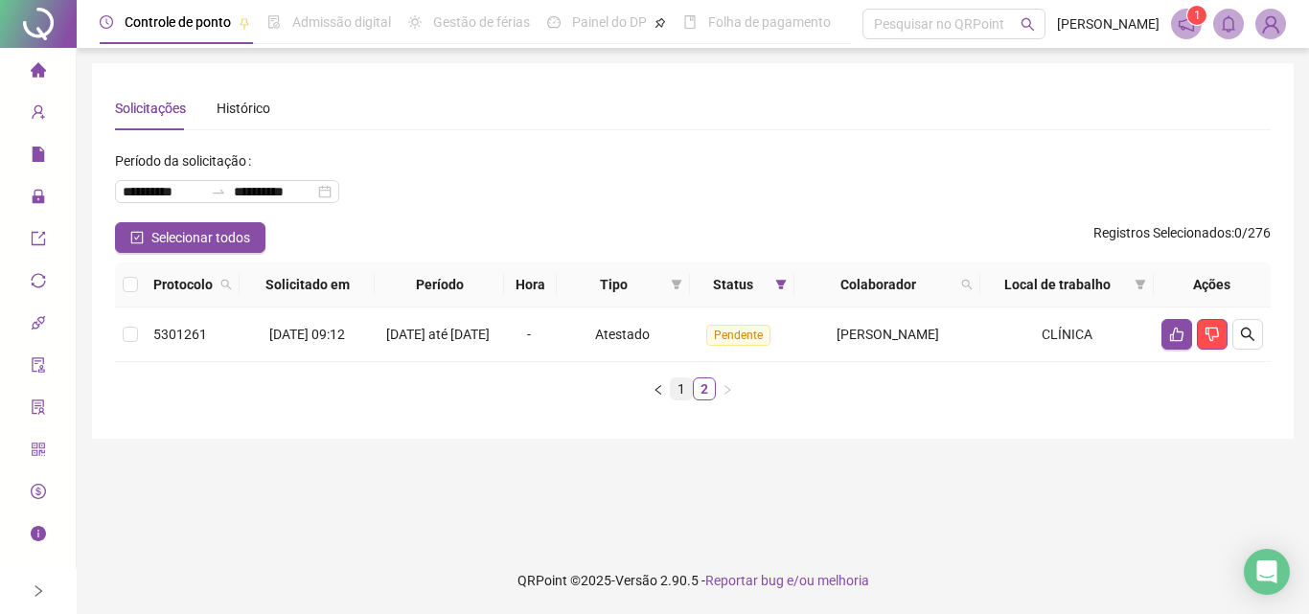
click at [679, 400] on link "1" at bounding box center [681, 388] width 21 height 21
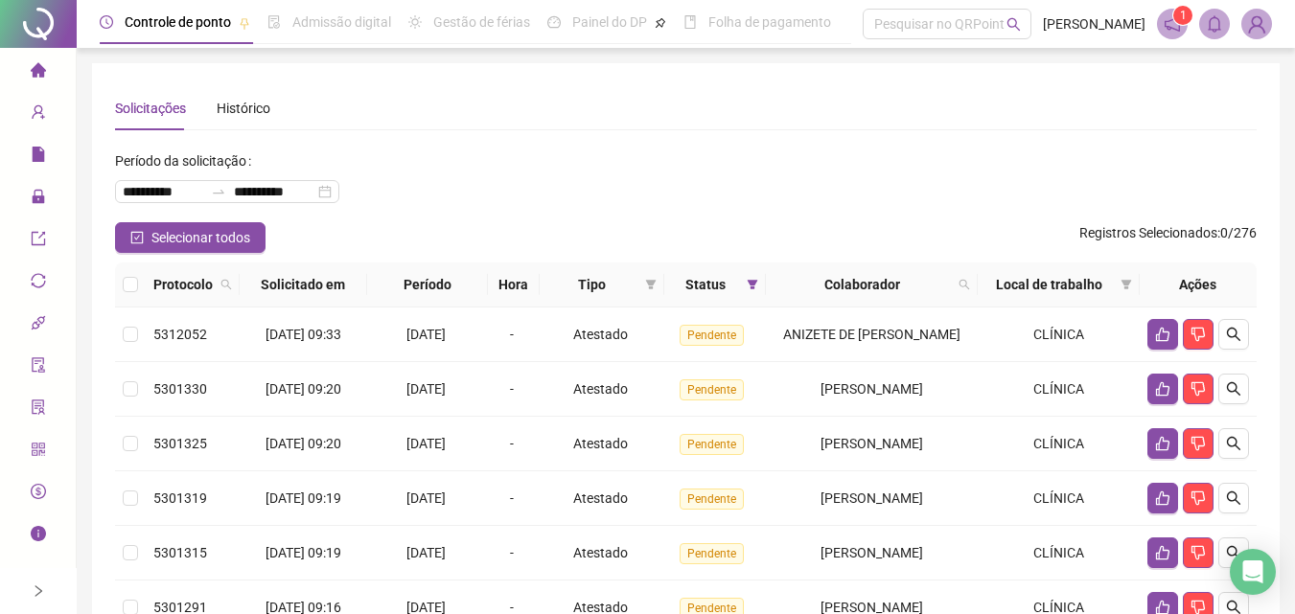
click at [1170, 15] on icon "notification" at bounding box center [1171, 23] width 17 height 17
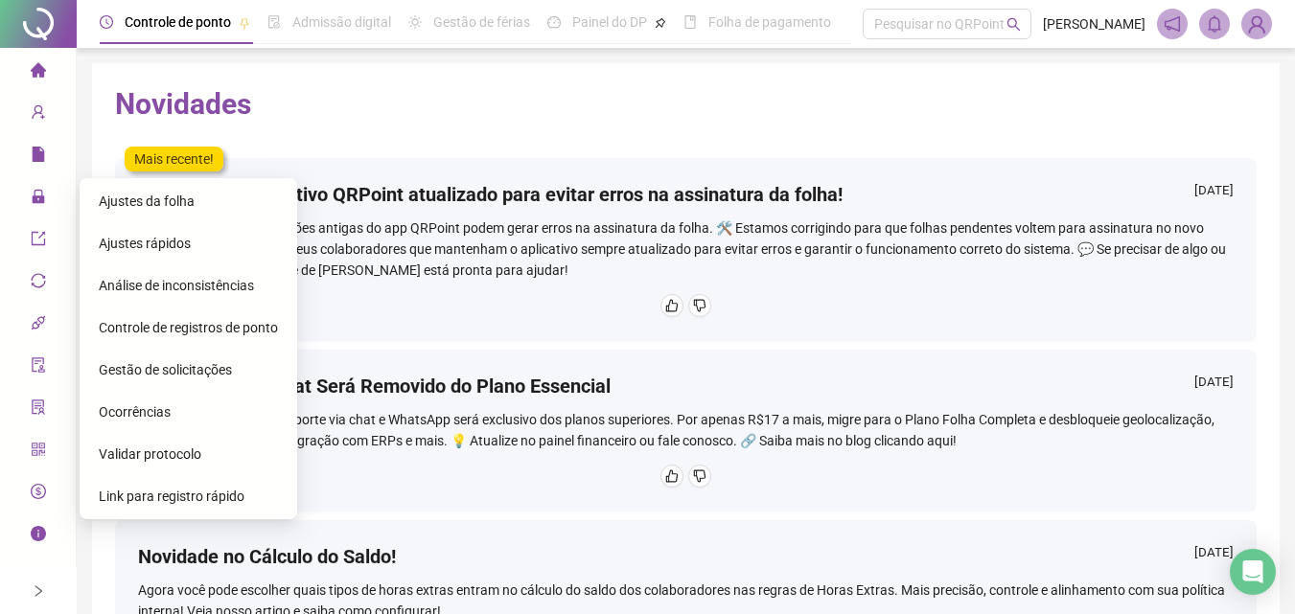
click at [164, 373] on span "Gestão de solicitações" at bounding box center [165, 369] width 133 height 15
